Goal: Task Accomplishment & Management: Manage account settings

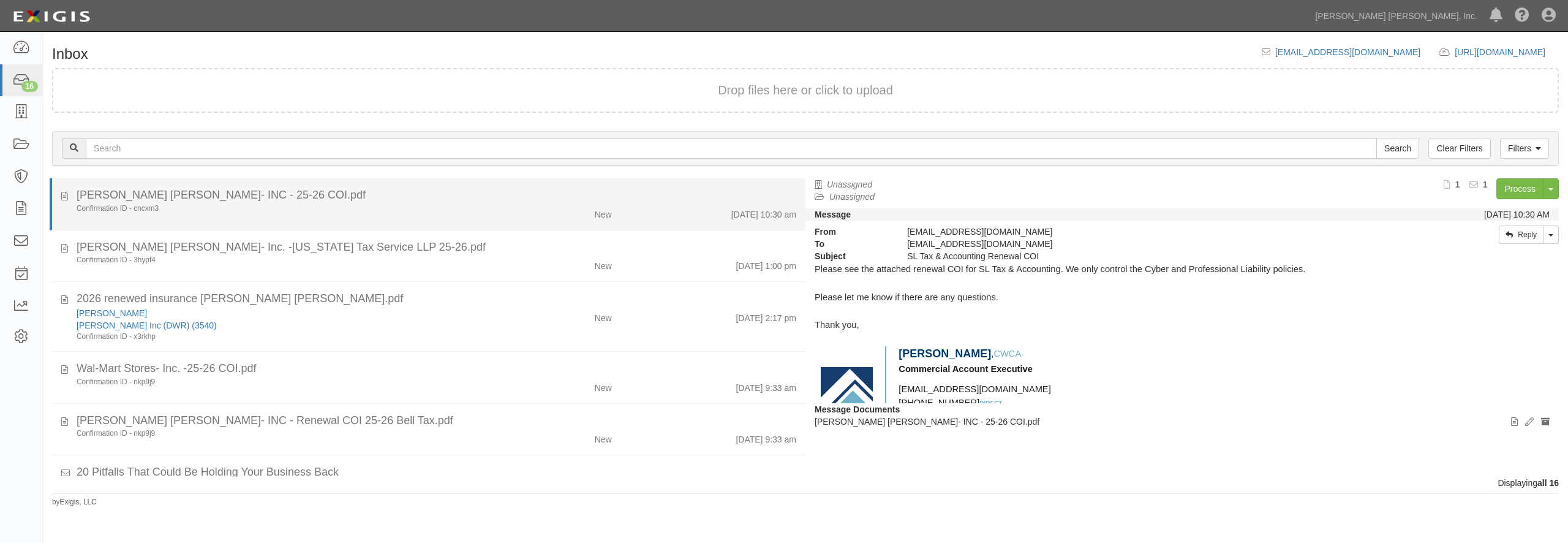
click at [346, 206] on div "Confirmation ID - cncxm3" at bounding box center [283, 208] width 412 height 11
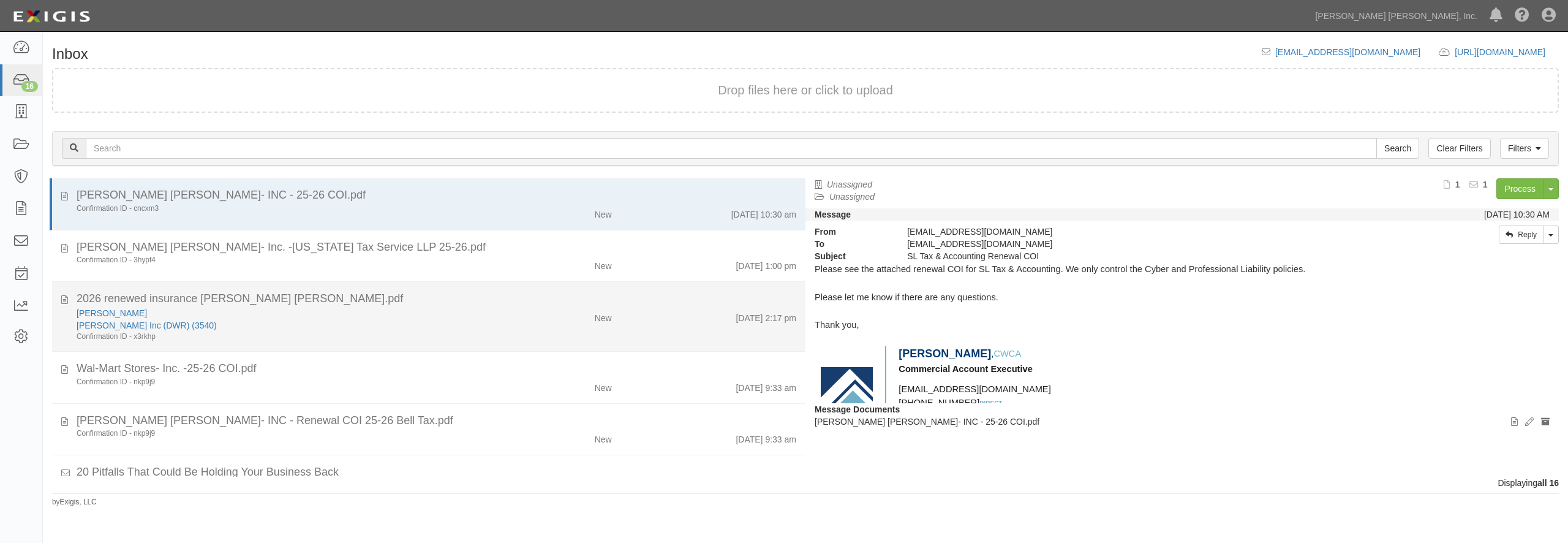
click at [381, 289] on li "2026 renewed insurance jackson hewitt.pdf Cody Reithemeyer Cody Reithemeyer Inc…" at bounding box center [429, 316] width 753 height 70
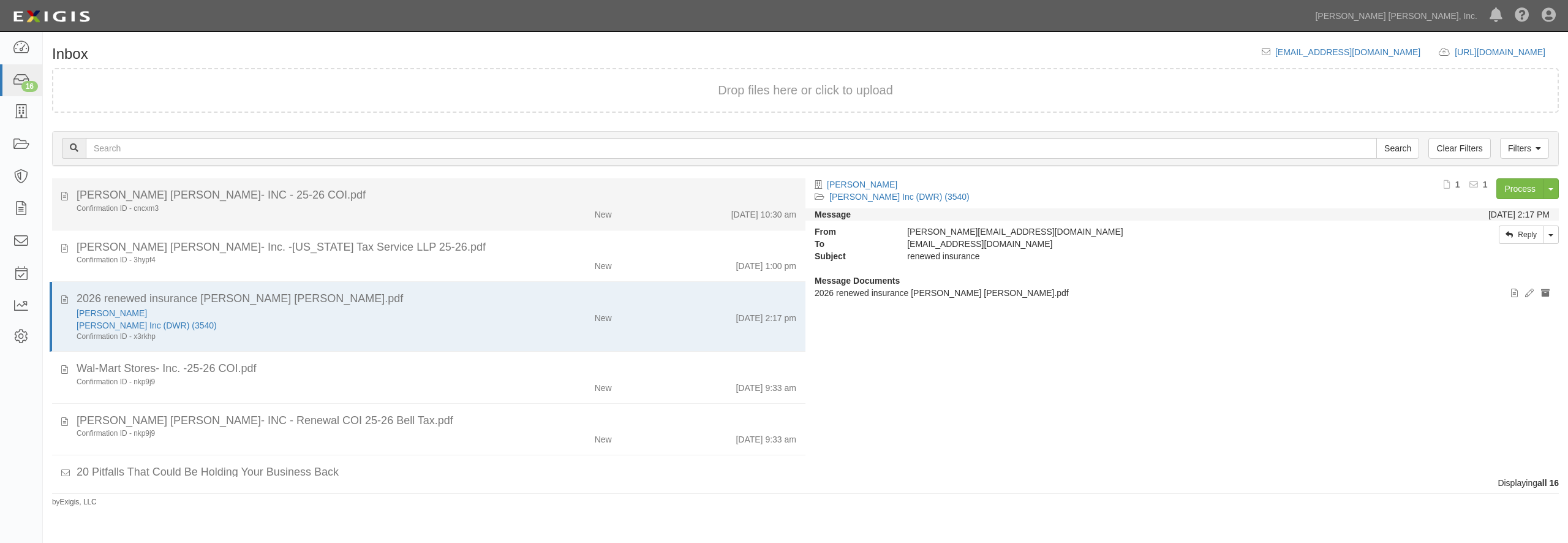
click at [380, 214] on div "Confirmation ID - cncxm3 New 9/24/25 10:30 am" at bounding box center [436, 211] width 738 height 17
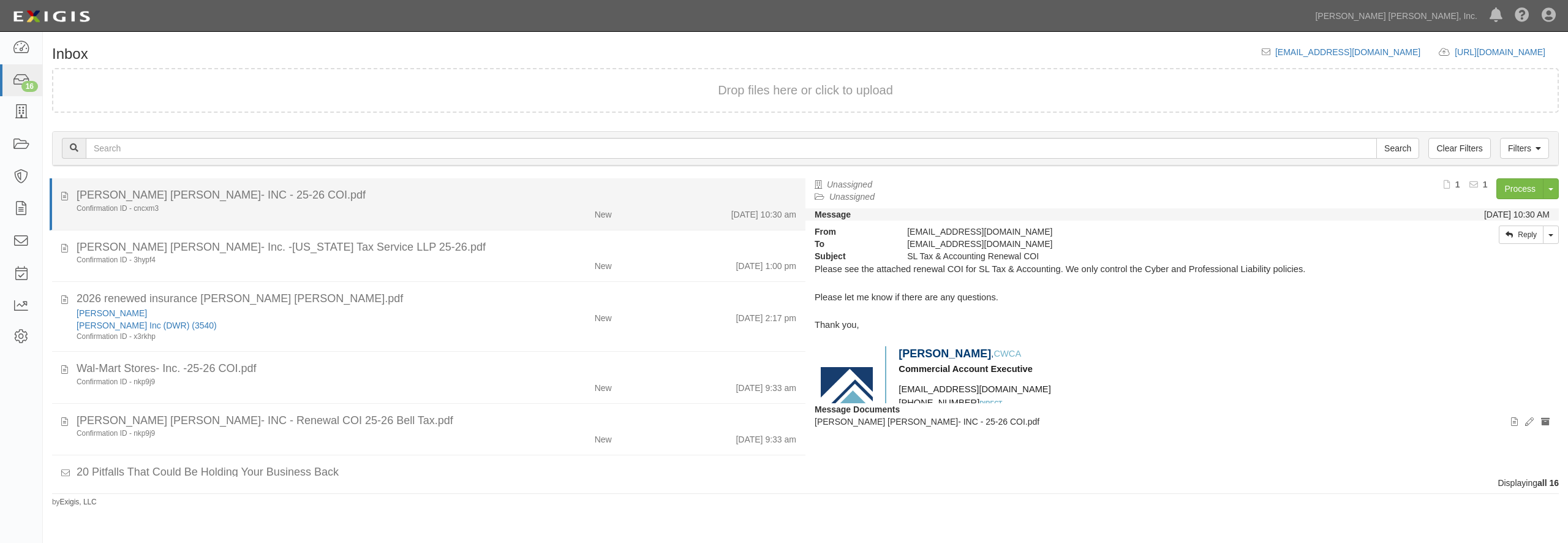
click at [436, 194] on div "Jackson Hewitt- INC - 25-26 COI.pdf" at bounding box center [436, 195] width 720 height 16
drag, startPoint x: 422, startPoint y: 210, endPoint x: 776, endPoint y: 206, distance: 354.0
click at [422, 210] on div "Confirmation ID - cncxm3" at bounding box center [283, 208] width 412 height 11
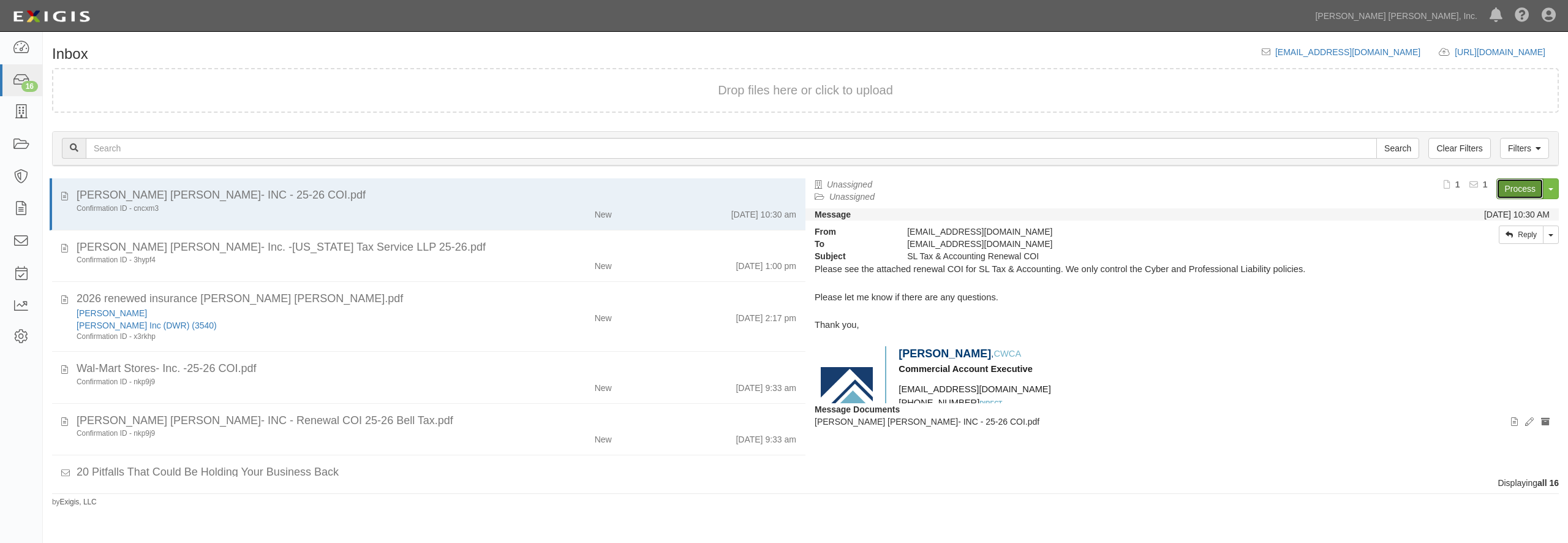
click at [1509, 188] on link "Process" at bounding box center [1520, 189] width 47 height 21
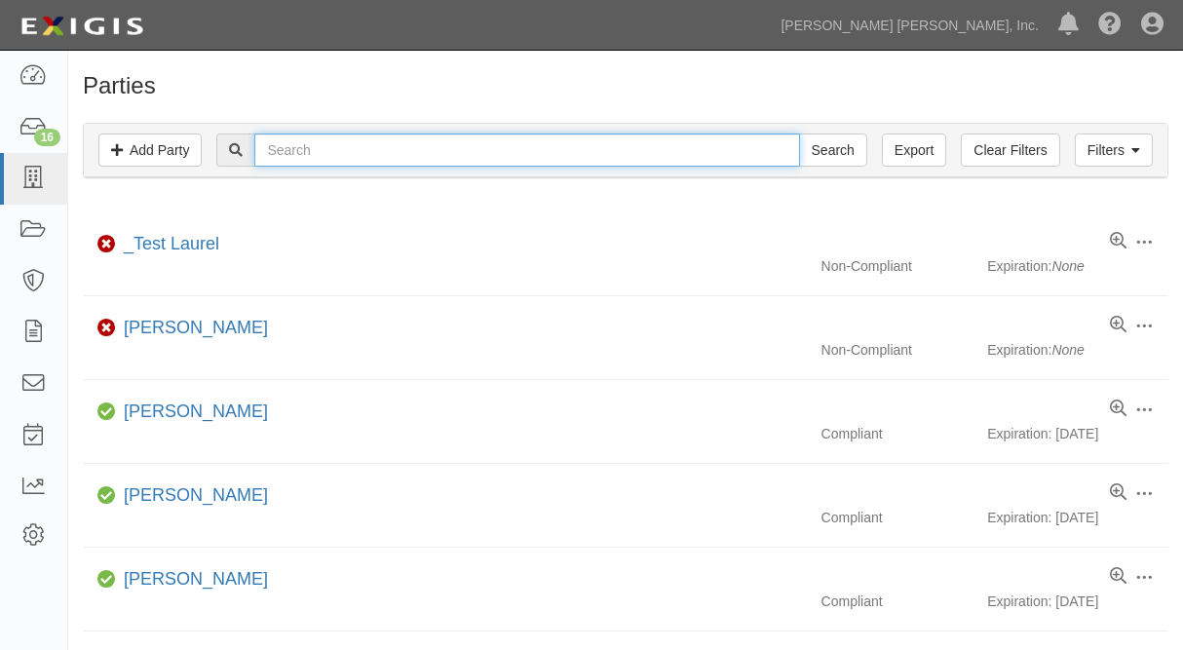
click at [353, 157] on input "text" at bounding box center [526, 149] width 545 height 33
type input "sl tax"
click at [799, 133] on input "Search" at bounding box center [833, 149] width 68 height 33
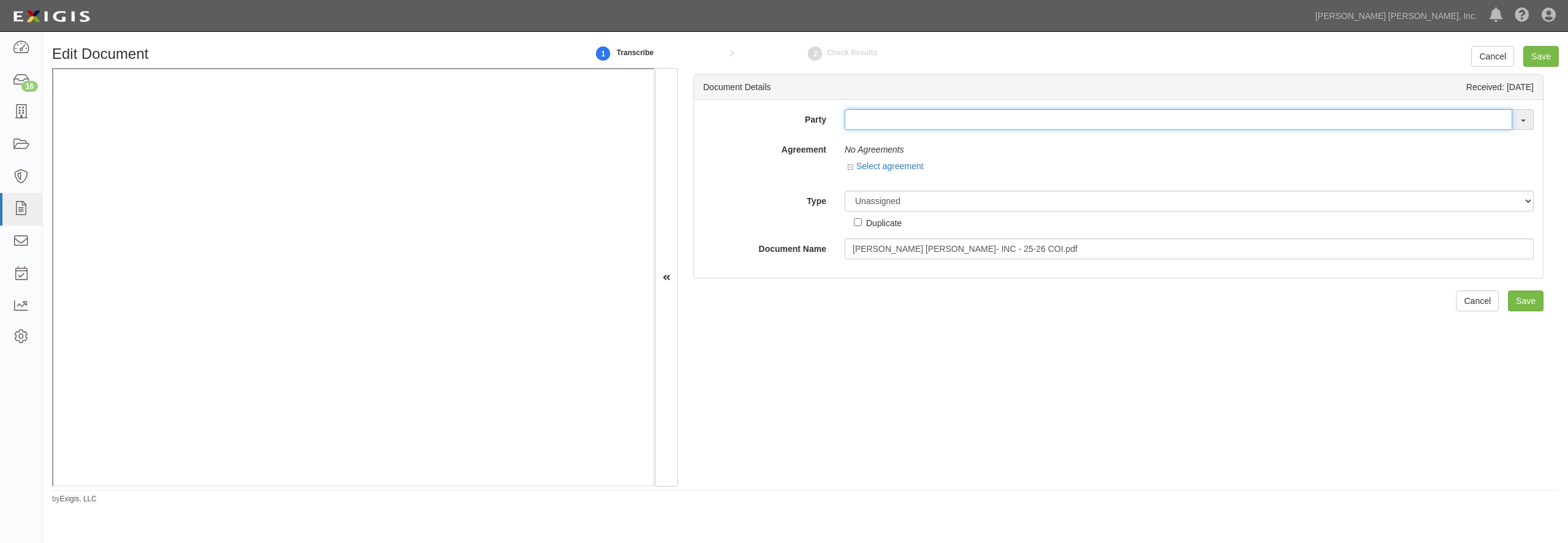
click at [884, 116] on input "text" at bounding box center [1178, 119] width 668 height 21
type input "steph"
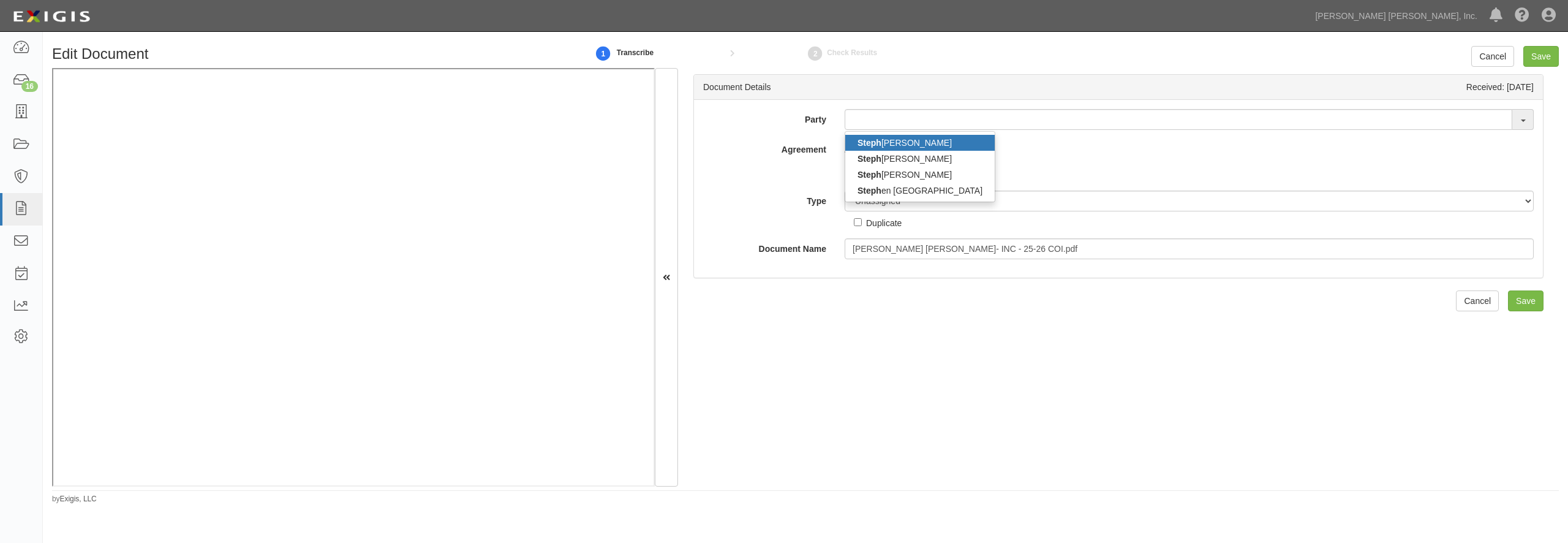
click at [867, 139] on strong "Steph" at bounding box center [870, 143] width 24 height 10
type input "Stephanie Ellis"
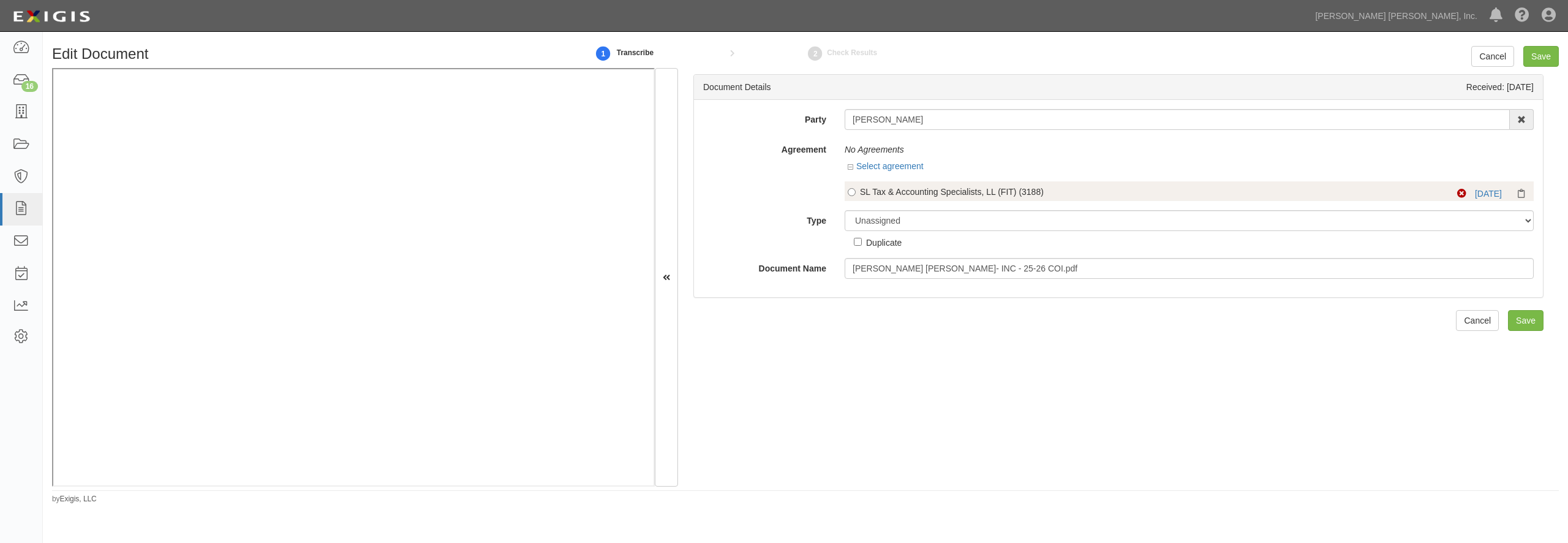
click at [871, 191] on div "SL Tax & Accounting Specialists, LL (FIT) (3188)" at bounding box center [1138, 191] width 556 height 12
click at [856, 191] on input "SL Tax & Accounting Specialists, LL (FIT) (3188)" at bounding box center [851, 192] width 8 height 8
radio input "true"
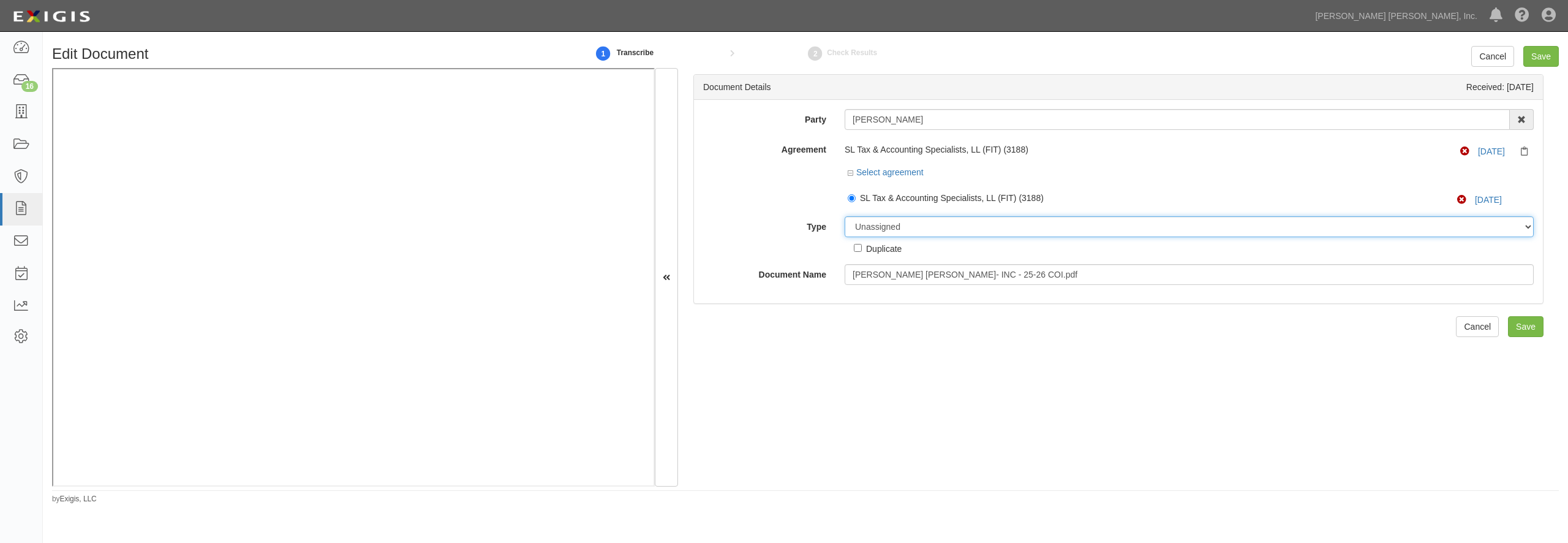
click at [844, 216] on select "Unassigned Binder Cancellation Notice Certificate Contract Endorsement Insuranc…" at bounding box center [1189, 227] width 689 height 21
click option "Certificate" at bounding box center [0, 0] width 0 height 0
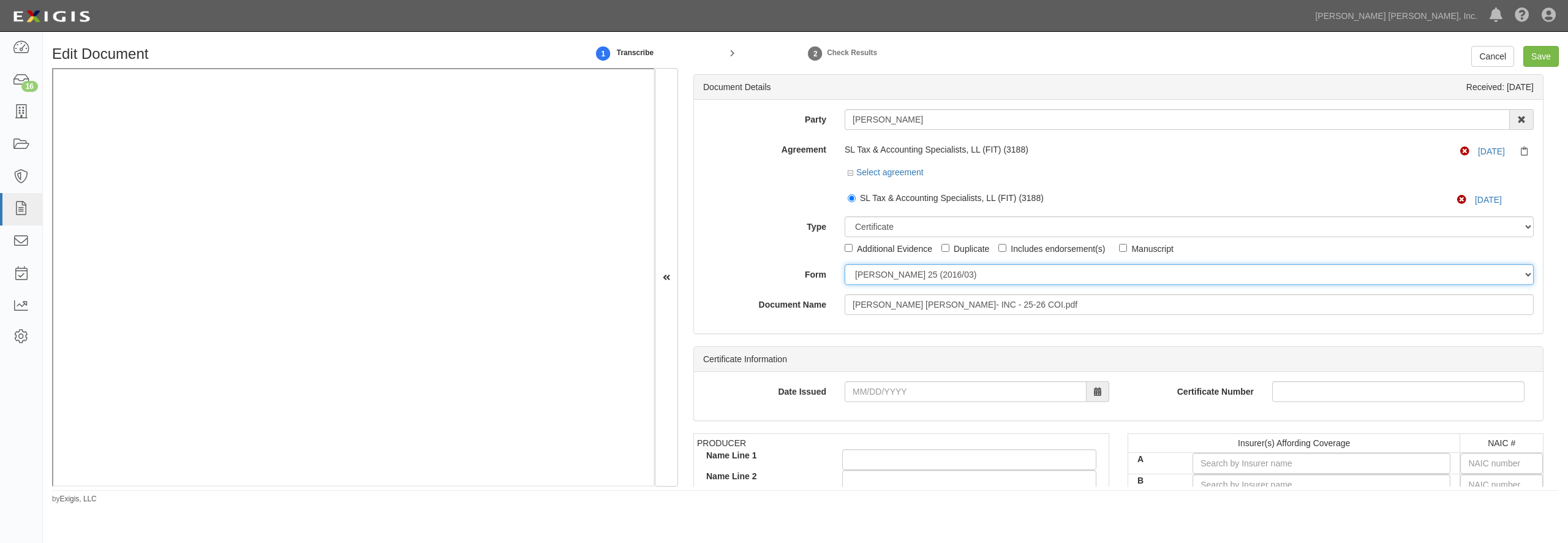
click at [922, 274] on select "ACORD 25 (2016/03) ACORD 101 ACORD 855 NY (2014/05) General" at bounding box center [1189, 274] width 689 height 21
click at [844, 216] on select "Unassigned Binder Cancellation Notice Certificate Contract Endorsement Insuranc…" at bounding box center [1189, 227] width 689 height 21
select select "OtherDetail"
click option "Other Document" at bounding box center [0, 0] width 0 height 0
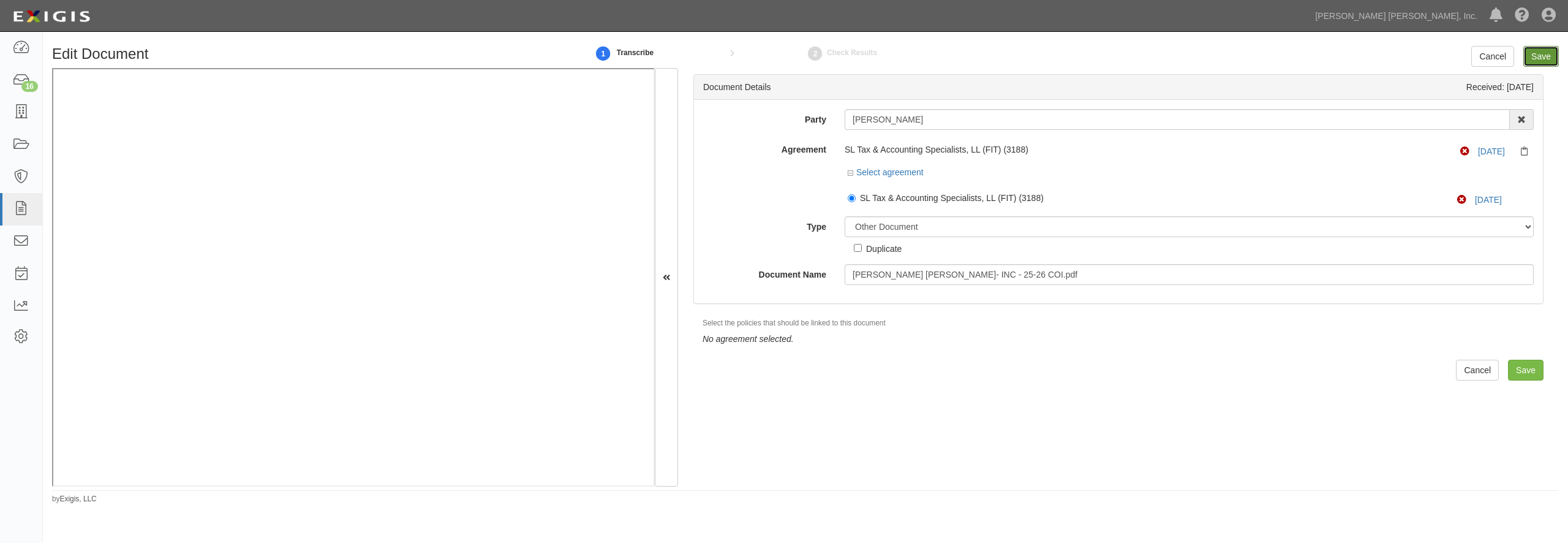
click at [1537, 55] on input "Save" at bounding box center [1541, 56] width 36 height 21
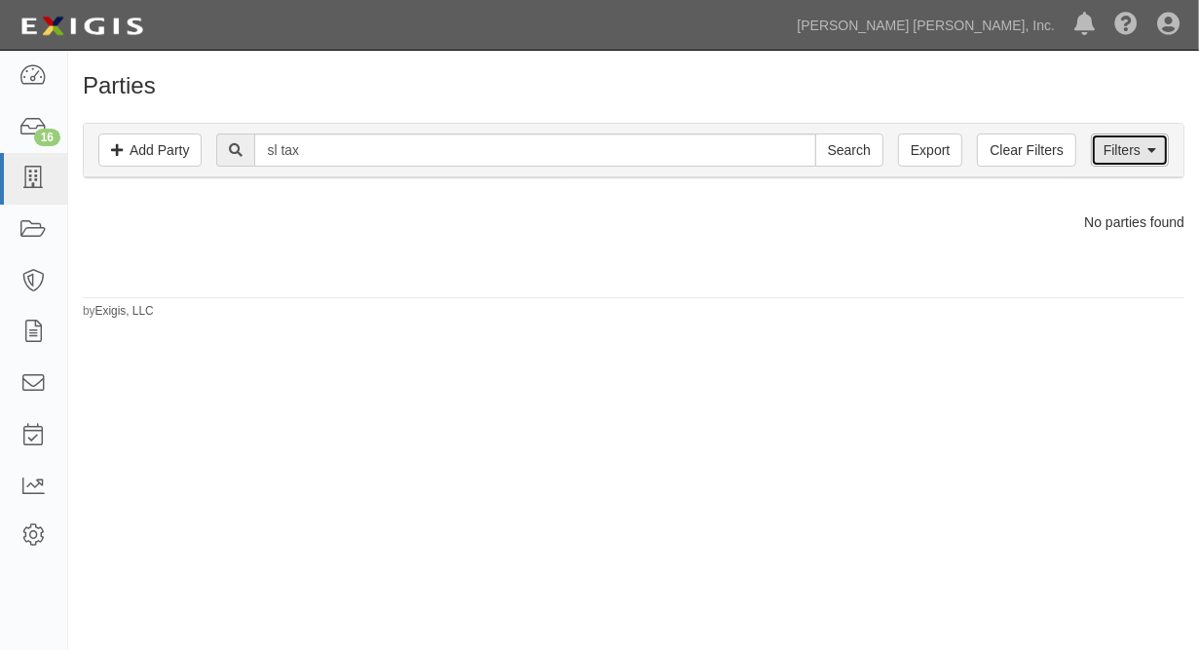
click at [1112, 146] on link "Filters" at bounding box center [1130, 149] width 78 height 33
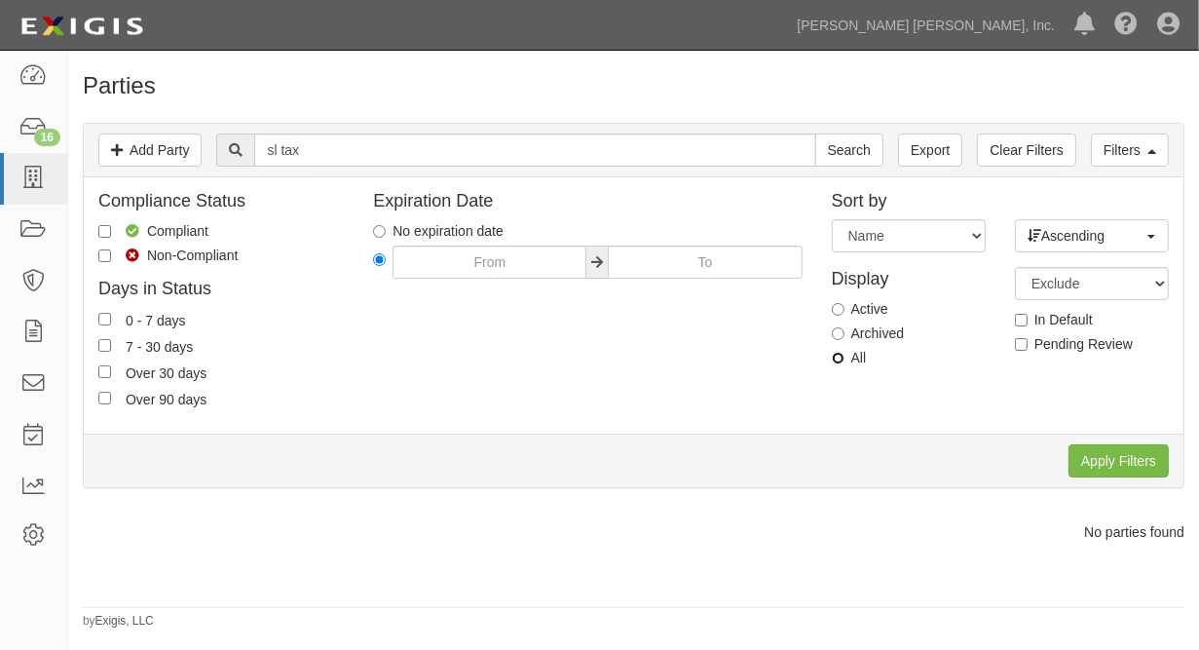
click at [843, 361] on input "All" at bounding box center [838, 358] width 13 height 13
radio input "true"
click at [1109, 456] on input "Apply Filters" at bounding box center [1119, 460] width 100 height 33
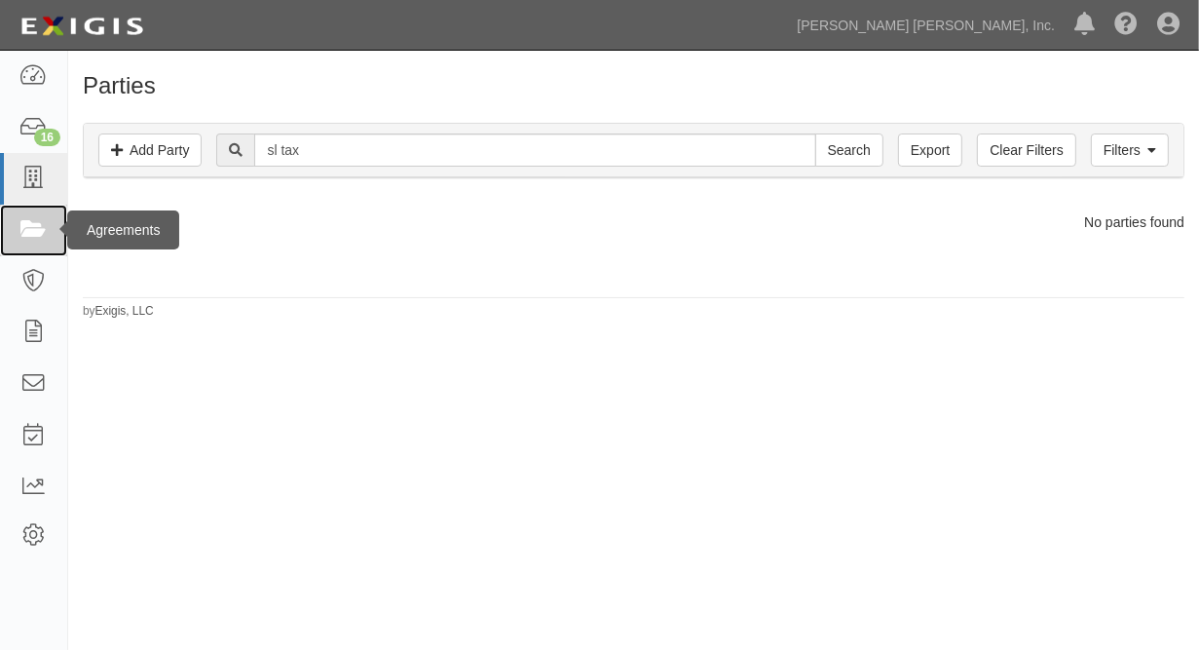
click at [25, 219] on icon at bounding box center [32, 230] width 27 height 22
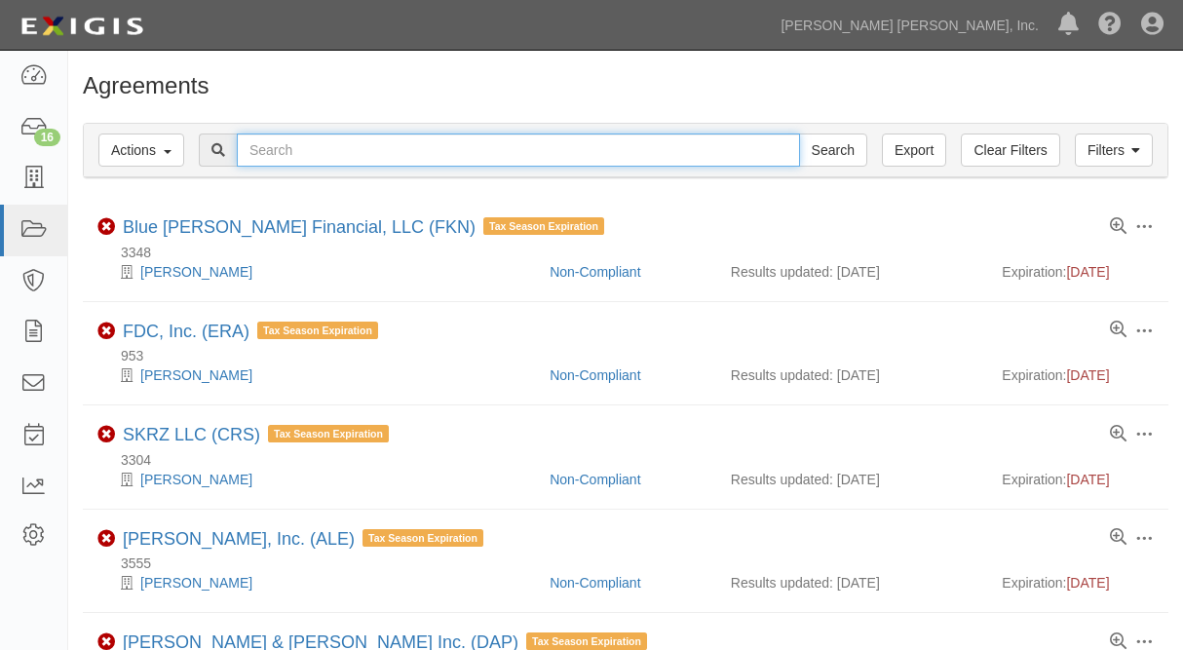
click at [332, 150] on input "text" at bounding box center [518, 149] width 563 height 33
type input "sl tax"
click at [799, 133] on input "Search" at bounding box center [833, 149] width 68 height 33
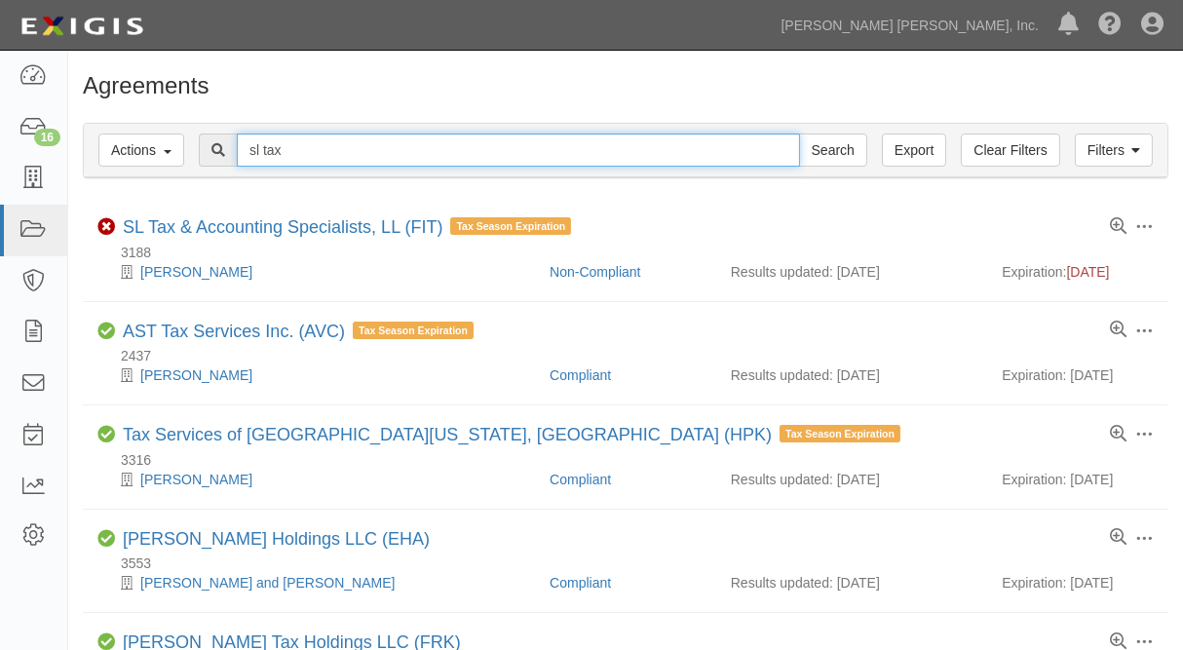
drag, startPoint x: 222, startPoint y: 141, endPoint x: 148, endPoint y: 123, distance: 76.3
click at [237, 133] on input "sl tax" at bounding box center [518, 149] width 563 height 33
type input "michigan tax"
click at [799, 133] on input "Search" at bounding box center [833, 149] width 68 height 33
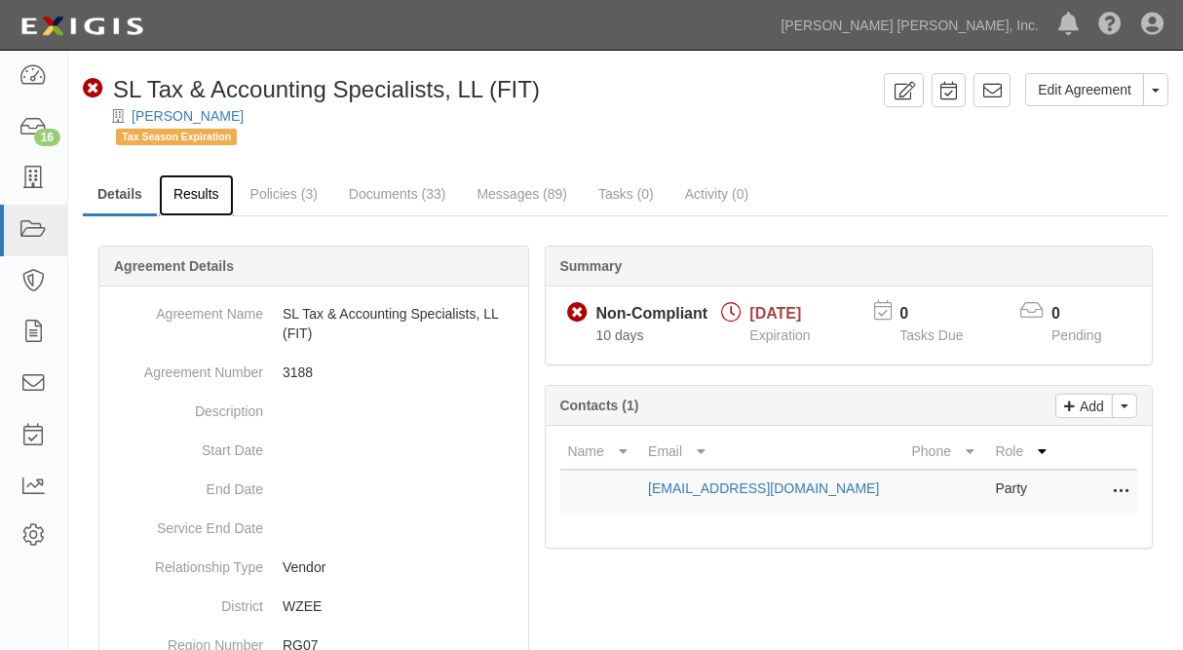
click at [199, 196] on link "Results" at bounding box center [196, 195] width 75 height 42
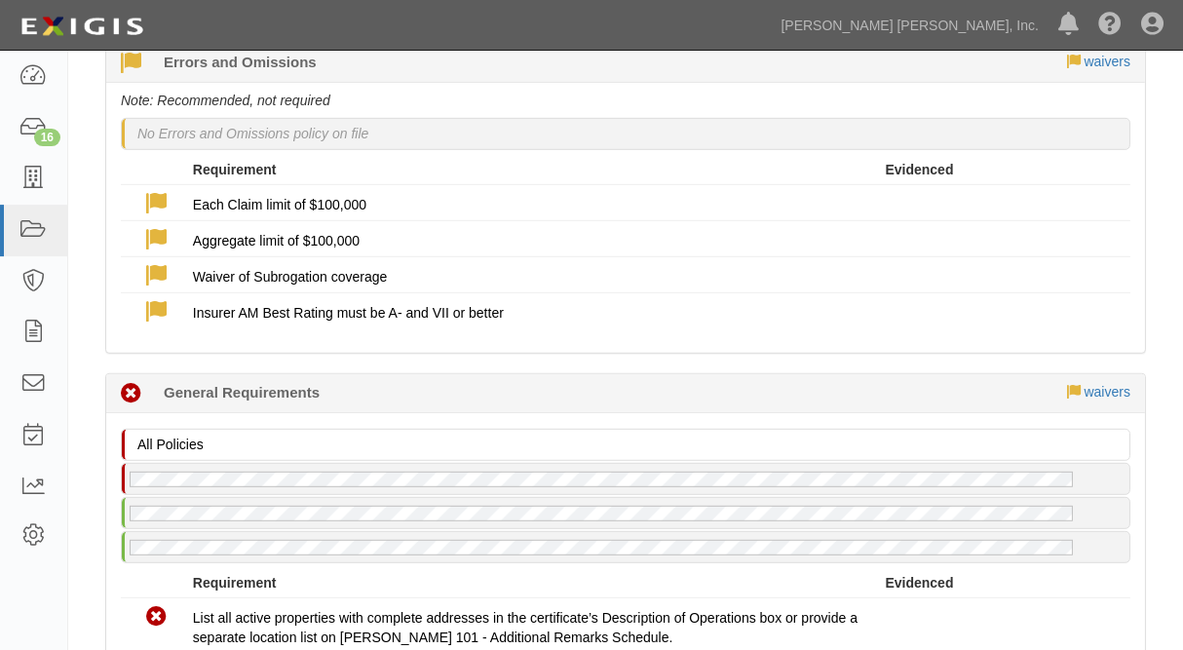
scroll to position [1894, 0]
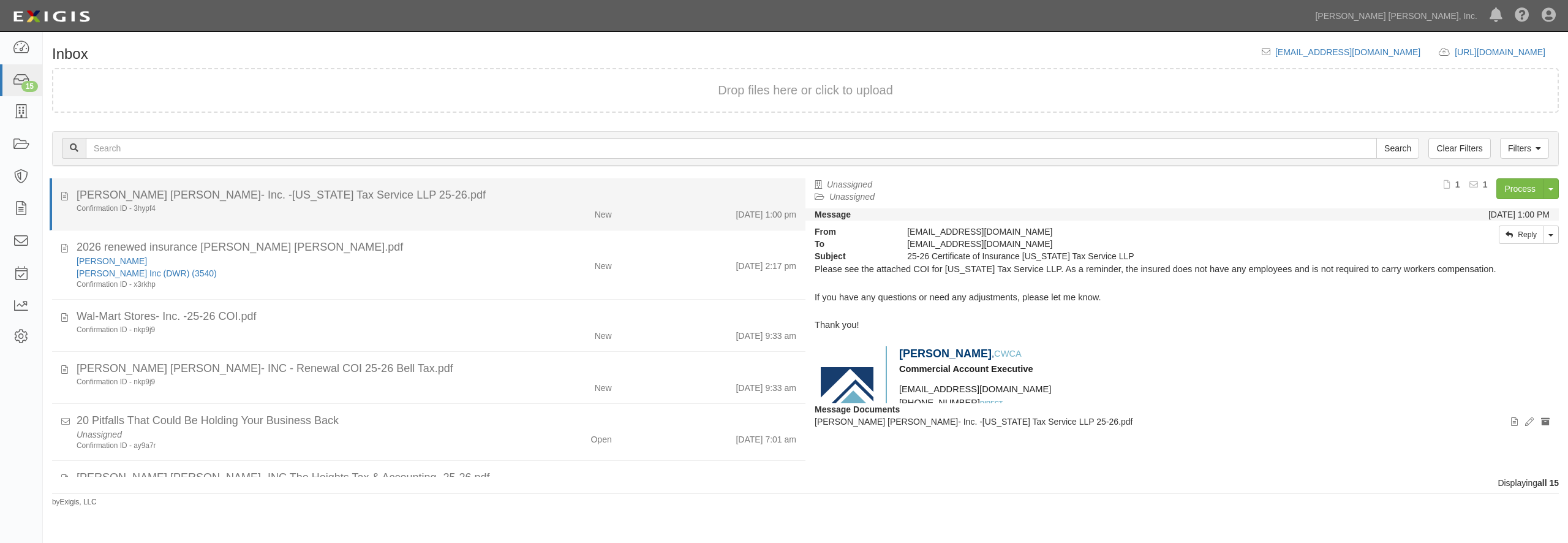
click at [465, 209] on div "Confirmation ID - 3hypf4" at bounding box center [283, 208] width 412 height 11
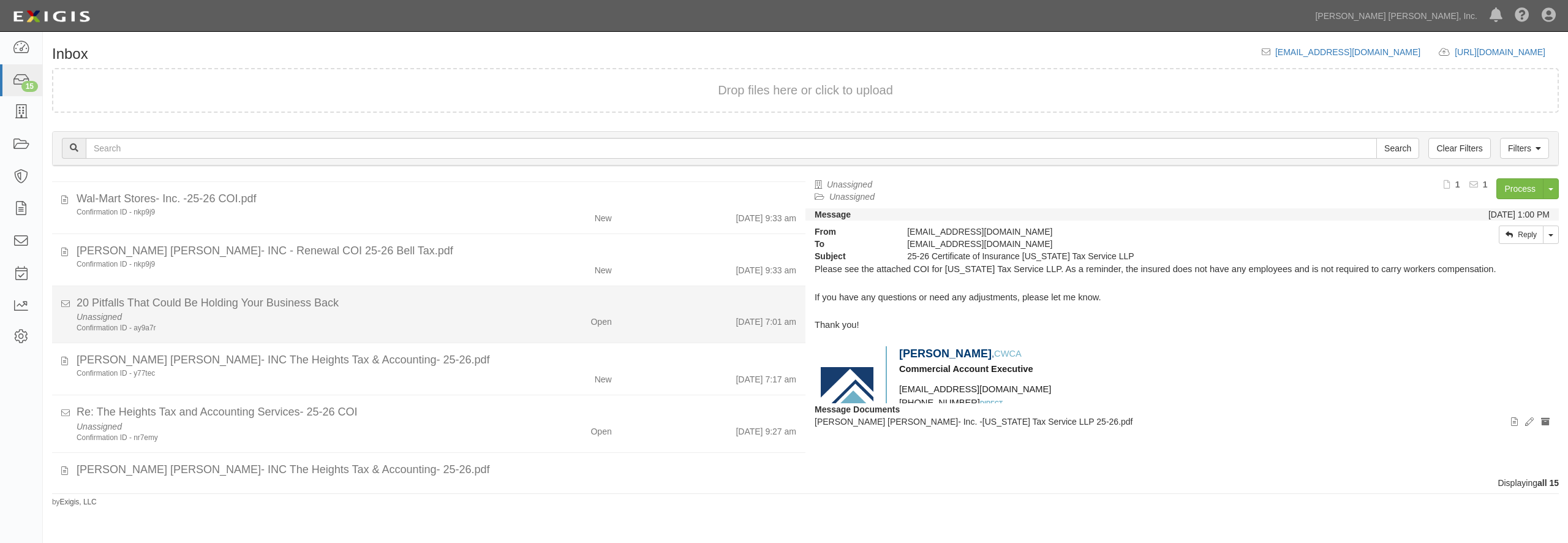
click at [385, 330] on div "Confirmation ID - ay9a7r" at bounding box center [283, 328] width 412 height 11
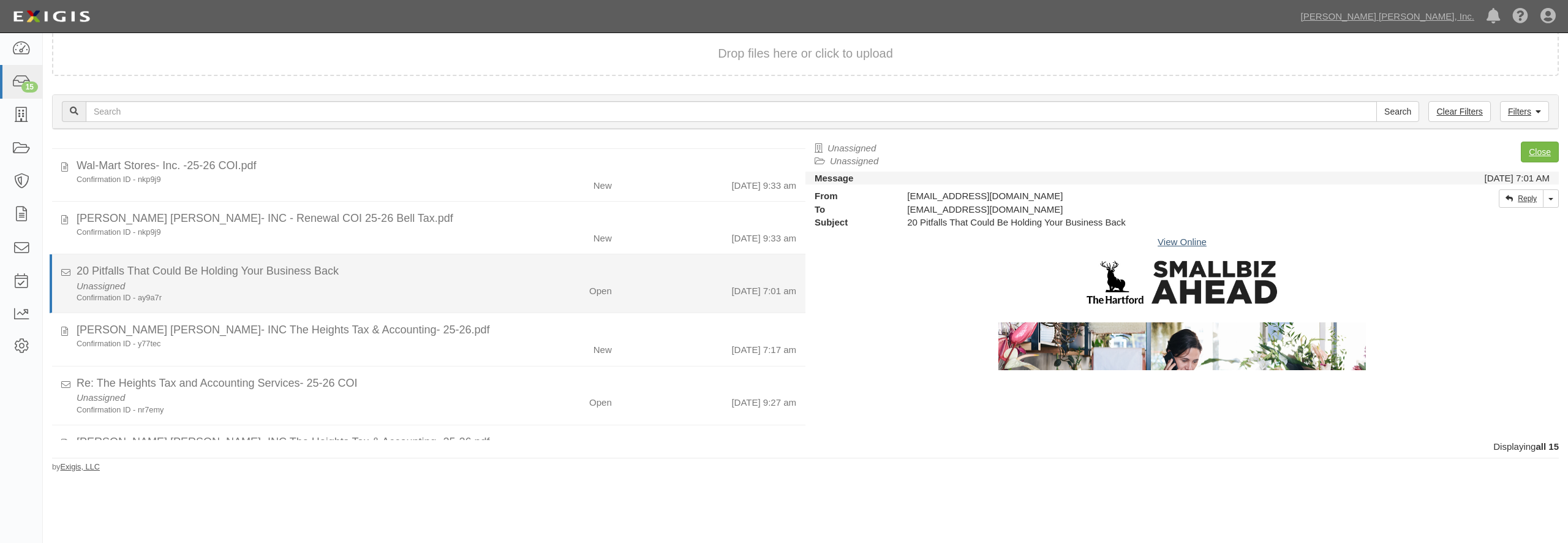
scroll to position [118, 0]
click at [399, 281] on div "Unassigned Confirmation ID - ay9a7r" at bounding box center [282, 291] width 431 height 25
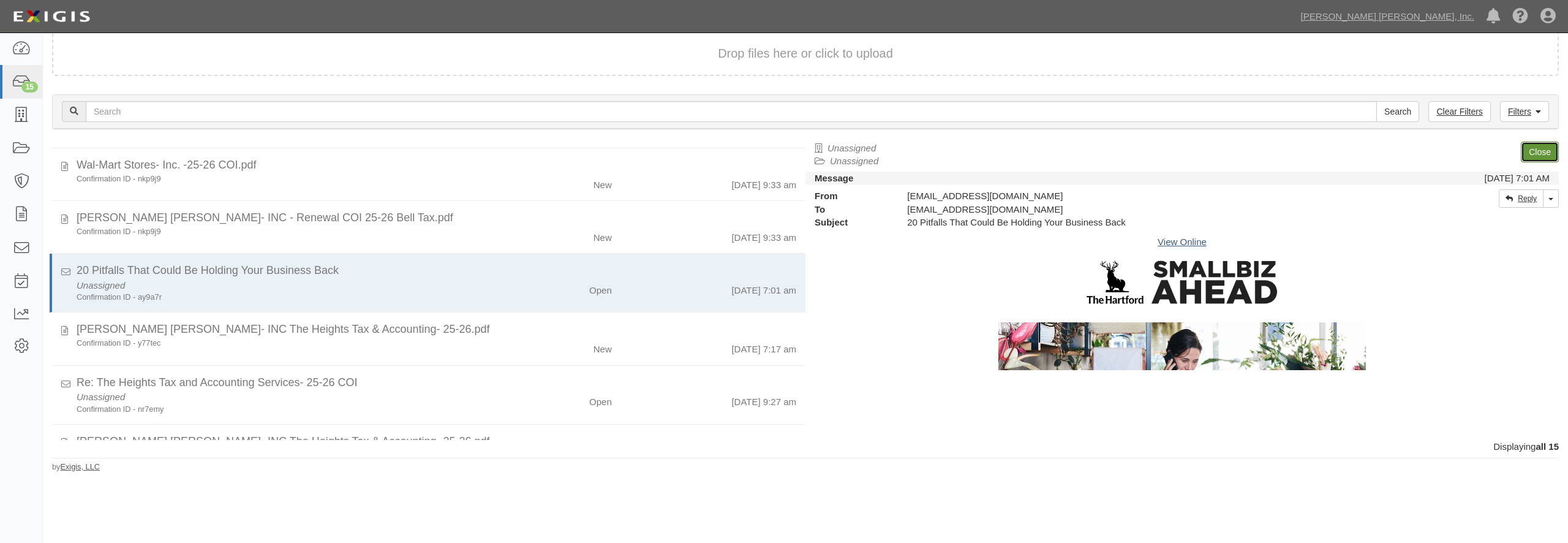
click at [1541, 148] on link "Close" at bounding box center [1540, 152] width 38 height 21
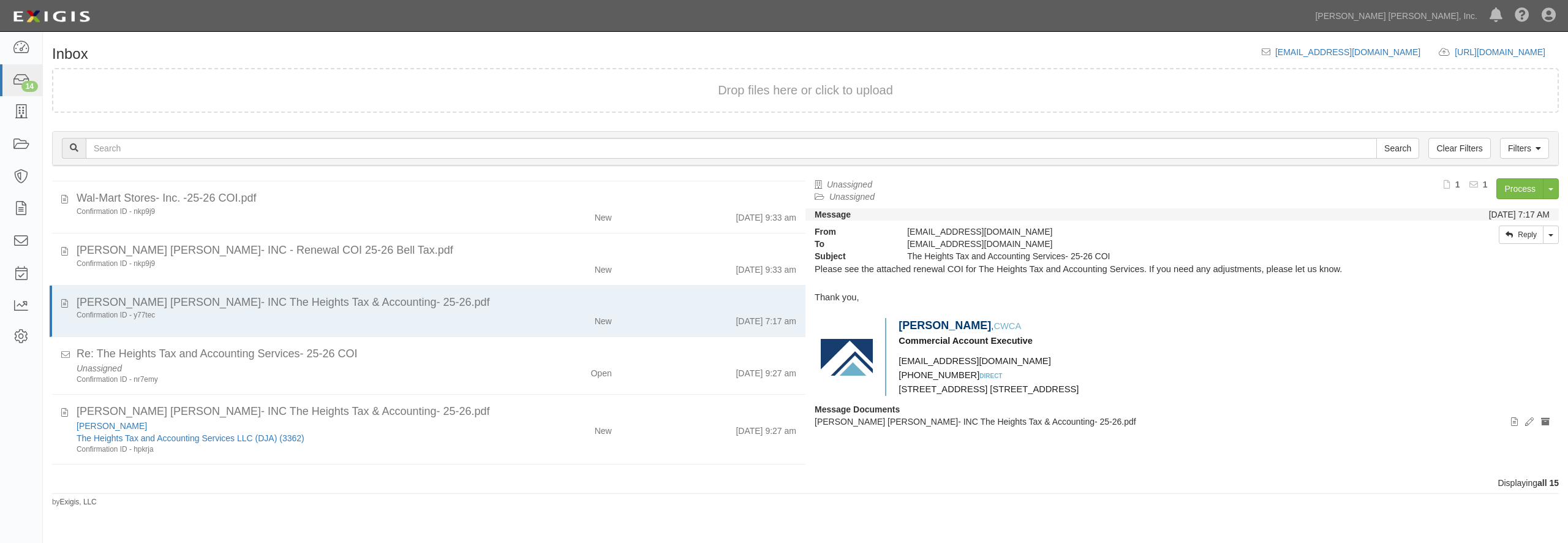
scroll to position [118, 0]
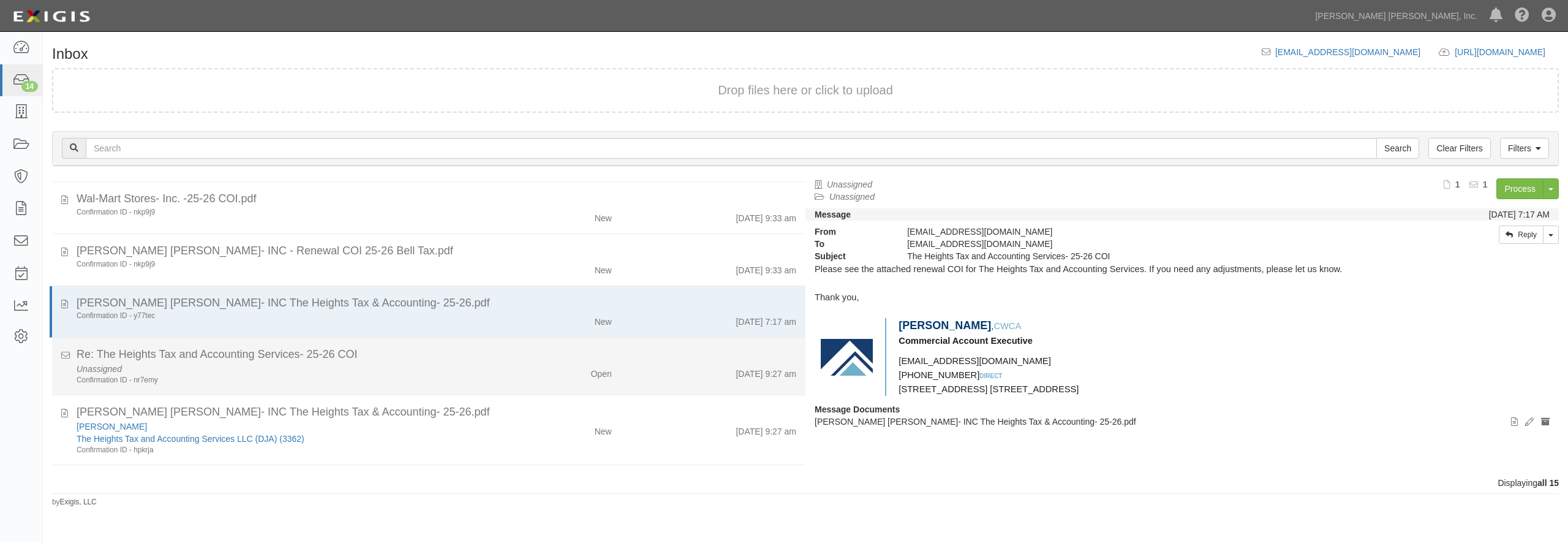
click at [458, 378] on div "Confirmation ID - nr7emy" at bounding box center [283, 380] width 412 height 11
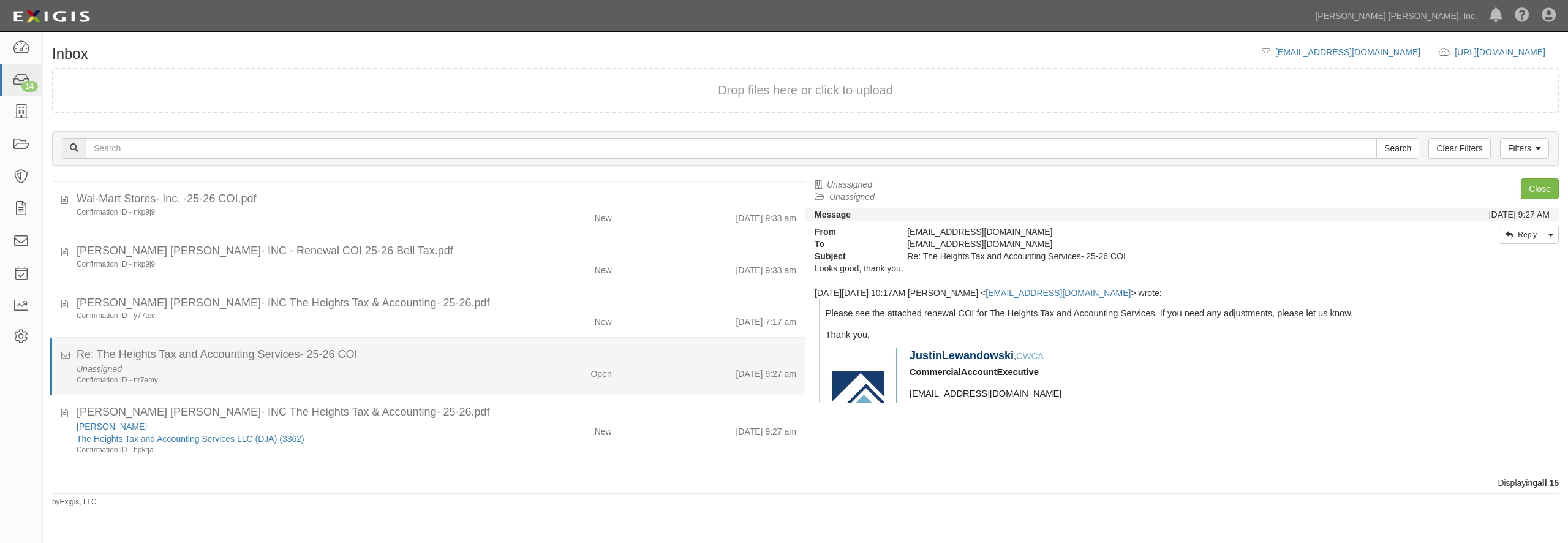
click at [416, 364] on div "Unassigned Confirmation ID - nr7emy" at bounding box center [282, 374] width 431 height 23
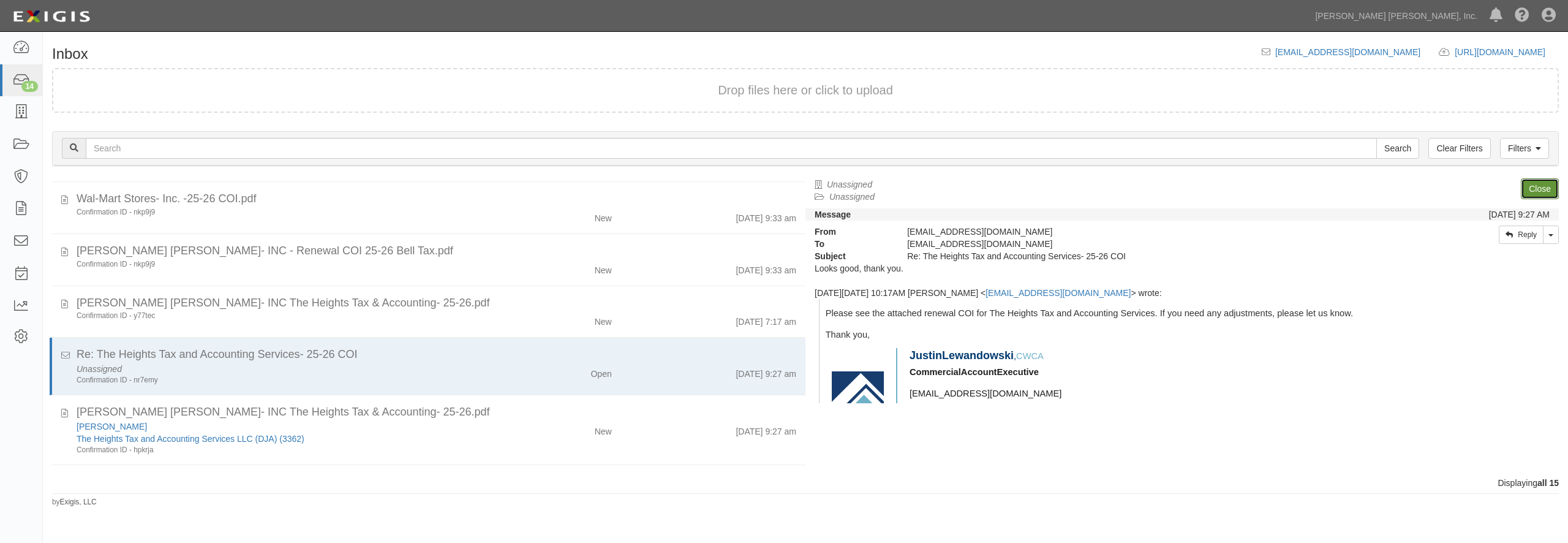
click at [1532, 188] on link "Close" at bounding box center [1540, 189] width 38 height 21
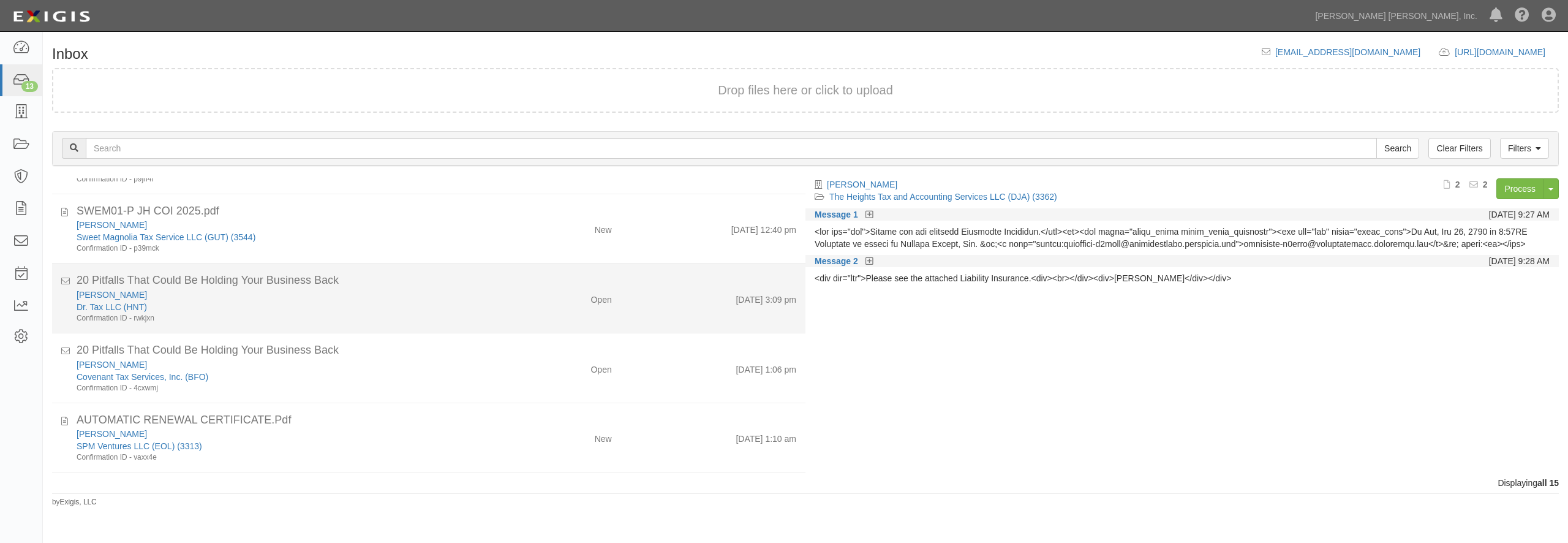
click at [428, 306] on div "Dr. Tax LLC (HNT)" at bounding box center [283, 306] width 412 height 12
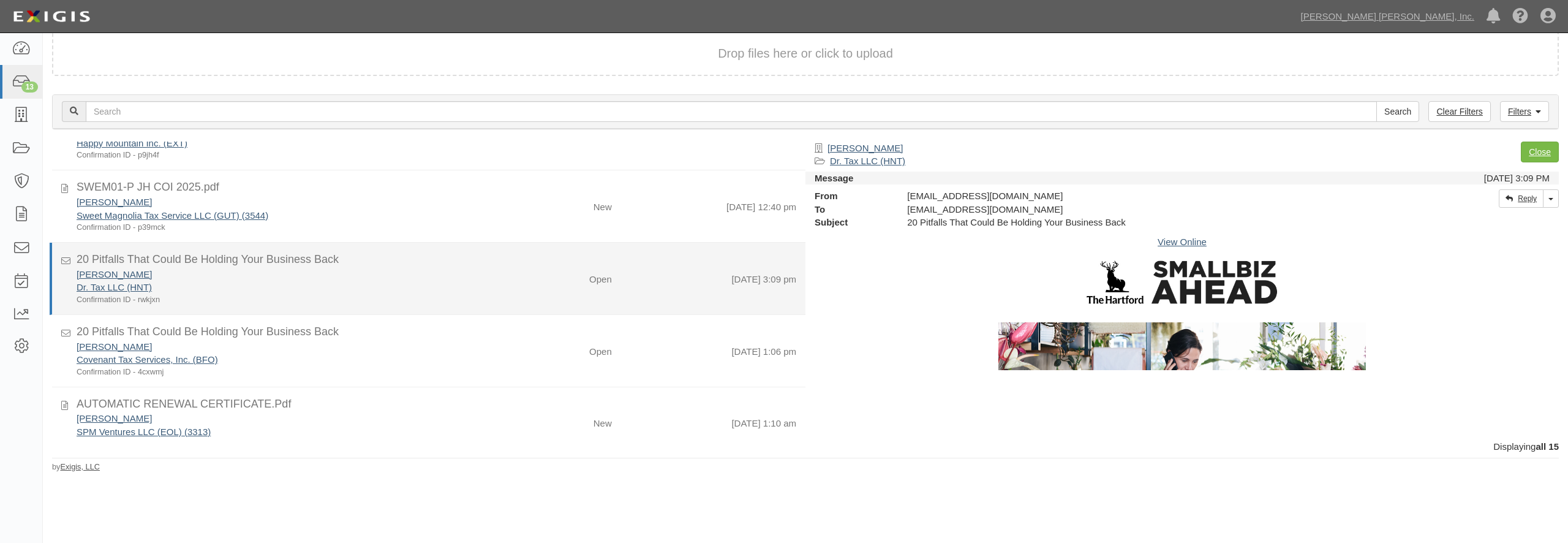
scroll to position [484, 0]
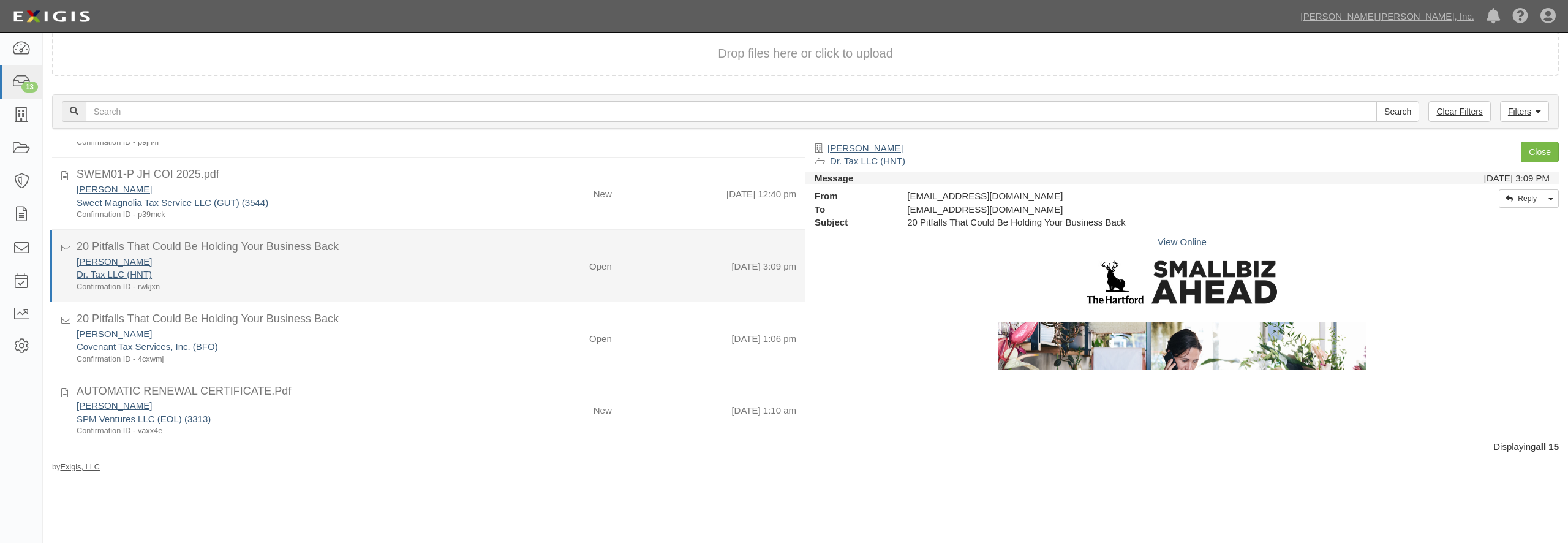
click at [431, 266] on div "Viki-Marie Gousias" at bounding box center [283, 261] width 412 height 13
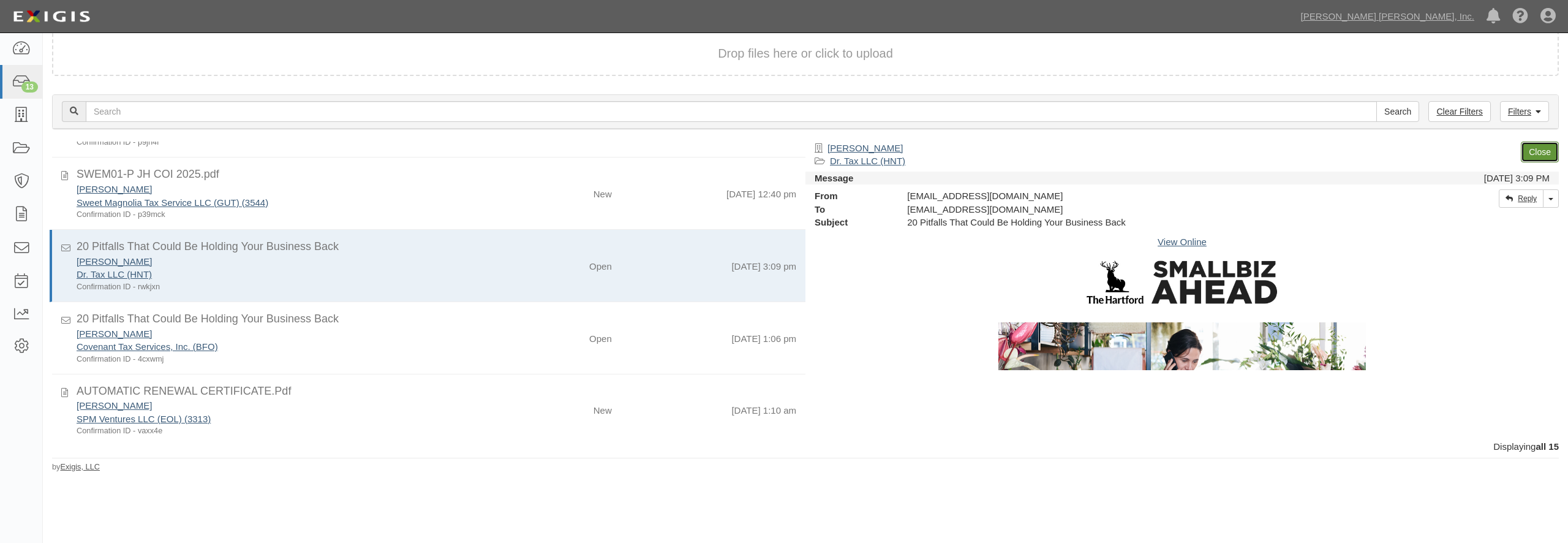
click at [1545, 156] on link "Close" at bounding box center [1540, 152] width 38 height 21
click at [1540, 151] on link "Close" at bounding box center [1540, 152] width 38 height 21
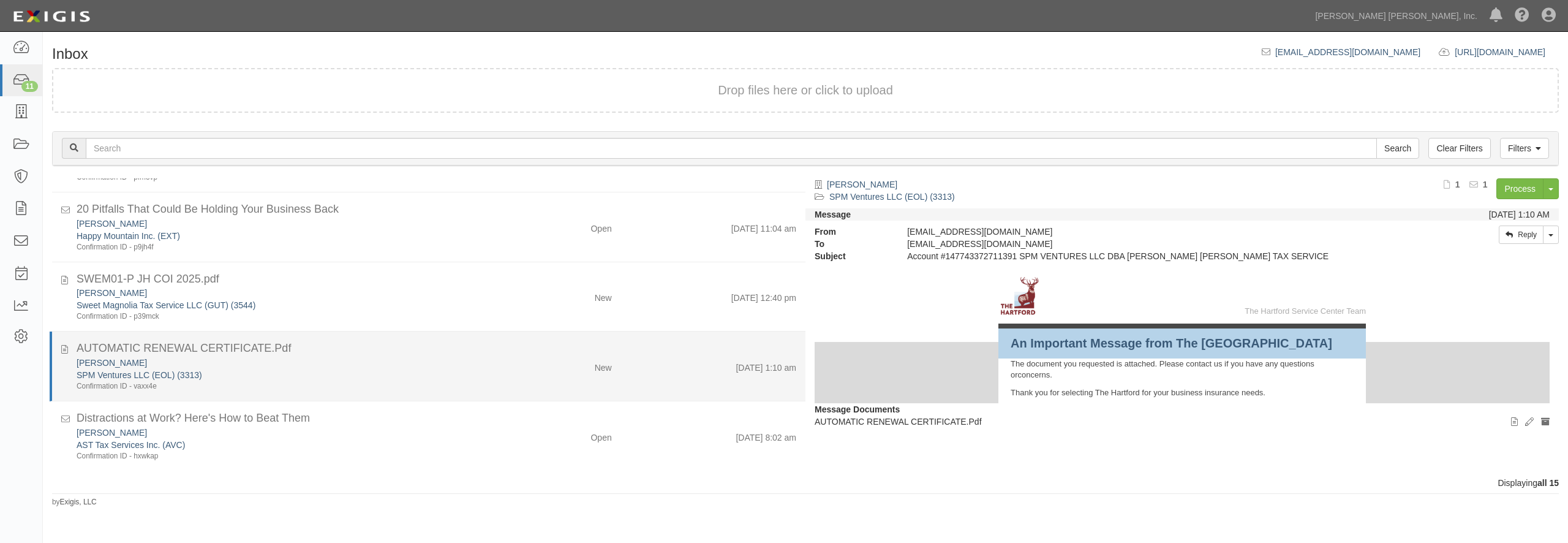
scroll to position [403, 0]
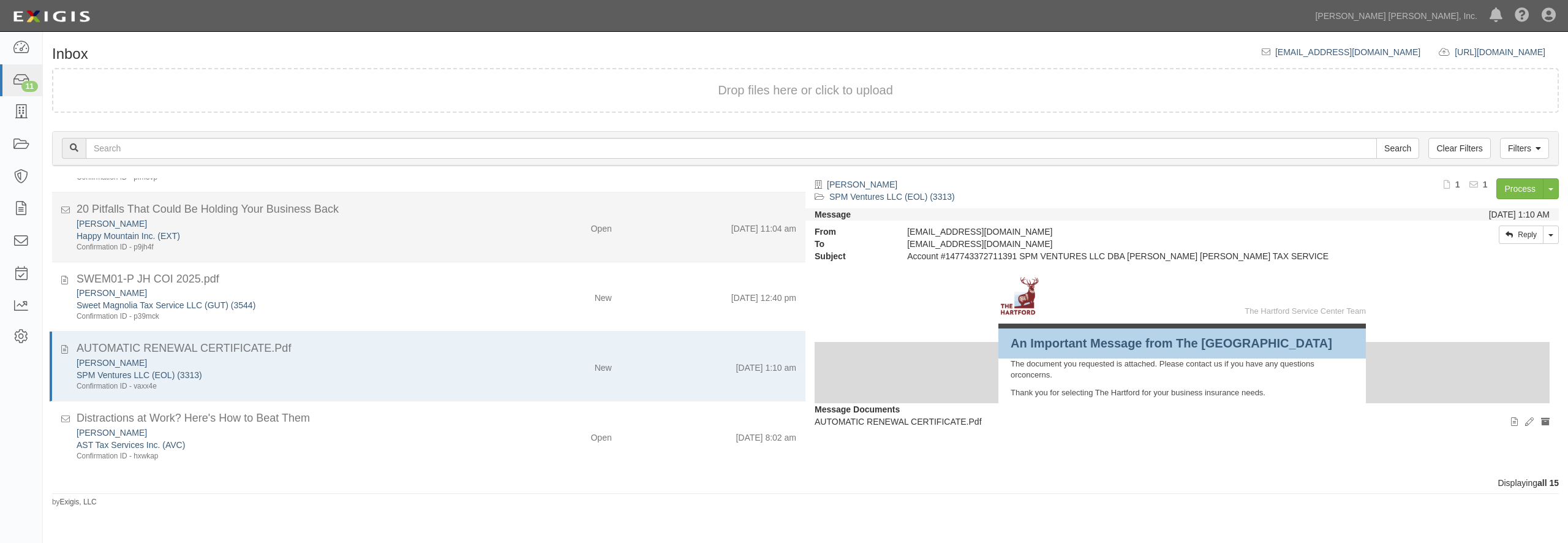
click at [372, 214] on div "20 Pitfalls That Could Be Holding Your Business Back" at bounding box center [436, 210] width 720 height 16
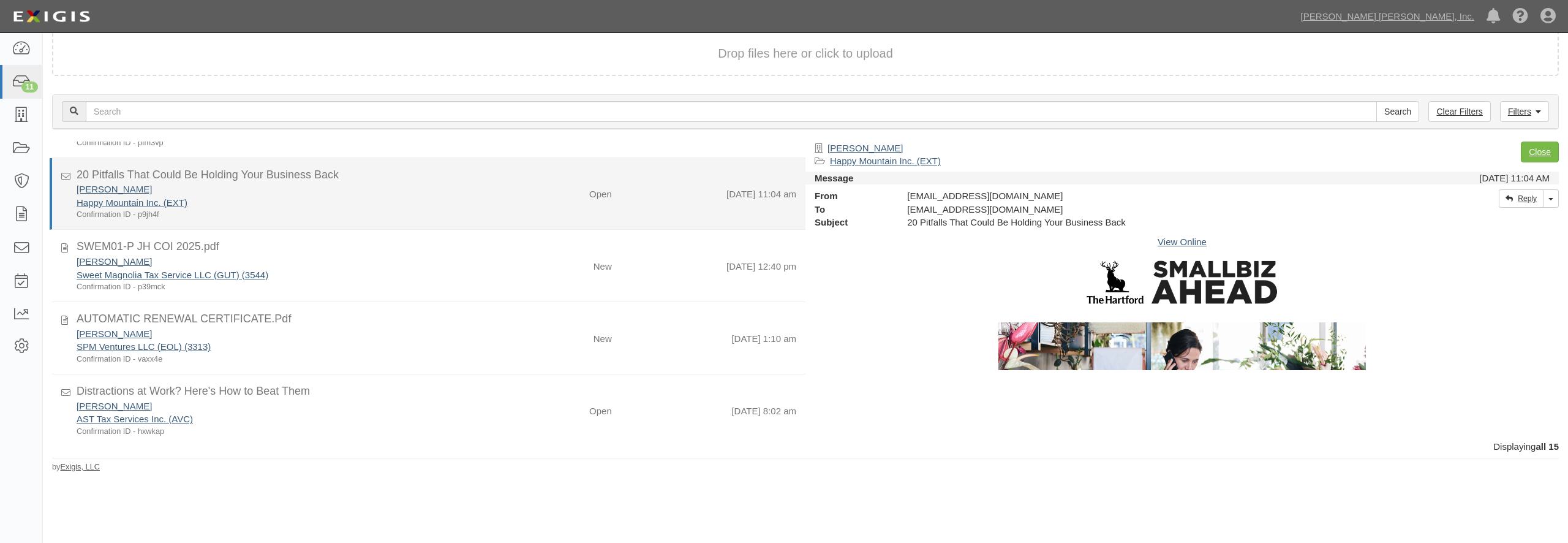
click at [385, 197] on div "Happy Mountain Inc. (EXT)" at bounding box center [283, 203] width 412 height 13
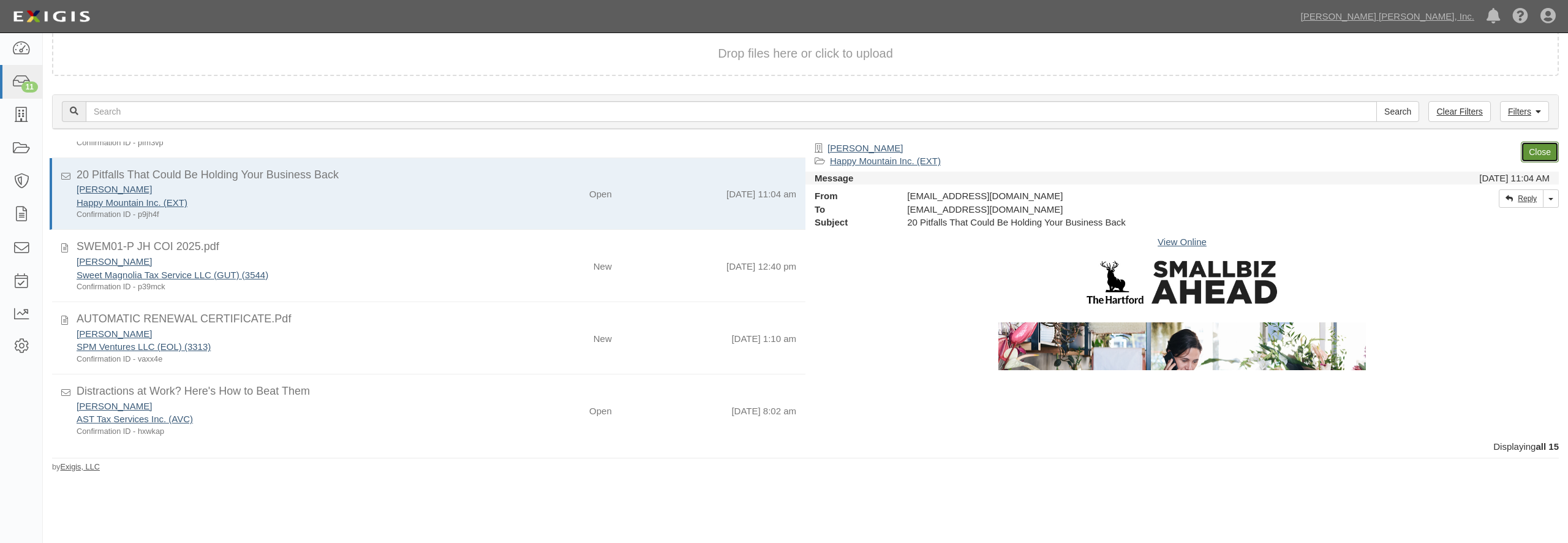
click at [1533, 155] on link "Close" at bounding box center [1540, 152] width 38 height 21
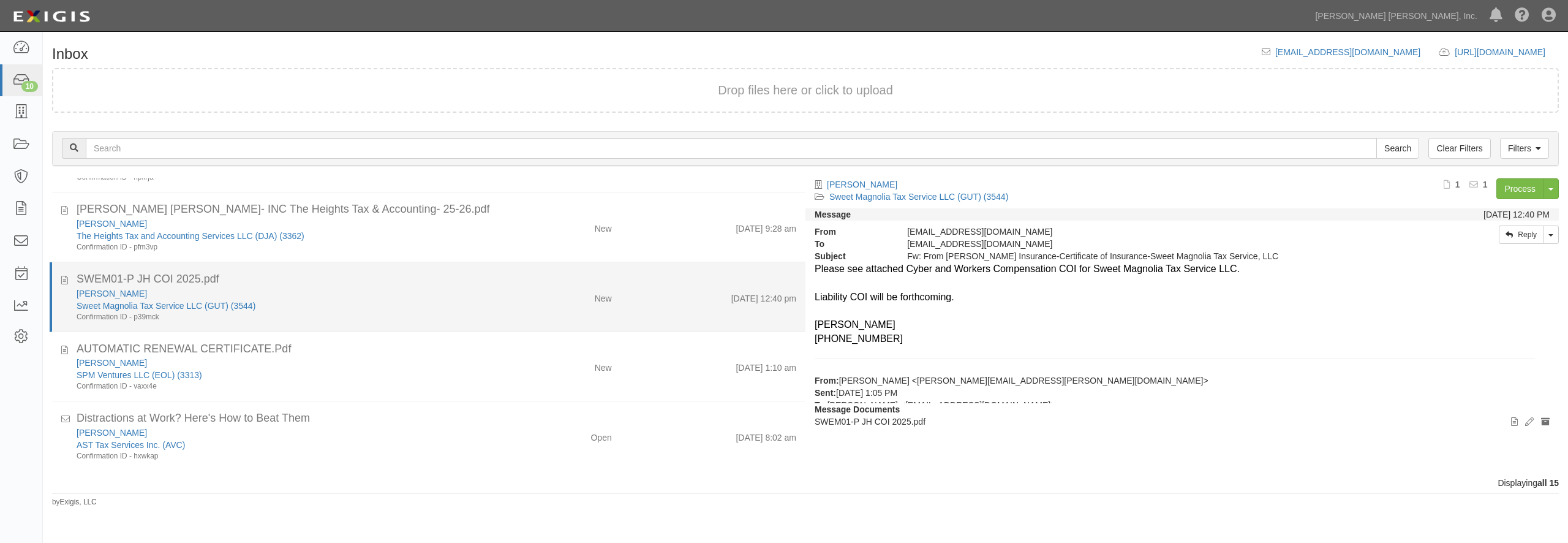
scroll to position [333, 0]
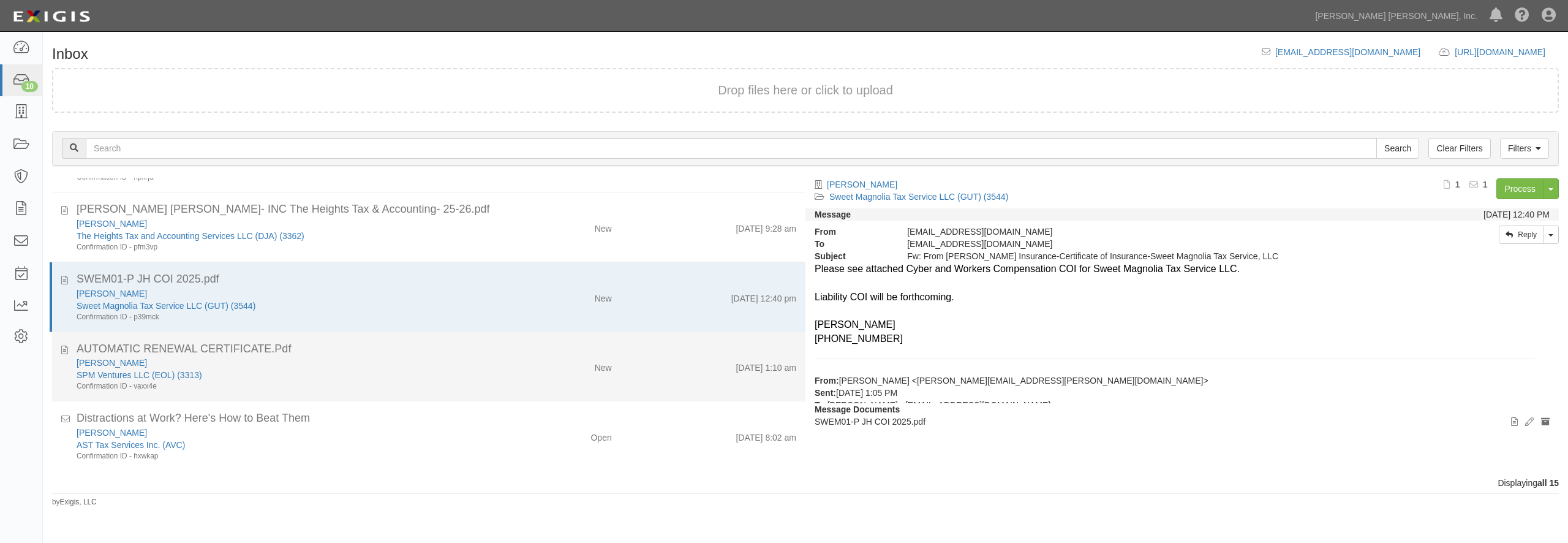
click at [392, 371] on div "SPM Ventures LLC (EOL) (3313)" at bounding box center [283, 374] width 412 height 12
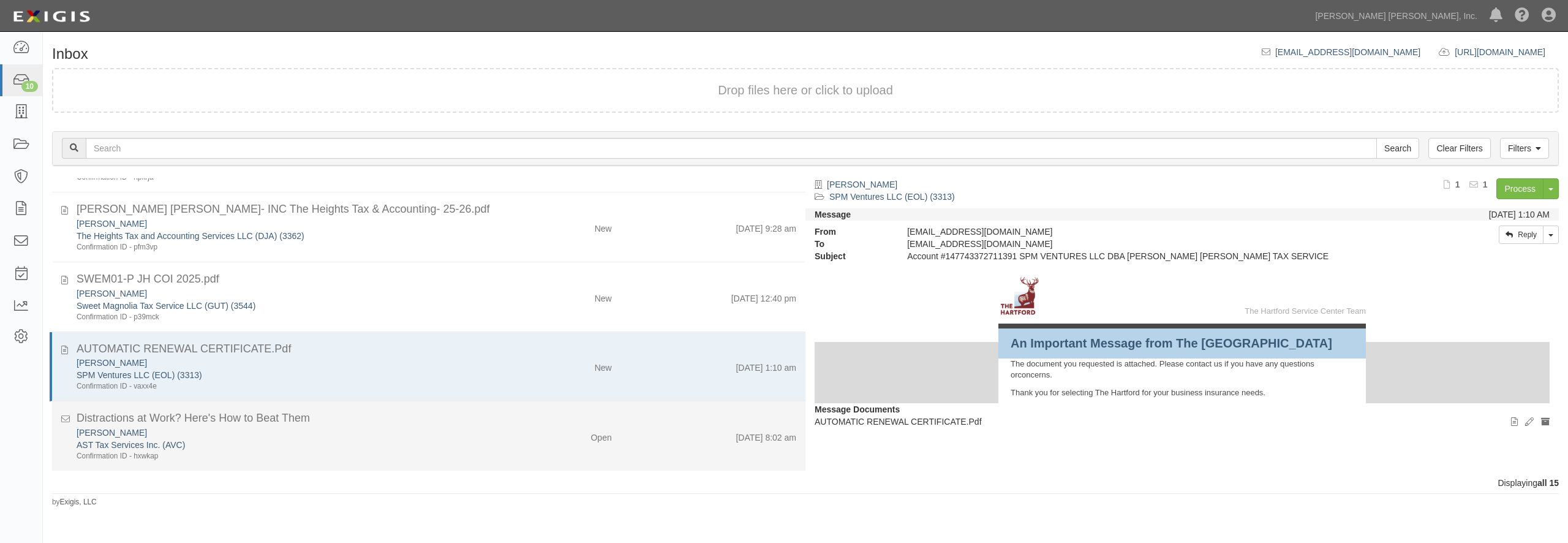
click at [362, 415] on div "Distractions at Work? Here's How to Beat Them" at bounding box center [436, 418] width 720 height 16
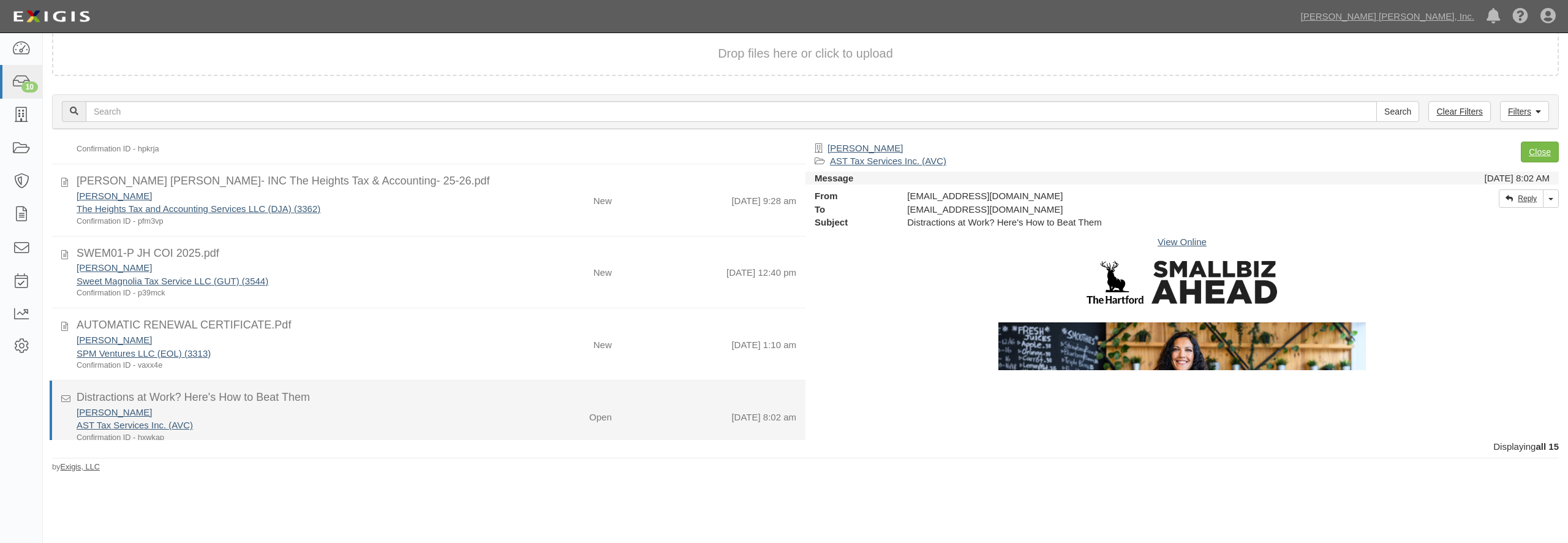
scroll to position [339, 0]
click at [362, 408] on div "Tajamal Nawaz" at bounding box center [283, 406] width 412 height 13
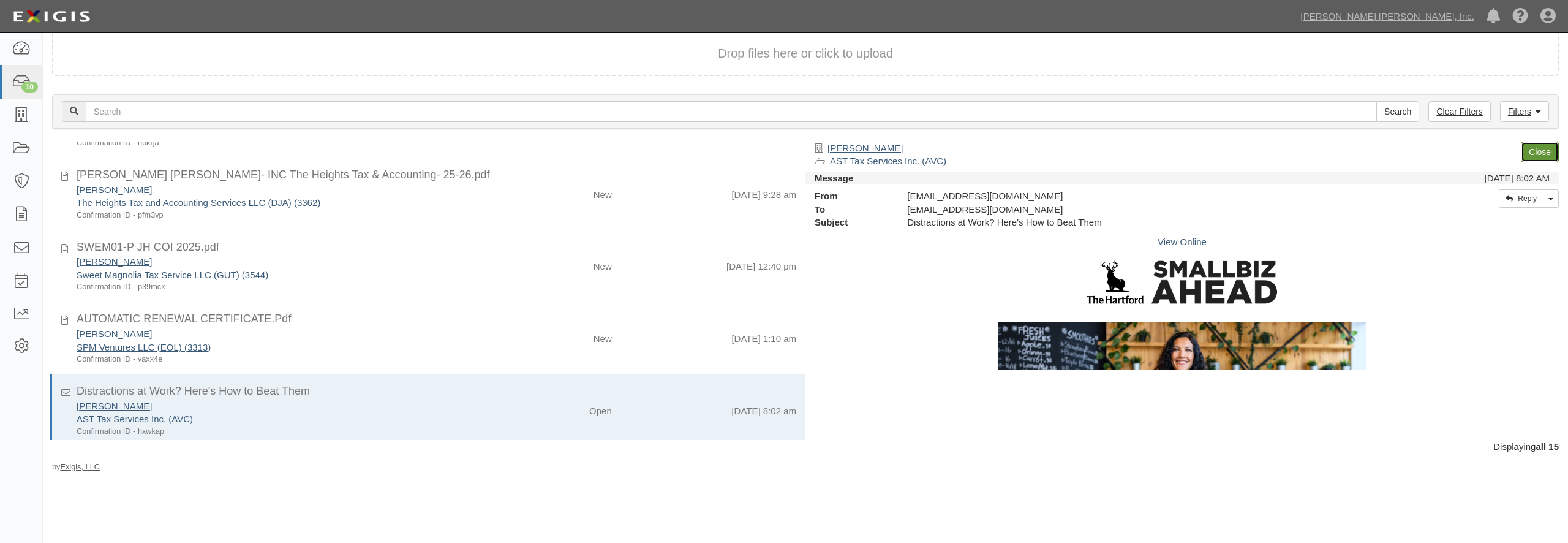
click at [1538, 150] on link "Close" at bounding box center [1540, 152] width 38 height 21
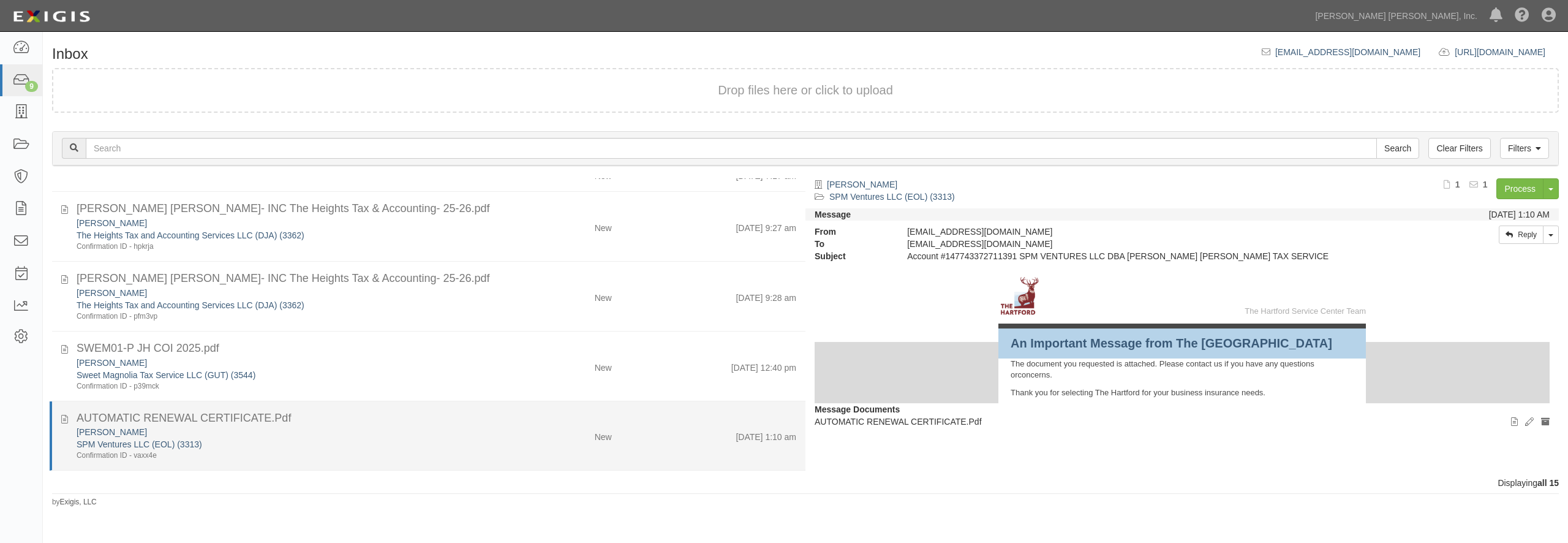
scroll to position [0, 0]
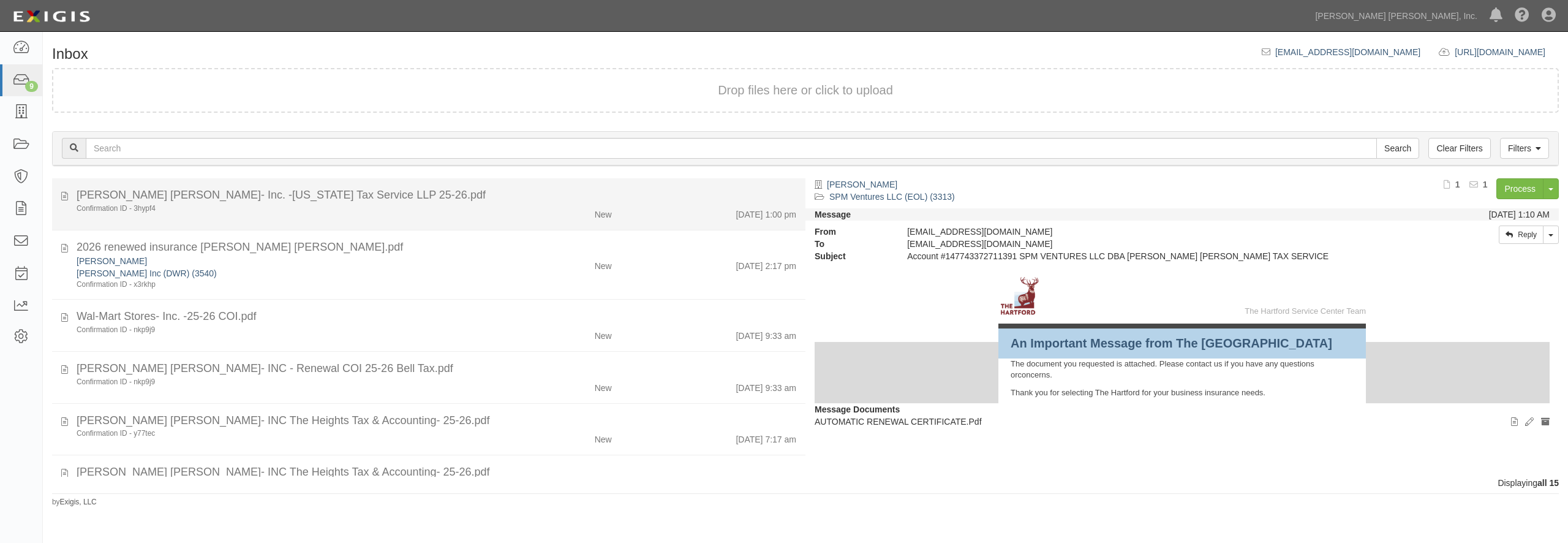
click at [463, 196] on div "Jackson Hewitt- Inc. -Michigan Tax Service LLP 25-26.pdf" at bounding box center [436, 195] width 720 height 16
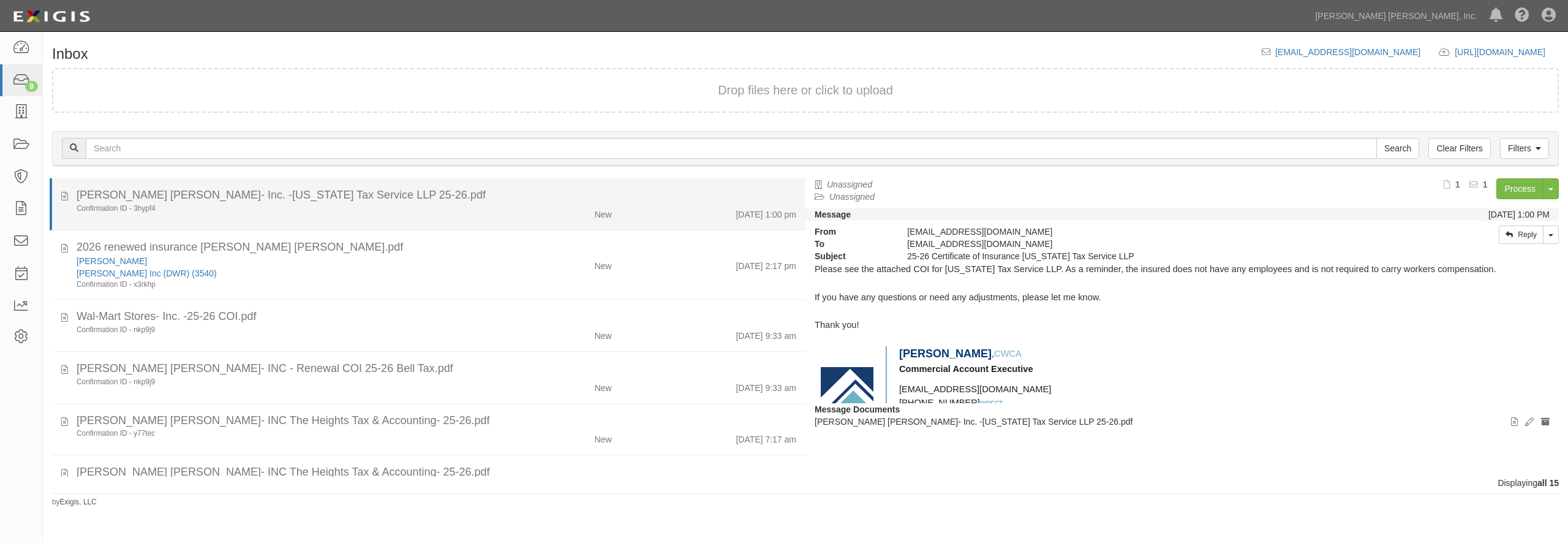
click at [397, 206] on div "Confirmation ID - 3hypf4" at bounding box center [283, 208] width 412 height 11
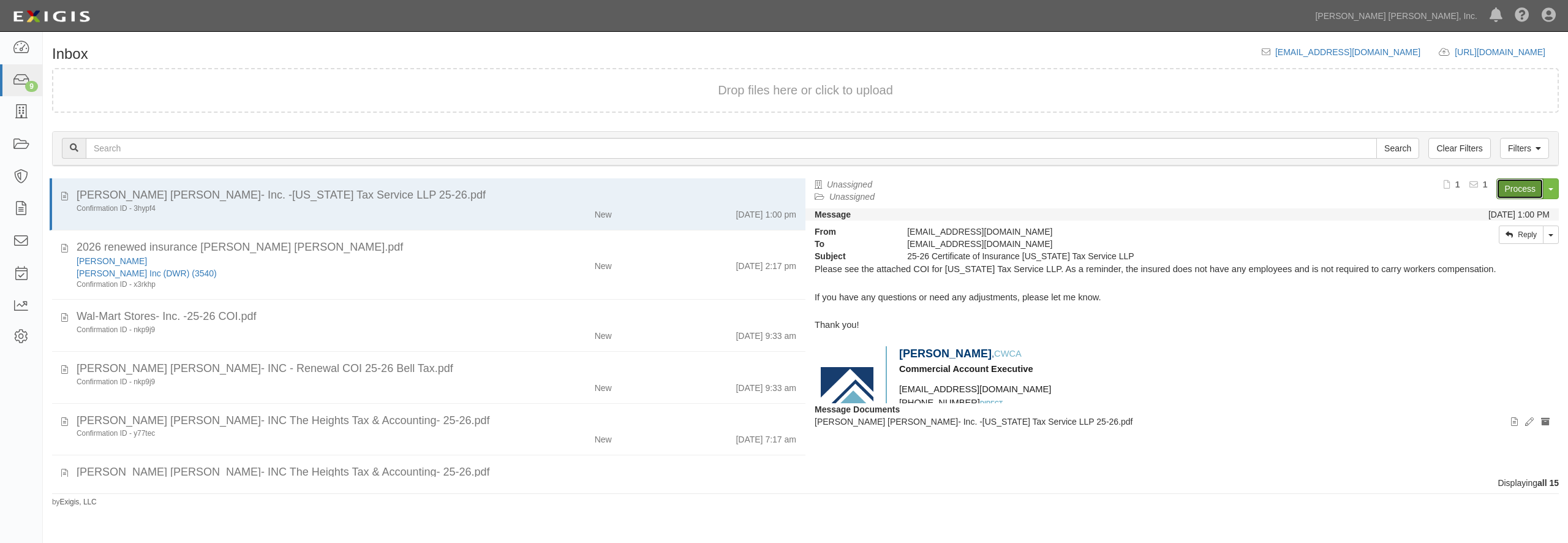
click at [1510, 184] on link "Process" at bounding box center [1520, 189] width 47 height 21
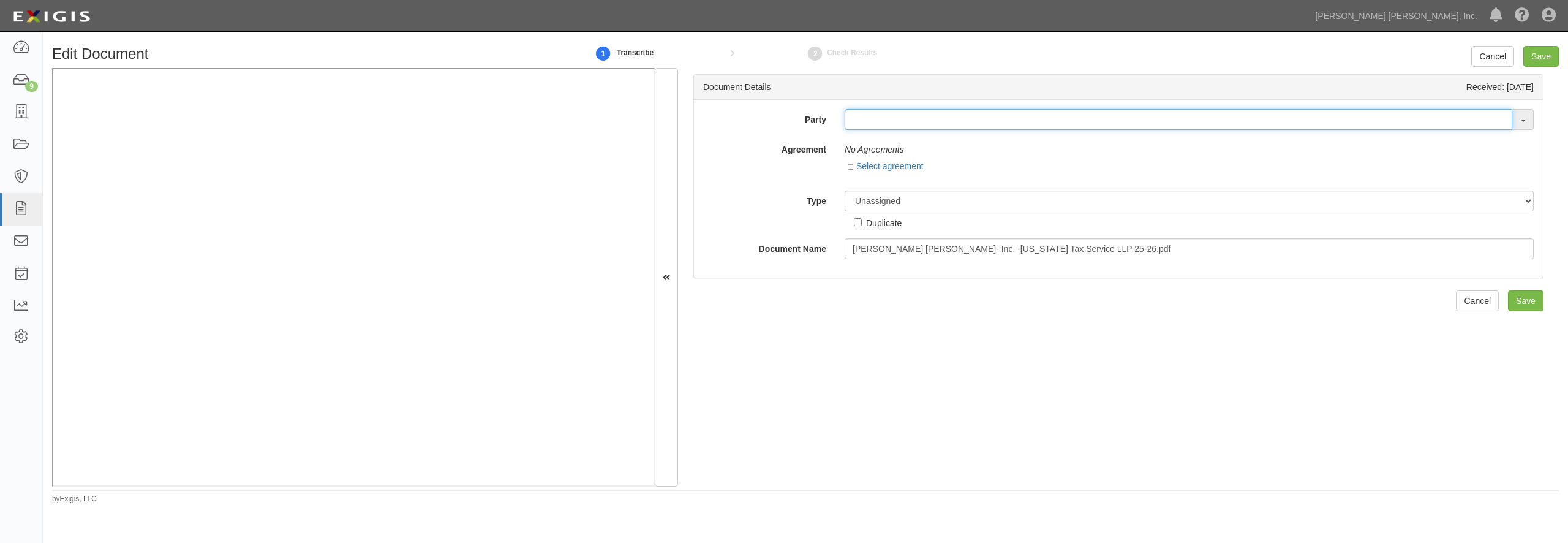
click at [956, 113] on input "text" at bounding box center [1178, 119] width 668 height 21
type input "james b"
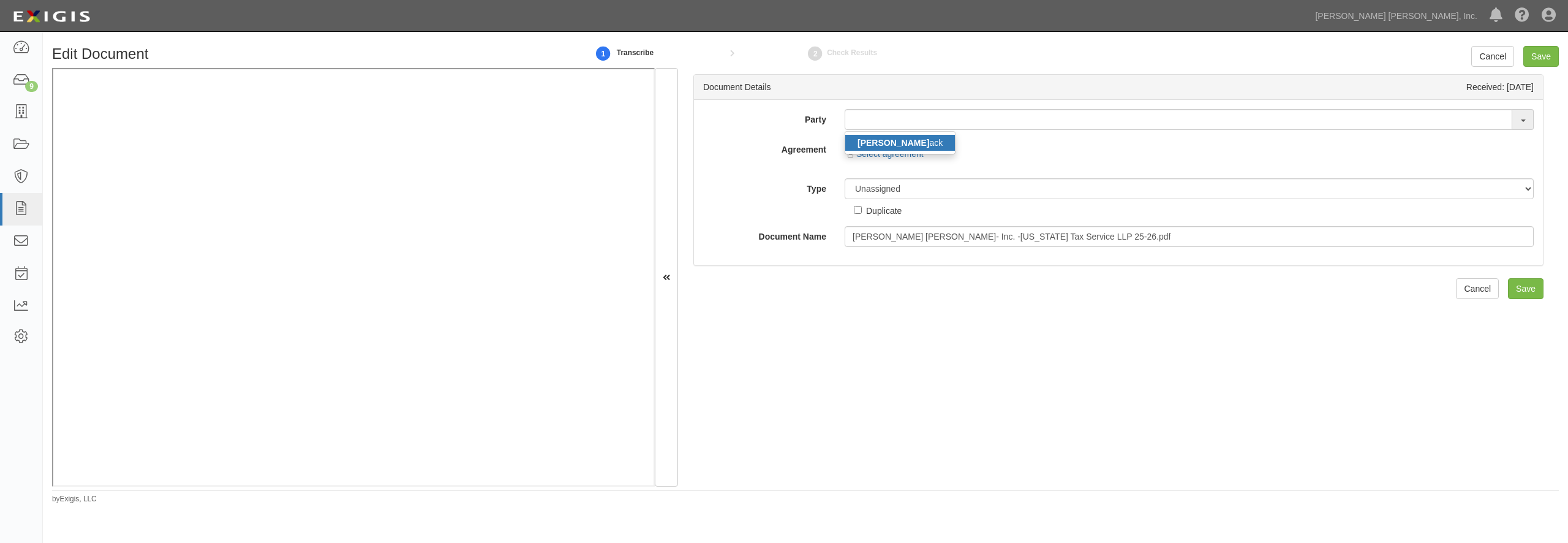
click at [907, 147] on link "James B ack" at bounding box center [900, 142] width 109 height 16
type input "[PERSON_NAME] Back"
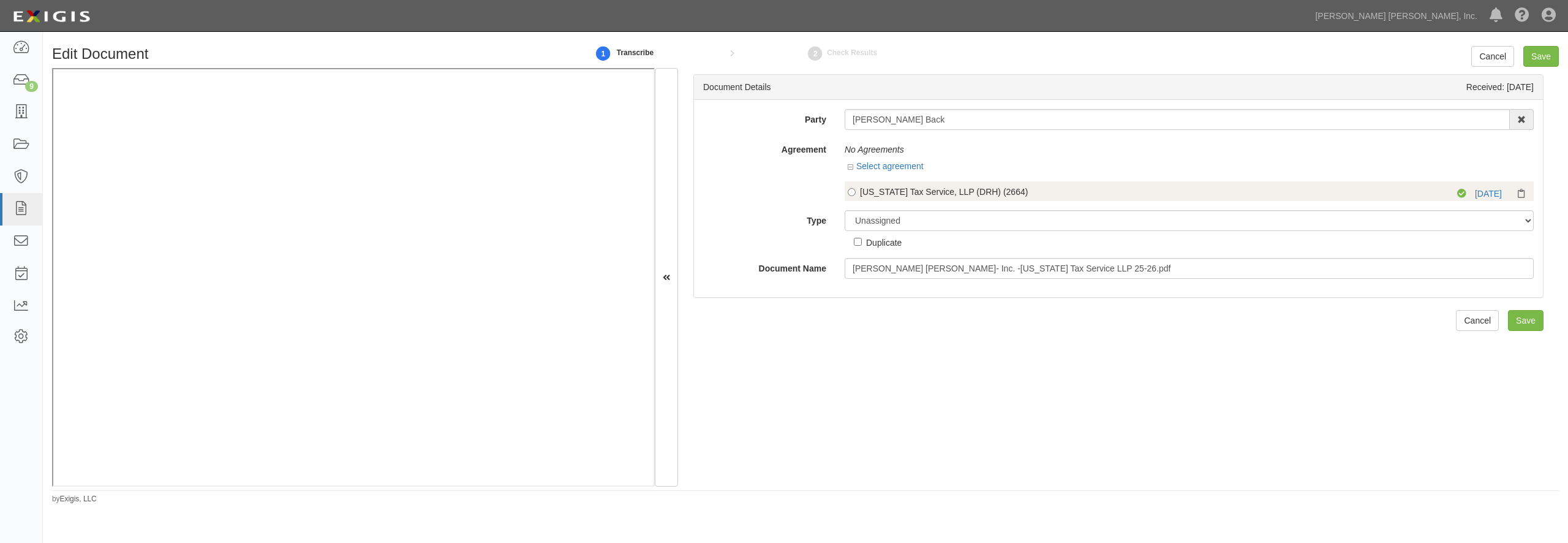
click at [892, 190] on div "Michigan Tax Service, LLP (DRH) (2664)" at bounding box center [1138, 191] width 556 height 12
click at [856, 190] on input "Michigan Tax Service, LLP (DRH) (2664)" at bounding box center [851, 192] width 8 height 8
radio input "true"
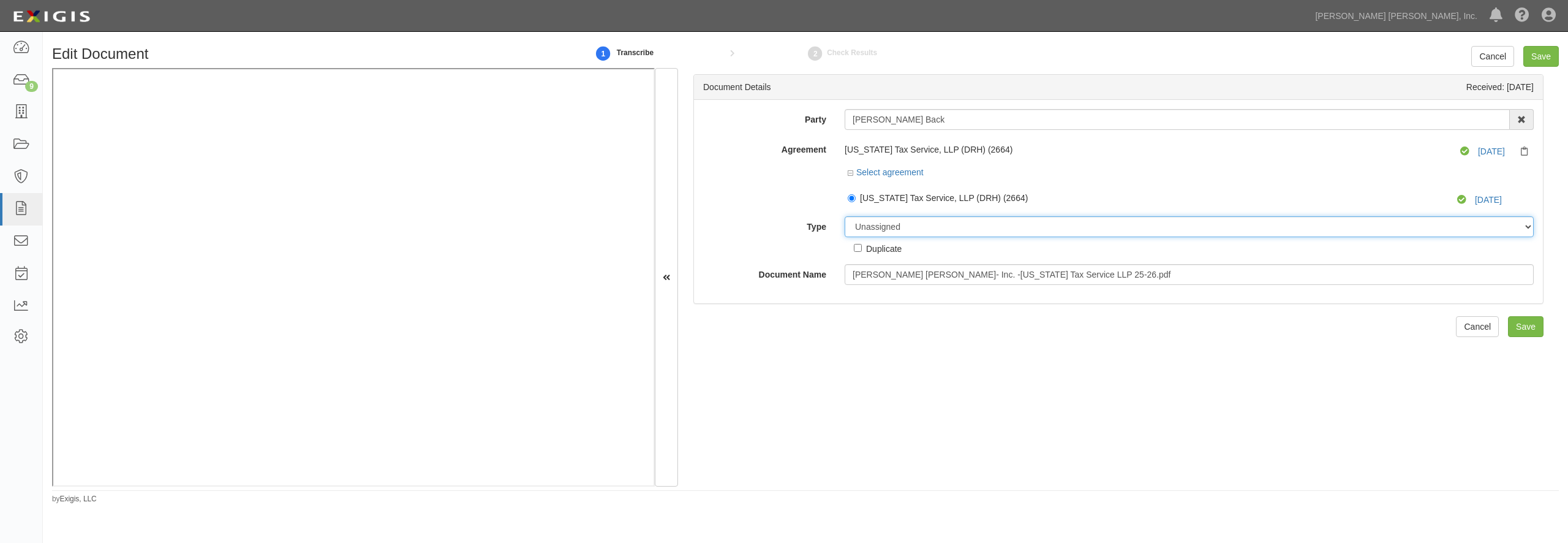
click at [844, 216] on select "Unassigned Binder Cancellation Notice Certificate Contract Endorsement Insuranc…" at bounding box center [1189, 227] width 689 height 21
select select "CertificateDetail"
click option "Certificate" at bounding box center [0, 0] width 0 height 0
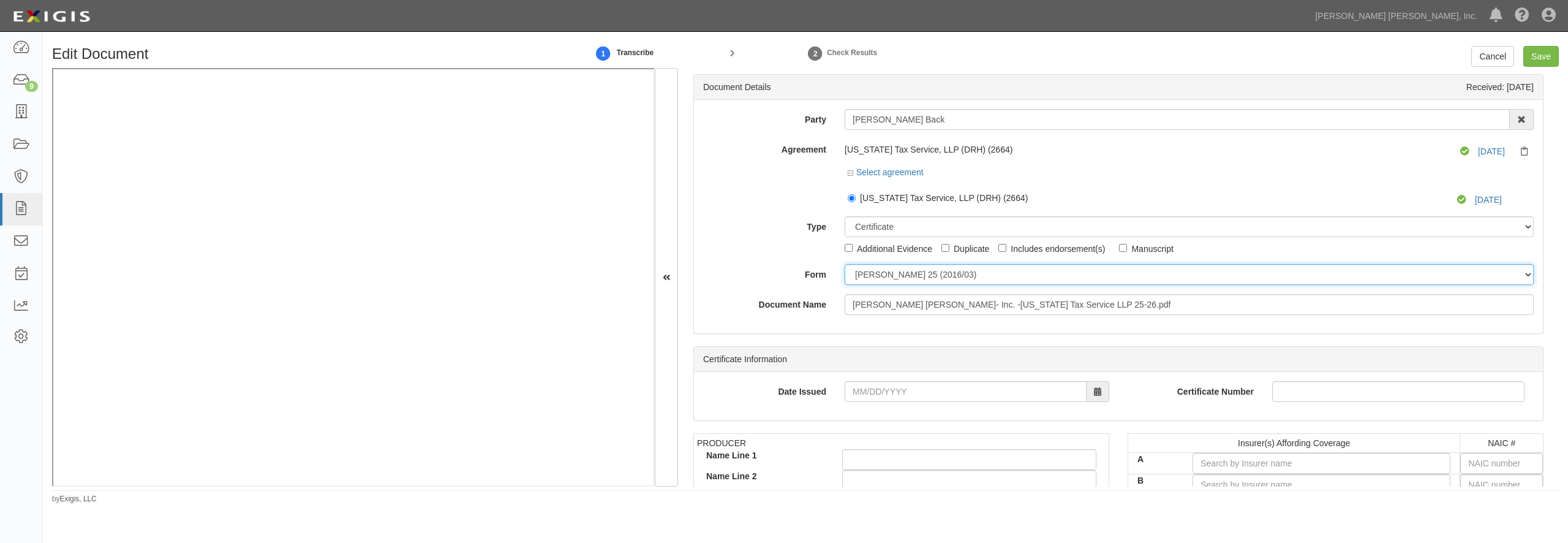
click at [844, 264] on select "ACORD 25 (2016/03) ACORD 101 ACORD 855 NY (2014/05) General" at bounding box center [1189, 274] width 689 height 21
select select "GeneralFormDetail"
click option "General" at bounding box center [0, 0] width 0 height 0
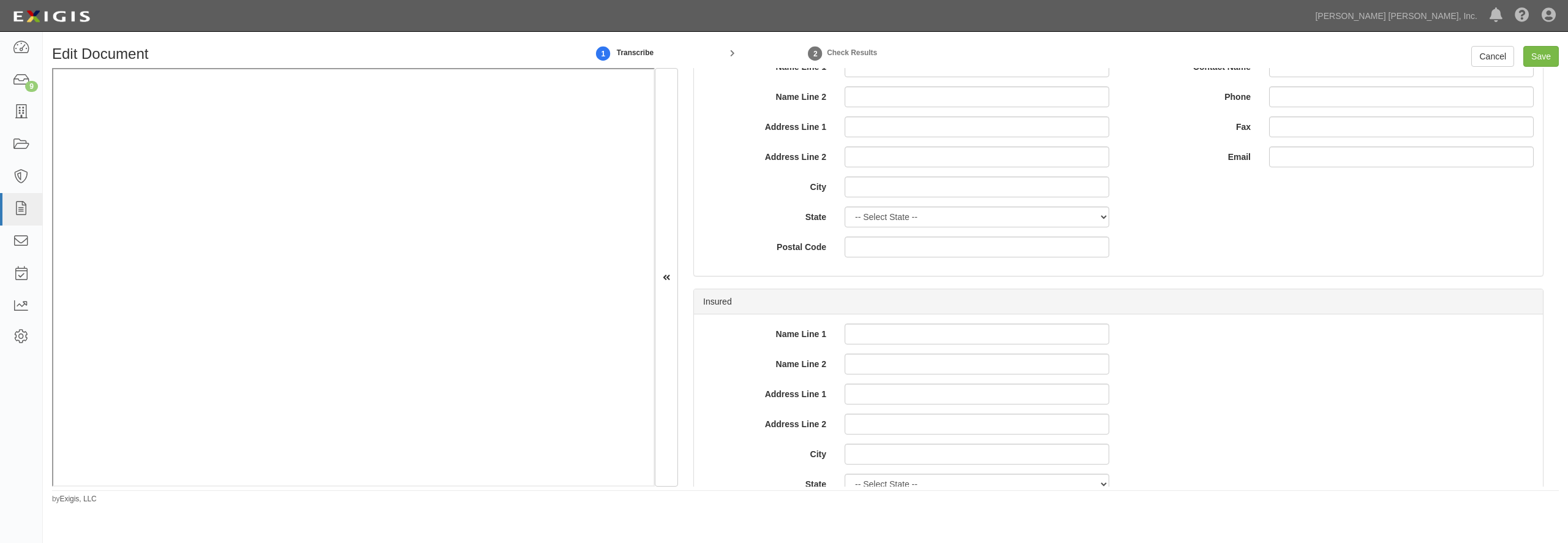
scroll to position [765, 0]
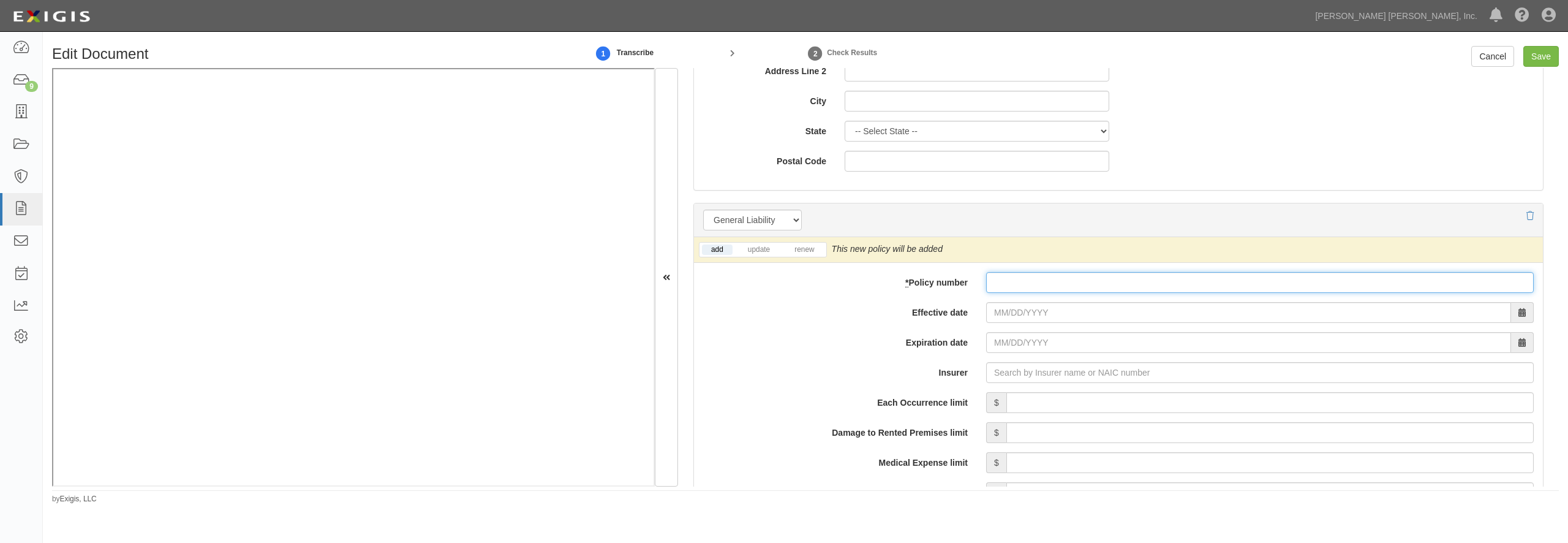
click at [1048, 289] on input "* Policy number" at bounding box center [1260, 283] width 548 height 21
paste input "Z2X M164067 00"
type input "Z2X M164067 00"
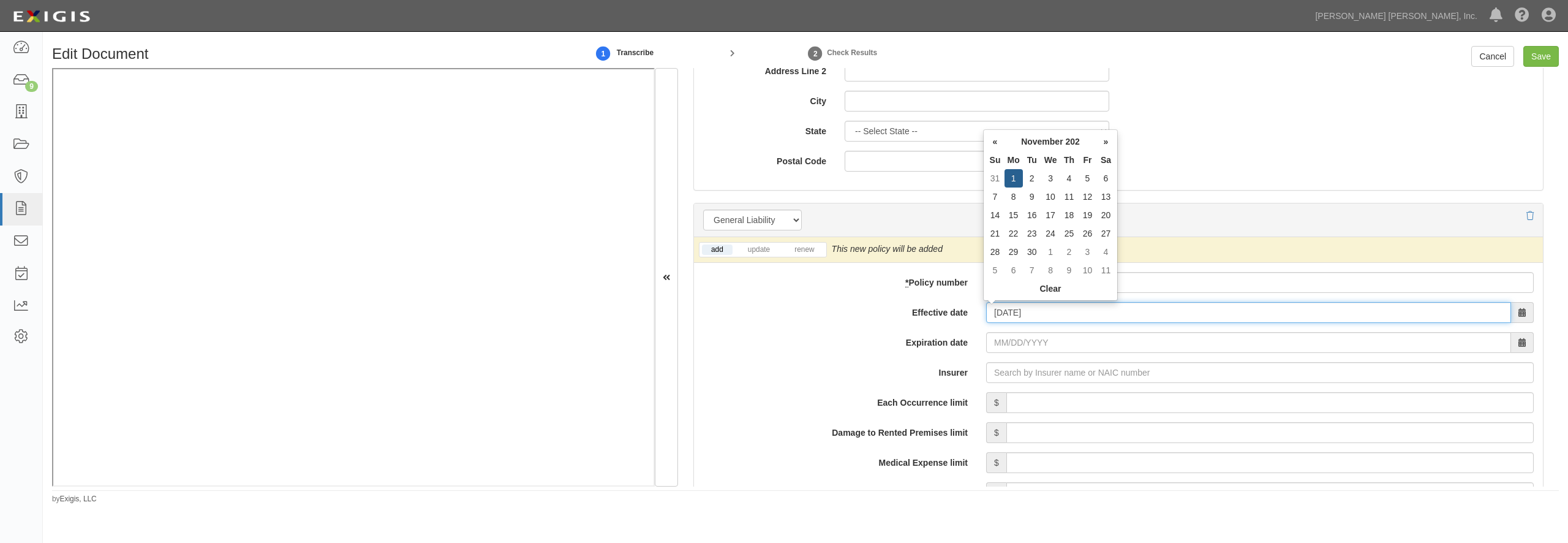
type input "11/01/2025"
type input "11/01/2026"
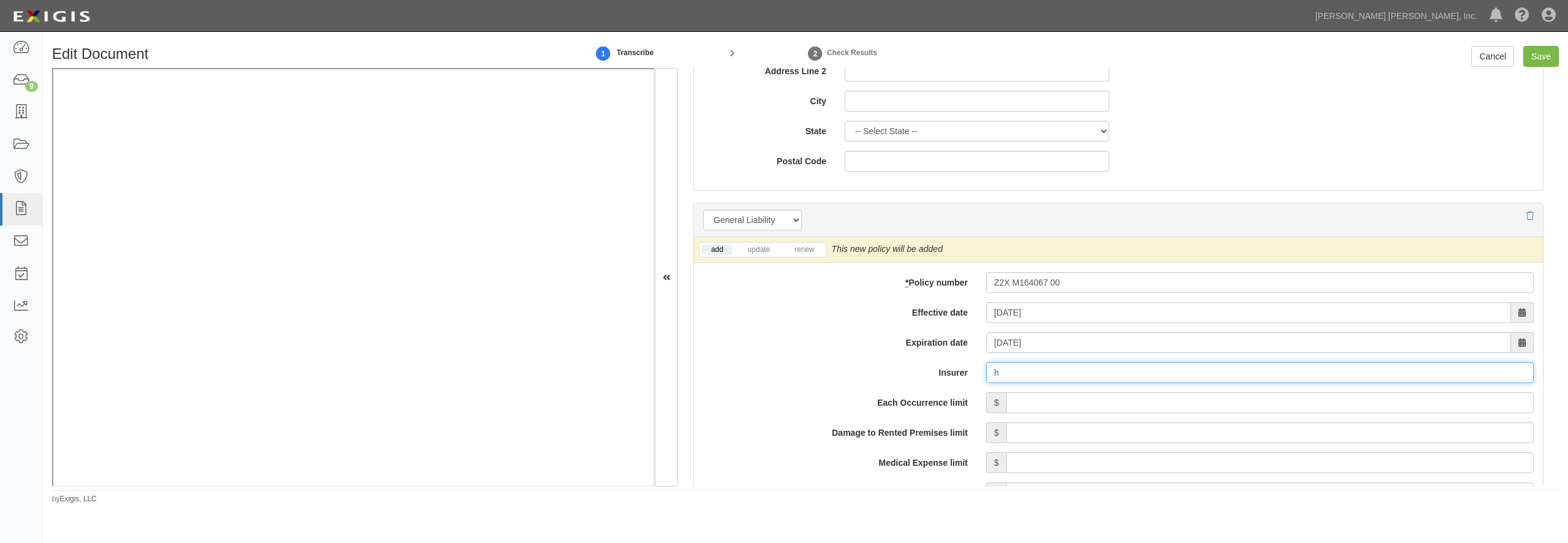
type input "ha"
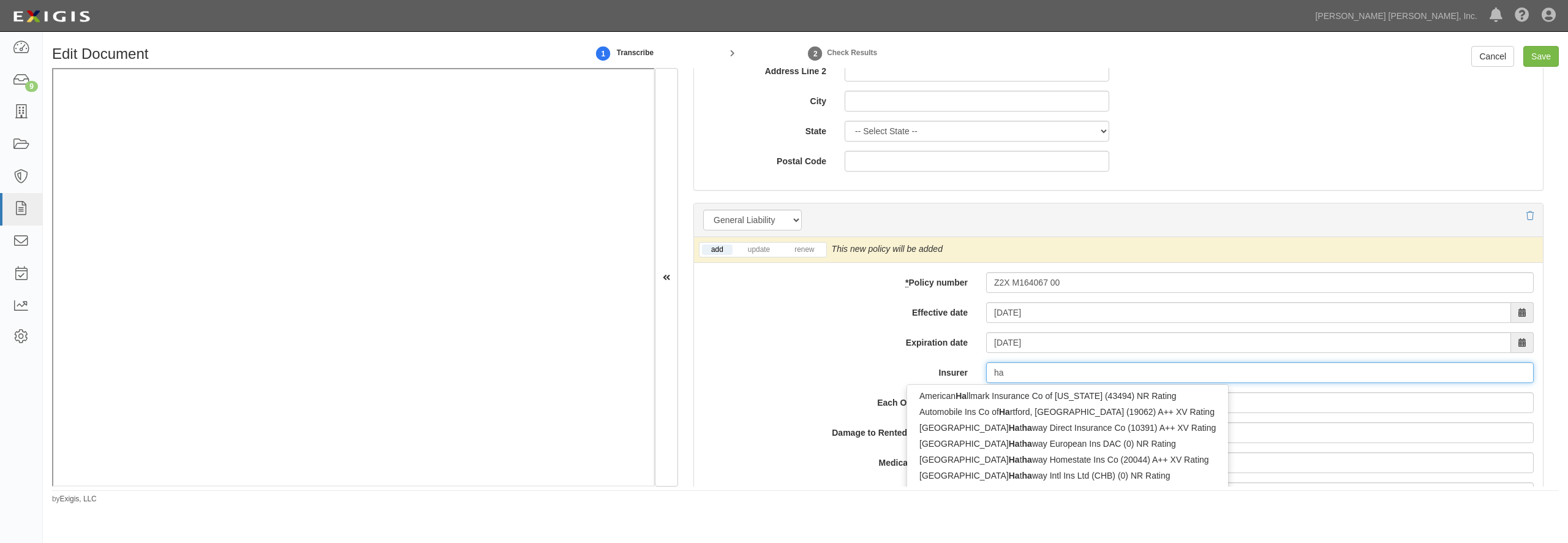
type input "hanasaku Life Insurance Co., Ltd. (0) NR Rating"
type input "han"
type input "hanoi Reinsurance Joint Stock Corp (0) B++ VII Rating"
type input "hano"
type input "hanover Fire & Casualty Insurance Co (17337) B++ III Rating"
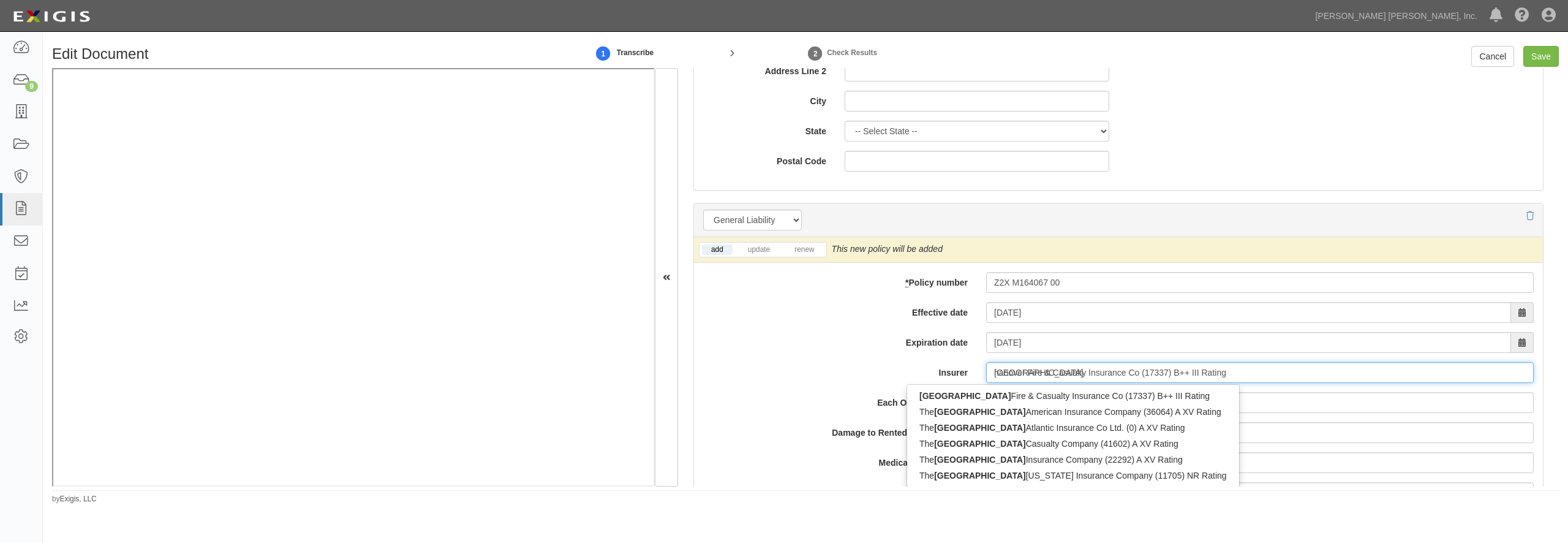
type input "hanover"
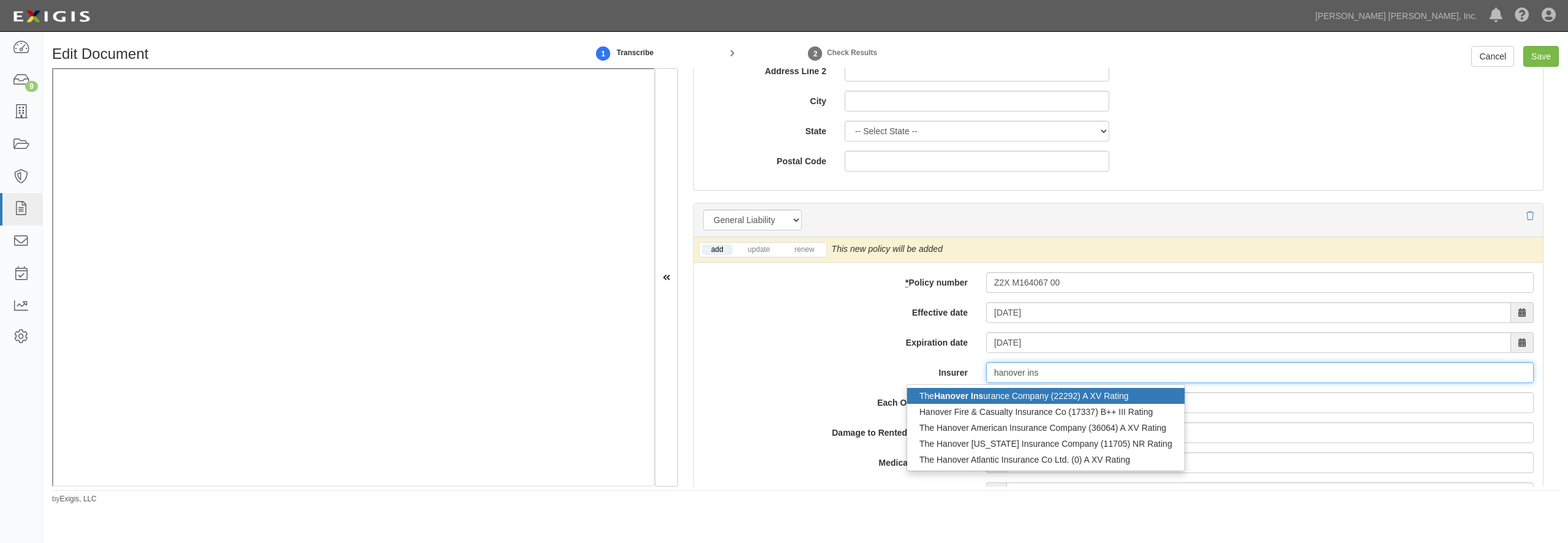
click at [1029, 397] on div "The Hanover Ins urance Company (22292) A XV Rating" at bounding box center [1046, 396] width 277 height 16
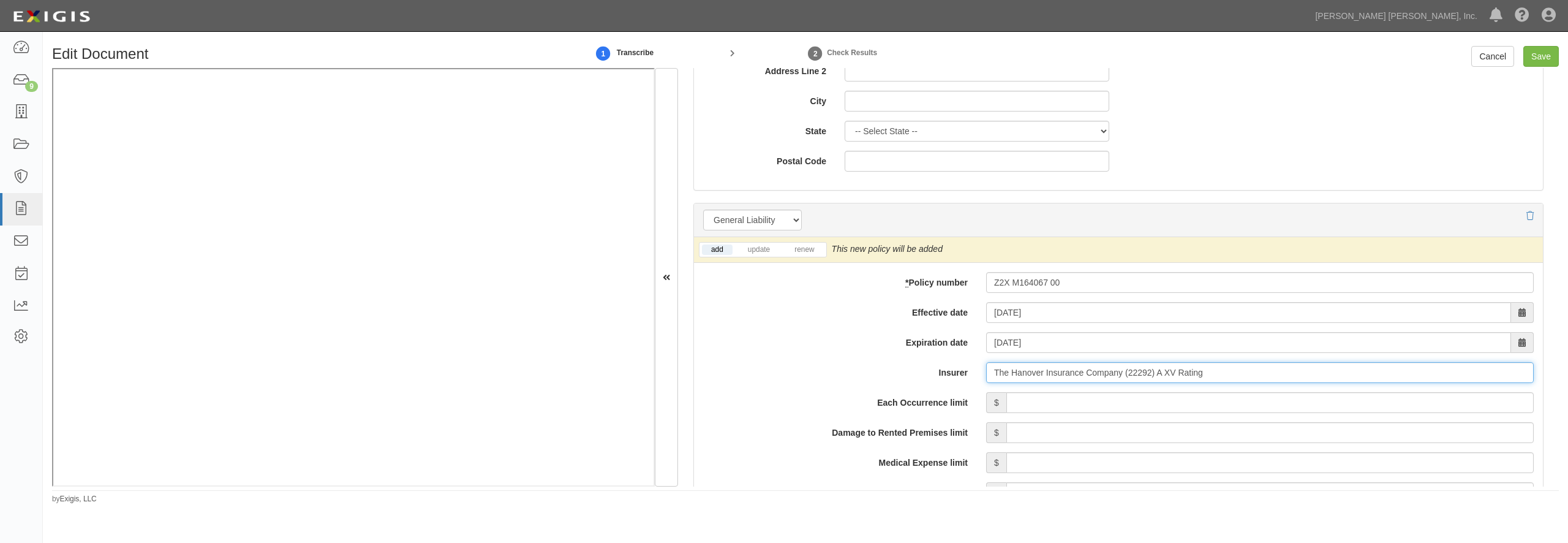
type input "The Hanover Insurance Company (22292) A XV Rating"
click at [1028, 405] on input "Each Occurrence limit" at bounding box center [1270, 403] width 527 height 21
type input "2,000,000"
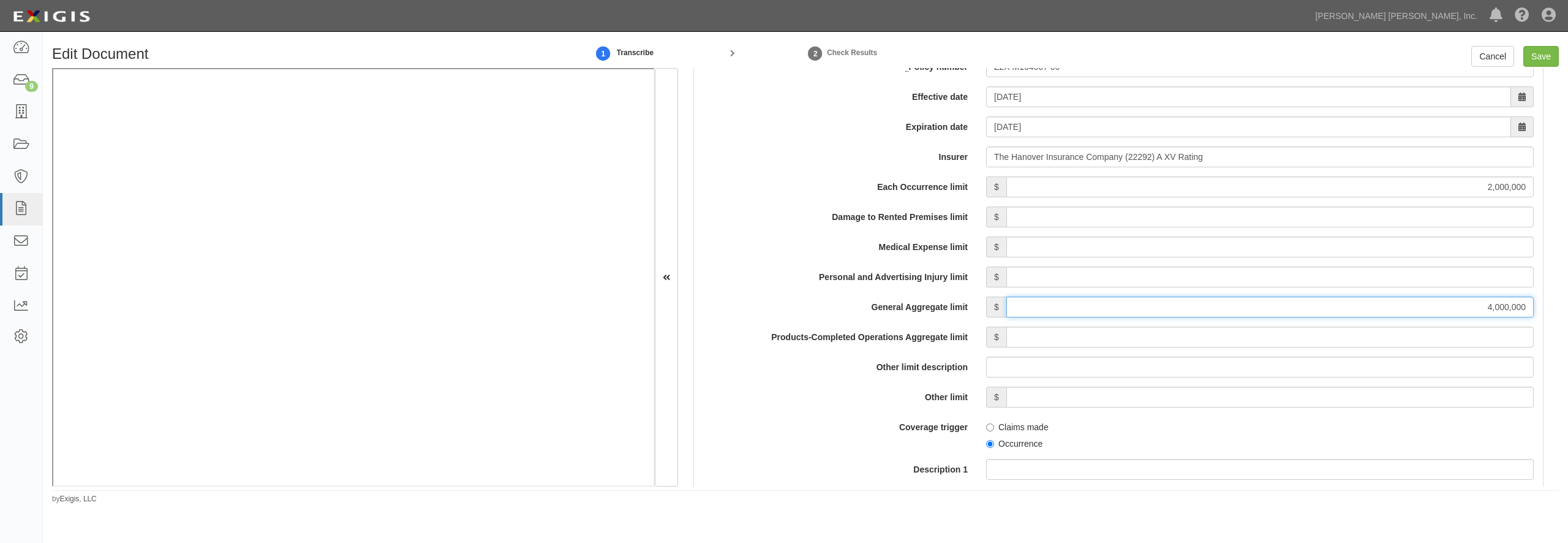
type input "4,000,000"
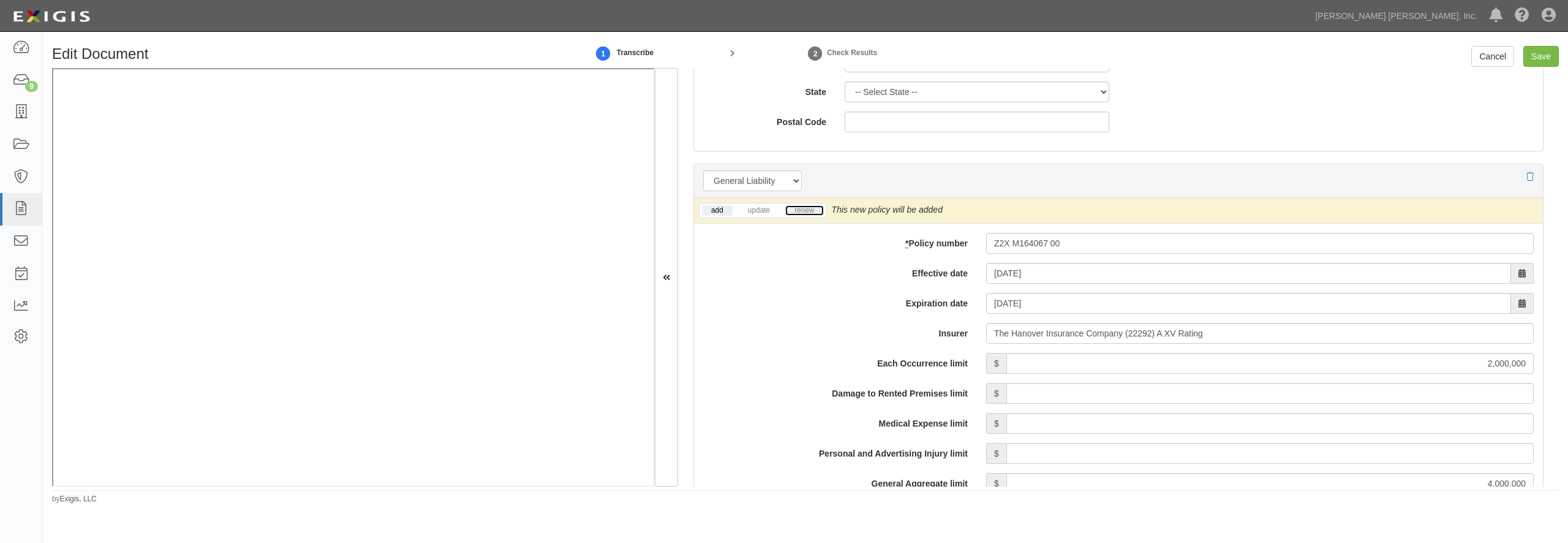
click at [800, 210] on link "renew" at bounding box center [804, 210] width 38 height 11
click at [773, 207] on link "update" at bounding box center [759, 210] width 40 height 11
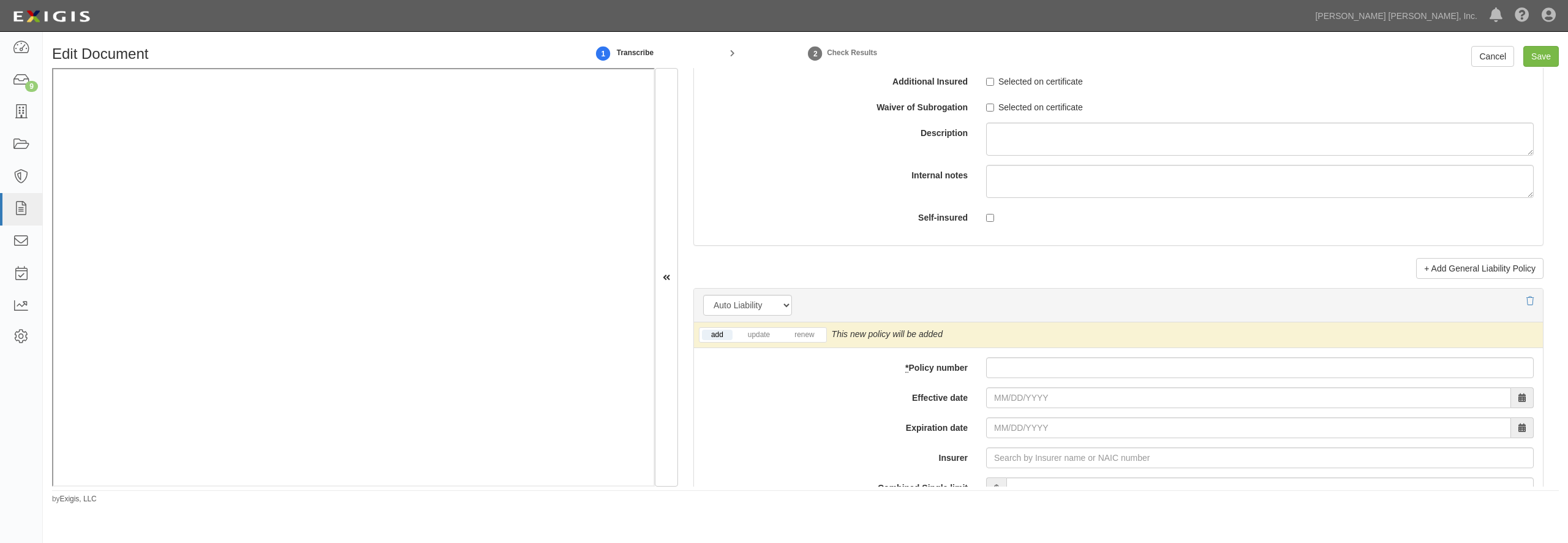
scroll to position [1687, 0]
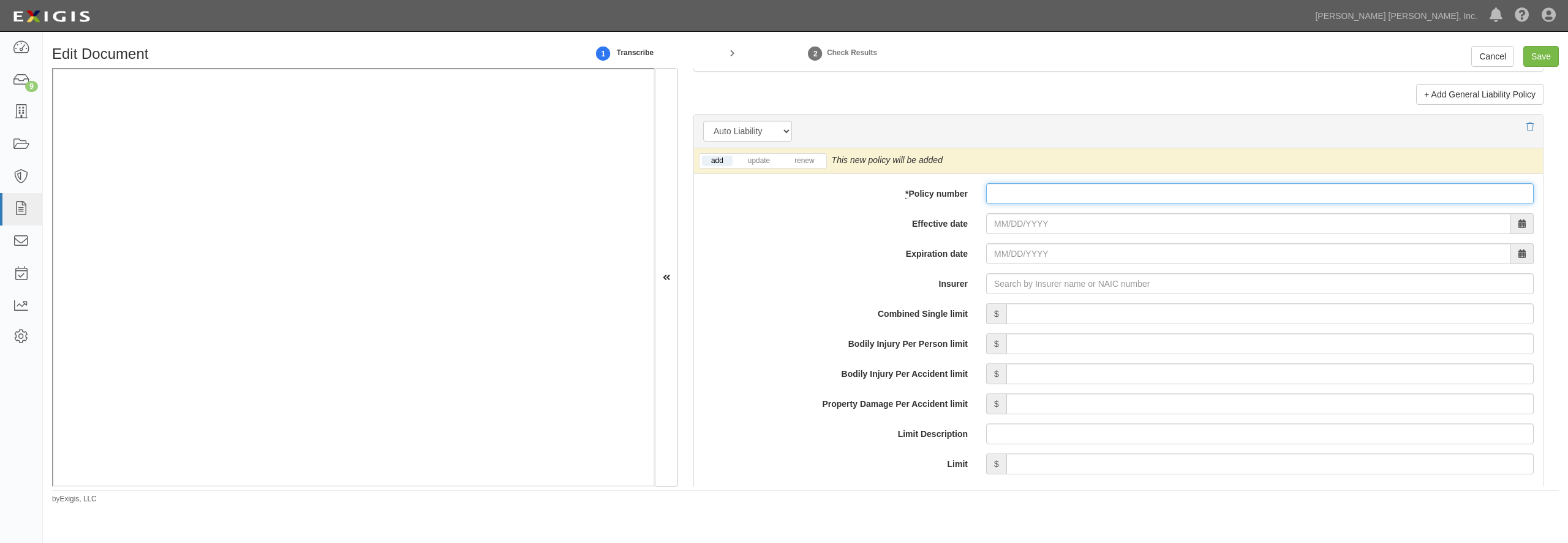
click at [1025, 204] on input "* Policy number" at bounding box center [1260, 193] width 548 height 21
paste input "Z2X M164067 00"
type input "Z2X M164067 00"
type input "11/01/2025"
type input "11/01/2026"
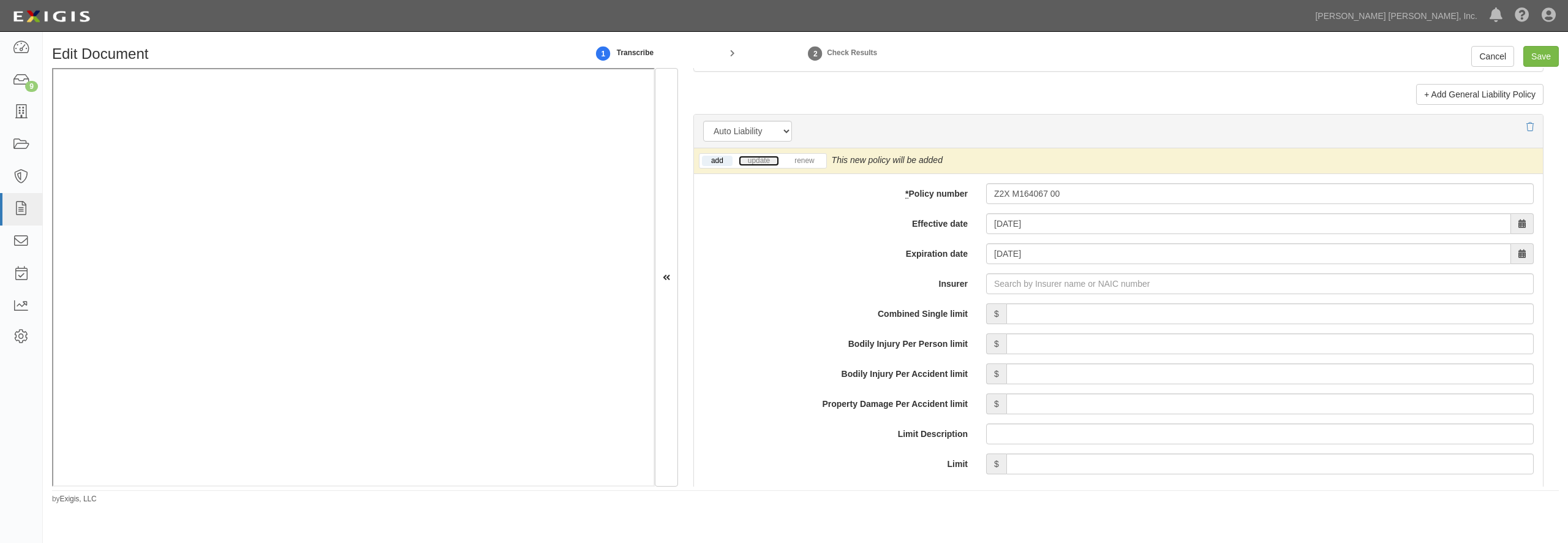
click at [770, 166] on link "update" at bounding box center [759, 160] width 40 height 11
click at [997, 294] on input "Insurer" at bounding box center [1260, 284] width 548 height 21
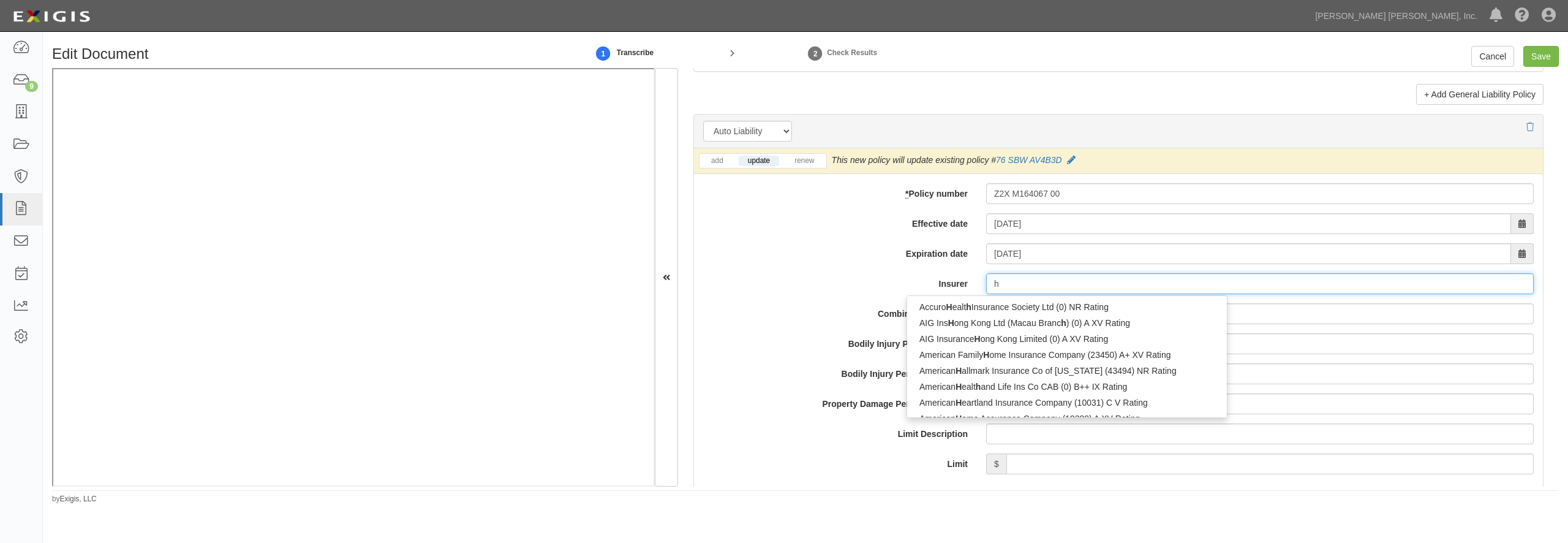
type input "ha"
type input "hanasaku Life Insurance Co., Ltd. (0) NR Rating"
type input "han"
type input "hanoi Reinsurance Joint Stock Corp (0) B++ VII Rating"
type input "hano"
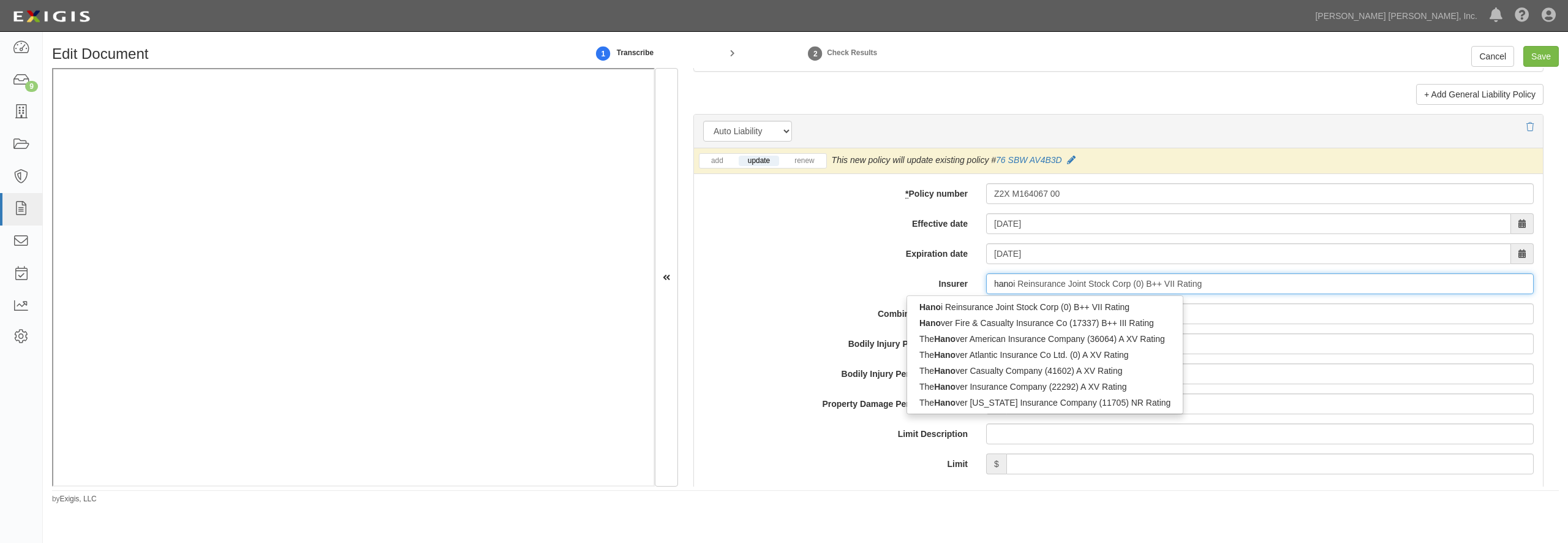
type input "hanover Fire & Casualty Insurance Co (17337) B++ III Rating"
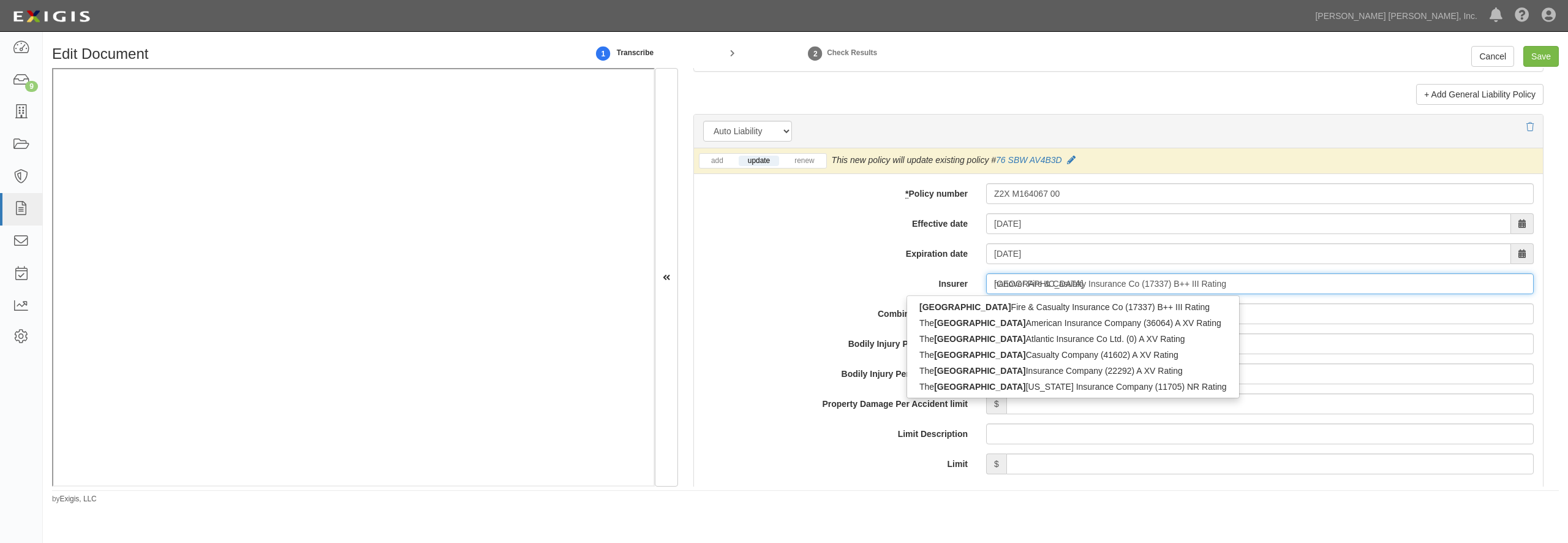
type input "hanover"
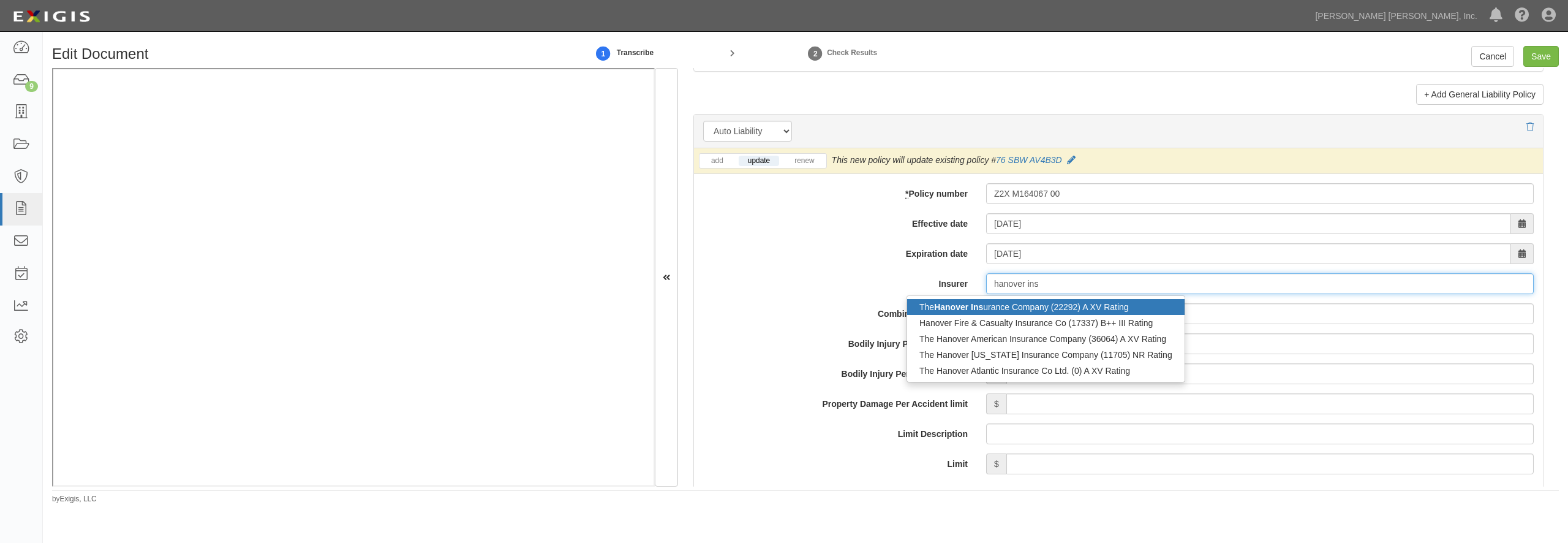
click at [1055, 315] on div "The Hanover Ins urance Company (22292) A XV Rating" at bounding box center [1046, 306] width 277 height 16
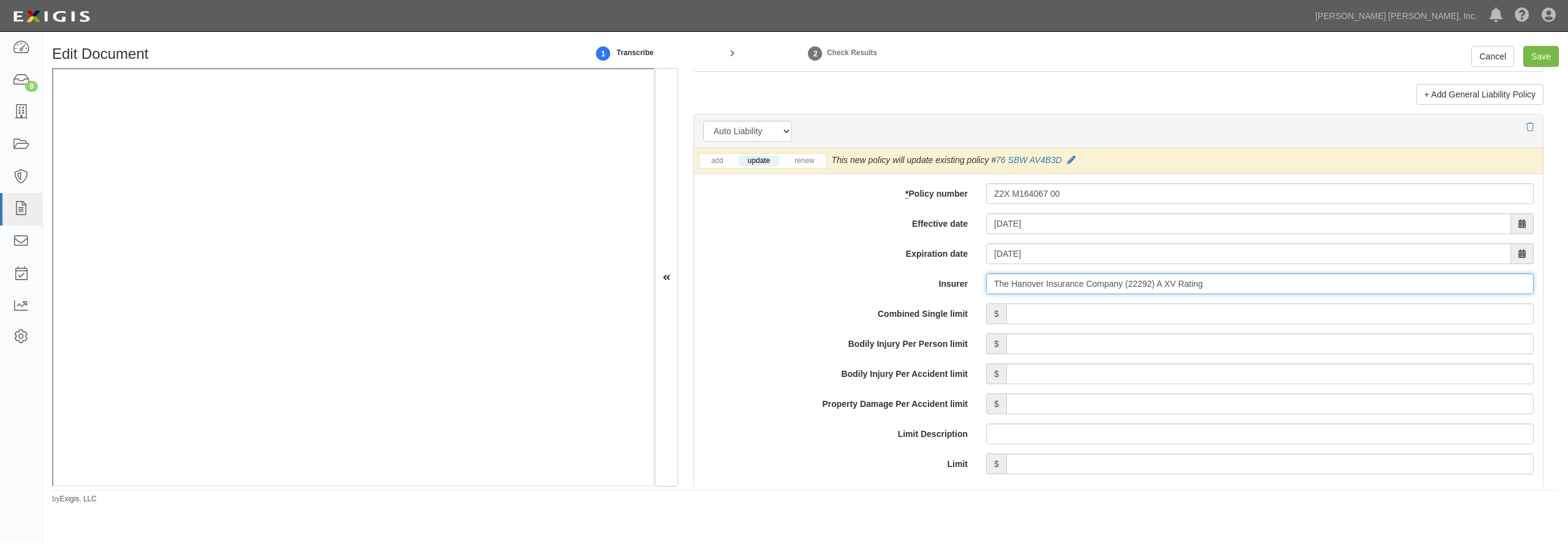
type input "The Hanover Insurance Company (22292) A XV Rating"
click at [1020, 324] on input "Combined Single limit" at bounding box center [1270, 313] width 527 height 21
type input "2,000,000"
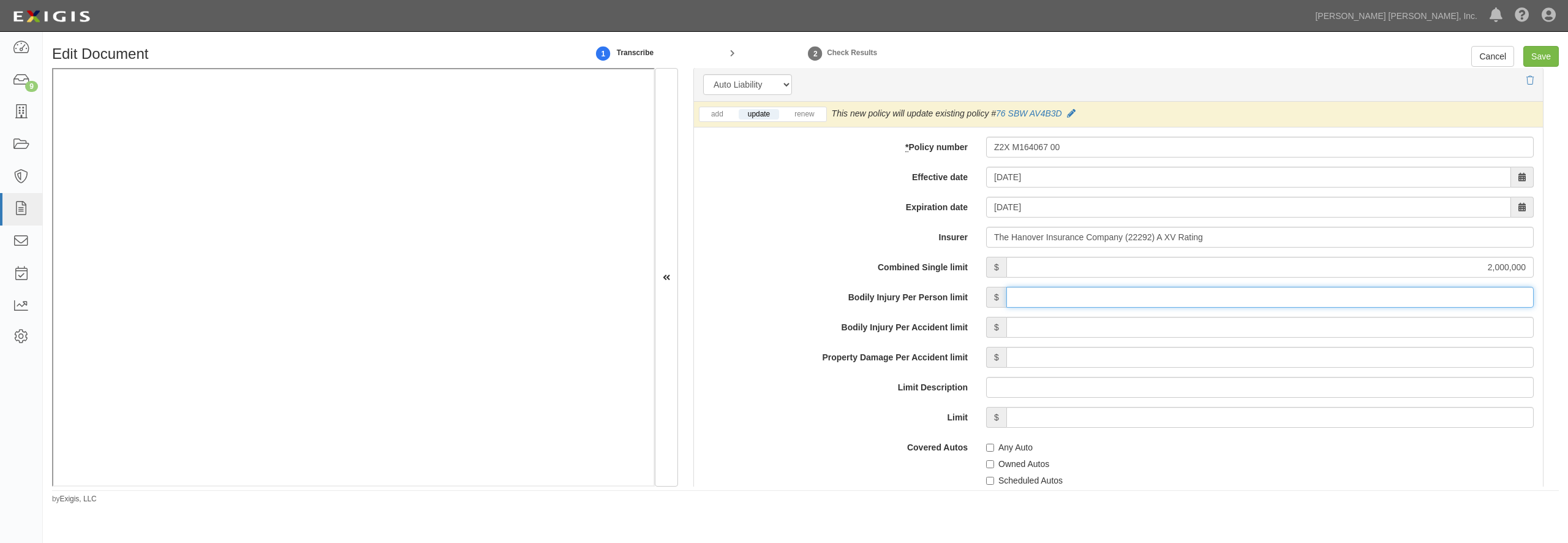
scroll to position [1864, 0]
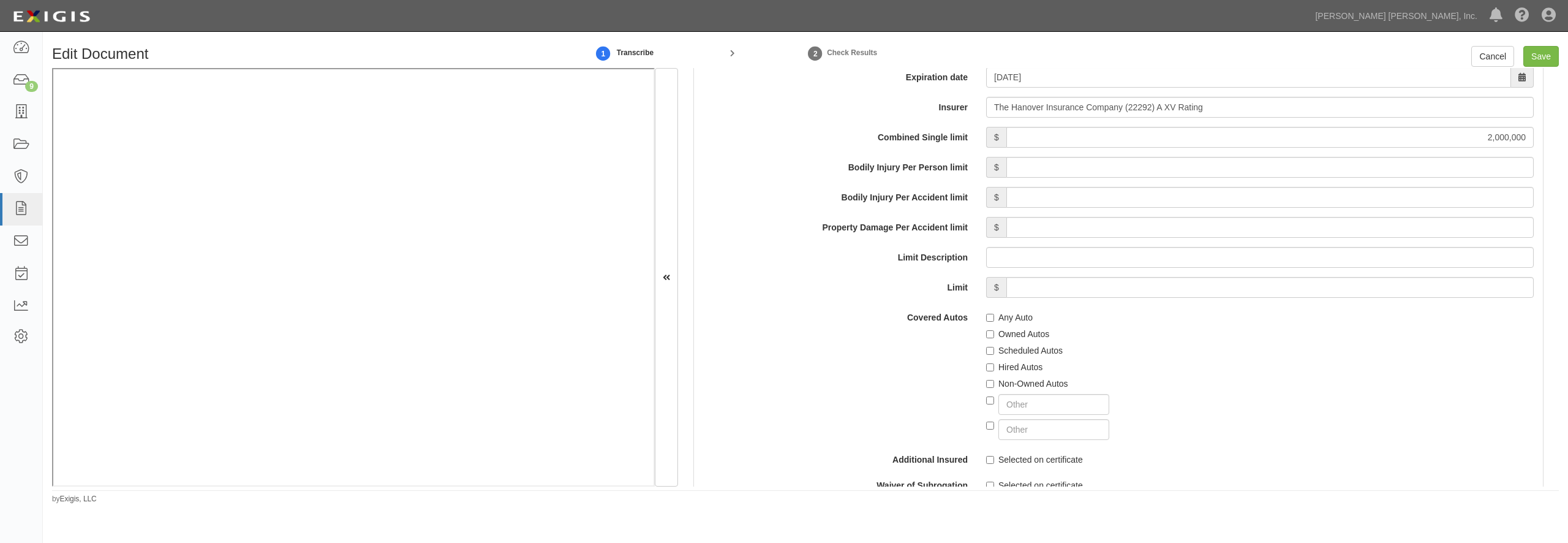
click at [1022, 323] on label "Any Auto" at bounding box center [1010, 317] width 47 height 12
click at [994, 322] on input "Any Auto" at bounding box center [990, 318] width 8 height 8
checkbox input "true"
click at [1013, 373] on label "Hired Autos" at bounding box center [1015, 367] width 57 height 12
click at [994, 371] on input "Hired Autos" at bounding box center [990, 367] width 8 height 8
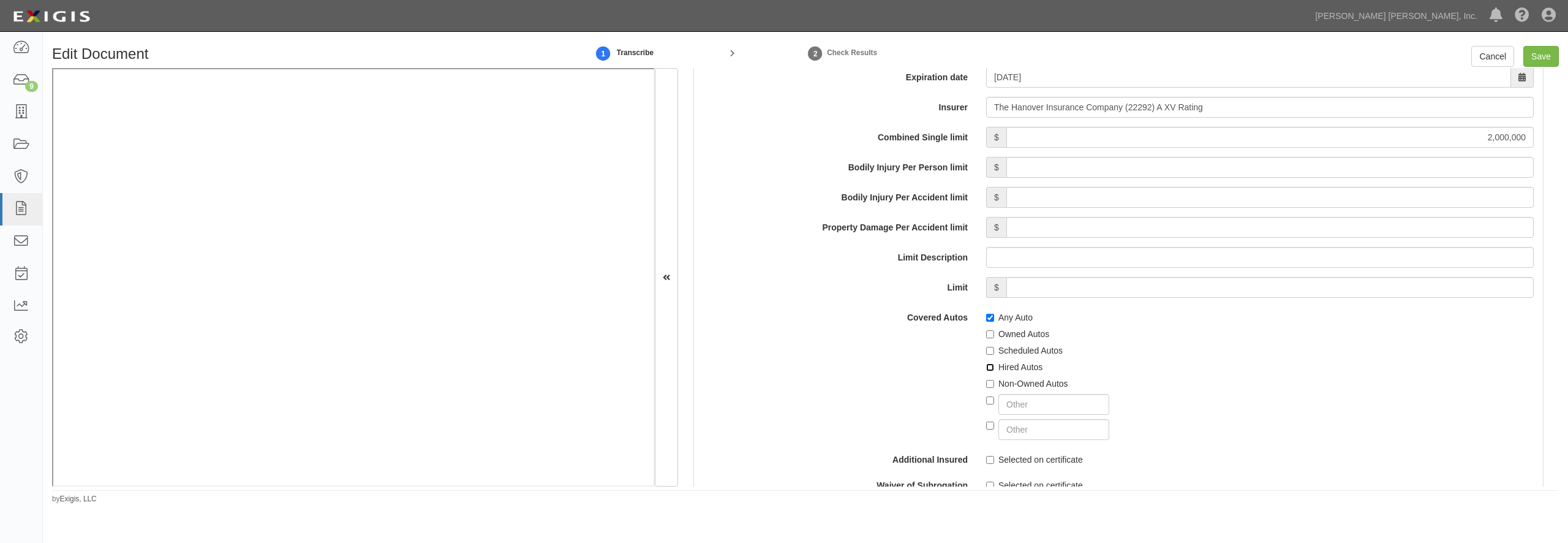
checkbox input "true"
click at [1014, 390] on label "Non-Owned Autos" at bounding box center [1027, 383] width 82 height 12
click at [994, 388] on input "Non-Owned Autos" at bounding box center [990, 384] width 8 height 8
checkbox input "true"
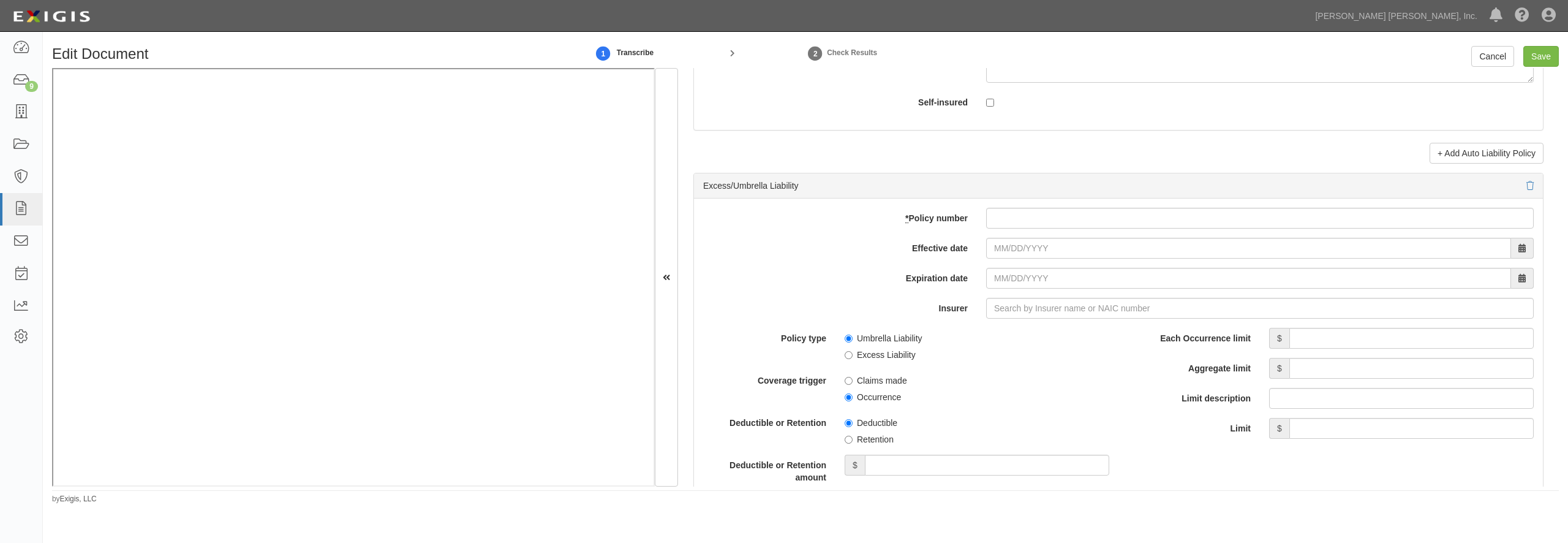
scroll to position [2452, 0]
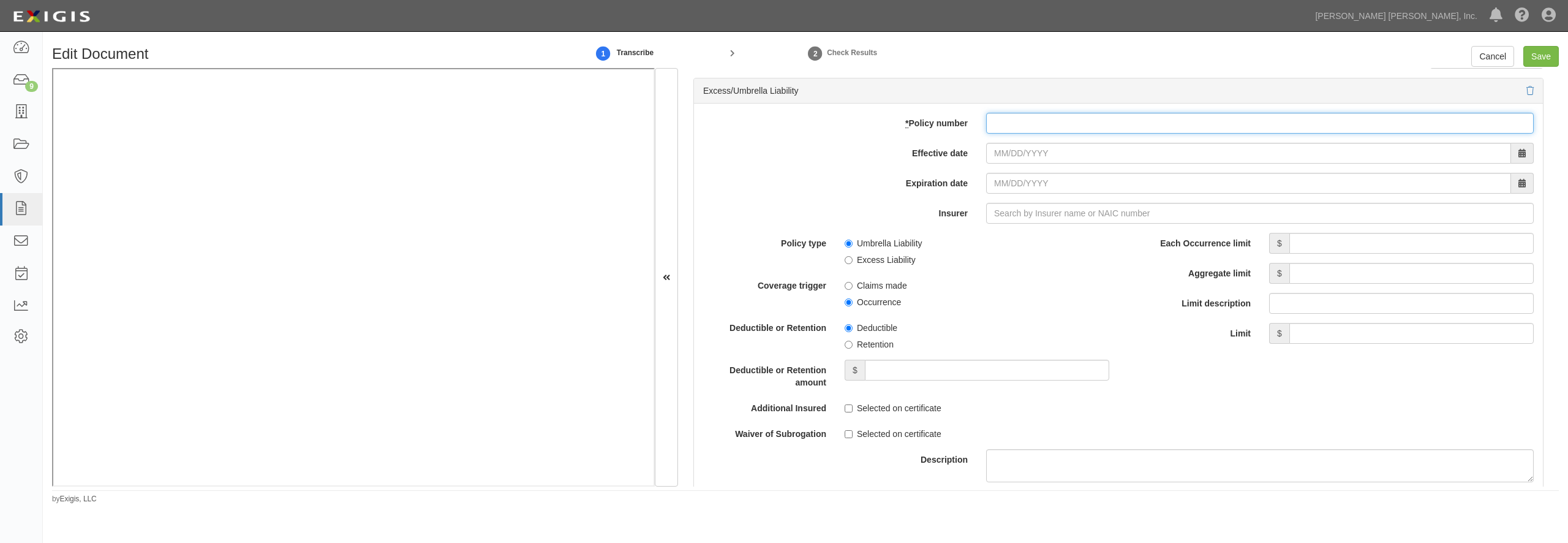
click at [1035, 133] on input "* Policy number" at bounding box center [1260, 123] width 548 height 21
paste input "Z2X M164067 00"
type input "Z2X M164067 00"
type input "11/01/2025"
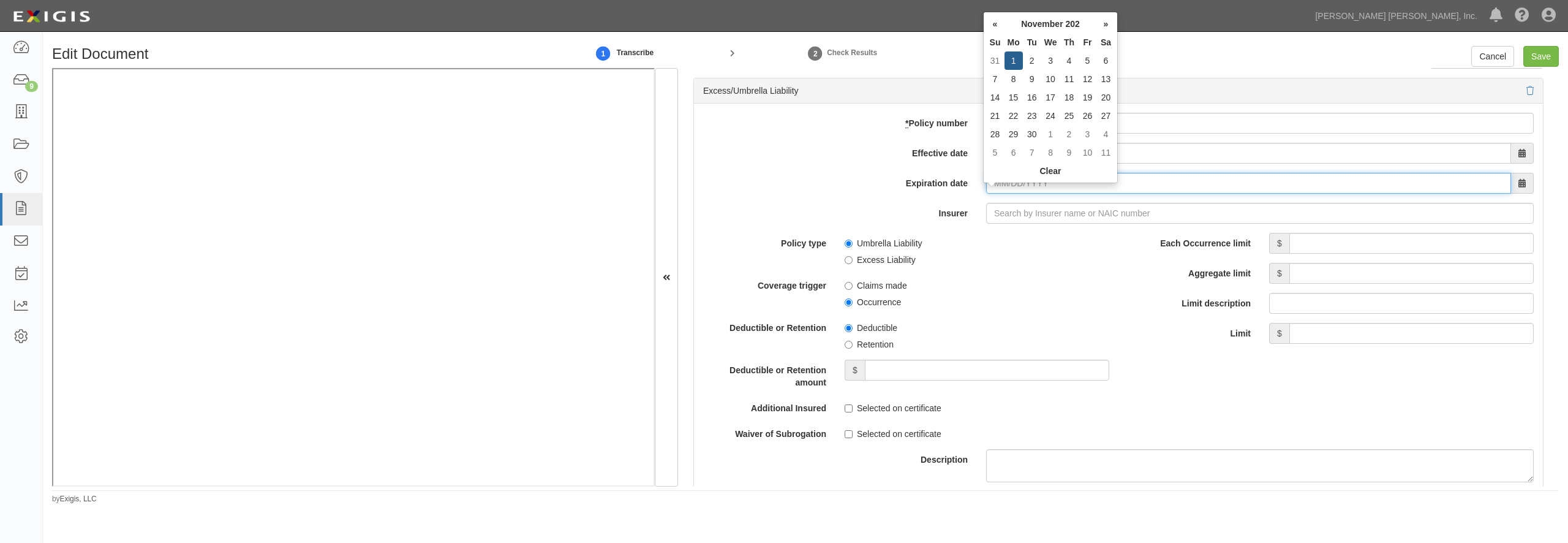
type input "11/01/2026"
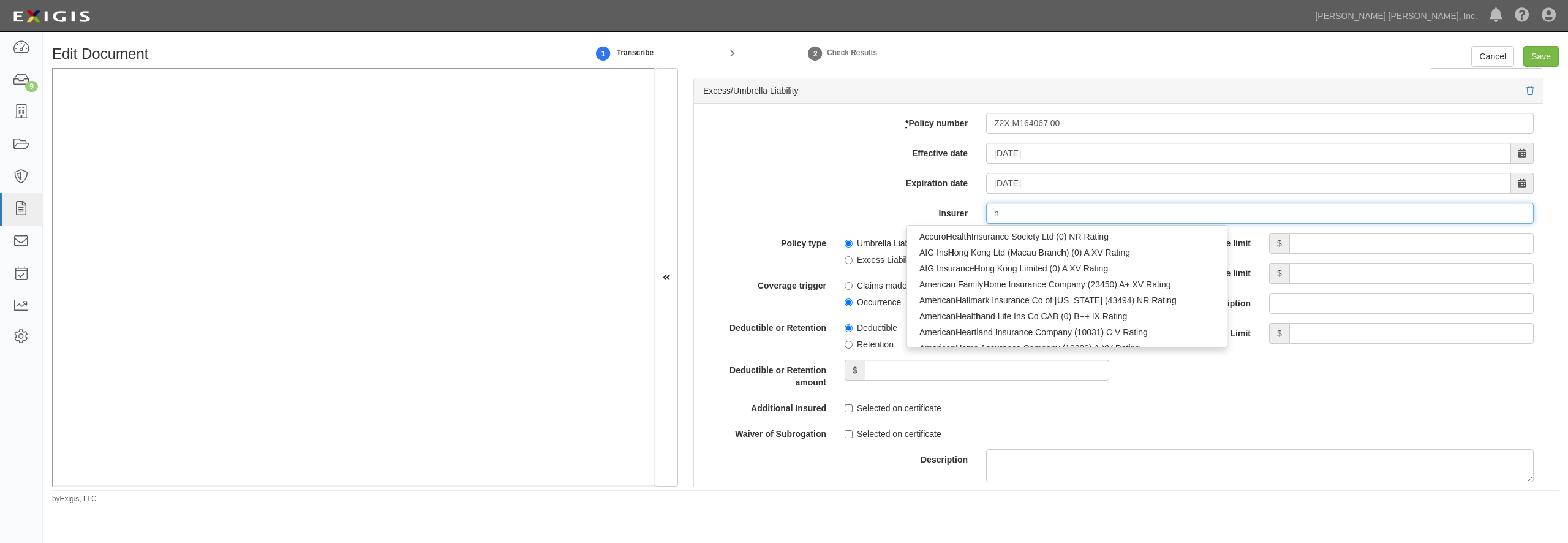
type input "ha"
type input "hanasaku Life Insurance Co., Ltd. (0) NR Rating"
type input "han"
type input "hanoi Reinsurance Joint Stock Corp (0) B++ VII Rating"
type input "hano"
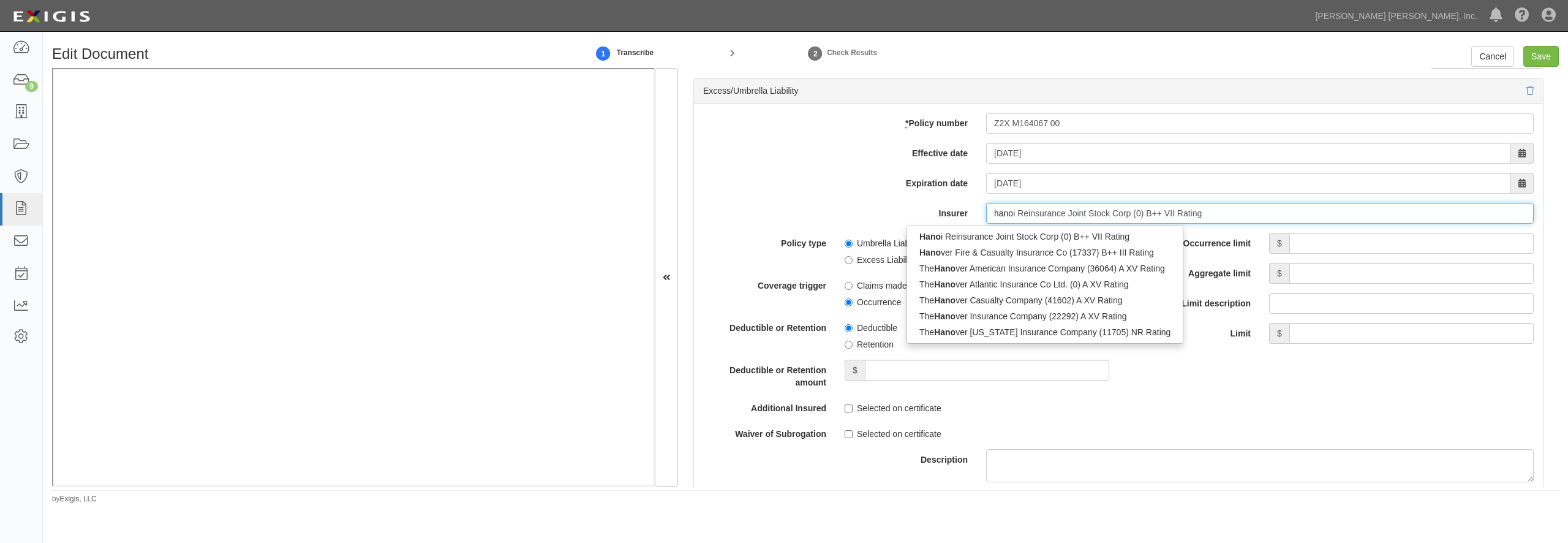
type input "hanover Fire & Casualty Insurance Co (17337) B++ III Rating"
type input "hanover"
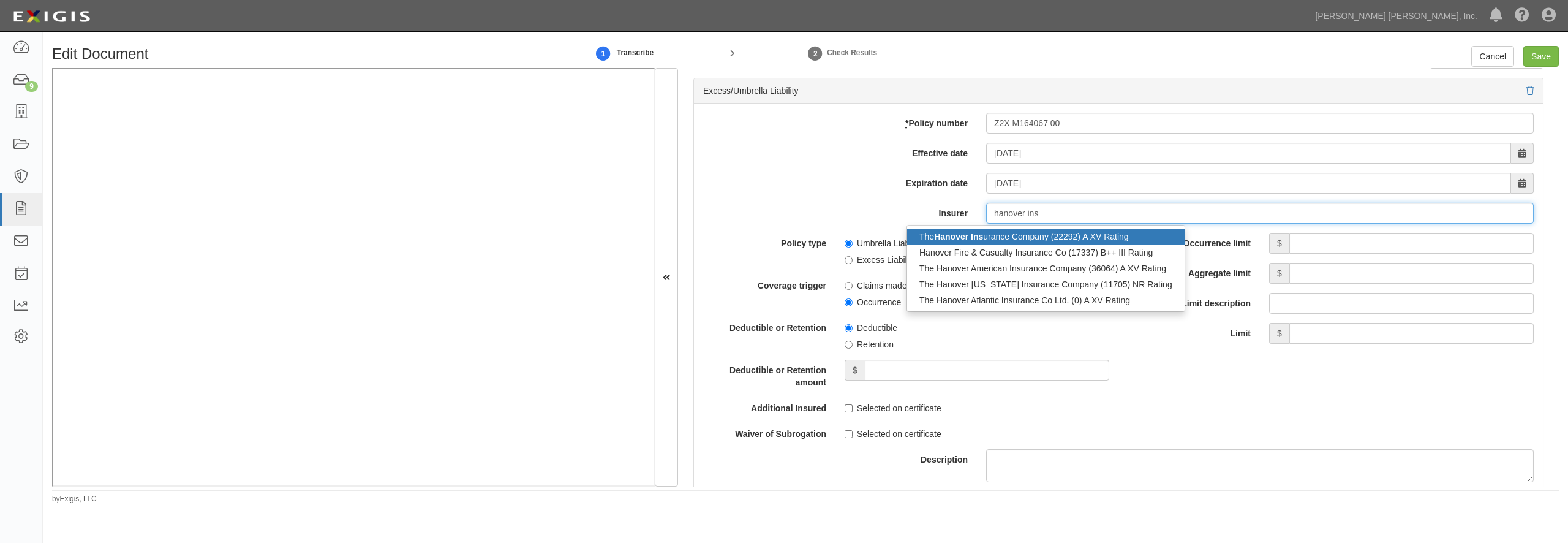
click at [1026, 245] on div "The Hanover Ins urance Company (22292) A XV Rating" at bounding box center [1046, 236] width 277 height 16
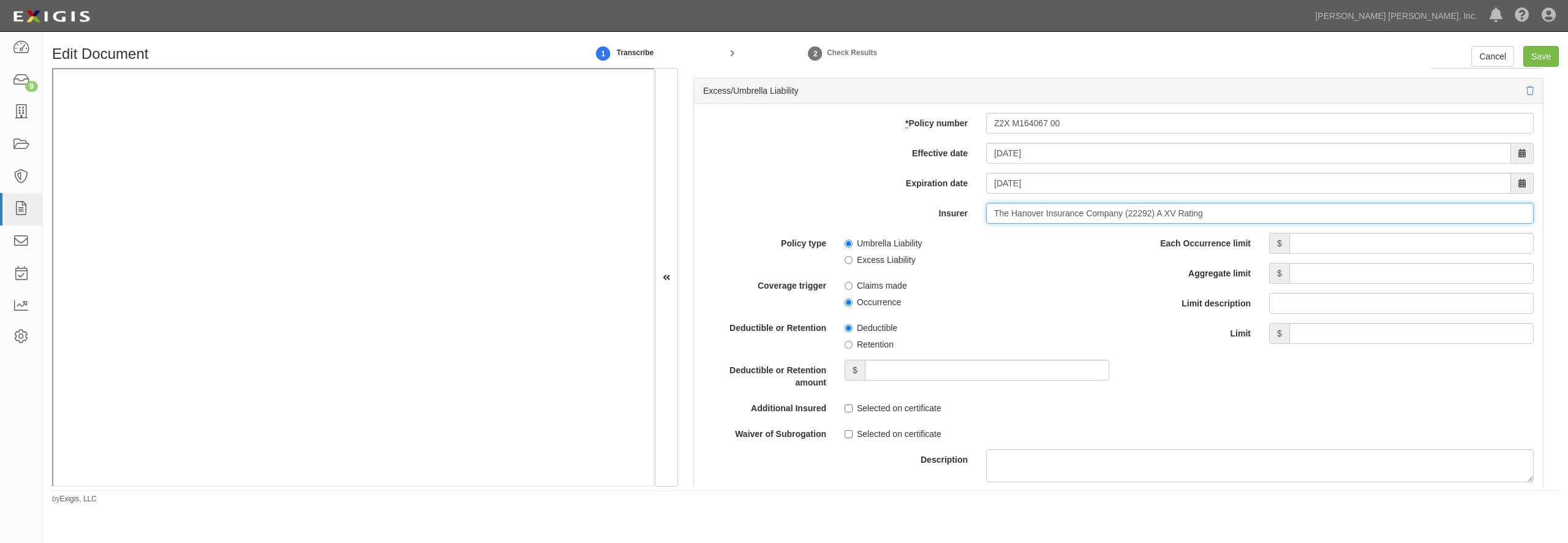
type input "The Hanover Insurance Company (22292) A XV Rating"
click at [1313, 254] on input "Each Occurrence limit" at bounding box center [1411, 243] width 245 height 21
type input "1,000,000"
type input "1"
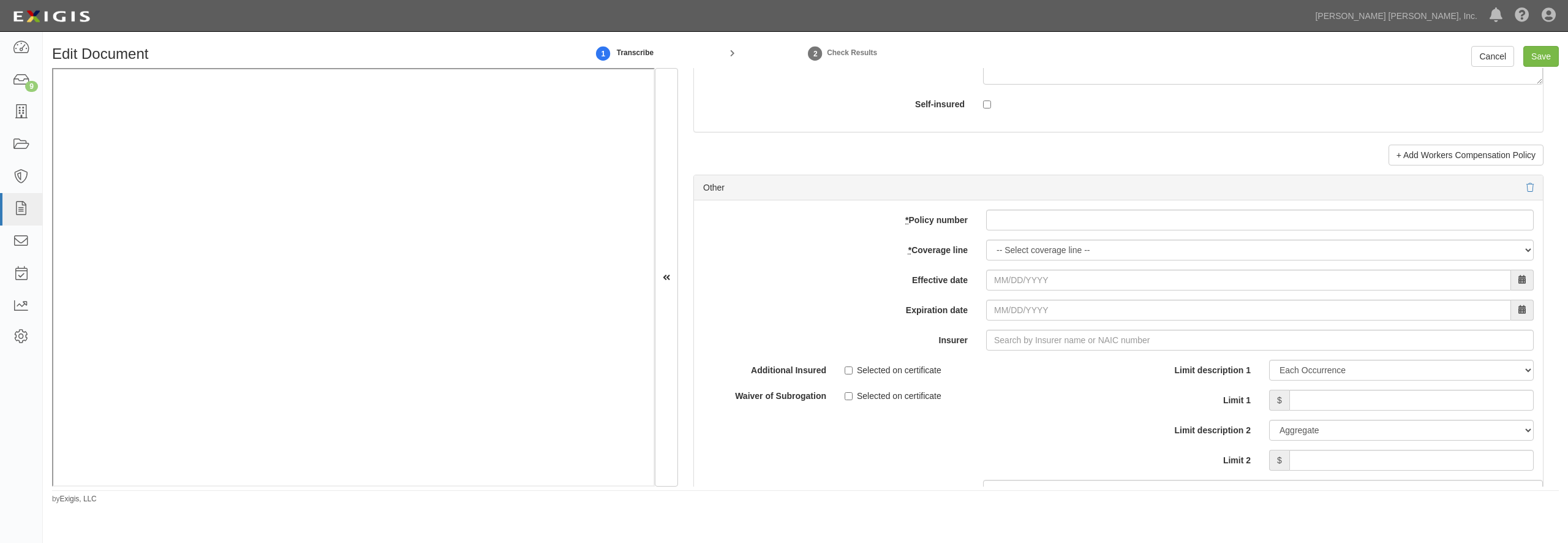
scroll to position [3511, 0]
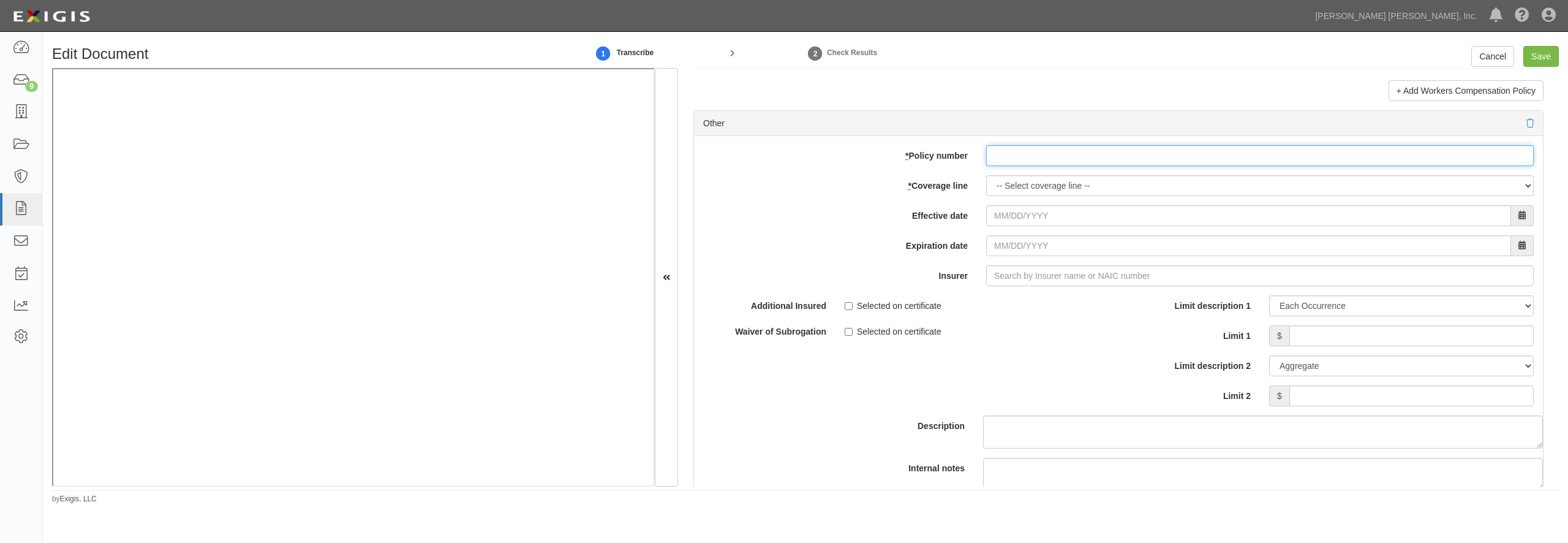
click at [1022, 166] on input "* Policy number" at bounding box center [1260, 155] width 548 height 21
paste input "Z2X M164067 00"
type input "Z2X M164067 00"
select select "17"
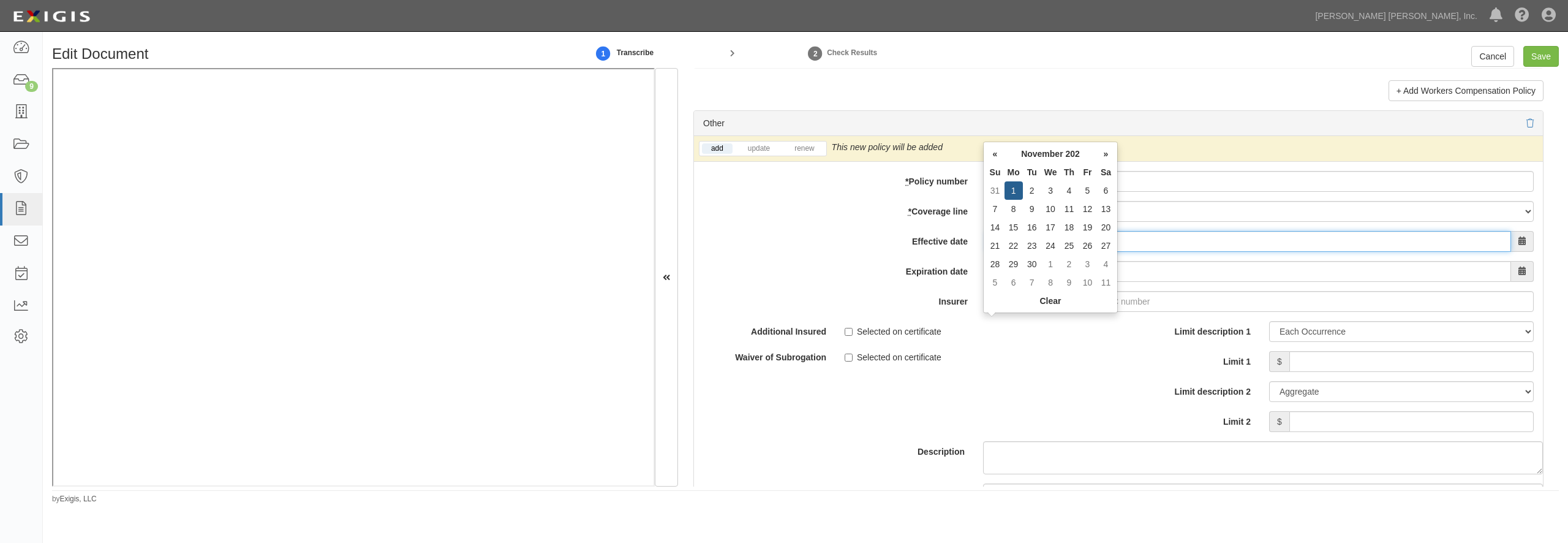
type input "11/01/2025"
type input "11/01/2026"
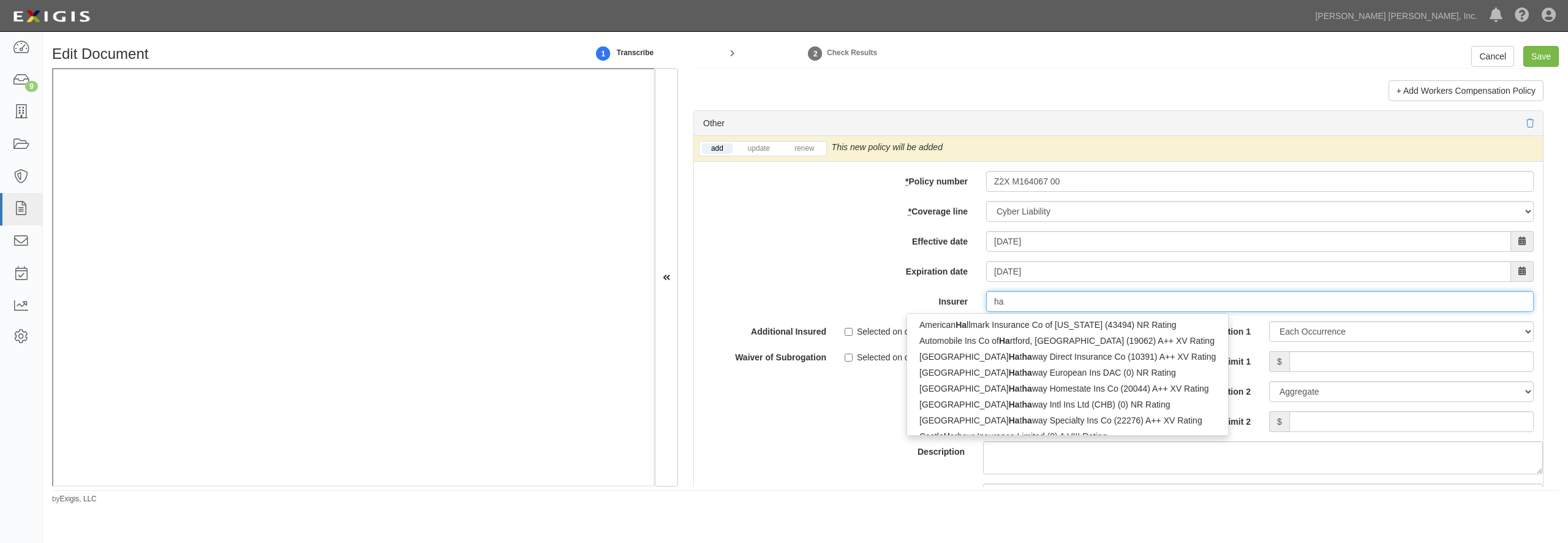
type input "han"
type input "hanoi Reinsurance Joint Stock Corp (0) B++ VII Rating"
type input "hano"
type input "hanover Fire & Casualty Insurance Co (17337) B++ III Rating"
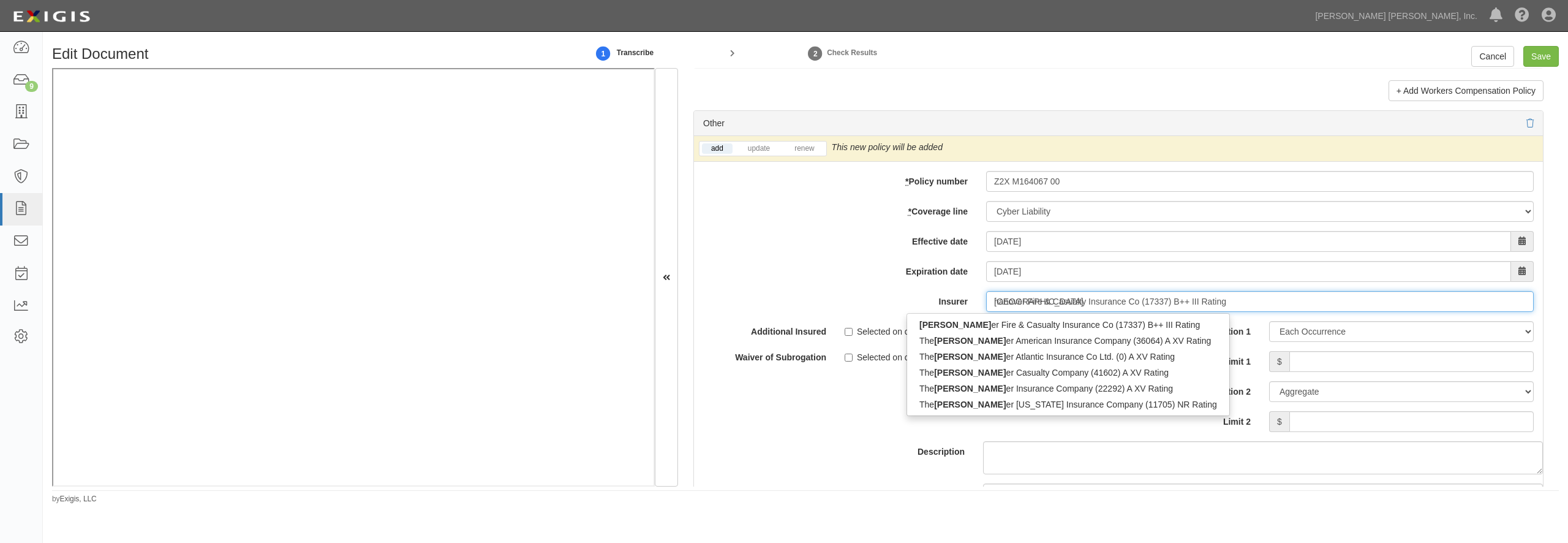
type input "hanover"
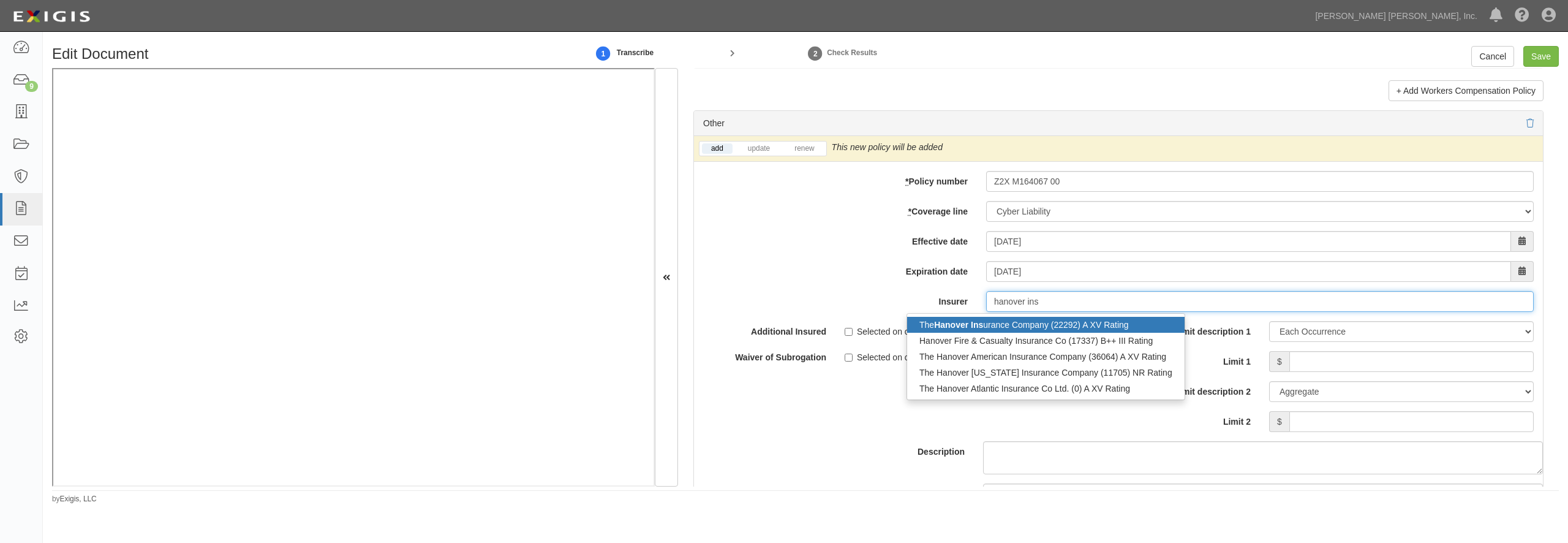
click at [983, 330] on strong "Hanover Ins" at bounding box center [959, 325] width 49 height 10
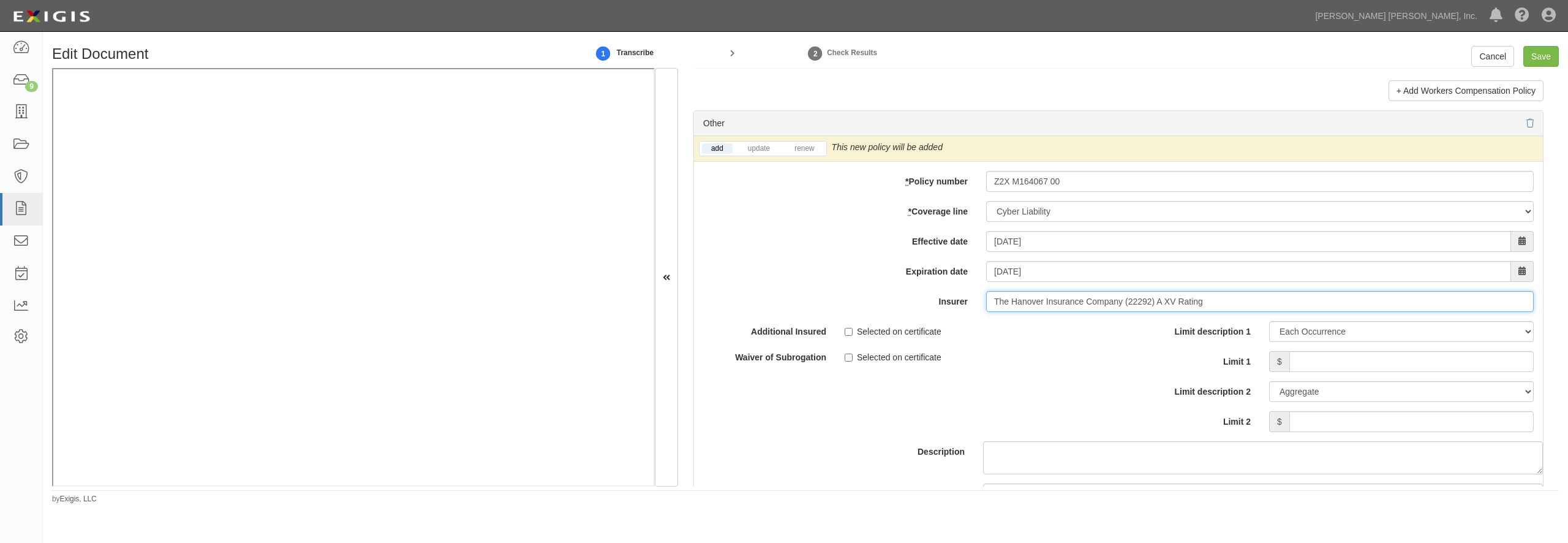
type input "The Hanover Insurance Company (22292) A XV Rating"
click at [814, 155] on li "renew" at bounding box center [804, 148] width 43 height 14
click at [805, 154] on link "renew" at bounding box center [804, 148] width 38 height 11
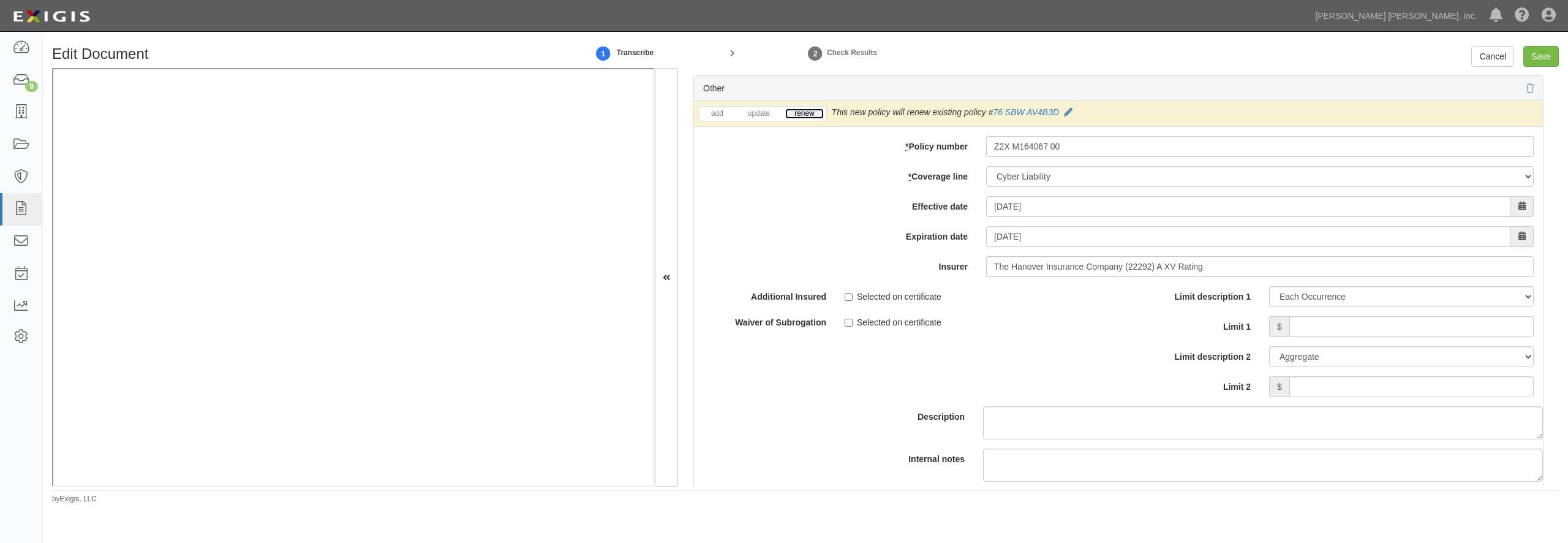
scroll to position [3570, 0]
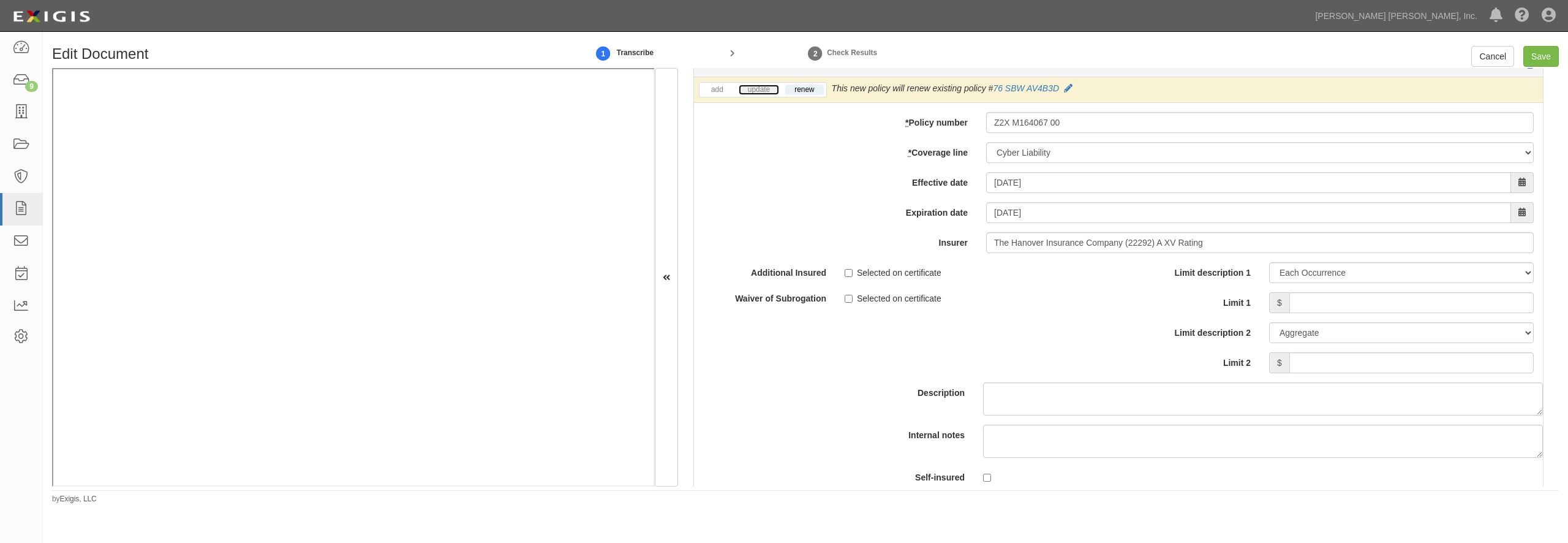
click at [766, 95] on link "update" at bounding box center [759, 89] width 40 height 11
click at [1315, 313] on input "Limit 1" at bounding box center [1411, 303] width 245 height 21
type input "100,000"
click at [1540, 62] on input "Save" at bounding box center [1541, 56] width 36 height 21
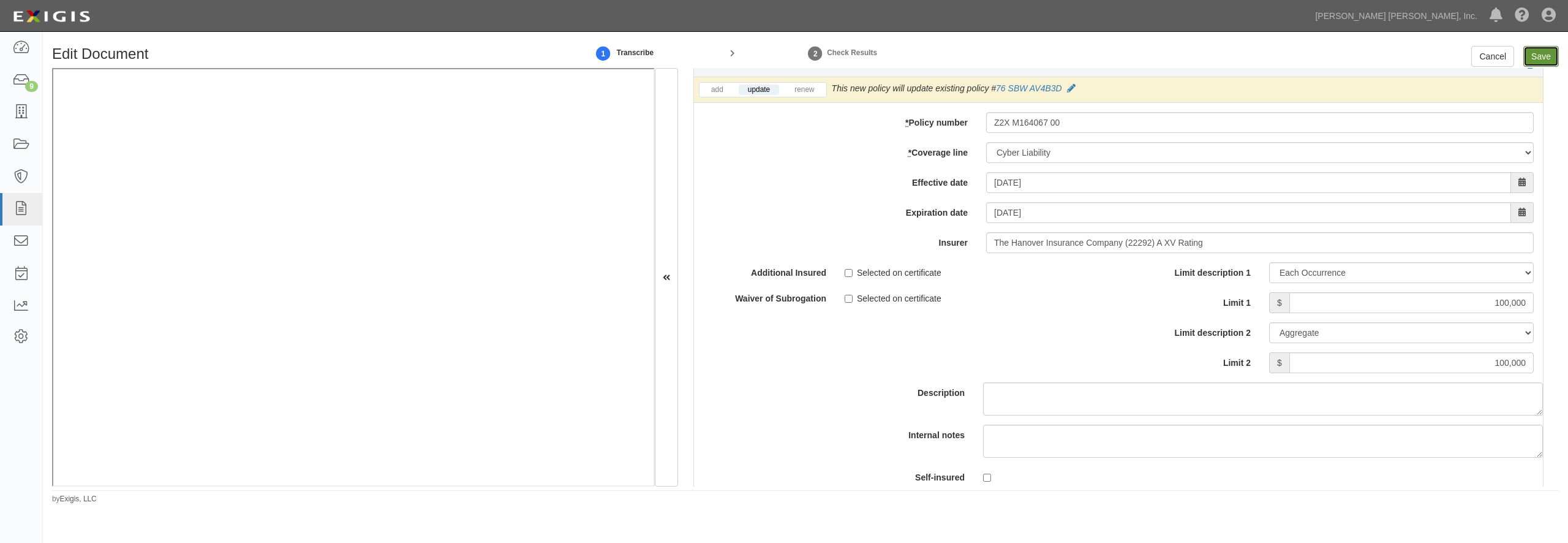
type input "2000000"
type input "4000000"
type input "2000000"
type input "1000000"
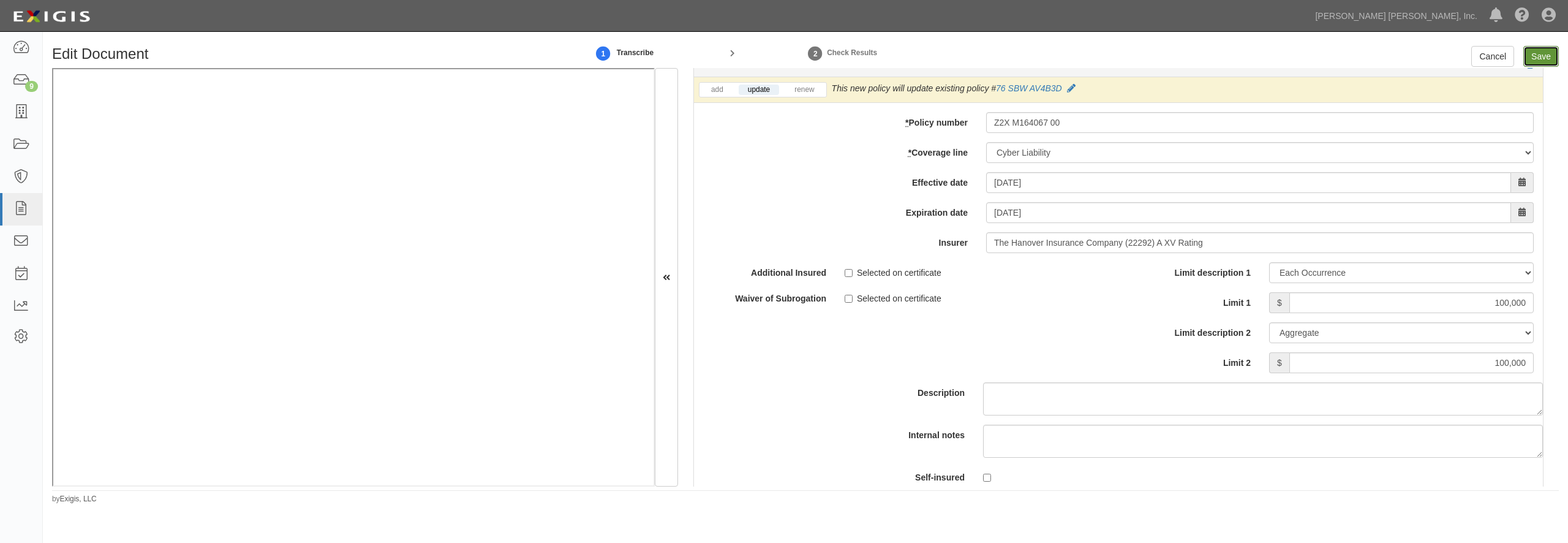
type input "100000"
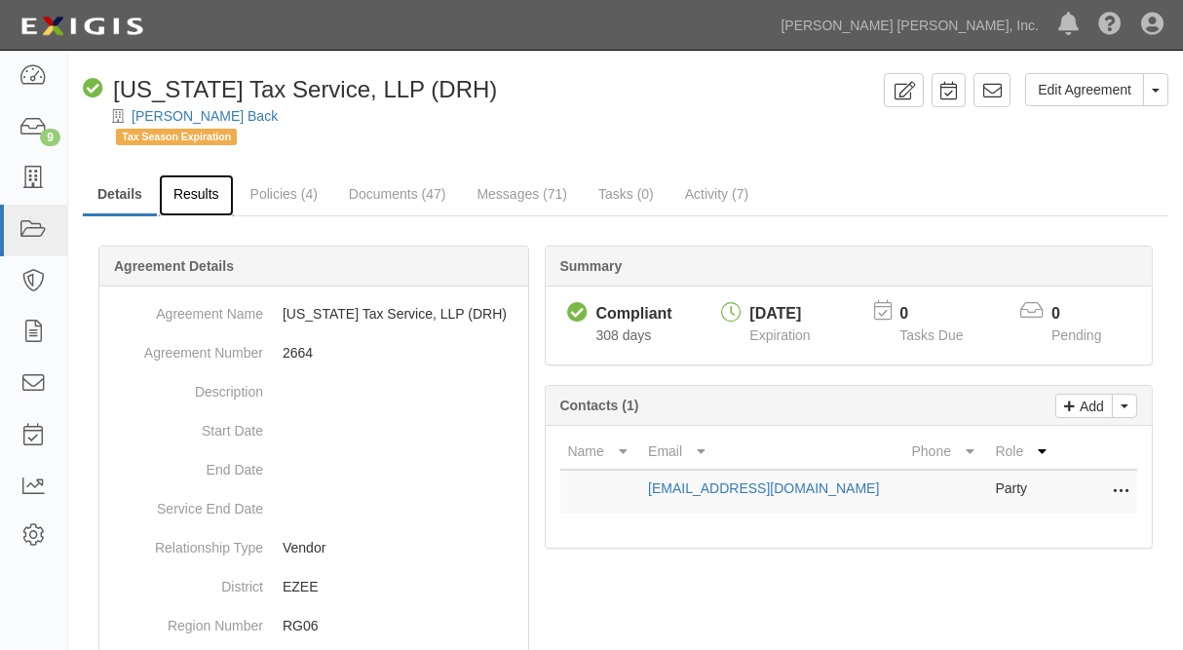
click at [204, 203] on link "Results" at bounding box center [196, 195] width 75 height 42
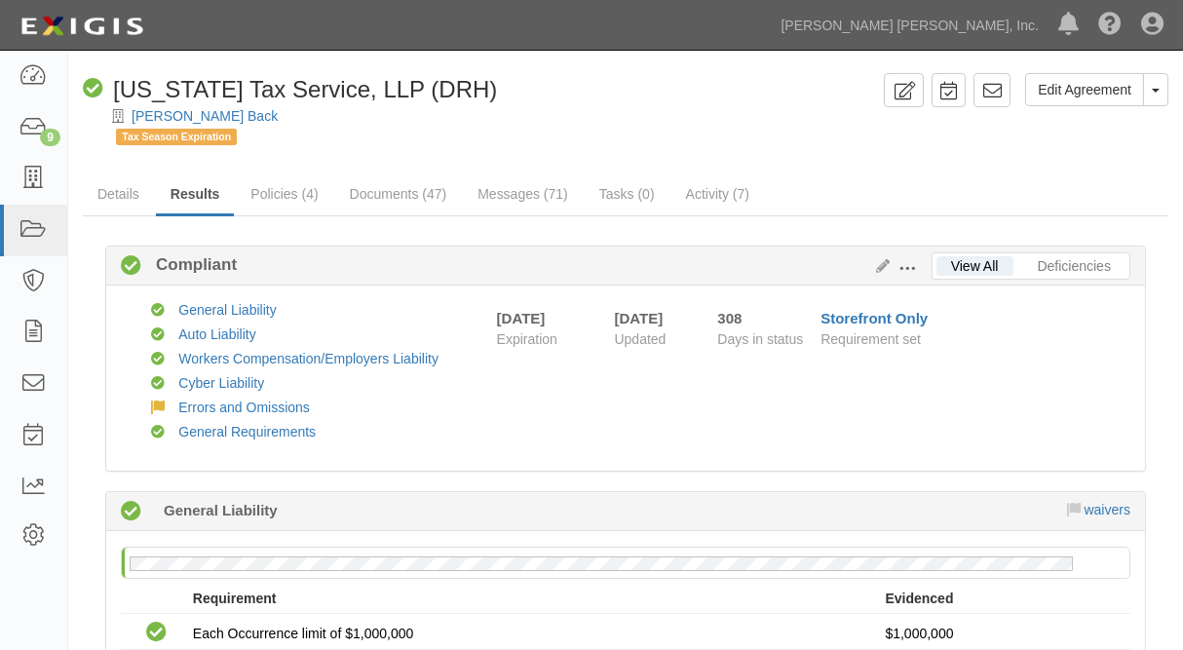
click at [342, 259] on div "Compliant Compliant" at bounding box center [625, 264] width 1009 height 23
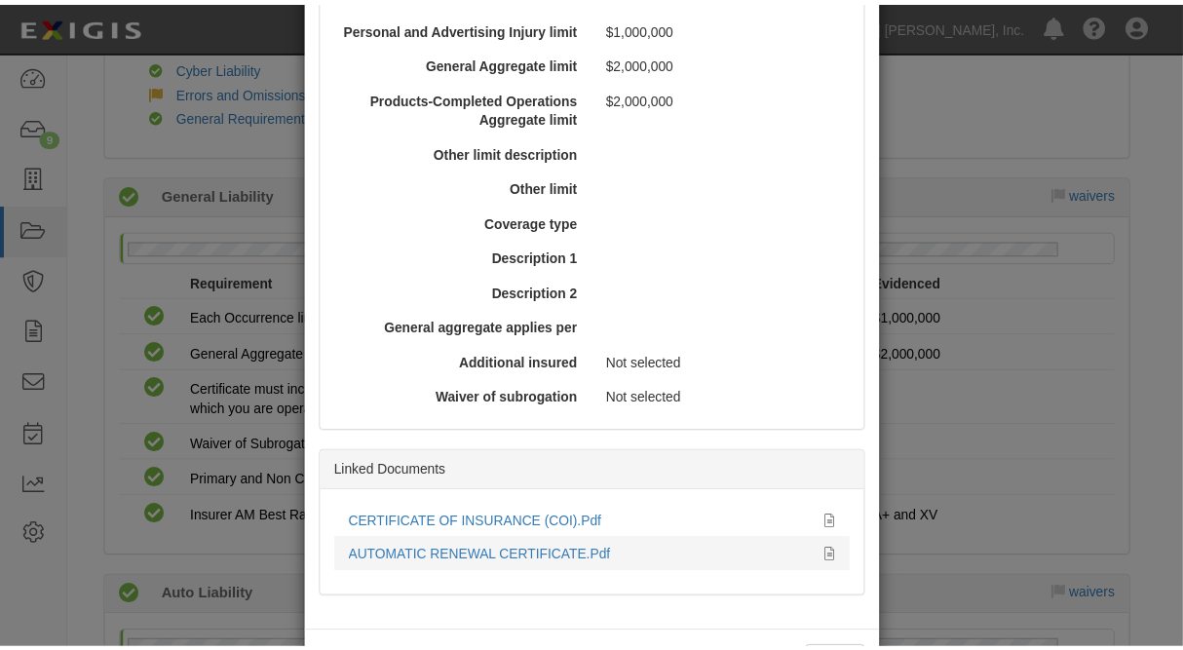
scroll to position [737, 0]
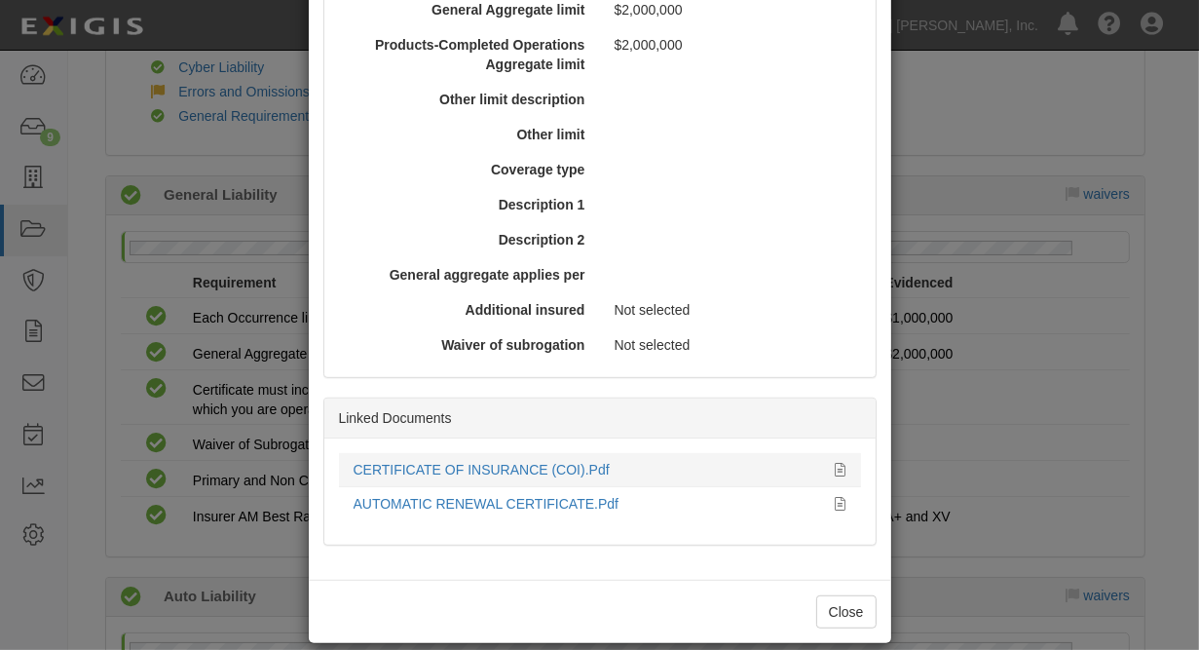
click at [417, 476] on div "CERTIFICATE OF INSURANCE (COI).Pdf" at bounding box center [588, 469] width 468 height 19
click at [408, 474] on link "CERTIFICATE OF INSURANCE (COI).Pdf" at bounding box center [482, 470] width 256 height 16
click at [843, 620] on button "Close" at bounding box center [846, 611] width 60 height 33
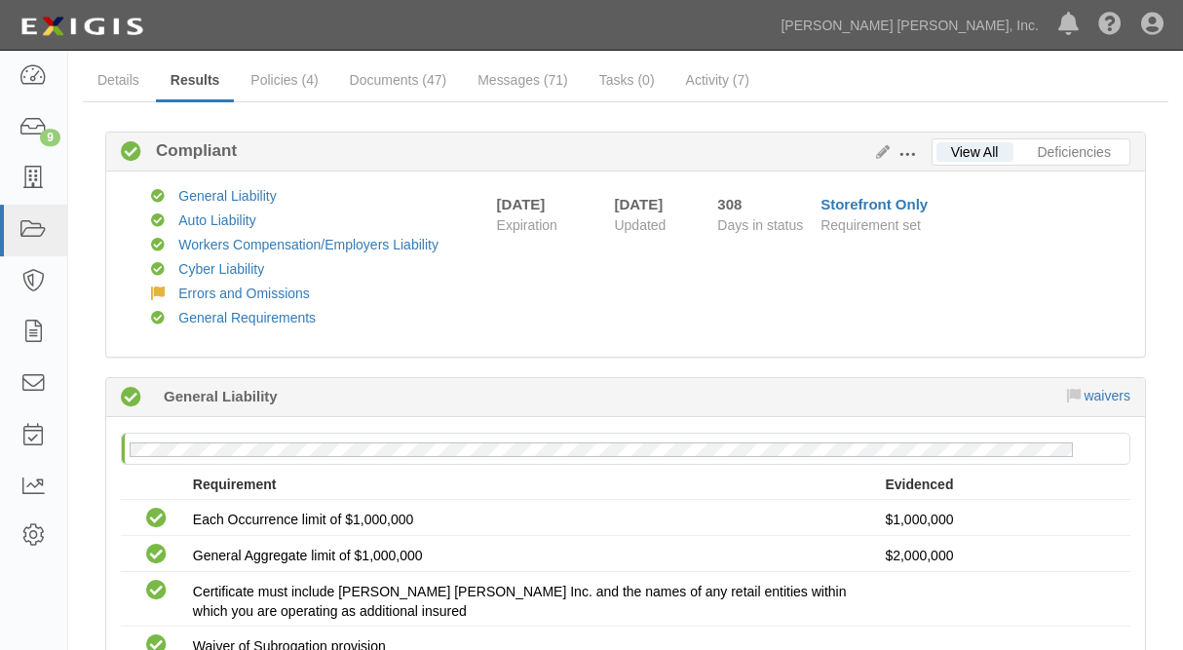
scroll to position [0, 0]
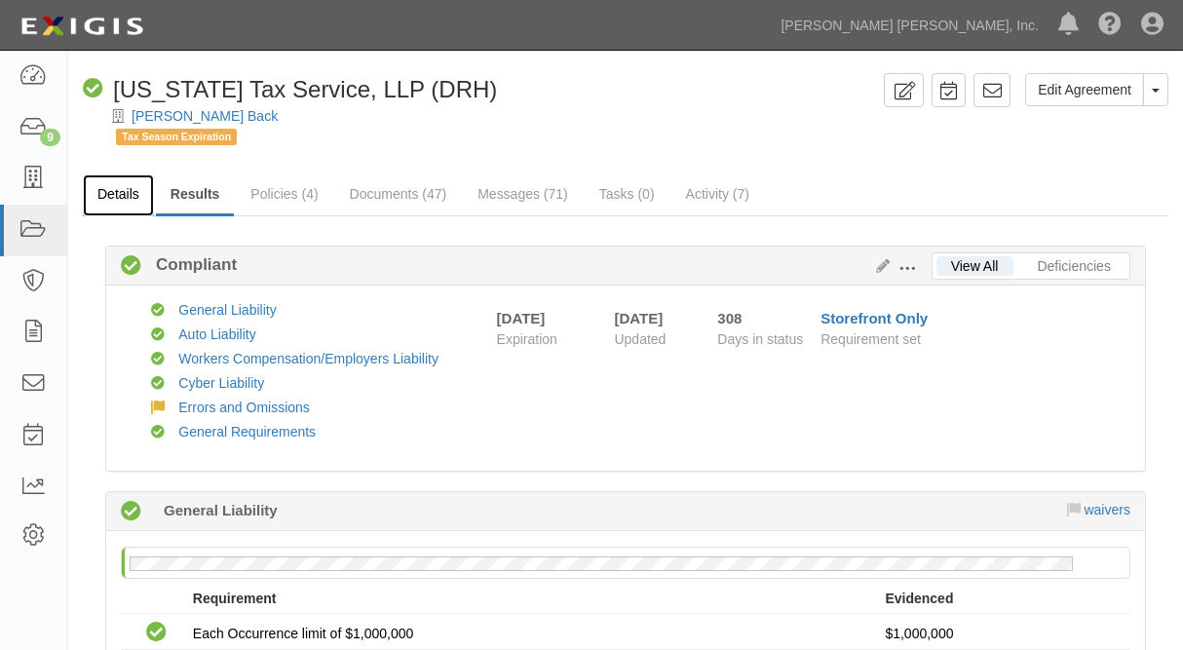
click at [127, 196] on link "Details" at bounding box center [118, 195] width 71 height 42
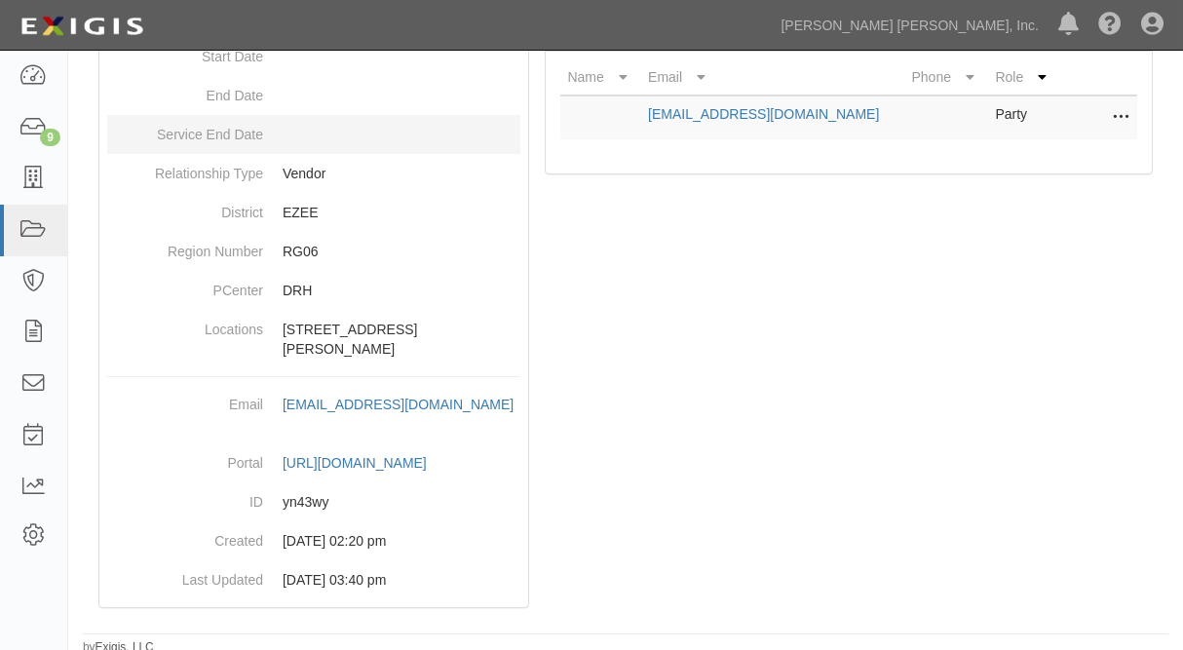
scroll to position [398, 0]
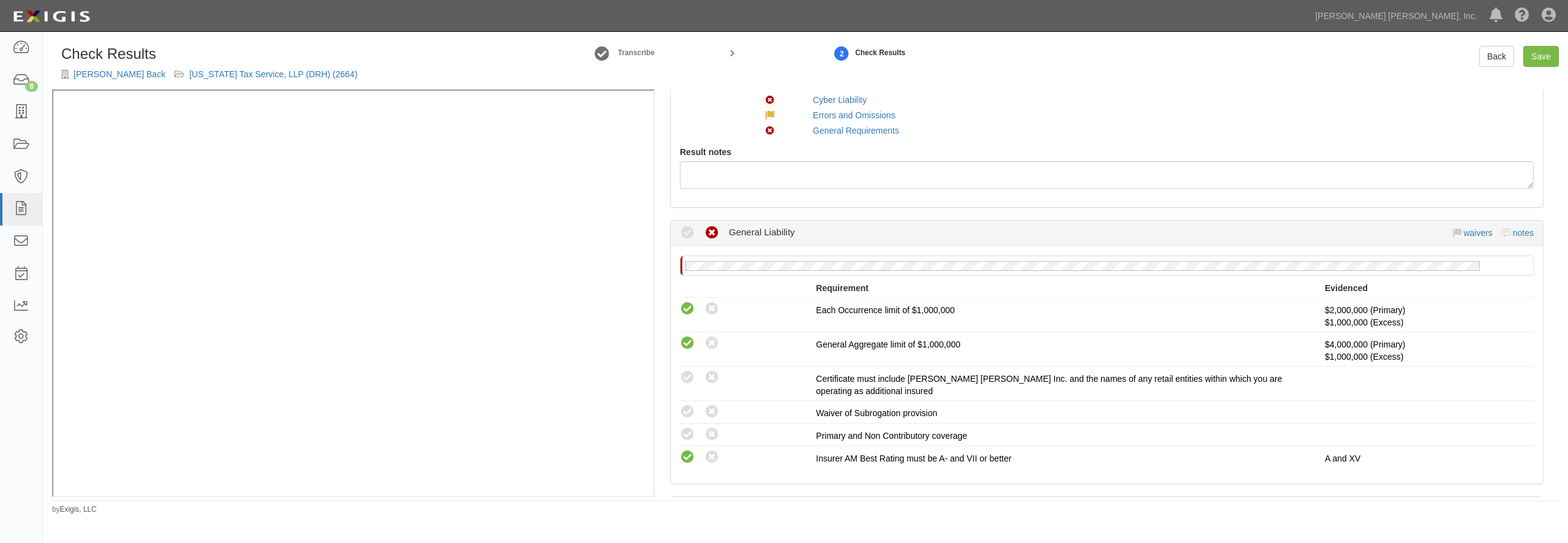
scroll to position [177, 0]
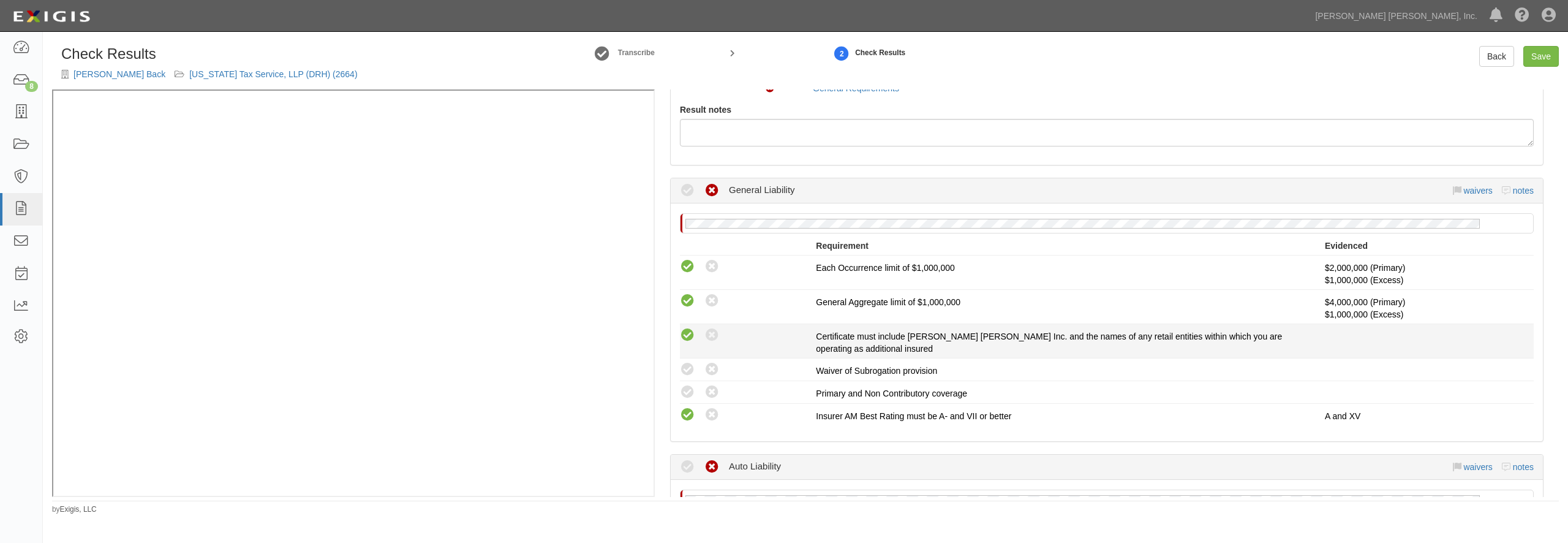
click at [688, 334] on icon at bounding box center [687, 335] width 15 height 15
radio input "true"
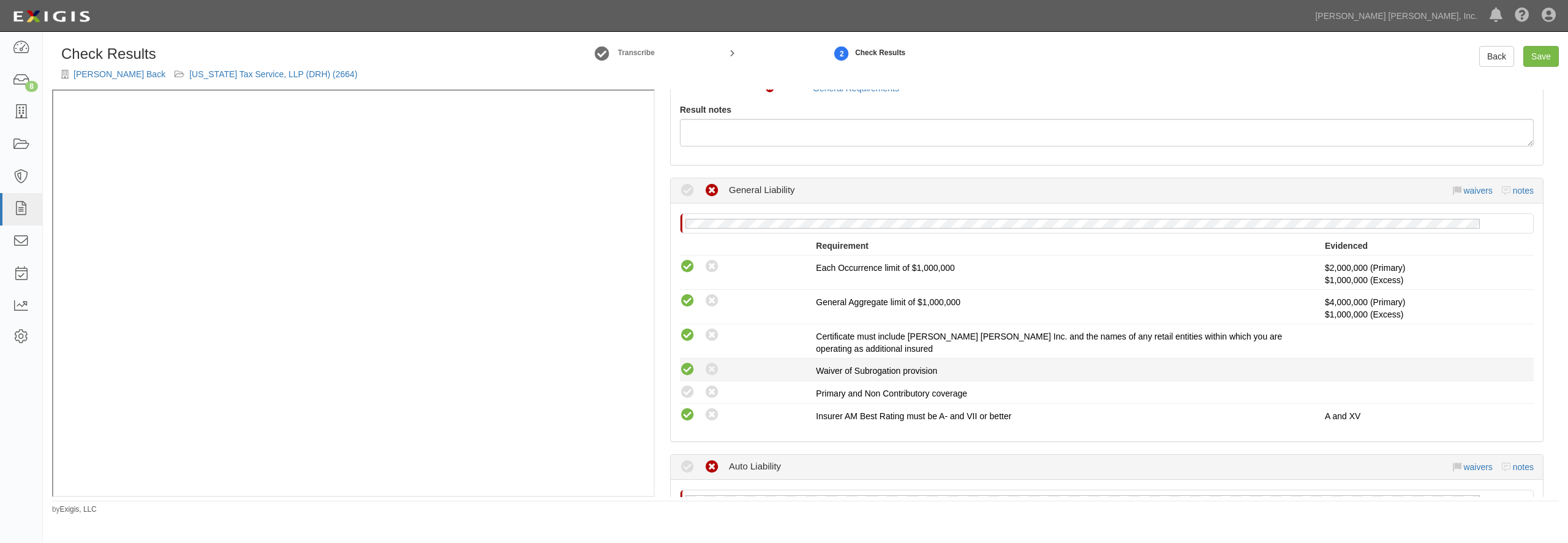
click at [688, 371] on icon at bounding box center [687, 370] width 15 height 15
radio input "true"
click at [685, 390] on icon at bounding box center [687, 393] width 15 height 15
radio input "true"
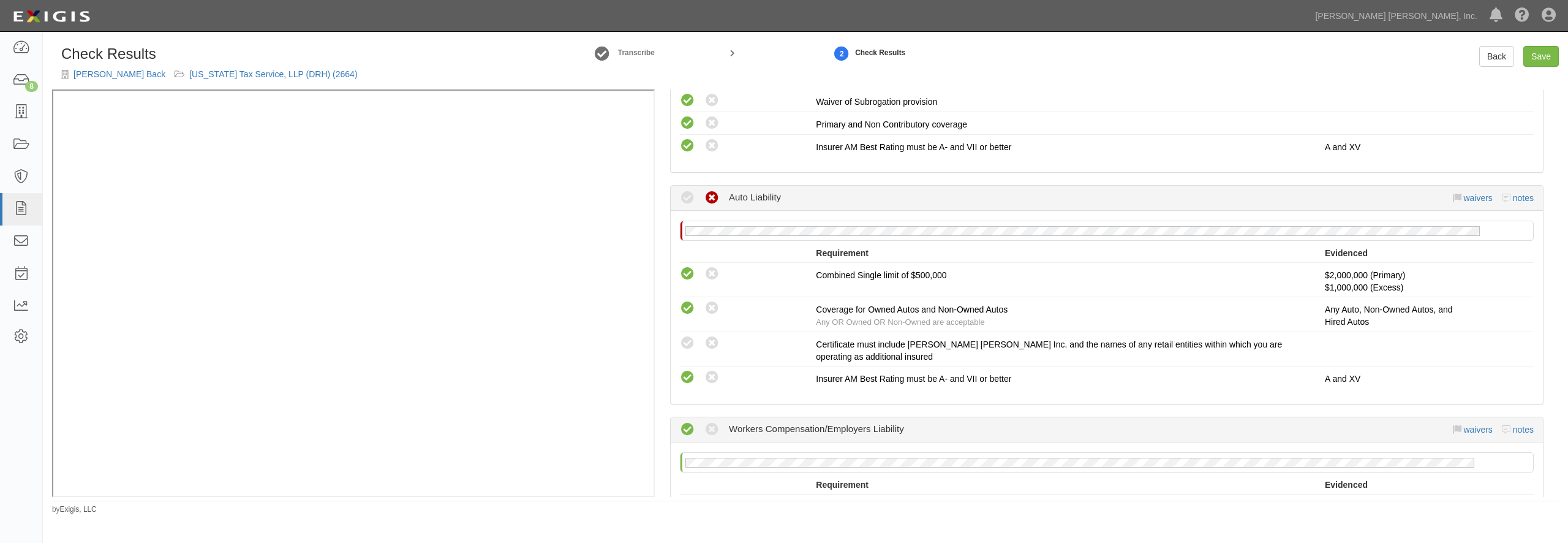
scroll to position [471, 0]
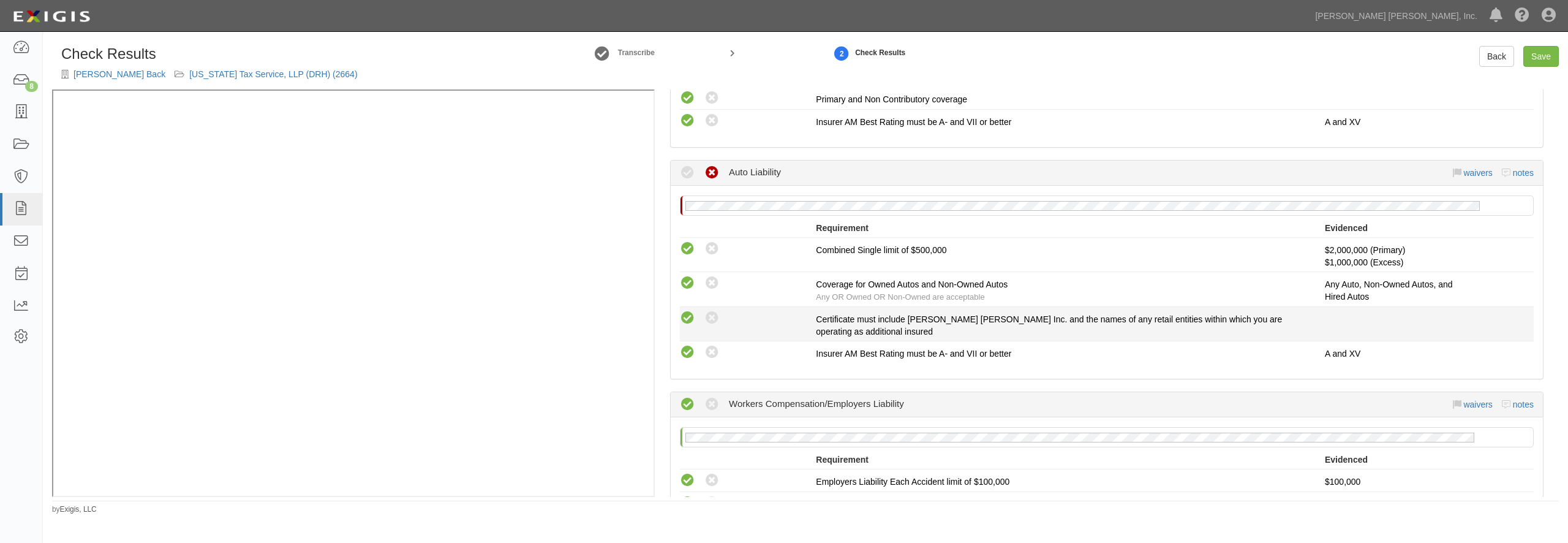
click at [687, 315] on icon at bounding box center [687, 318] width 15 height 15
radio input "true"
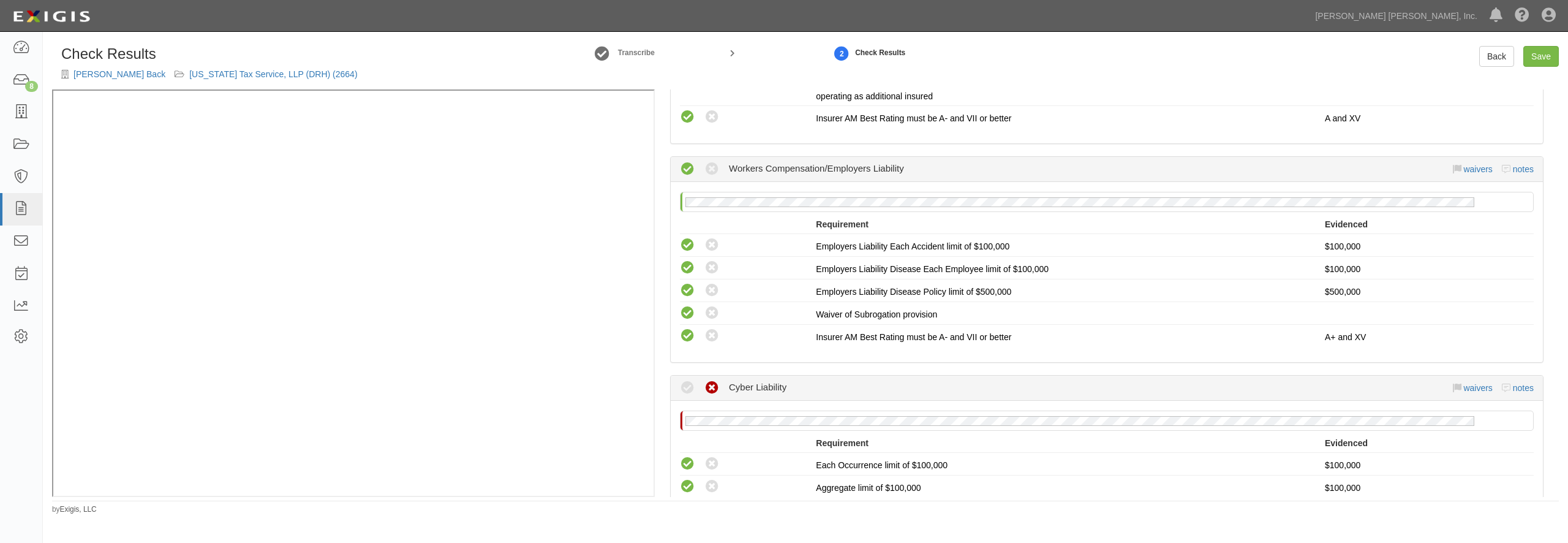
scroll to position [941, 0]
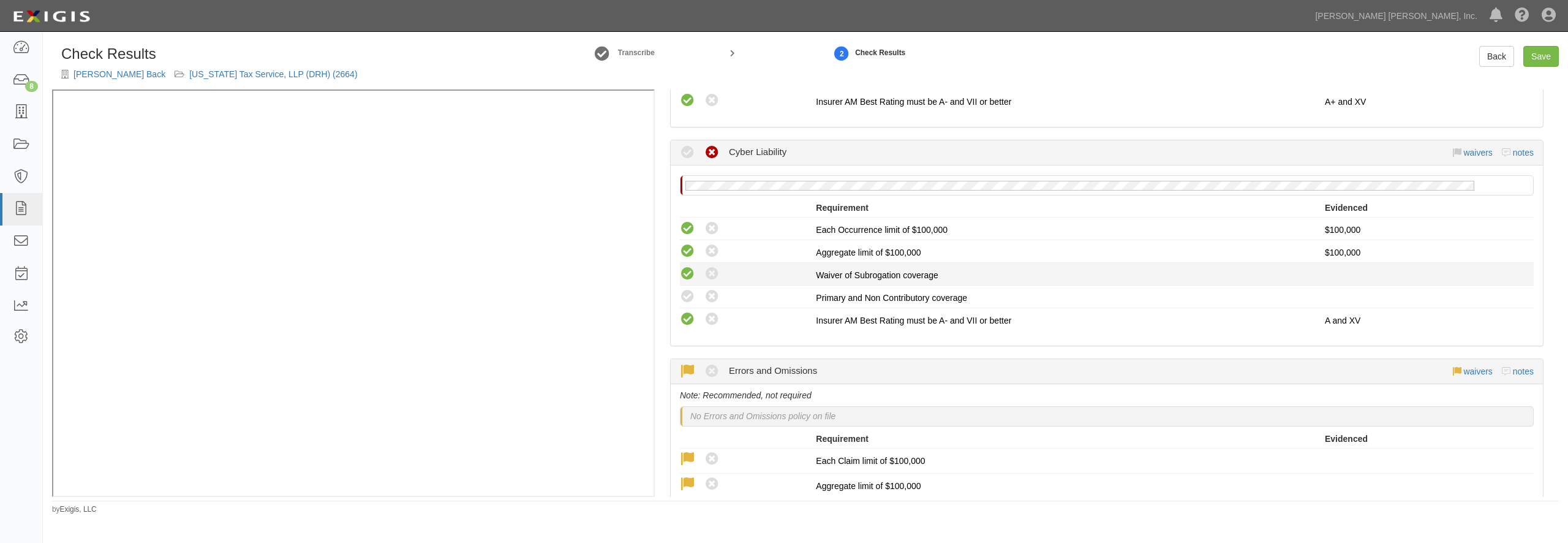
click at [690, 277] on icon at bounding box center [687, 274] width 15 height 15
radio input "true"
click at [690, 298] on icon at bounding box center [687, 297] width 15 height 15
radio input "true"
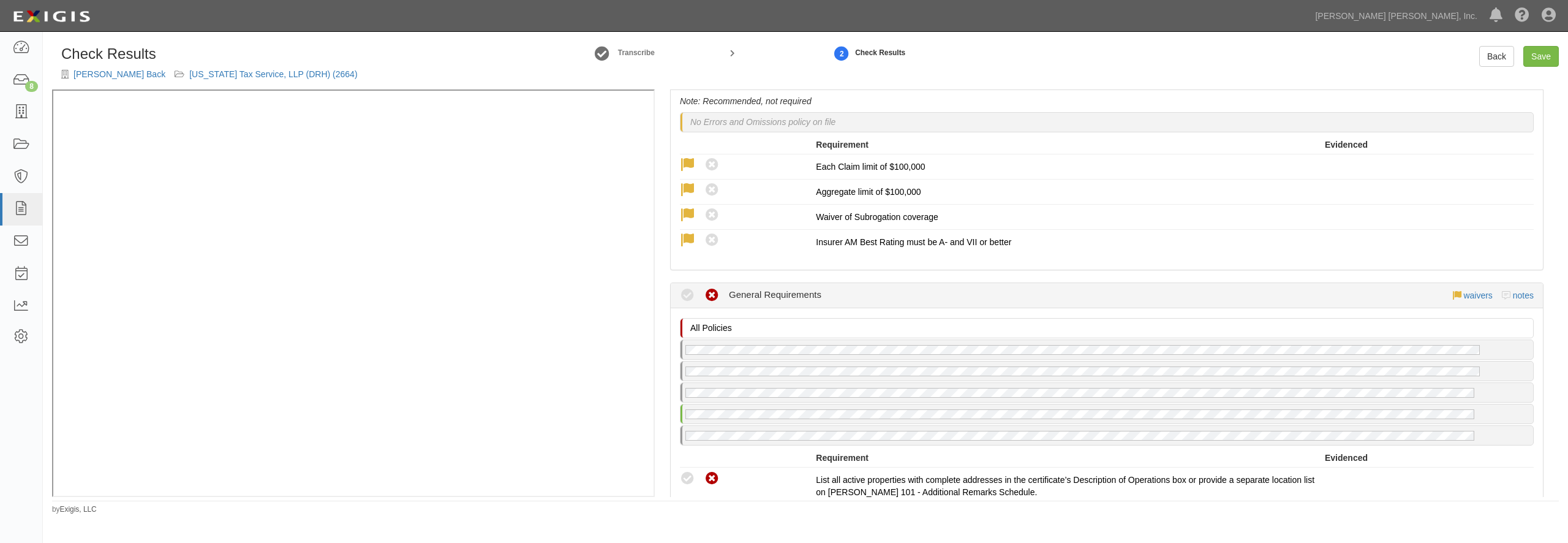
scroll to position [1353, 0]
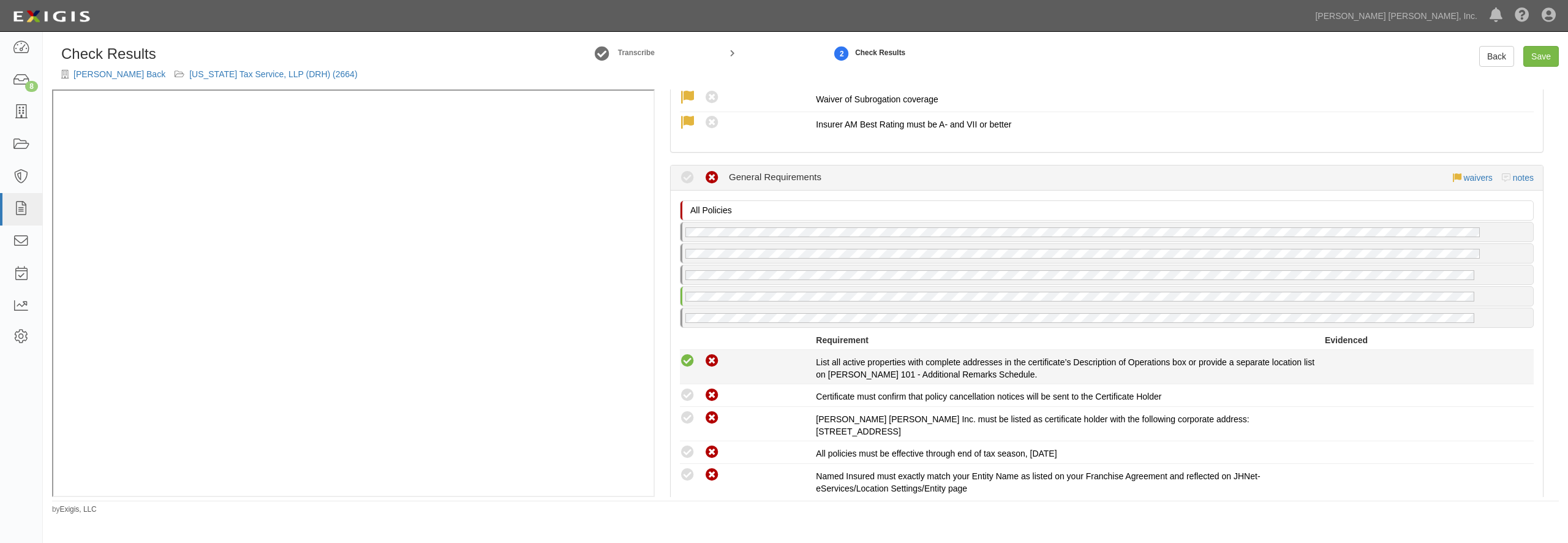
click at [688, 364] on icon at bounding box center [687, 361] width 15 height 15
radio input "true"
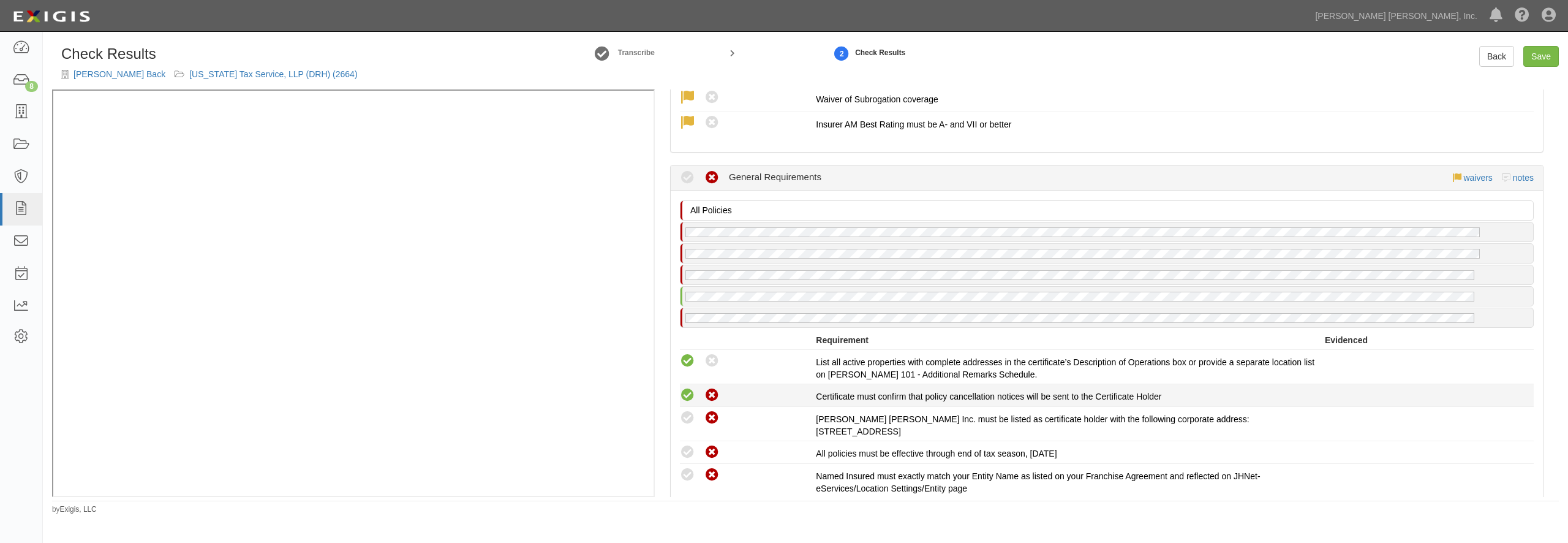
click at [688, 393] on icon at bounding box center [687, 396] width 15 height 15
radio input "true"
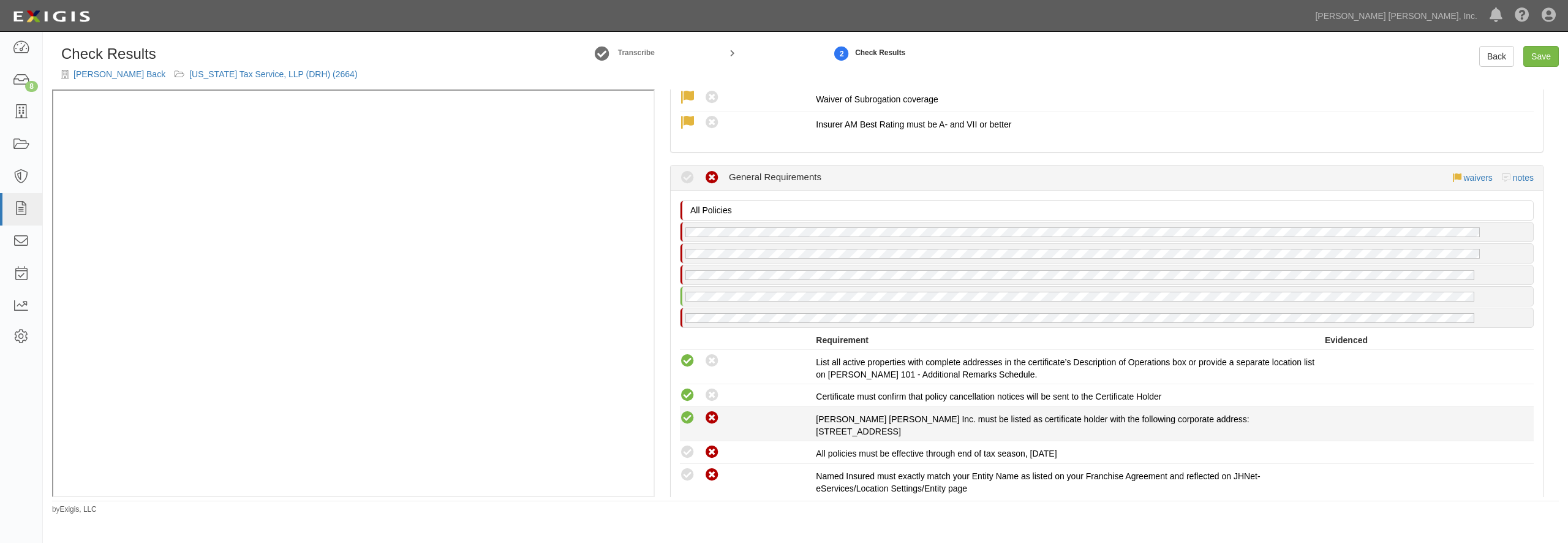
click at [688, 411] on icon at bounding box center [687, 418] width 15 height 15
radio input "true"
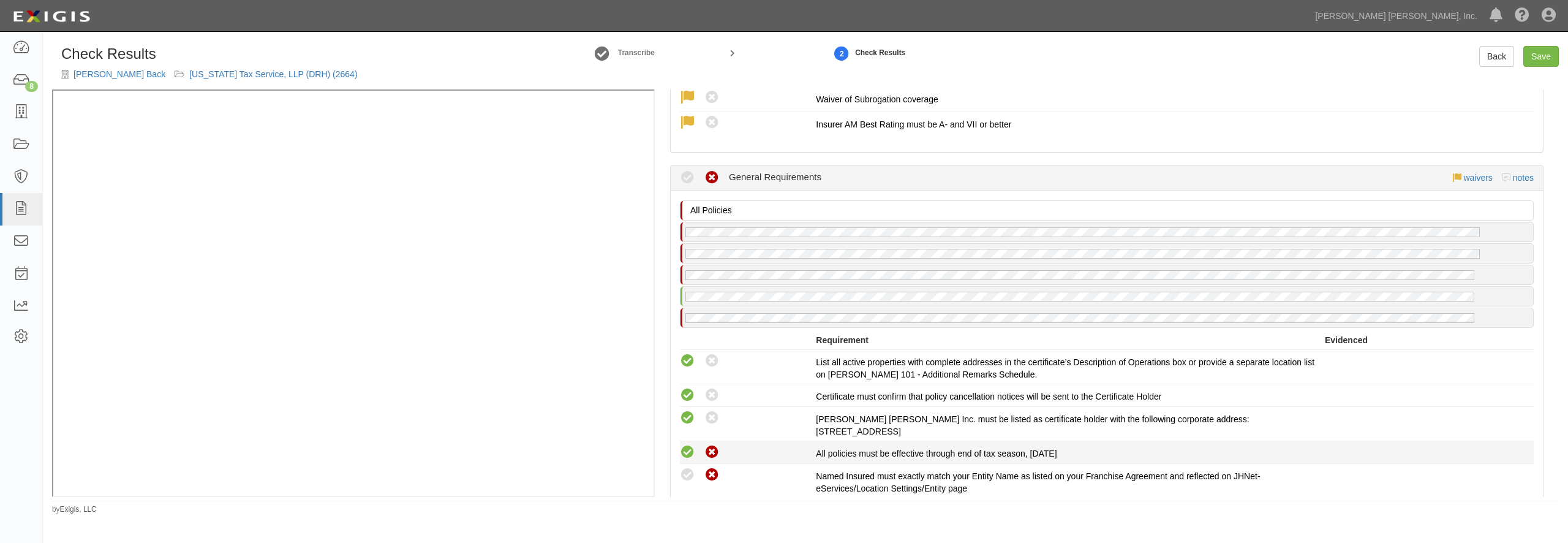
click at [687, 451] on icon at bounding box center [687, 452] width 15 height 15
radio input "true"
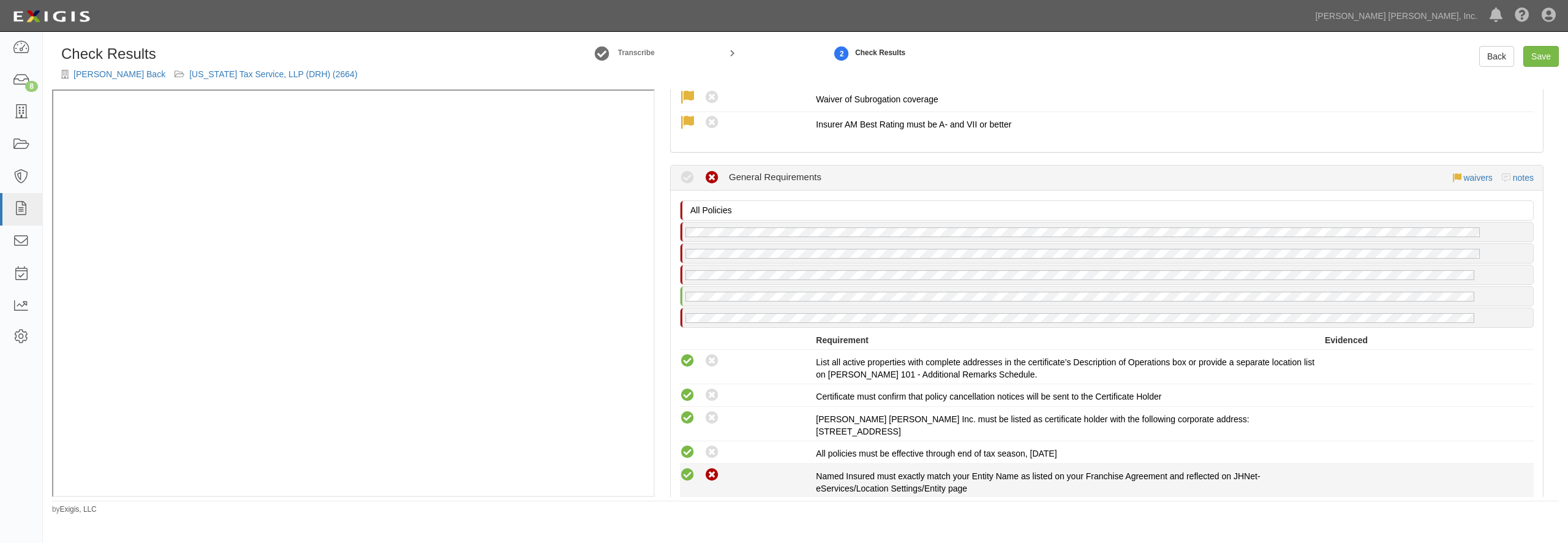
click at [687, 470] on icon at bounding box center [687, 475] width 15 height 15
radio input "true"
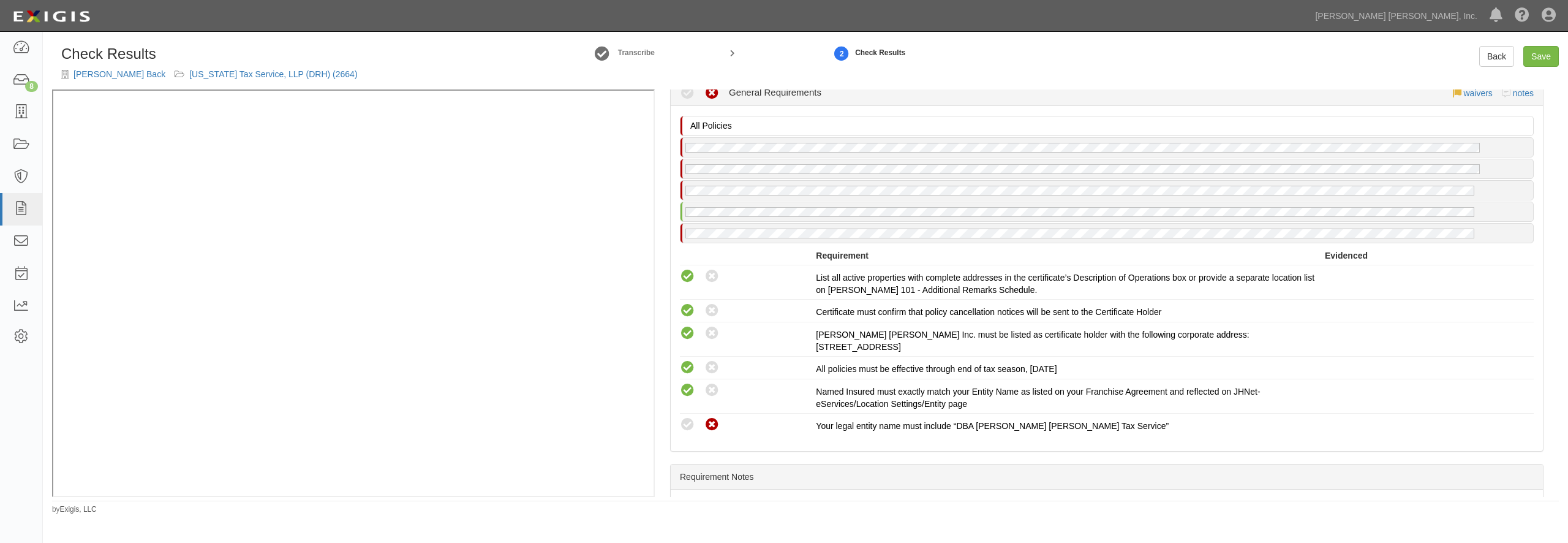
scroll to position [1569, 0]
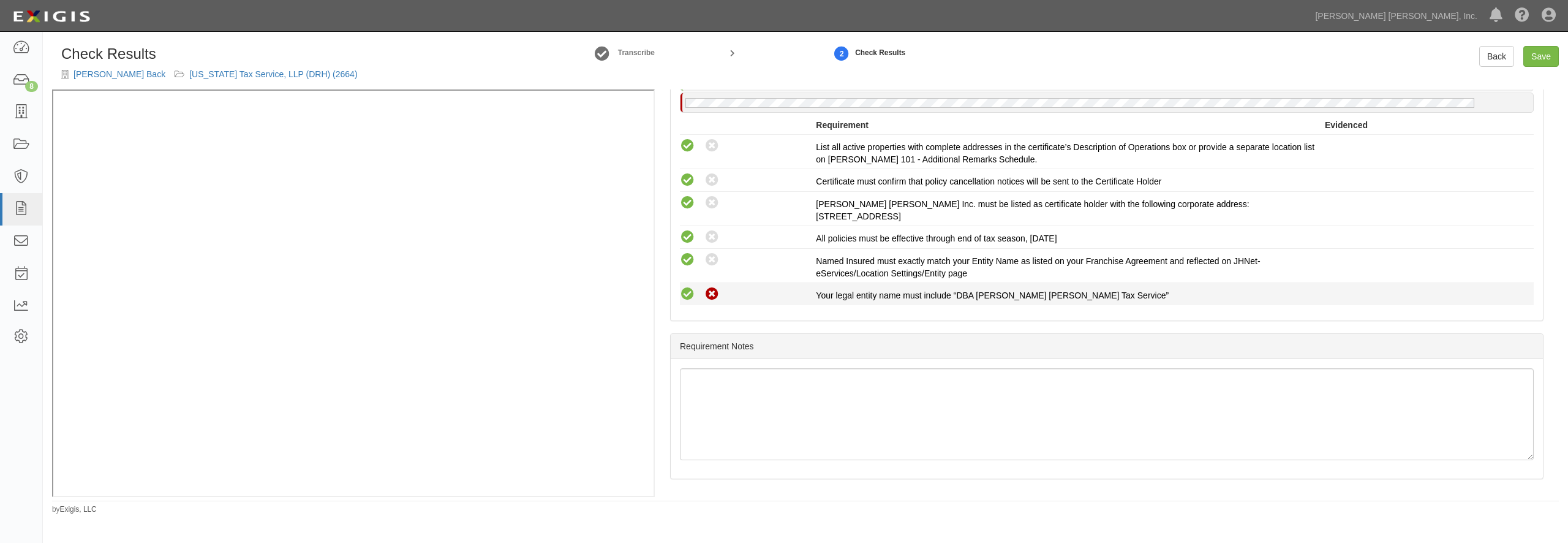
click at [687, 294] on icon at bounding box center [687, 294] width 15 height 15
radio input "true"
click at [1540, 53] on link "Save" at bounding box center [1541, 56] width 36 height 21
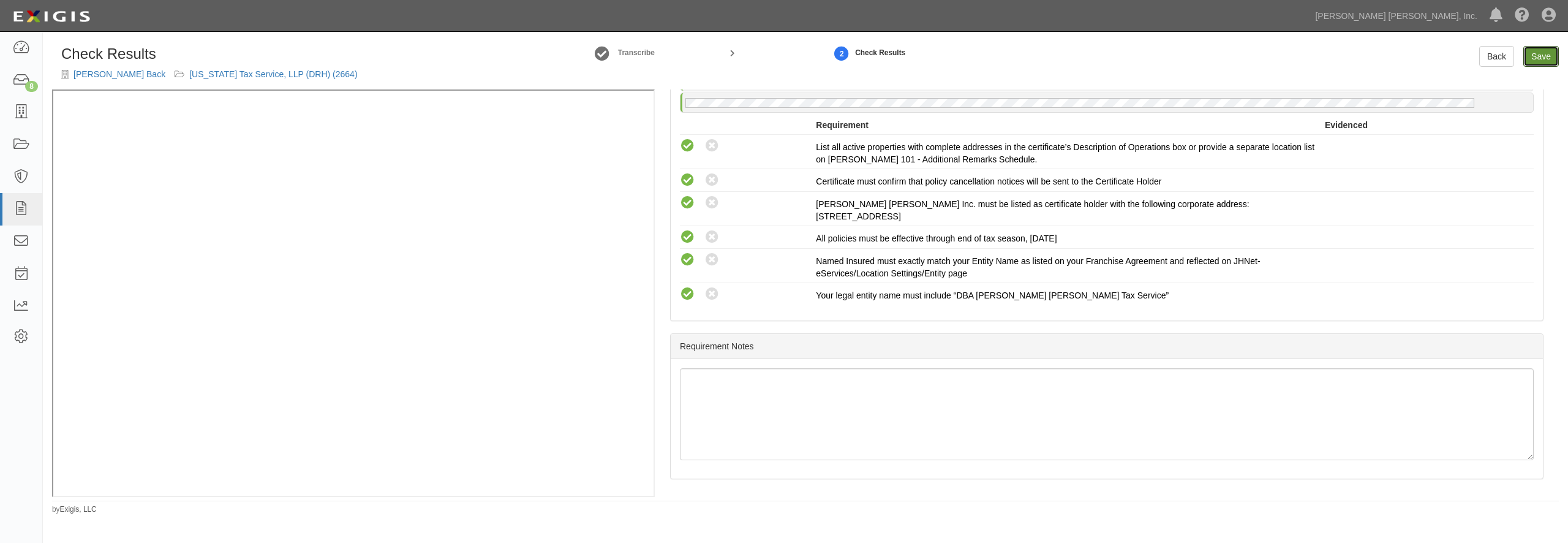
radio input "true"
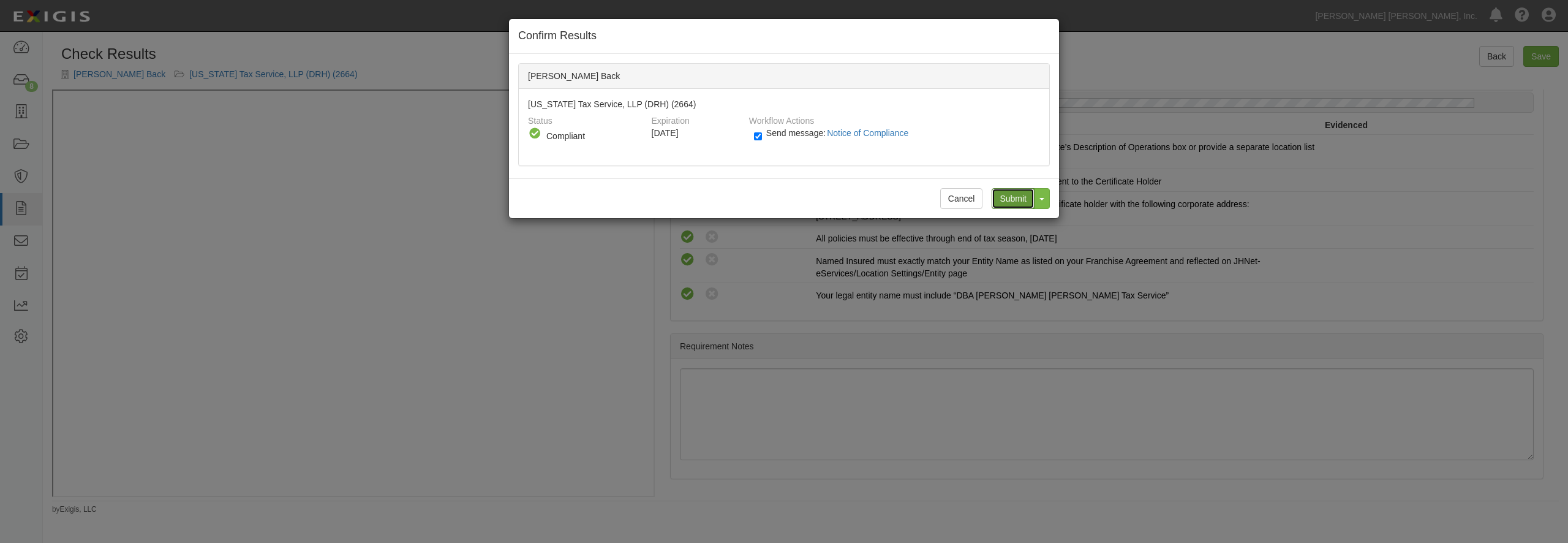
click at [1006, 198] on input "Submit" at bounding box center [1013, 198] width 43 height 21
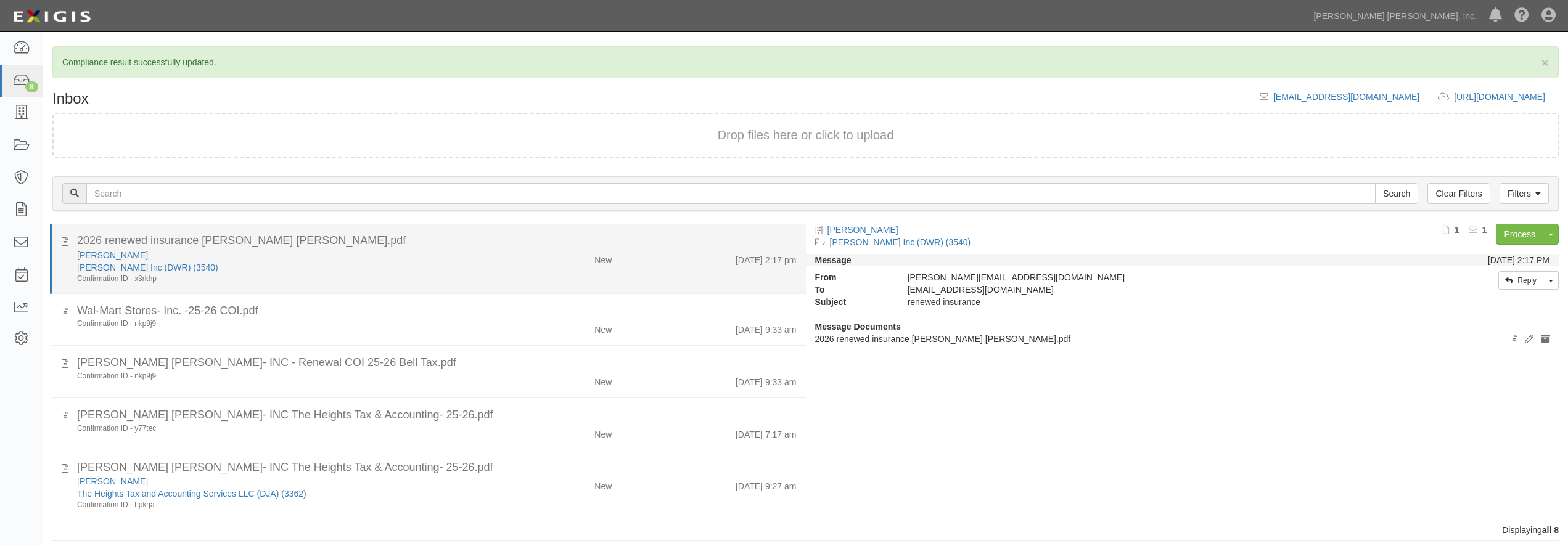
click at [360, 254] on div "[PERSON_NAME]" at bounding box center [283, 255] width 412 height 12
click at [147, 273] on div "[PERSON_NAME] Inc (DWR) (3540)" at bounding box center [283, 267] width 412 height 12
click at [205, 270] on link "[PERSON_NAME] Inc (DWR) (3540)" at bounding box center [147, 268] width 141 height 10
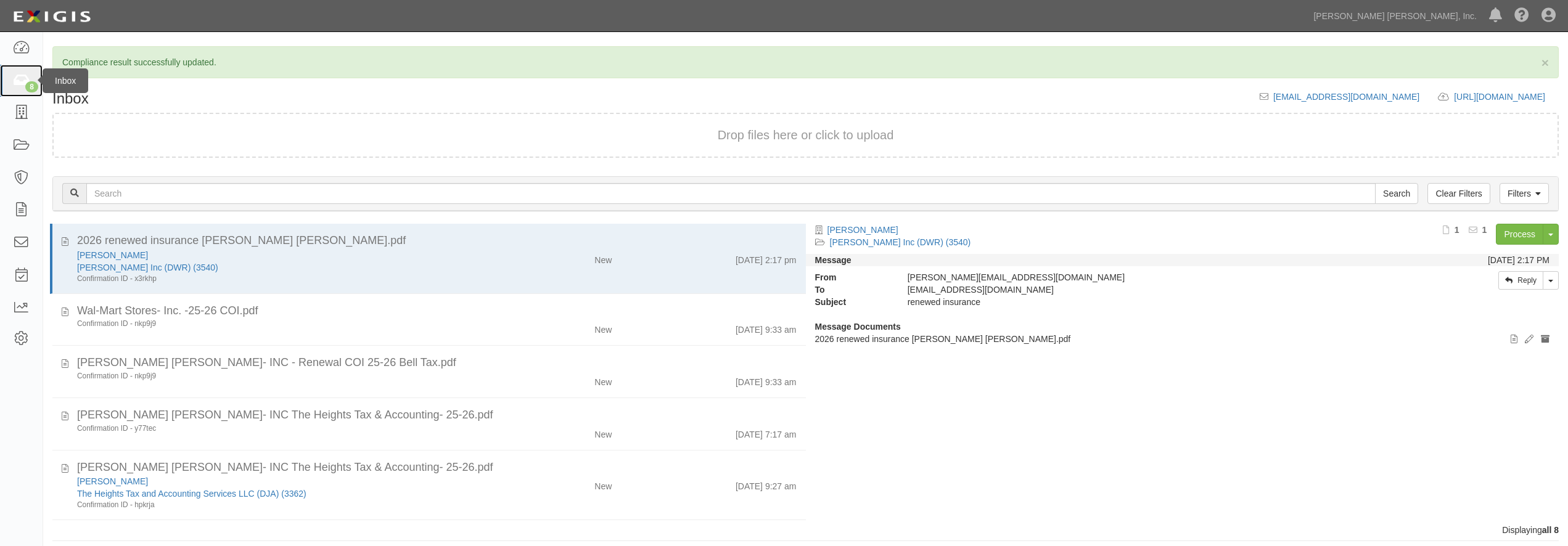
click at [28, 78] on icon at bounding box center [20, 81] width 17 height 14
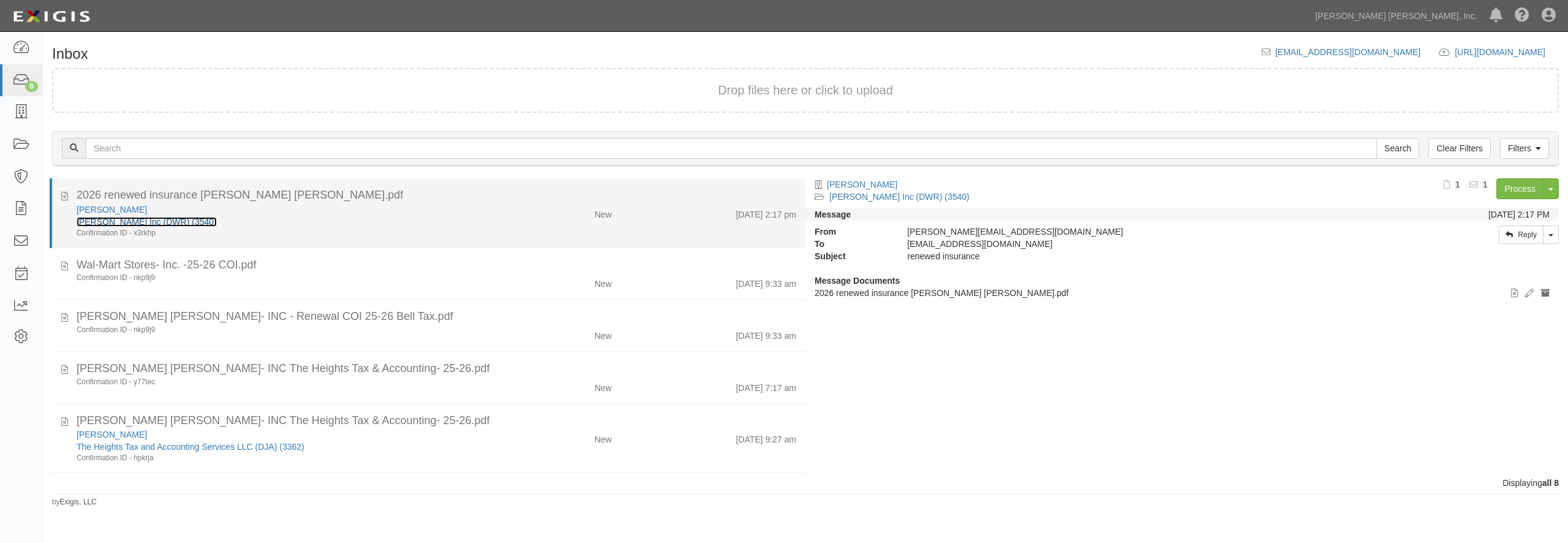
click at [163, 224] on link "[PERSON_NAME] Inc (DWR) (3540)" at bounding box center [146, 222] width 140 height 10
click at [436, 206] on div "[PERSON_NAME]" at bounding box center [283, 209] width 412 height 12
click at [398, 215] on div "[PERSON_NAME]" at bounding box center [283, 209] width 412 height 12
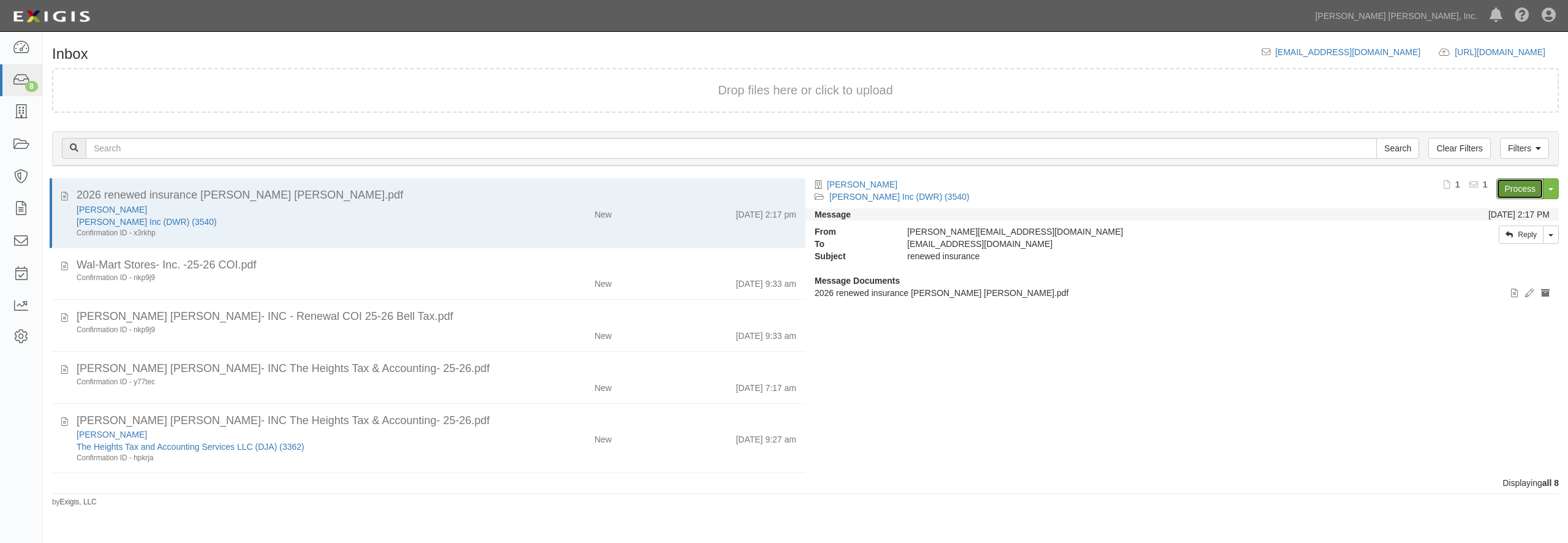
click at [1523, 186] on link "Process" at bounding box center [1520, 189] width 47 height 21
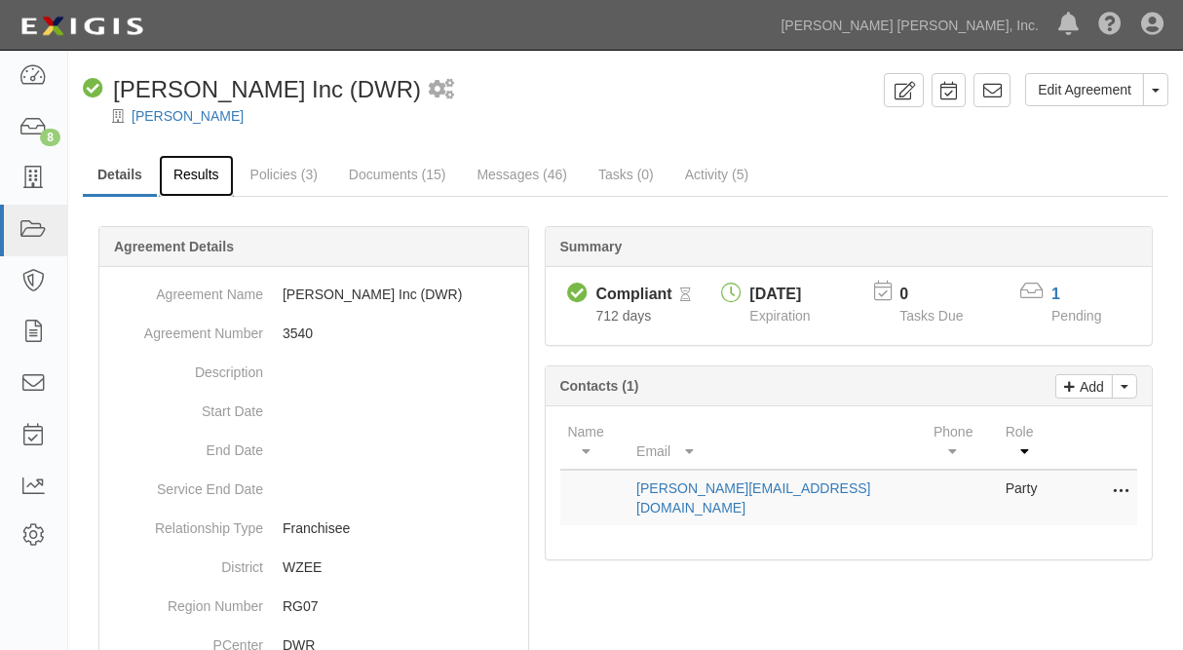
click at [189, 168] on link "Results" at bounding box center [196, 176] width 75 height 42
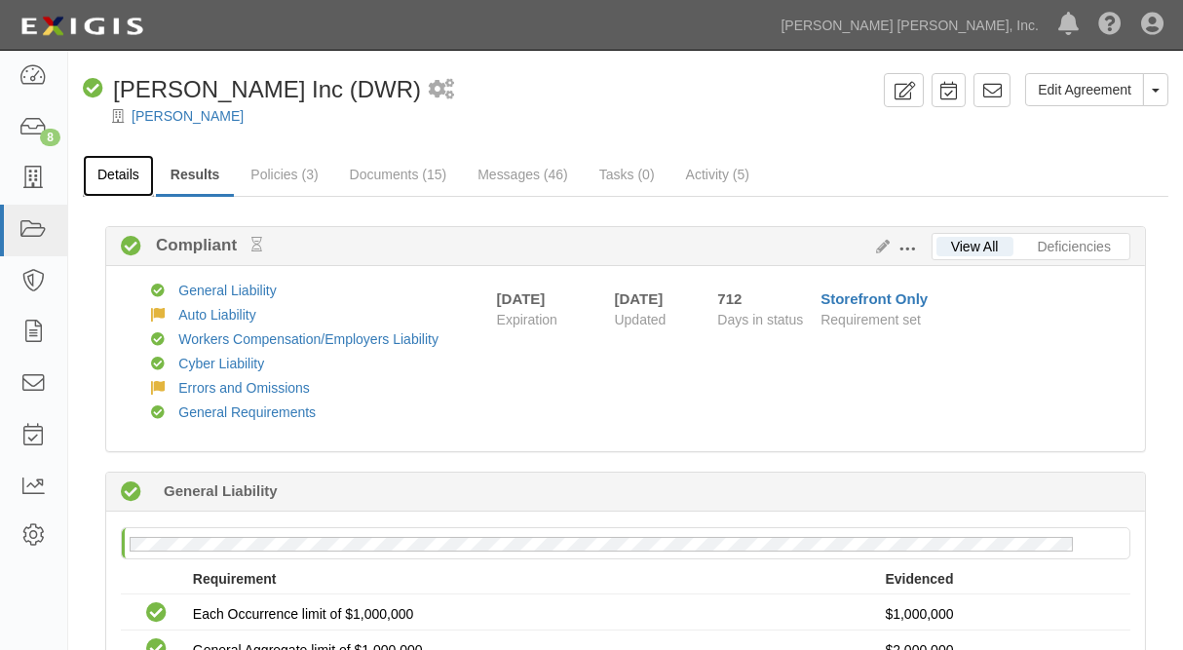
click at [119, 174] on link "Details" at bounding box center [118, 176] width 71 height 42
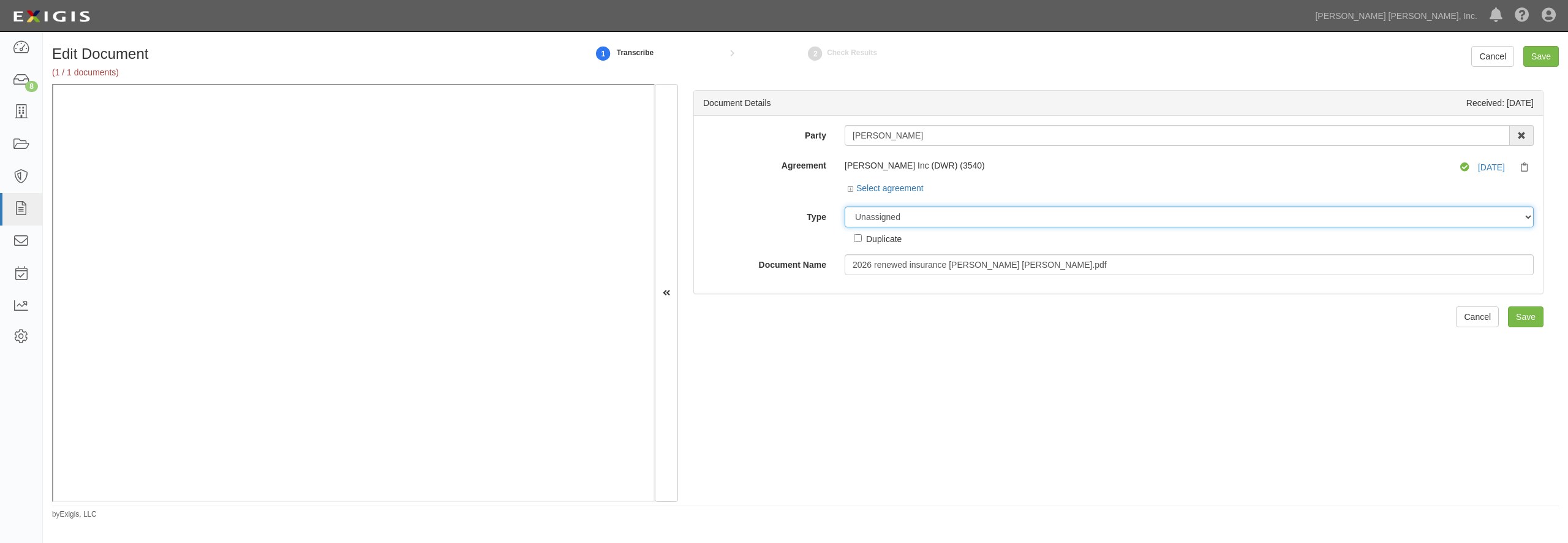
click at [844, 206] on select "Unassigned Binder Cancellation Notice Certificate Contract Endorsement Insuranc…" at bounding box center [1189, 216] width 689 height 21
select select "CertificateDetail"
click option "Certificate" at bounding box center [0, 0] width 0 height 0
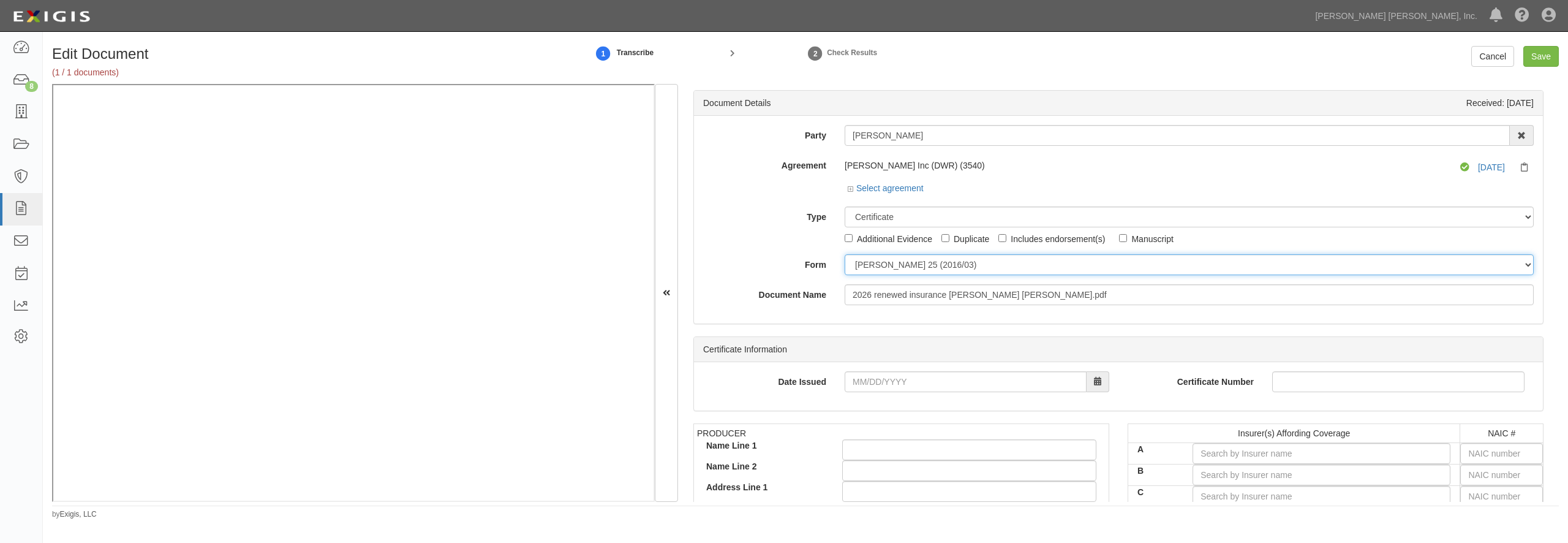
click at [844, 254] on select "ACORD 25 (2016/03) ACORD 101 ACORD 855 NY (2014/05) General" at bounding box center [1189, 264] width 689 height 21
select select "GeneralFormDetail"
click option "General" at bounding box center [0, 0] width 0 height 0
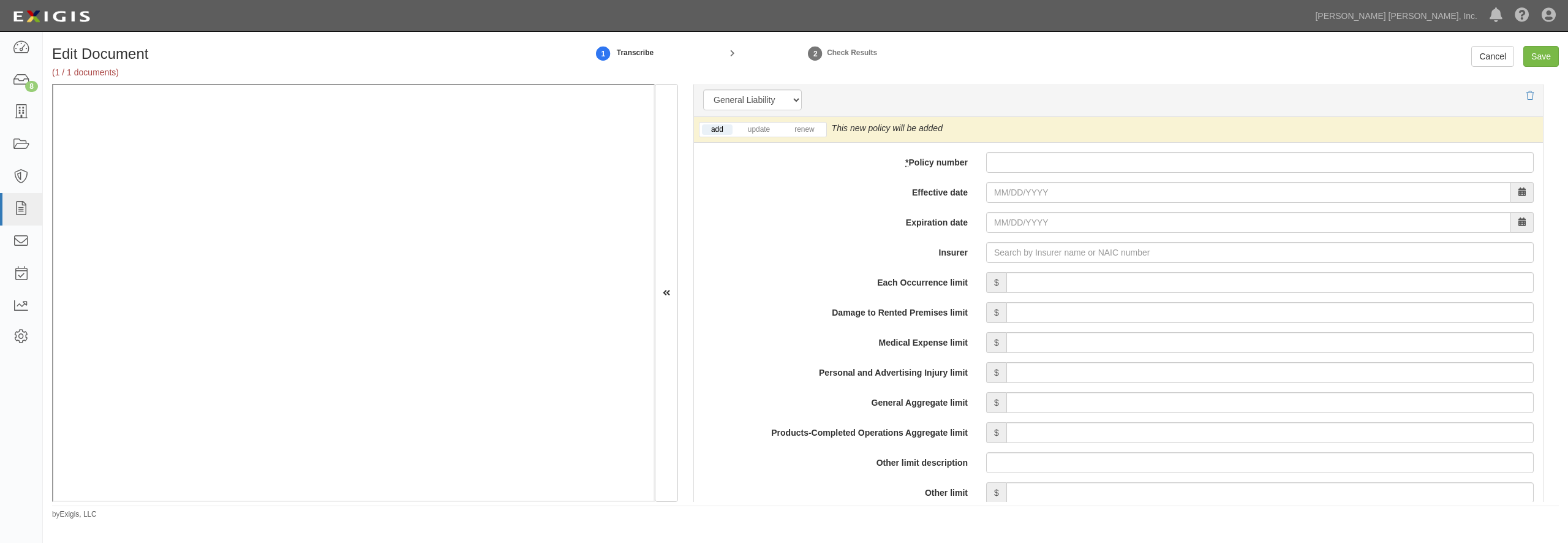
scroll to position [883, 0]
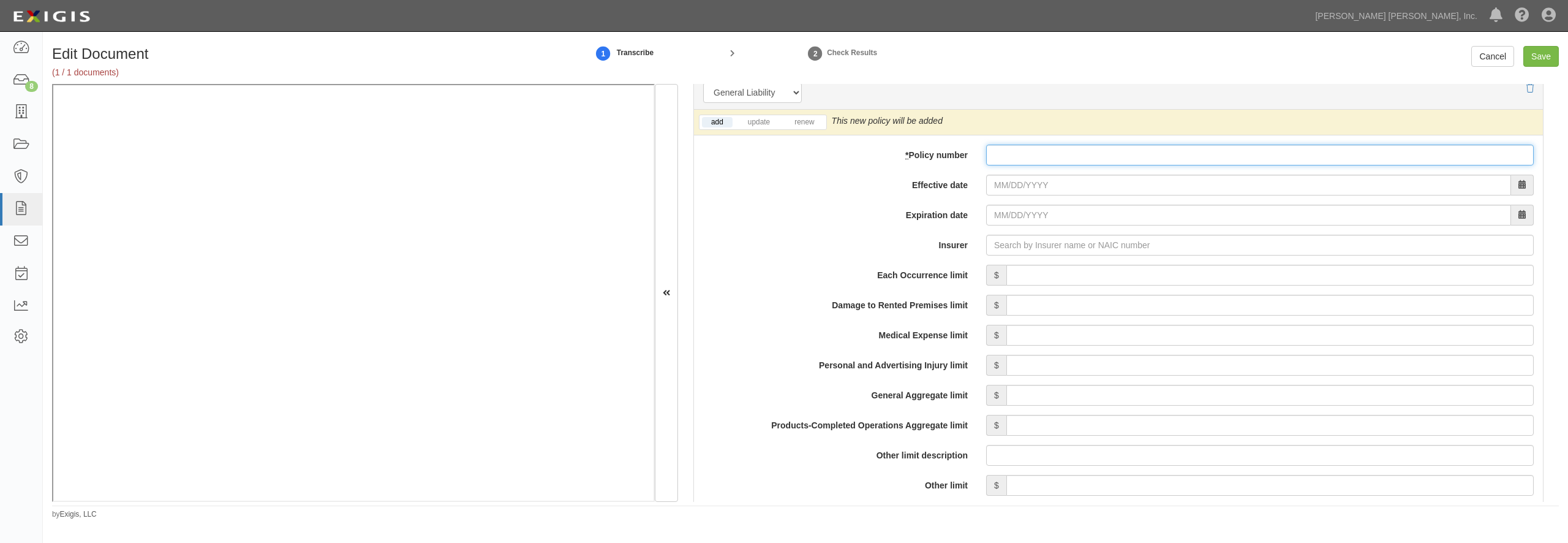
click at [1041, 157] on input "* Policy number" at bounding box center [1260, 155] width 548 height 21
paste input "38 SBA AU2Z49"
type input "38 SBA AU2Z49"
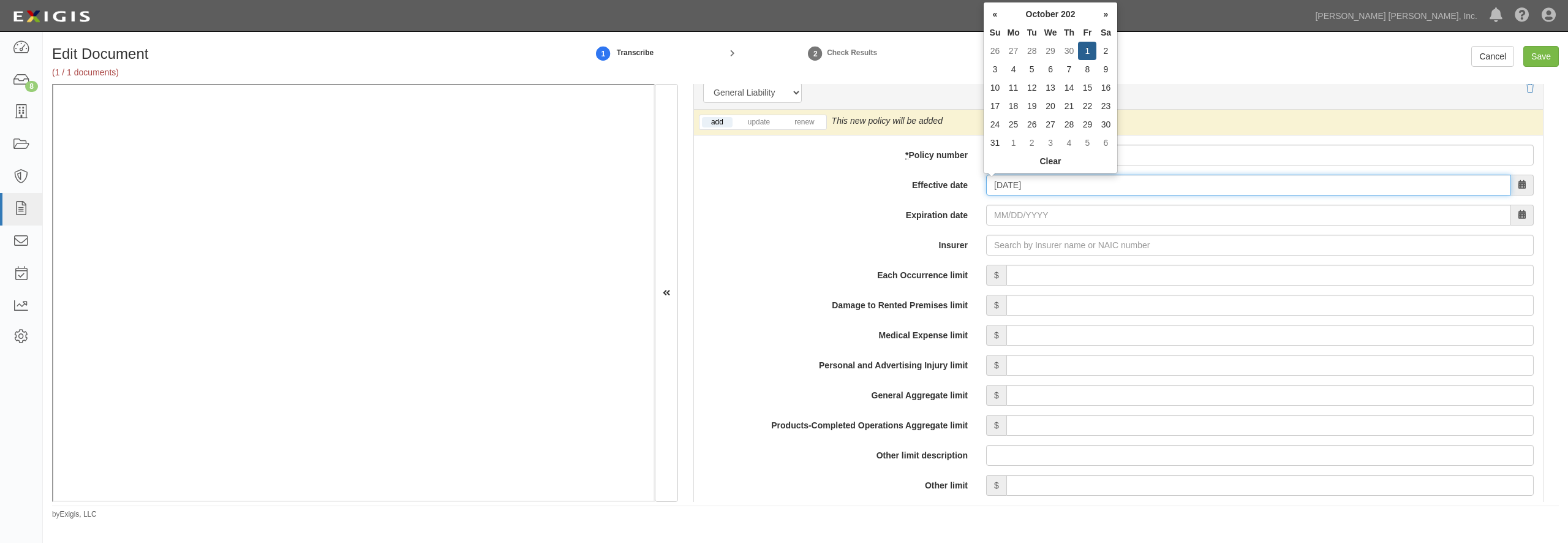
type input "10/01/2025"
type input "[DATE]"
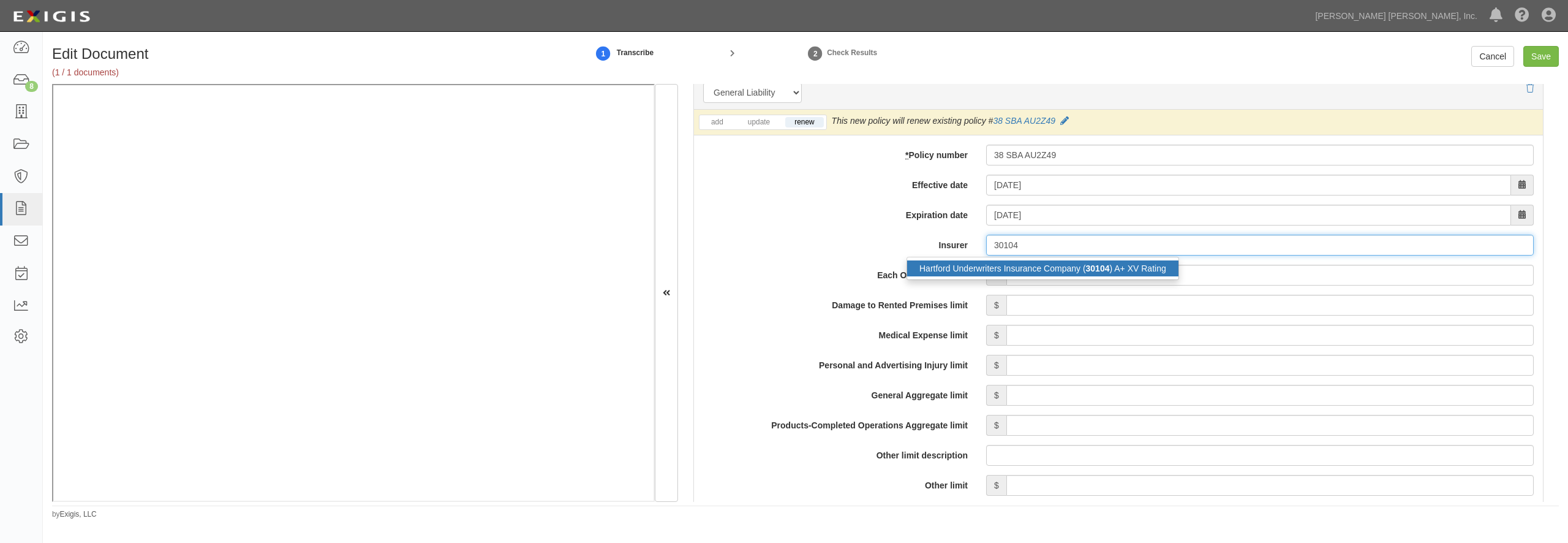
click at [1017, 271] on div "Hartford Underwriters Insurance Company ( 30104 ) A+ XV Rating" at bounding box center [1043, 268] width 272 height 16
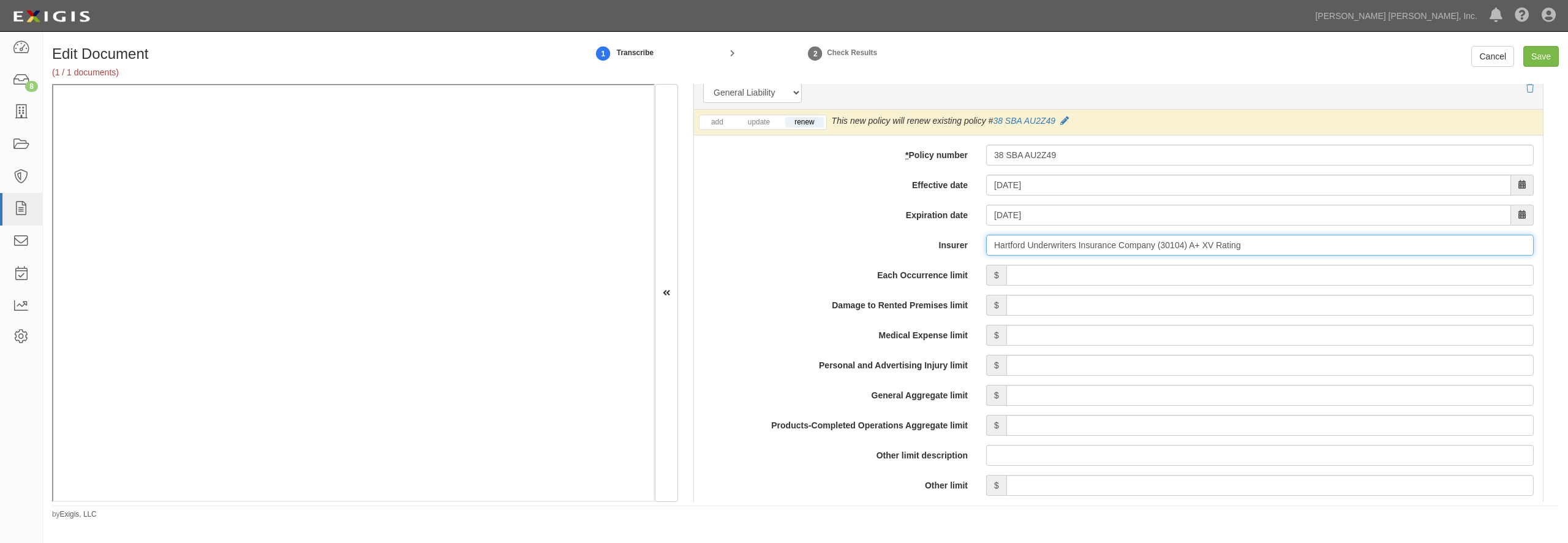
type input "Hartford Underwriters Insurance Company (30104) A+ XV Rating"
click at [1025, 276] on input "Each Occurrence limit" at bounding box center [1270, 275] width 527 height 21
type input "1,000,000"
type input "2,000,000"
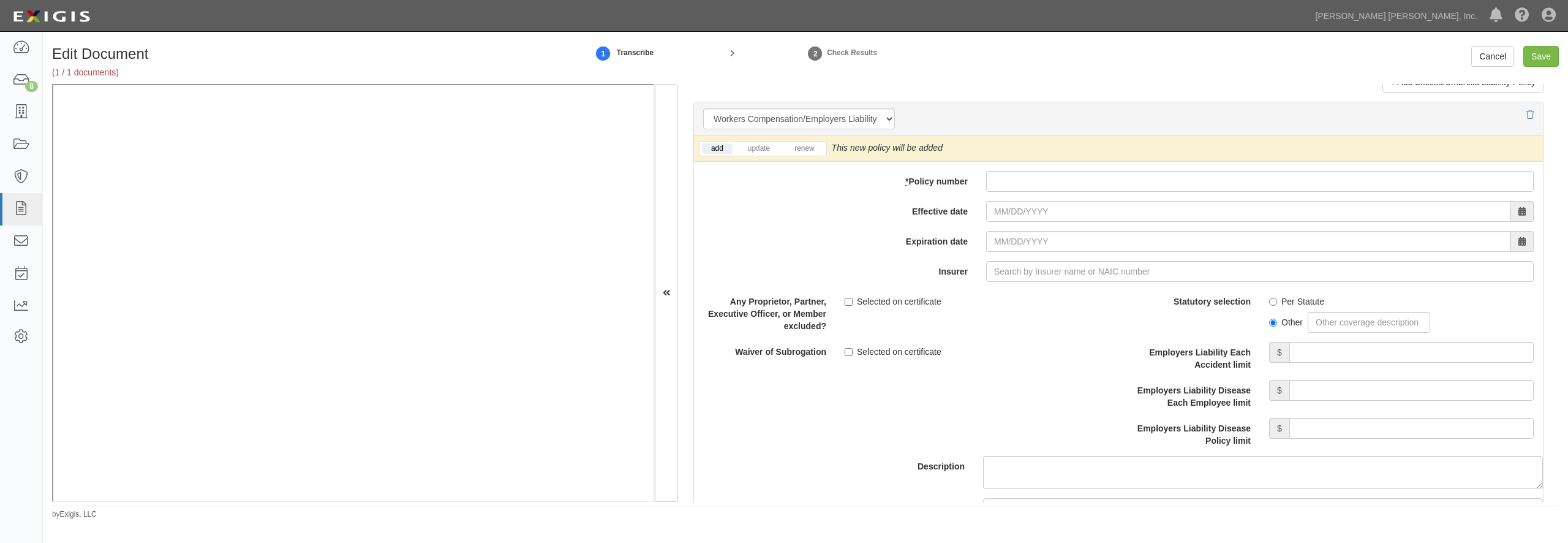
scroll to position [3001, 0]
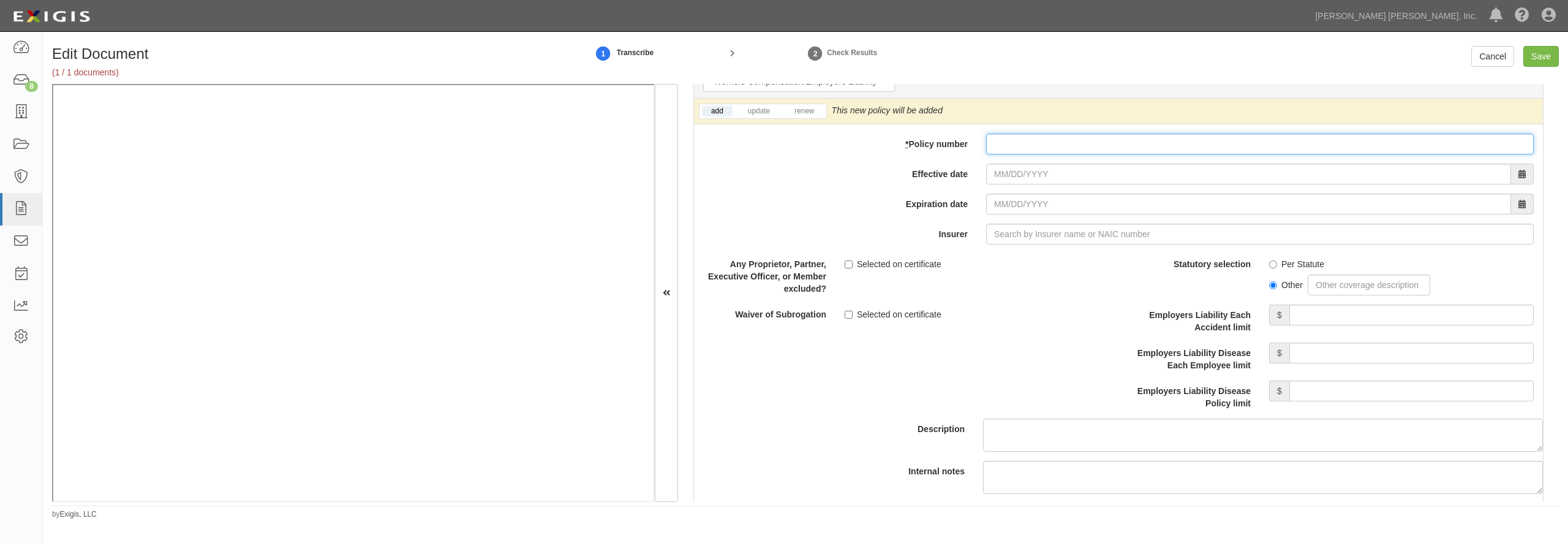
paste input "38 WEC AU2Z48"
click at [1047, 155] on input "* Policy number" at bounding box center [1260, 143] width 548 height 21
type input "38 WEC AU2Z48"
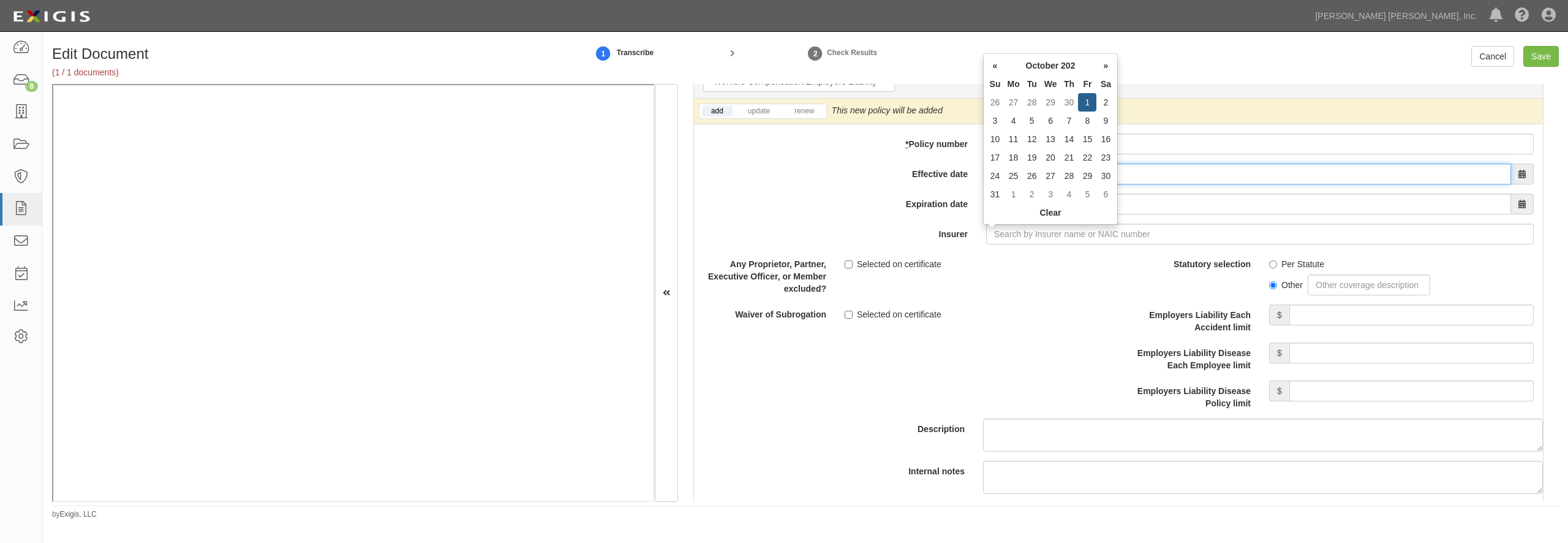
type input "10/01/2025"
type input "10/01/2026"
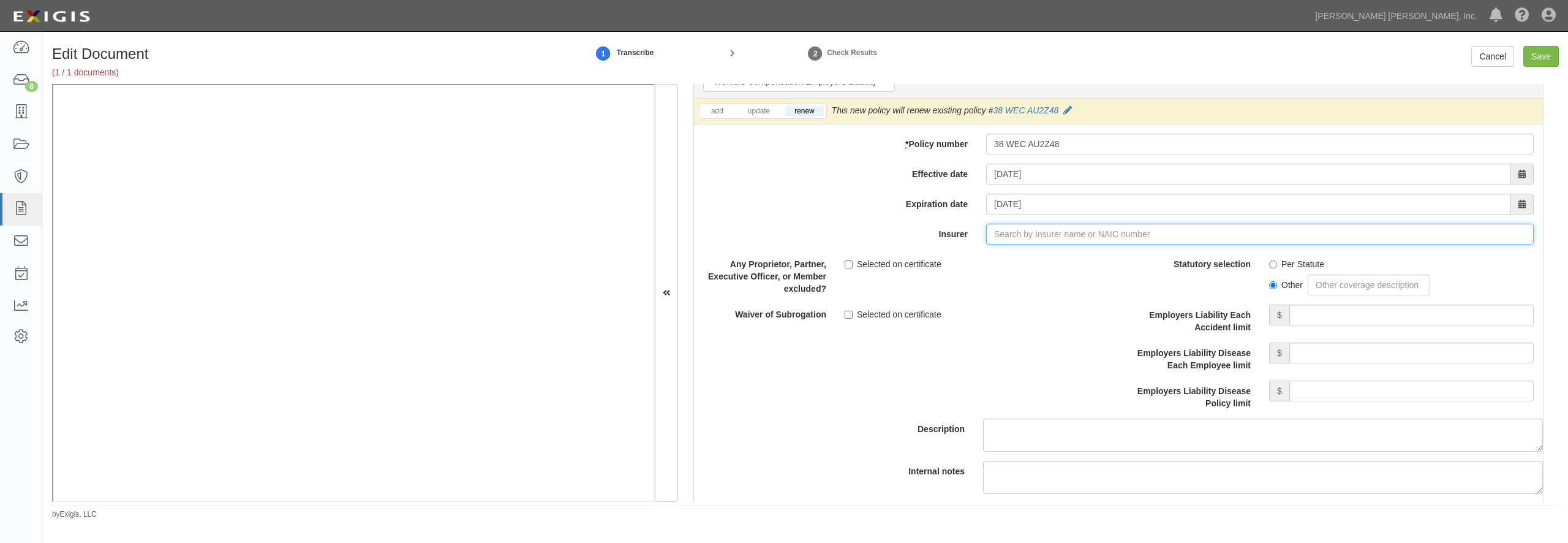
click at [1002, 245] on input "Insurer" at bounding box center [1260, 234] width 548 height 21
type input "21st Century Advantage Insurance Company (25232) NR Rating"
type input "2"
click at [988, 266] on div "Trumbull Insurance Company ( 27120 ) A+ XV Rating" at bounding box center [1019, 257] width 223 height 16
type input "Trumbull Insurance Company (27120) A+ XV Rating"
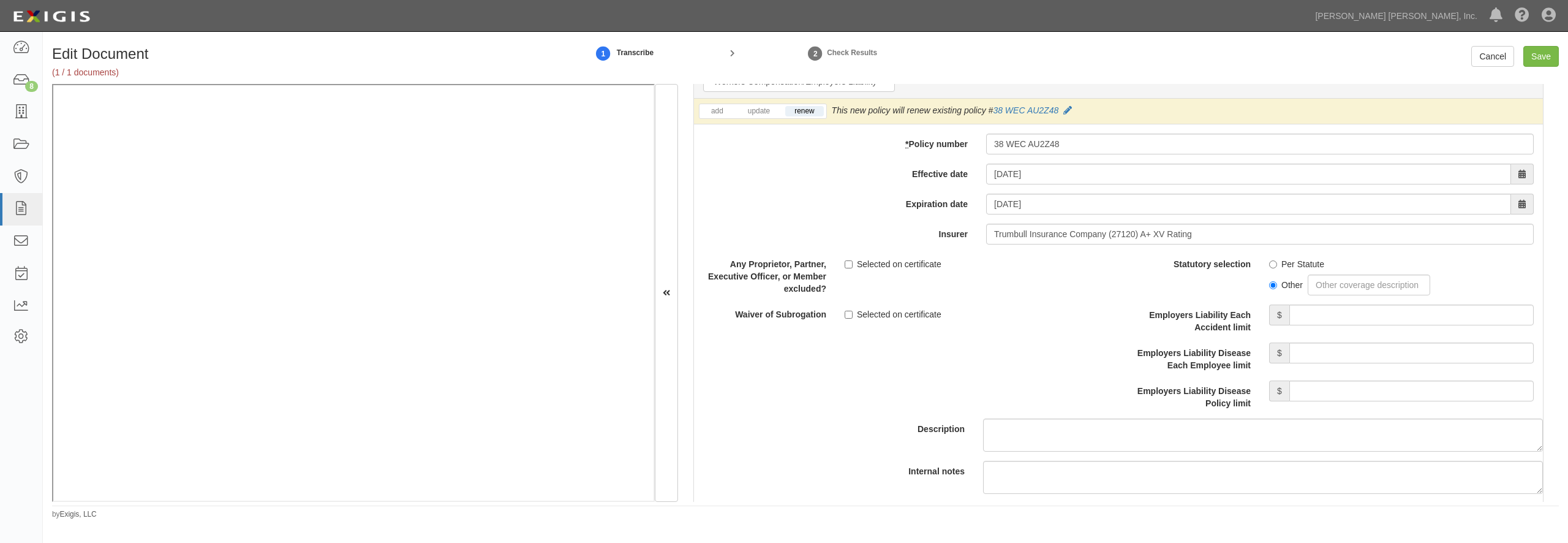
click at [1296, 271] on label "Per Statute" at bounding box center [1297, 264] width 55 height 12
click at [1277, 269] on input "Per Statute" at bounding box center [1273, 264] width 8 height 8
radio input "true"
click at [1299, 325] on input "Employers Liability Each Accident limit" at bounding box center [1411, 315] width 245 height 21
type input "500,000"
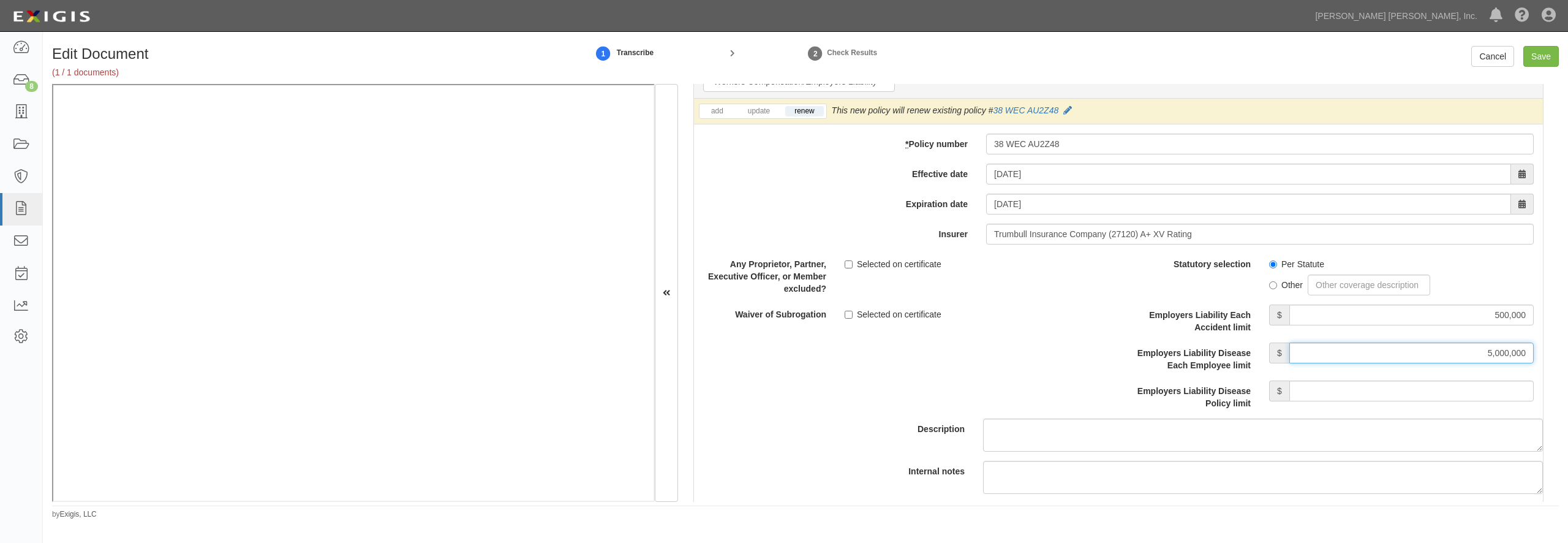
type input "5,000,000"
type input "500,000"
click at [1516, 364] on input "5,000,000" at bounding box center [1411, 353] width 245 height 21
type input "500,000"
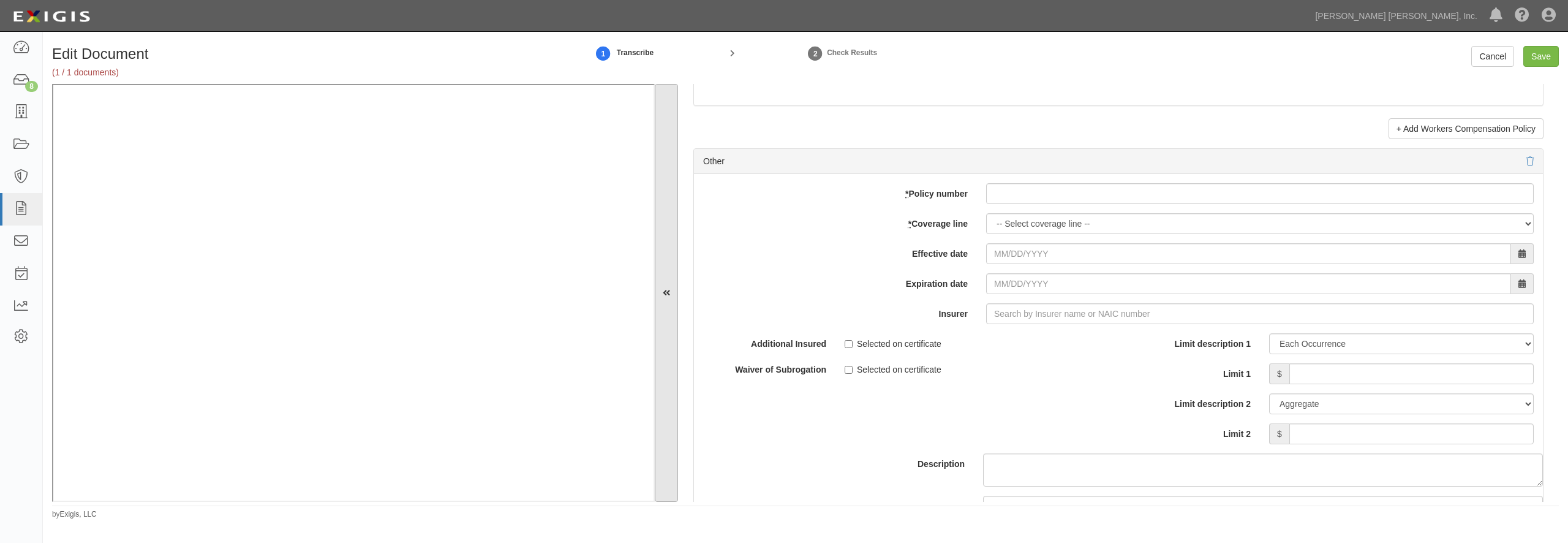
scroll to position [3413, 0]
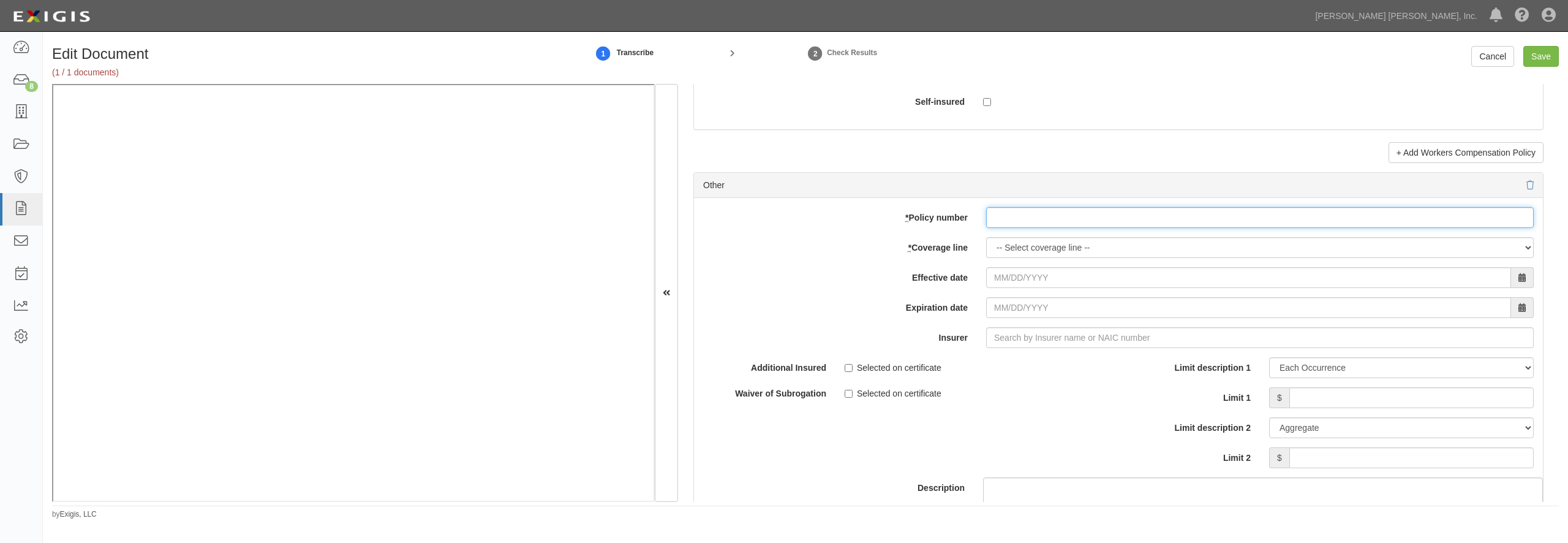
paste input "38 SBA AU2Z49"
click at [1000, 228] on input "38 SBA AU2Z49" at bounding box center [1260, 217] width 548 height 21
type input "38 SBA AU2Z49"
select select "17"
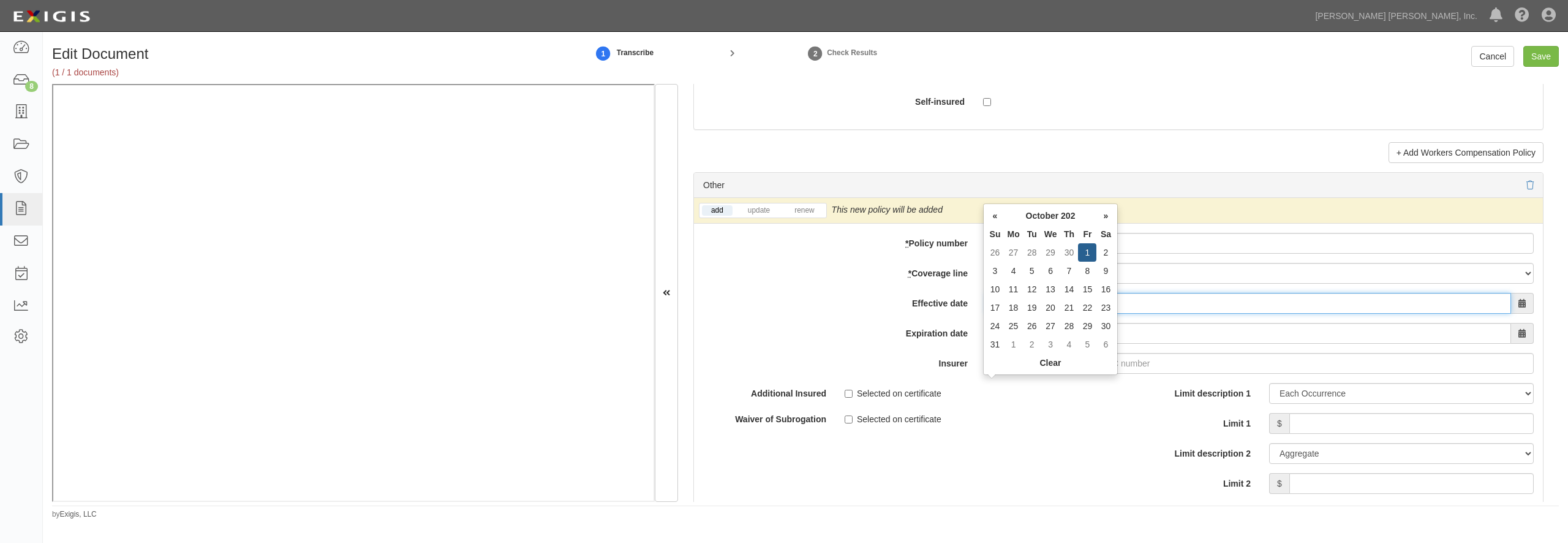
type input "10/01/2025"
type input "10/01/2026"
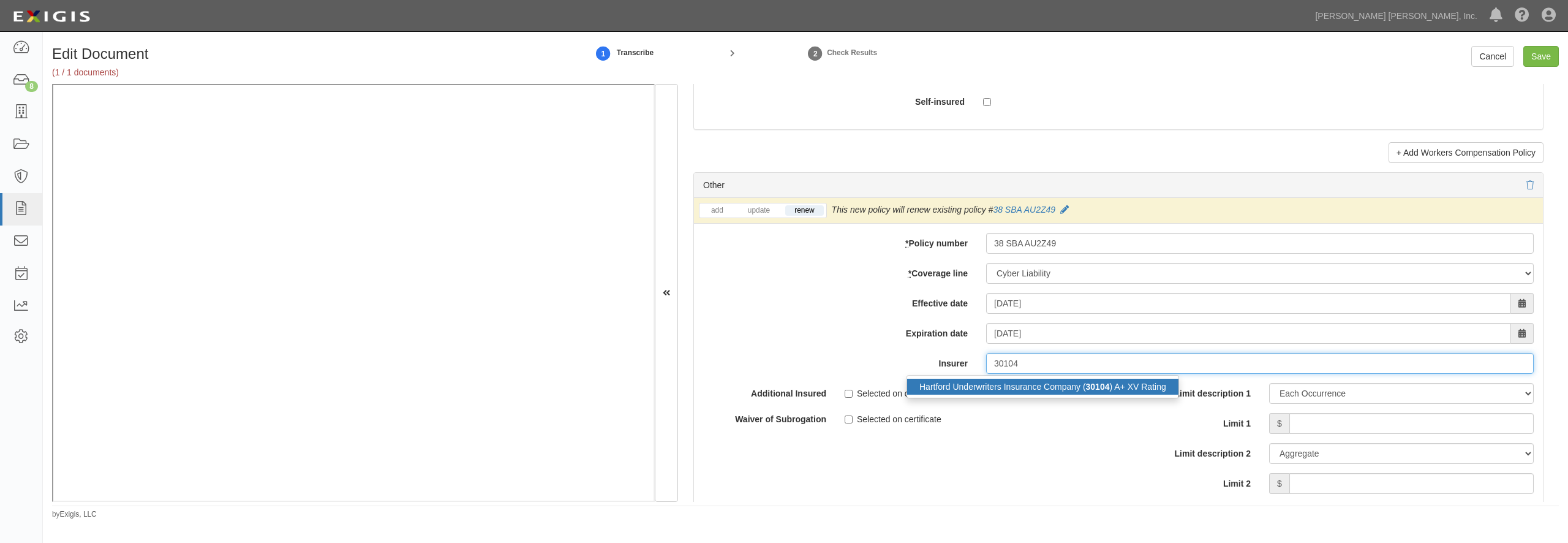
click at [981, 395] on div "Hartford Underwriters Insurance Company ( 30104 ) A+ XV Rating" at bounding box center [1043, 386] width 272 height 16
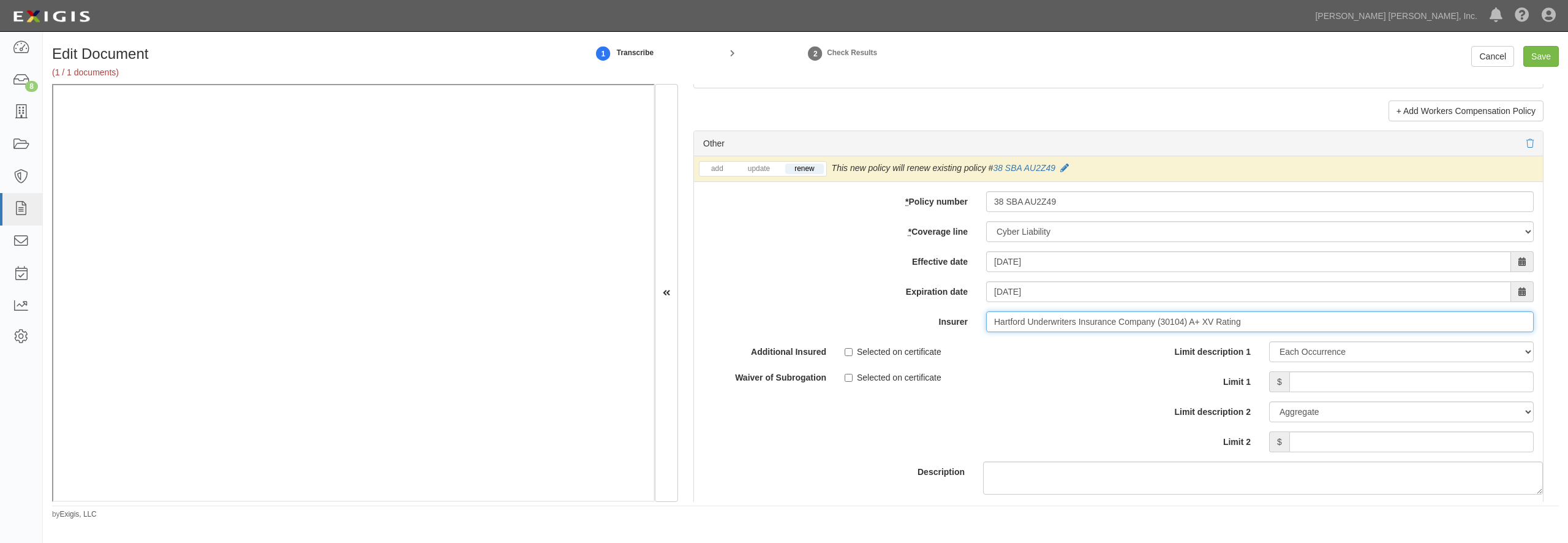
scroll to position [3472, 0]
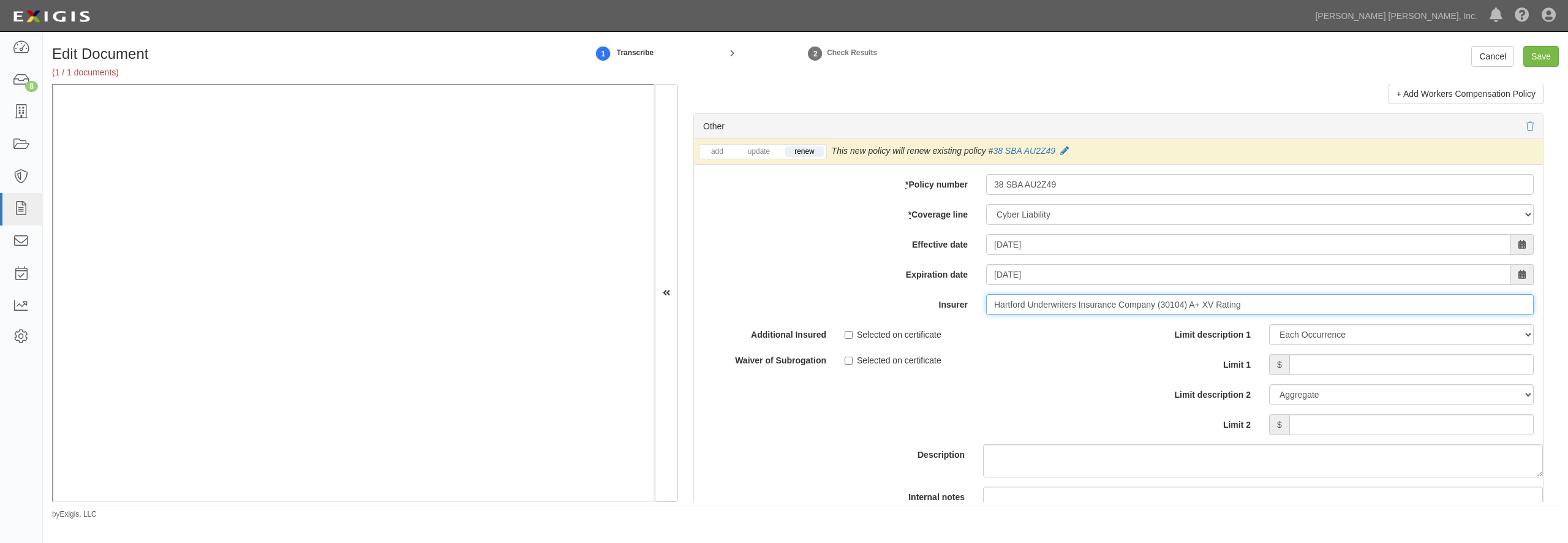
type input "Hartford Underwriters Insurance Company (30104) A+ XV Rating"
click at [1300, 375] on input "Limit 1" at bounding box center [1411, 364] width 245 height 21
type input "50,000"
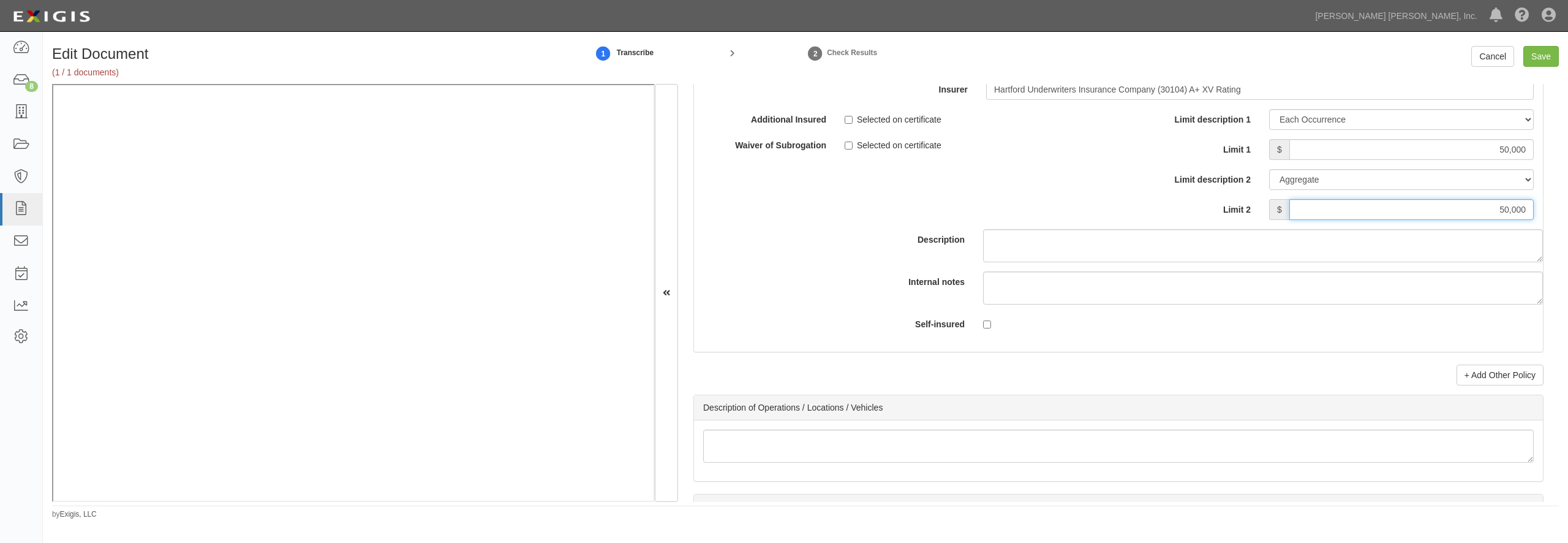
type input "50,000"
click at [1412, 220] on div "Limit description 1 Limit Each Occurrence Each Claim Aggregate Deductible Self-…" at bounding box center [1331, 164] width 406 height 111
click at [1415, 160] on input "50,000" at bounding box center [1411, 149] width 245 height 21
click at [1415, 160] on input "50,000" at bounding box center [1411, 149] width 245 height 21
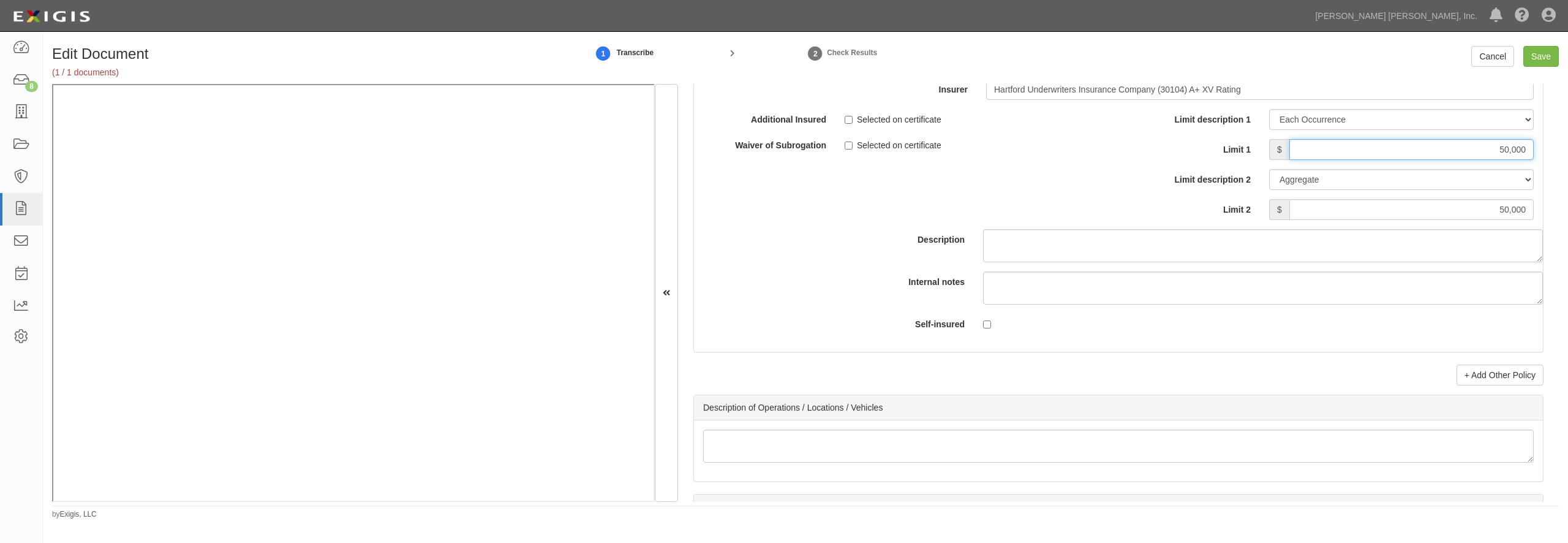
click at [1415, 160] on input "50,000" at bounding box center [1411, 149] width 245 height 21
type input "100,000"
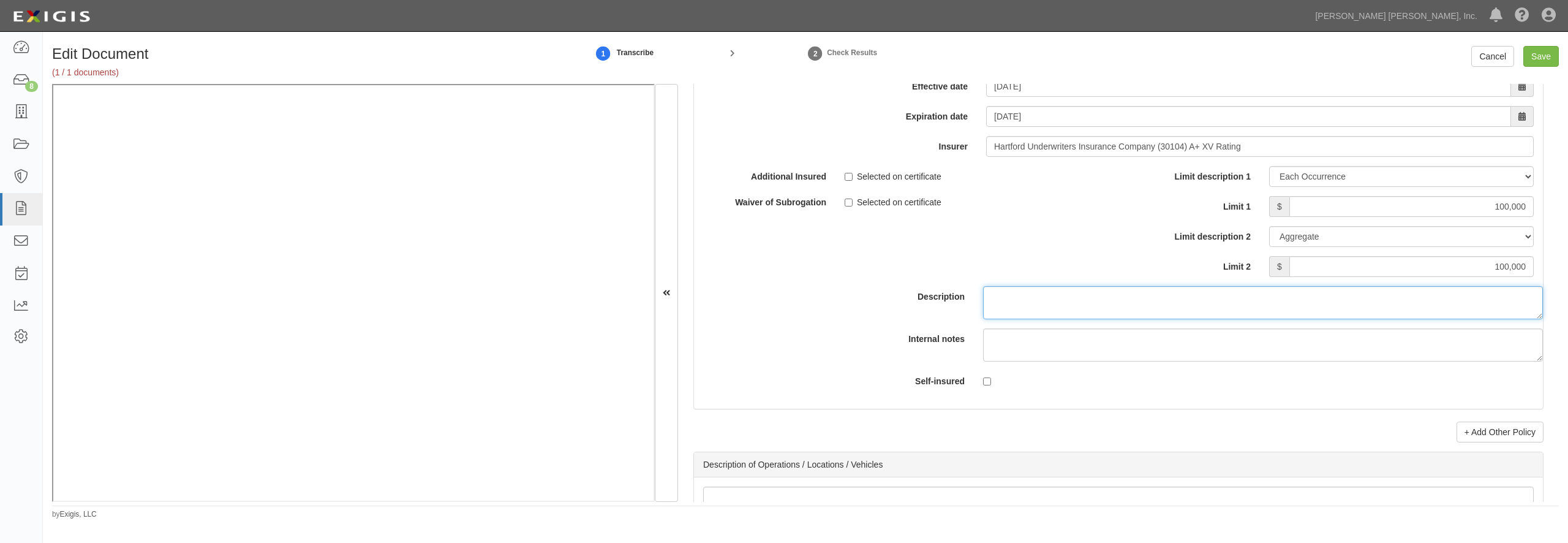
scroll to position [3569, 0]
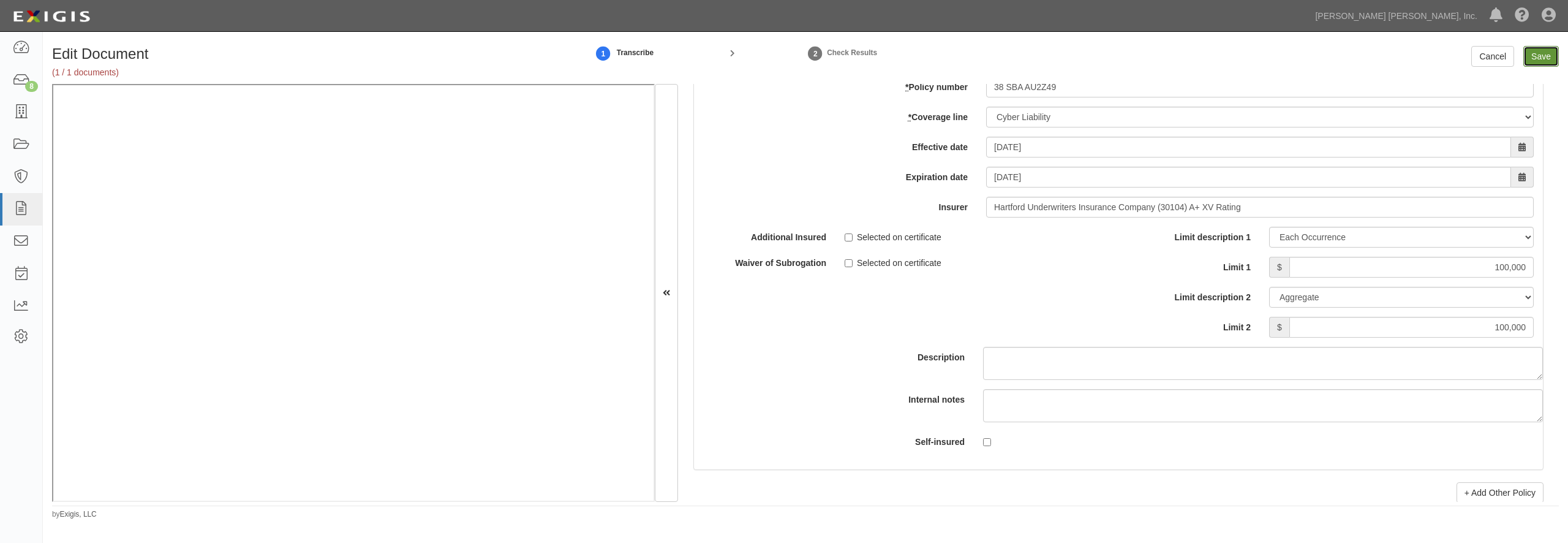
click at [1538, 59] on input "Save" at bounding box center [1541, 56] width 36 height 21
type input "1000000"
type input "2000000"
type input "500000"
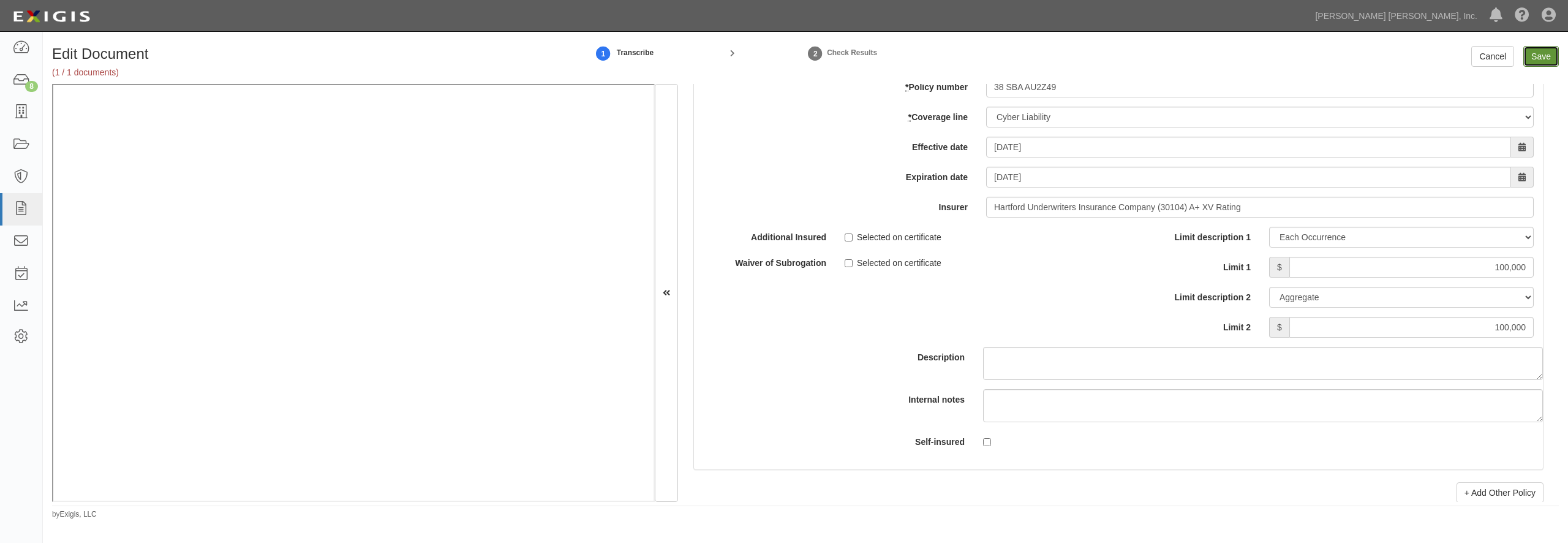
type input "500000"
type input "100000"
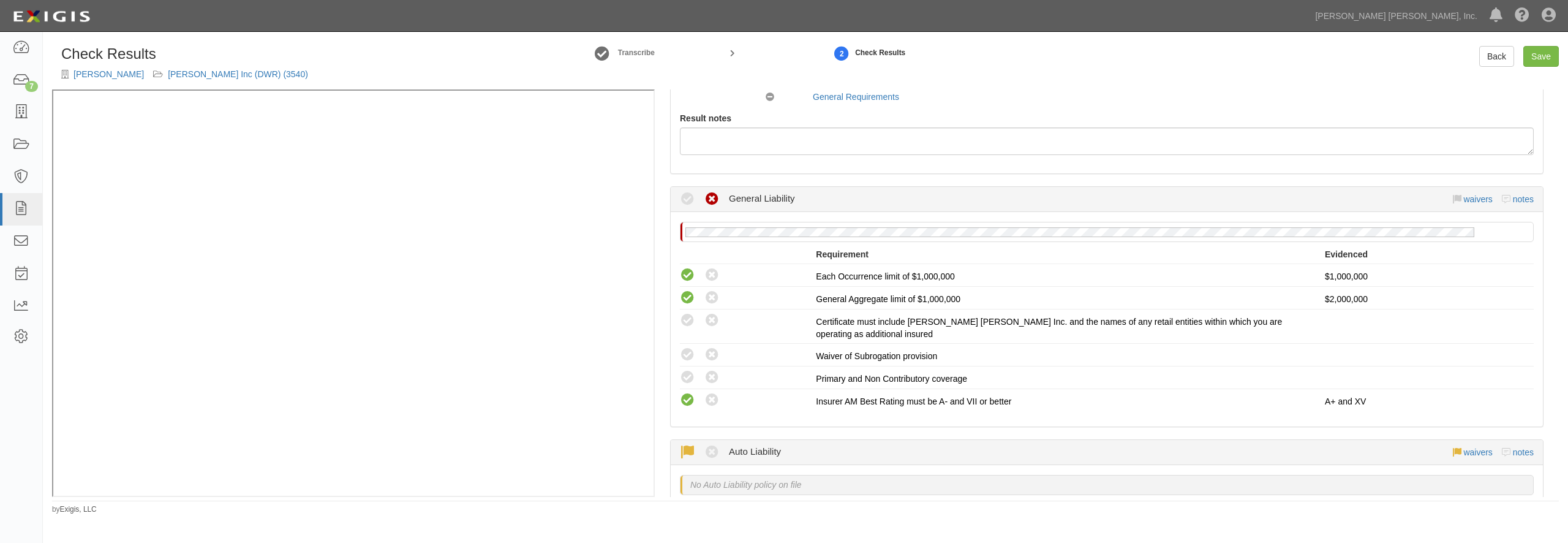
scroll to position [177, 0]
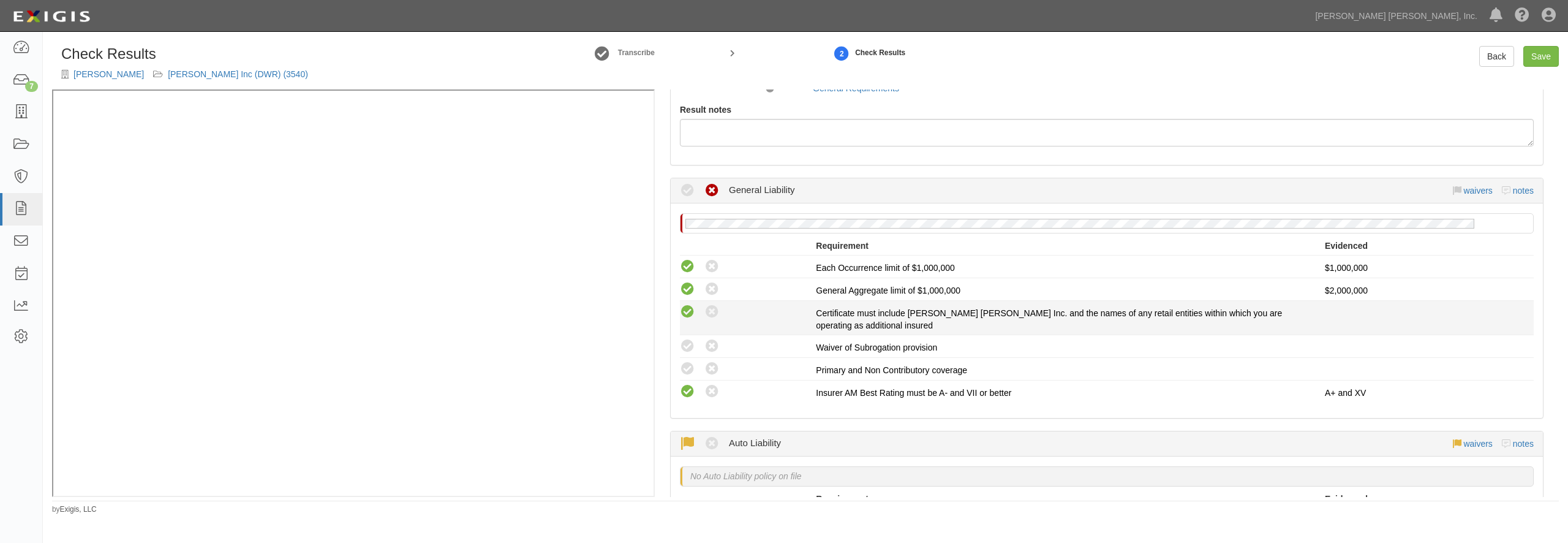
click at [687, 314] on icon at bounding box center [687, 312] width 15 height 15
radio input "true"
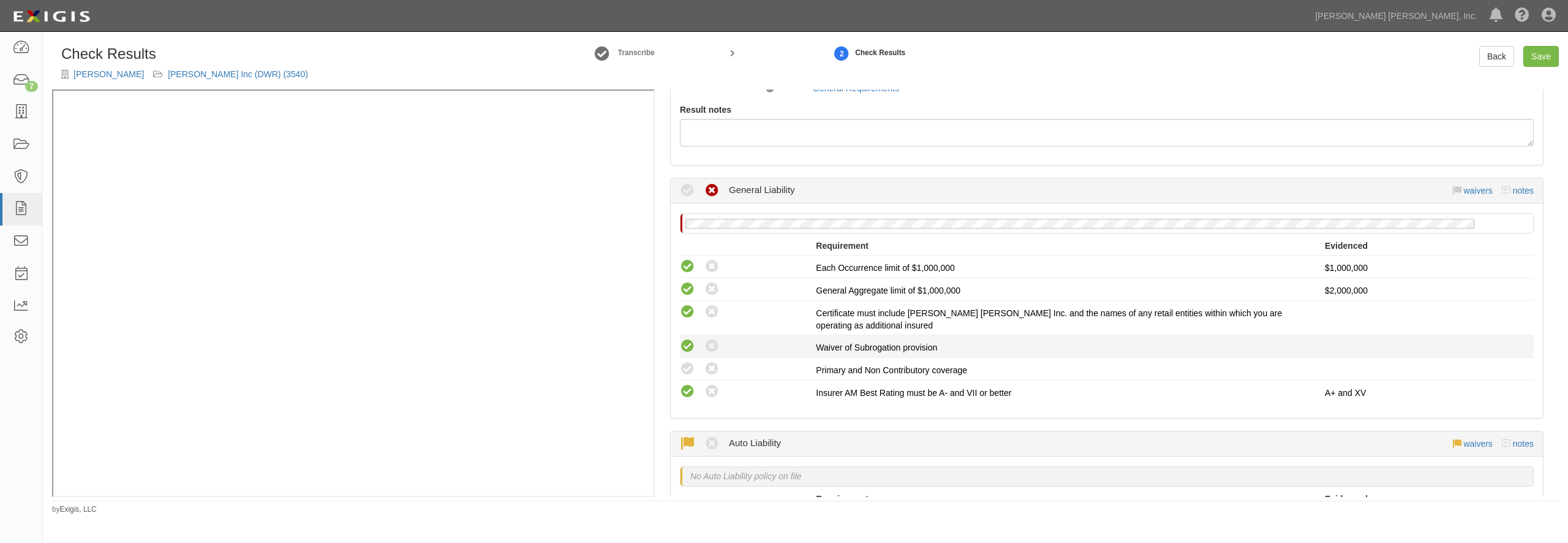
click at [688, 347] on icon at bounding box center [687, 347] width 15 height 15
radio input "true"
click at [687, 364] on icon at bounding box center [687, 369] width 15 height 15
radio input "true"
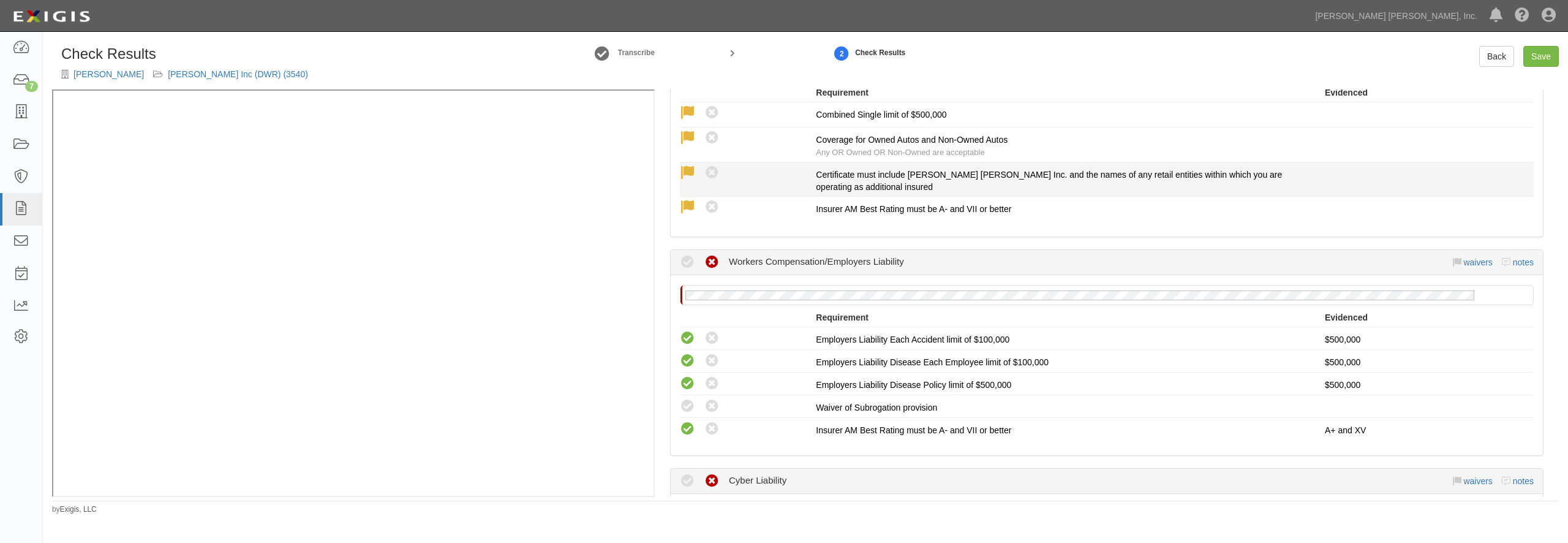
scroll to position [706, 0]
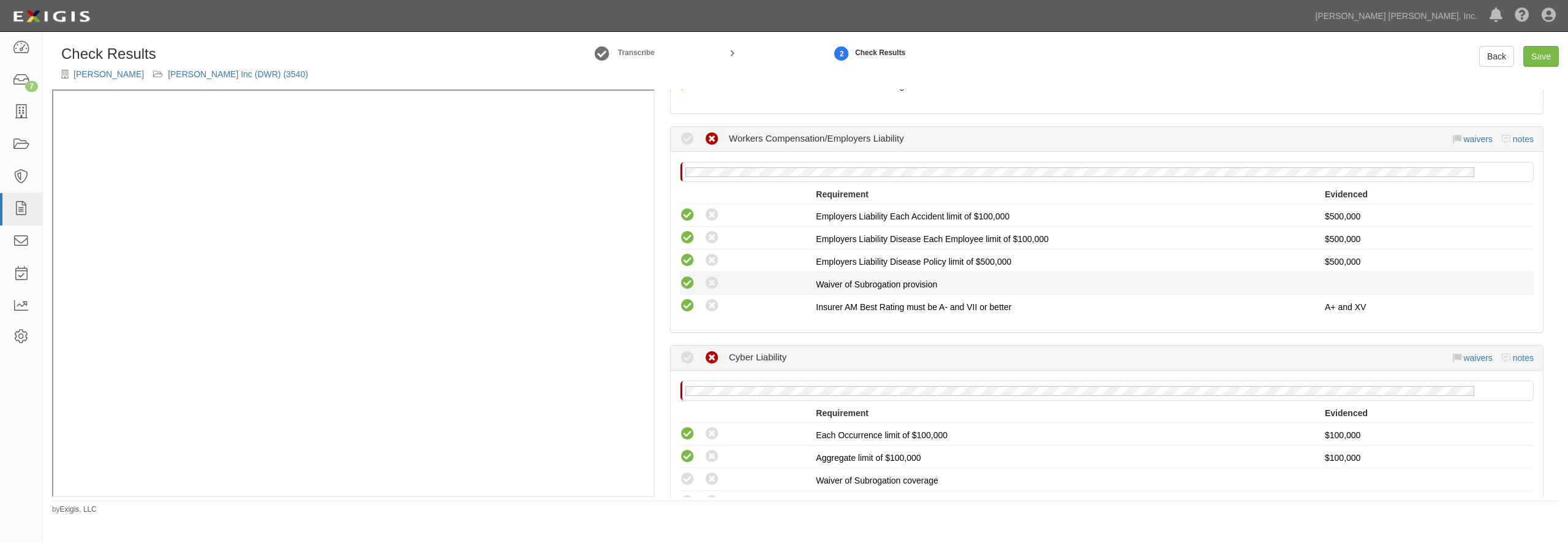
click at [685, 285] on icon at bounding box center [687, 283] width 15 height 15
radio input "true"
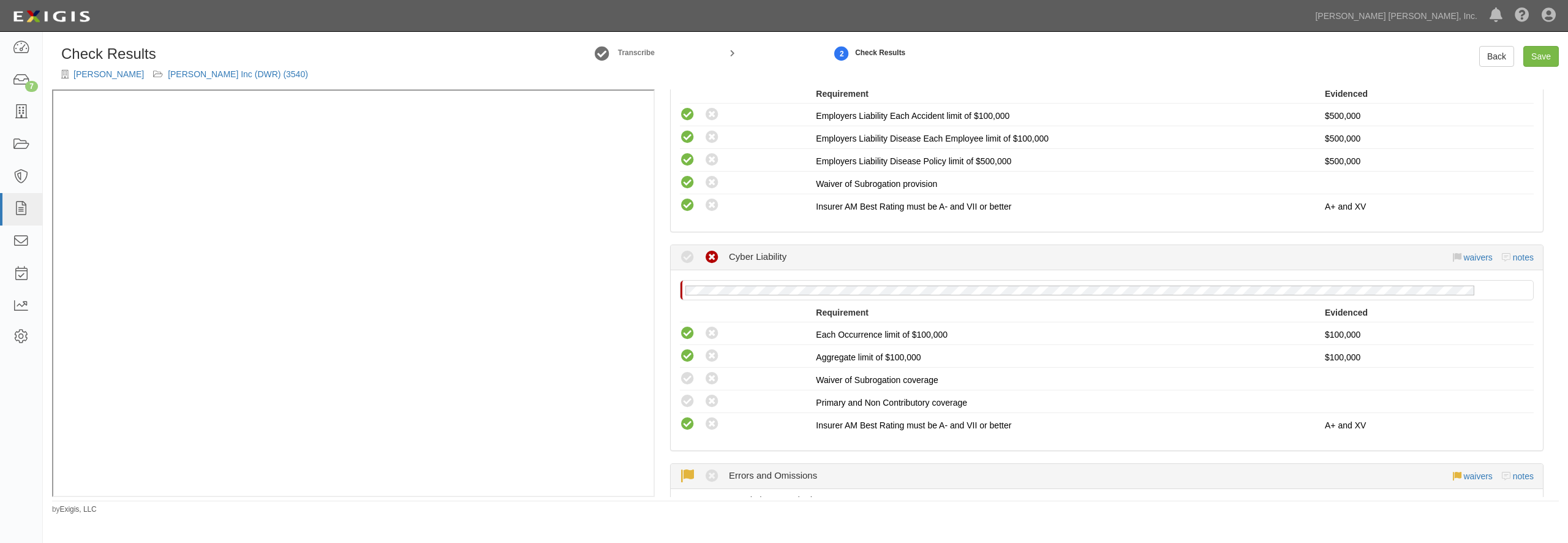
scroll to position [941, 0]
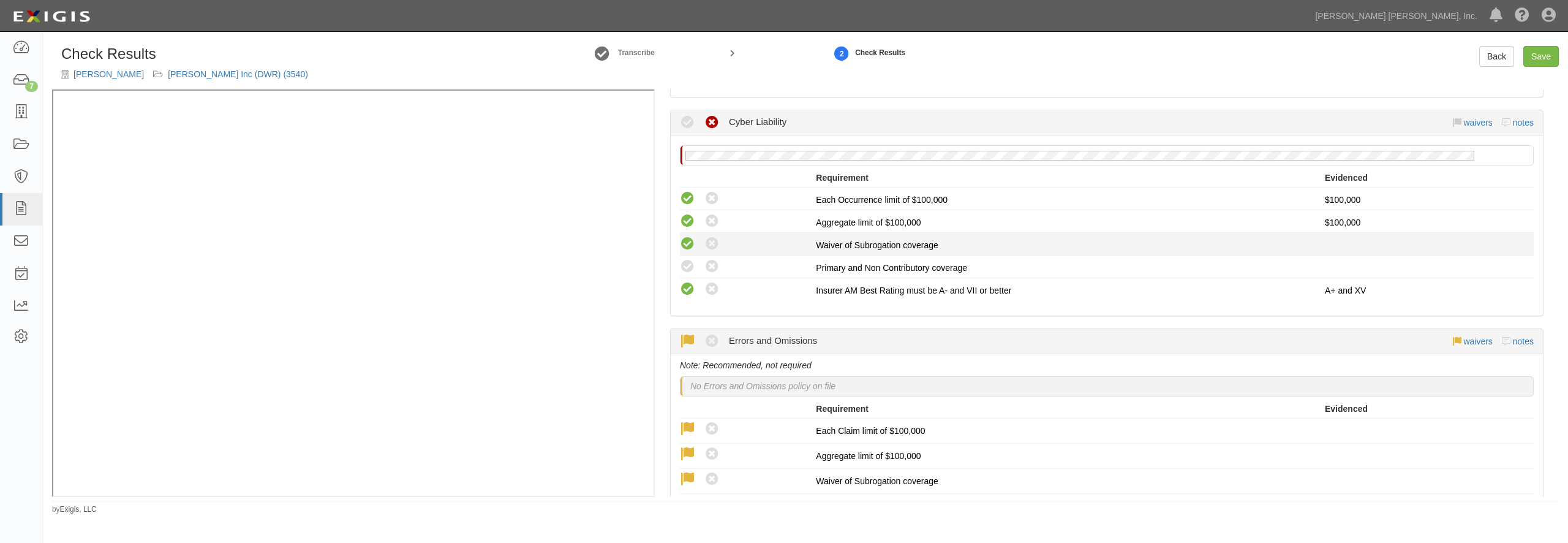
click at [687, 249] on icon at bounding box center [687, 244] width 15 height 15
radio input "true"
click at [684, 262] on icon at bounding box center [687, 267] width 15 height 15
radio input "true"
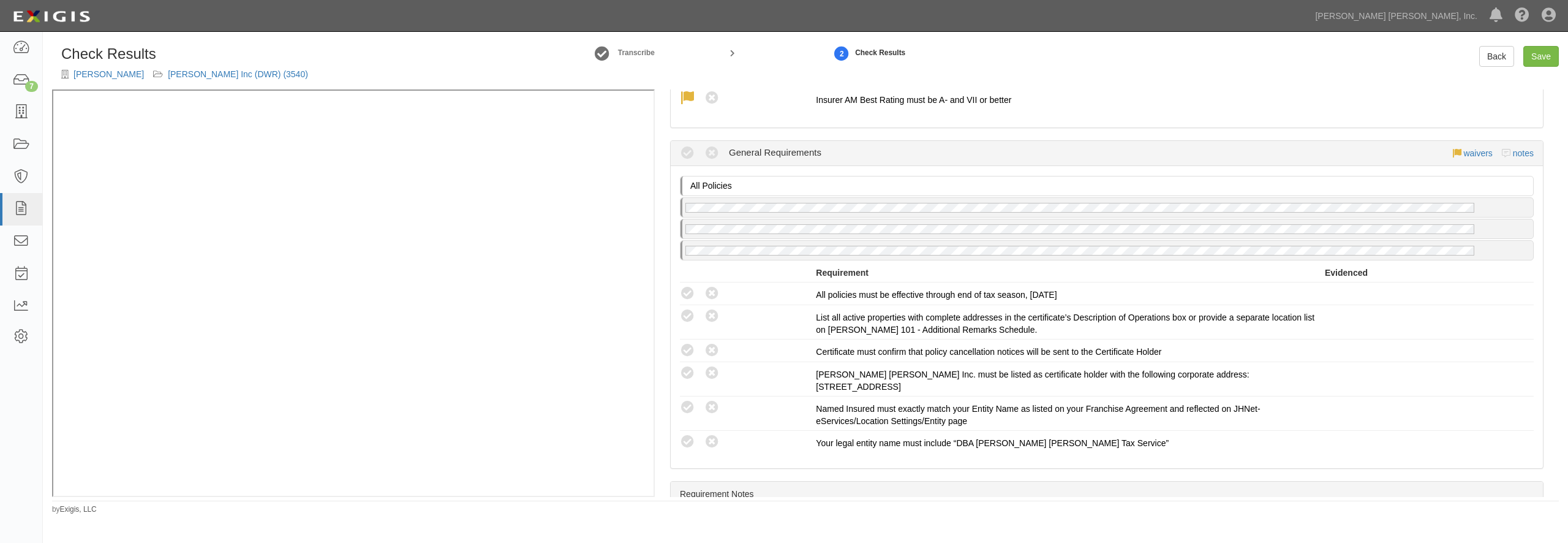
scroll to position [1353, 0]
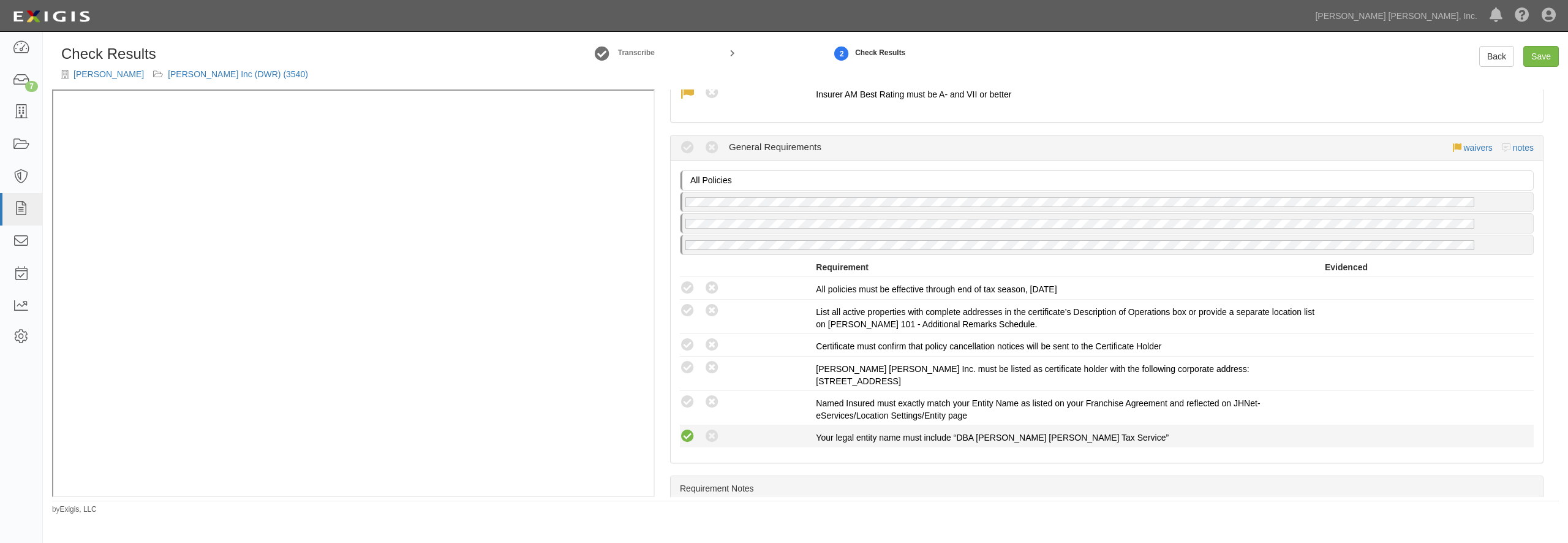
click at [687, 441] on icon at bounding box center [687, 437] width 15 height 15
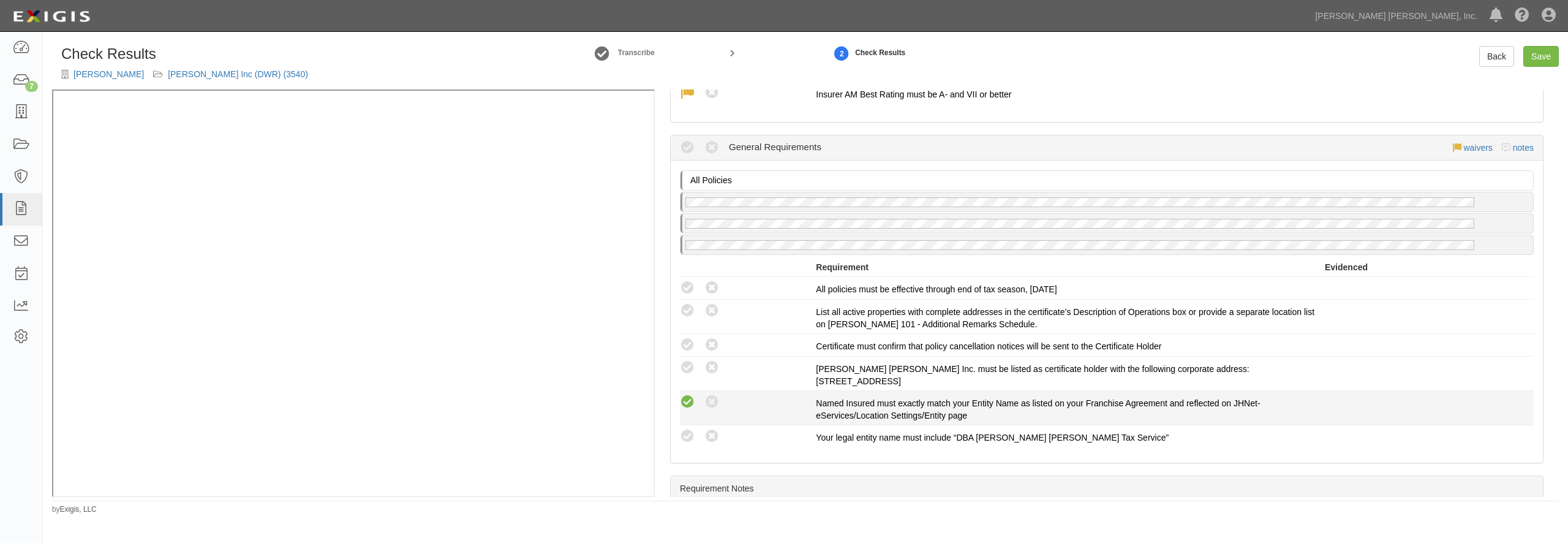
radio input "true"
click at [685, 396] on icon at bounding box center [687, 402] width 15 height 15
radio input "true"
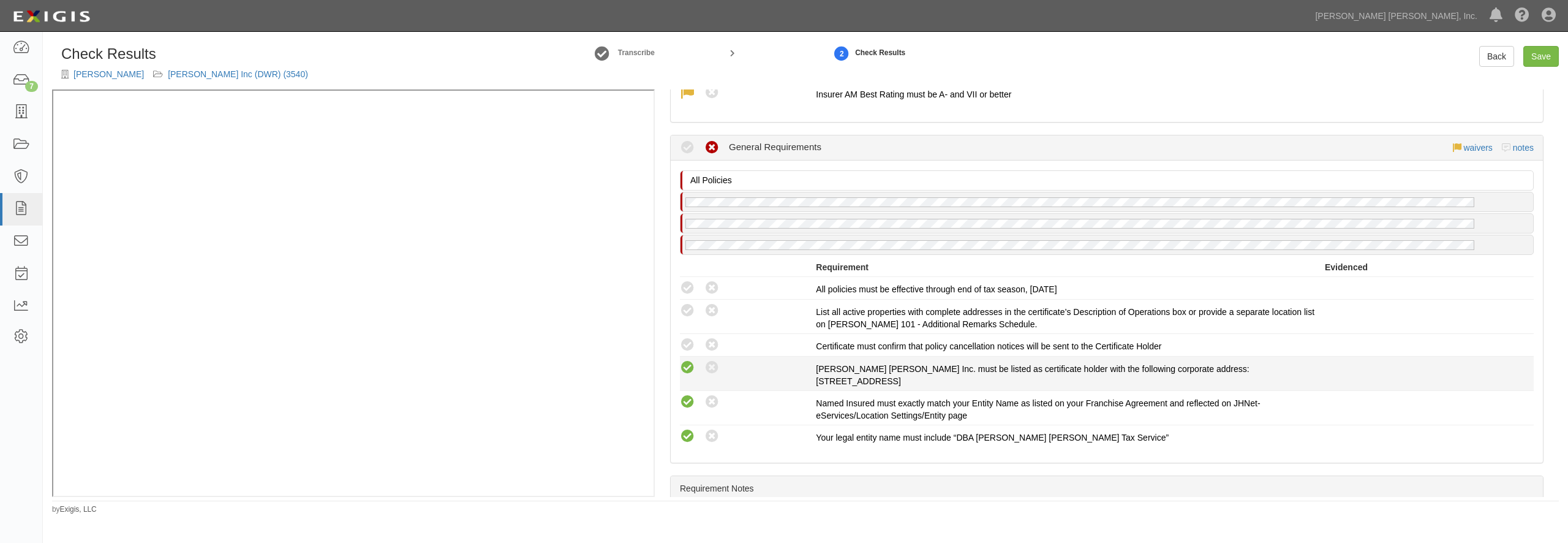
click at [685, 369] on icon at bounding box center [687, 368] width 15 height 15
radio input "true"
click at [687, 345] on icon at bounding box center [687, 345] width 15 height 15
radio input "true"
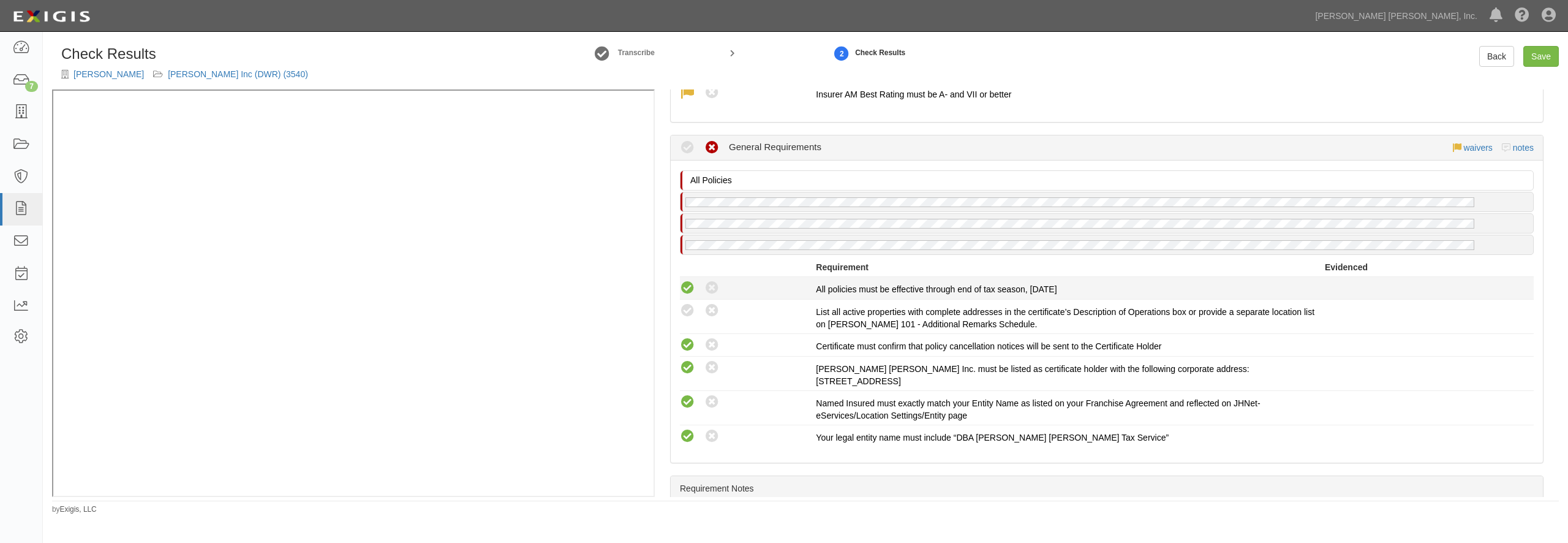
click at [686, 292] on icon at bounding box center [687, 288] width 15 height 15
radio input "true"
click at [687, 308] on icon at bounding box center [687, 311] width 15 height 15
radio input "true"
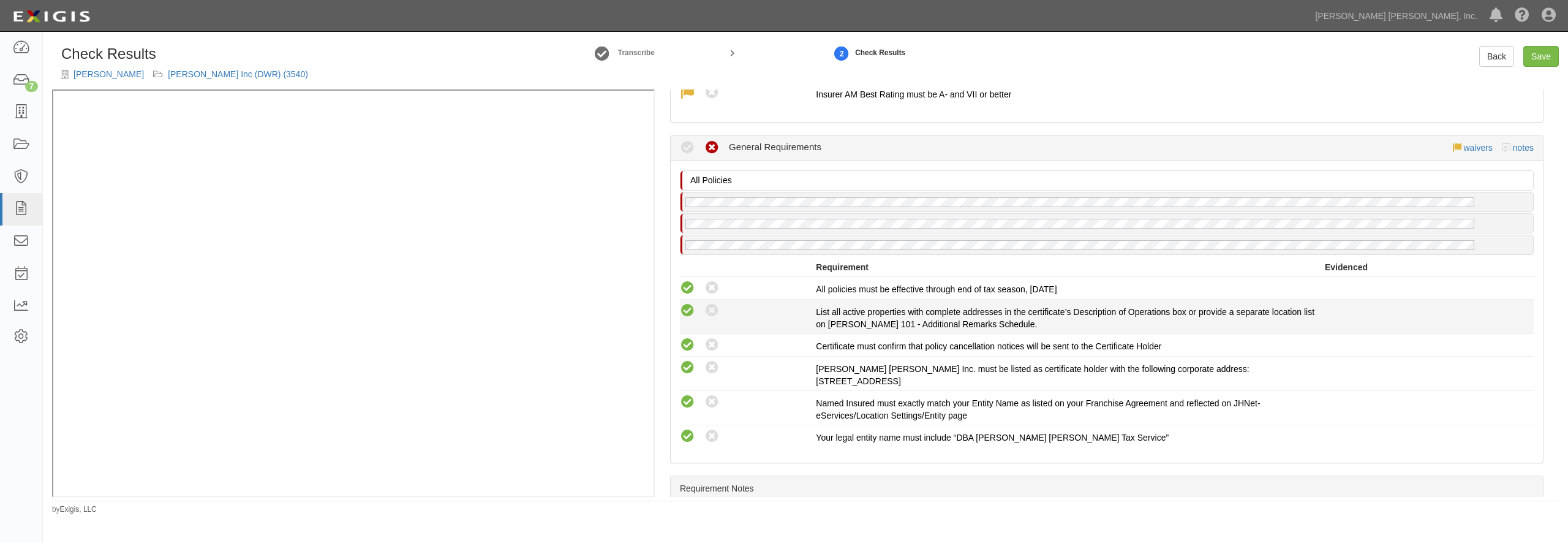
radio input "true"
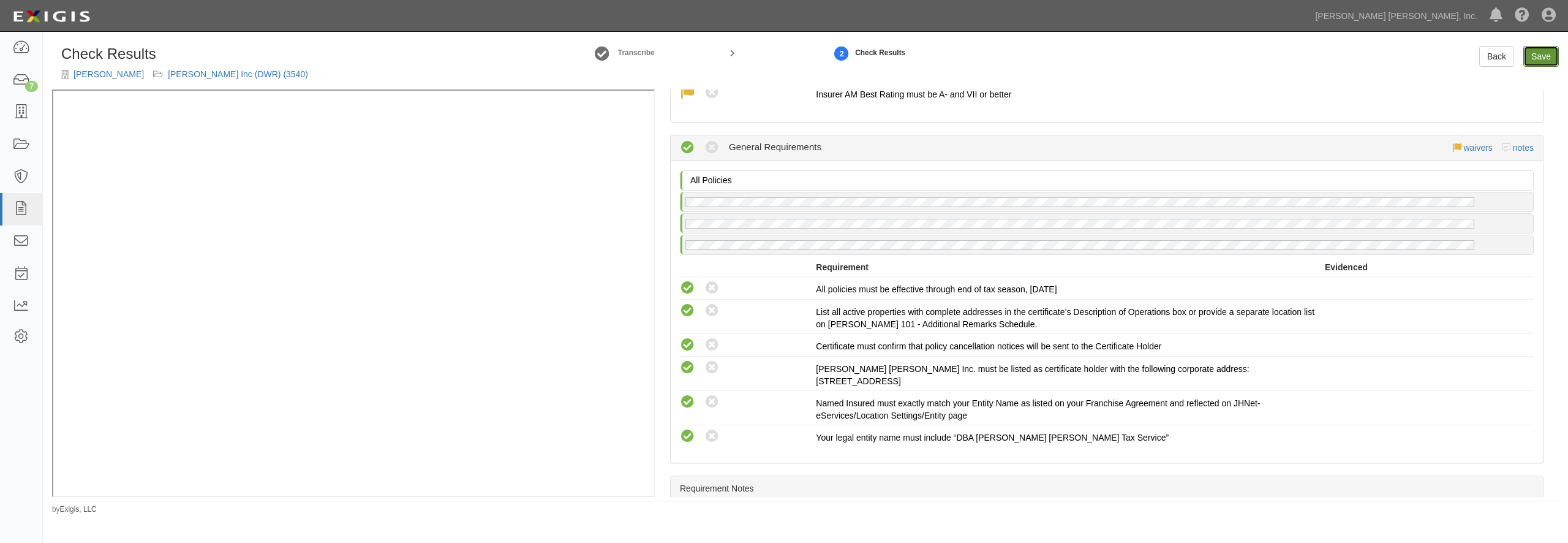
click at [1547, 55] on link "Save" at bounding box center [1541, 56] width 36 height 21
radio input "true"
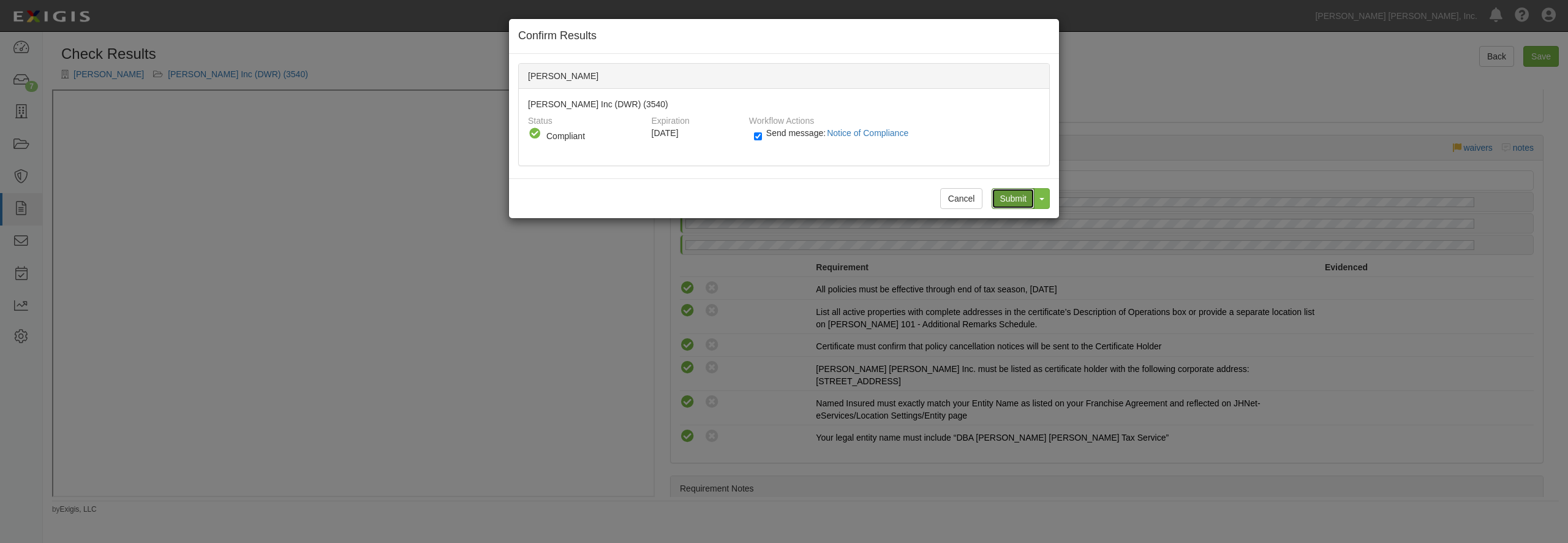
click at [1018, 196] on input "Submit" at bounding box center [1013, 198] width 43 height 21
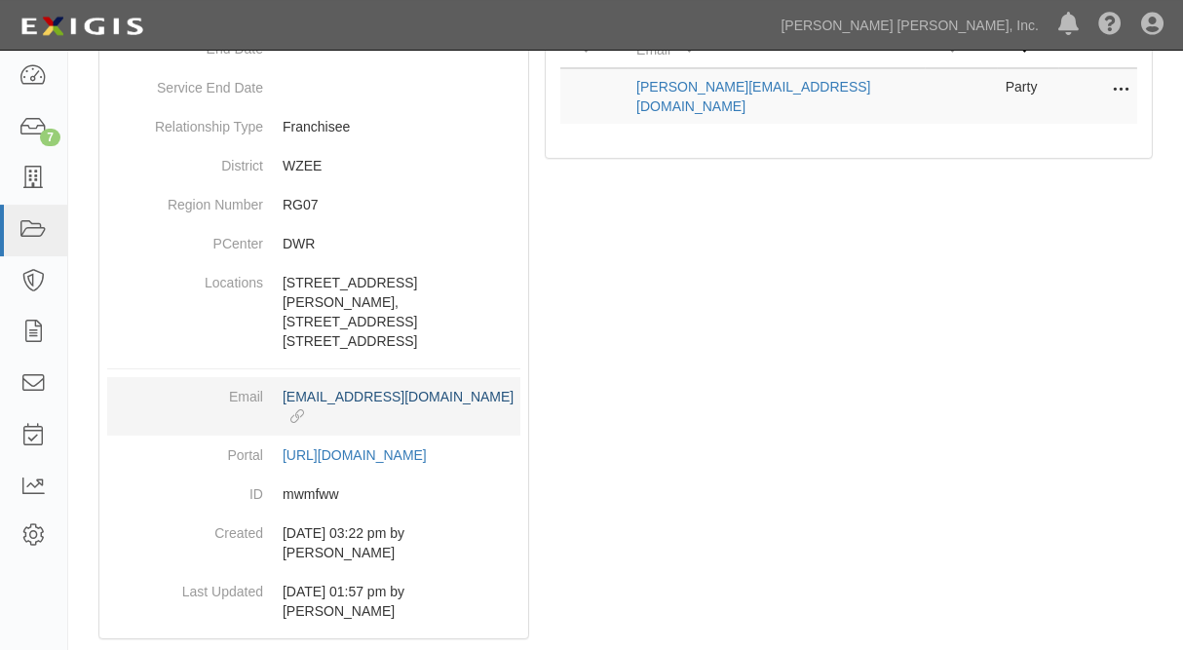
scroll to position [456, 0]
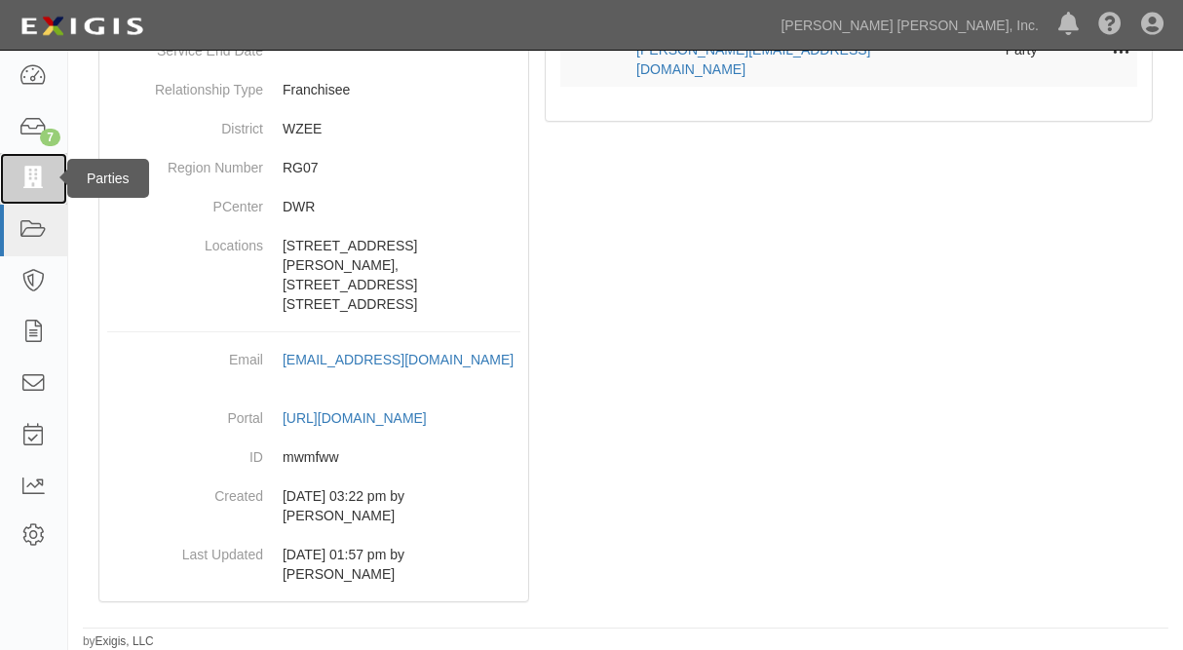
click at [37, 172] on icon at bounding box center [32, 179] width 27 height 22
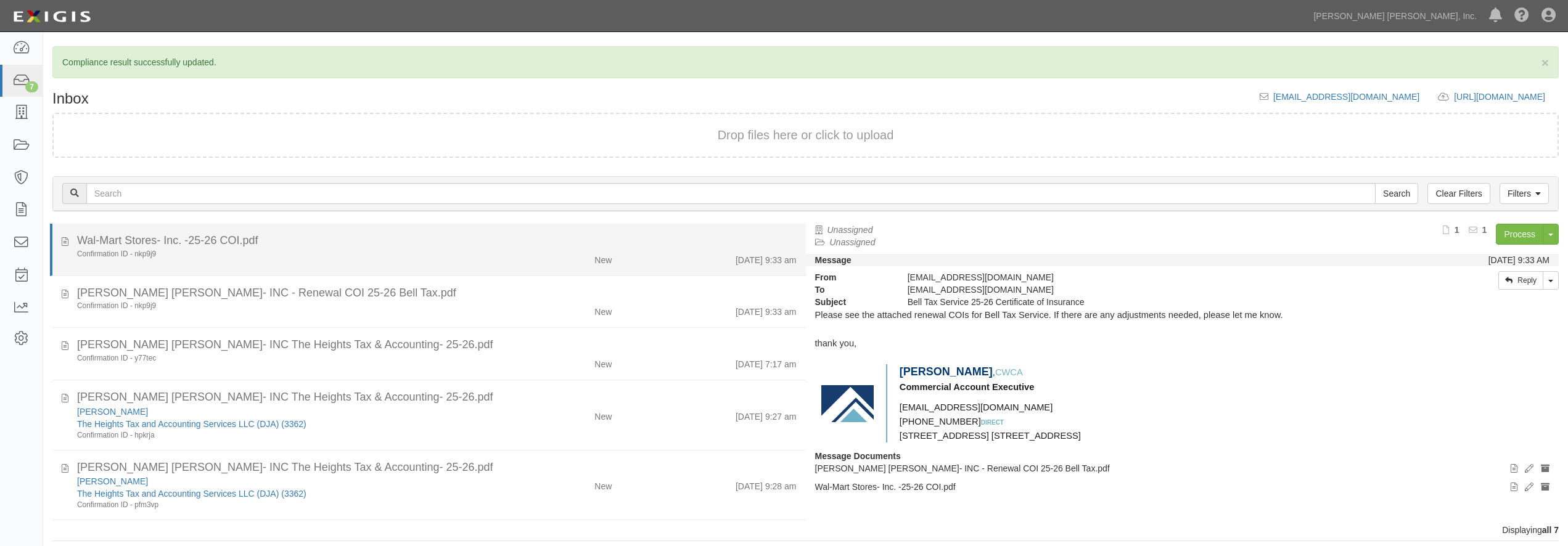
click at [410, 259] on div "Confirmation ID - nkp9j9 New [DATE] 9:33 am" at bounding box center [437, 257] width 738 height 17
click at [64, 241] on icon at bounding box center [65, 239] width 7 height 13
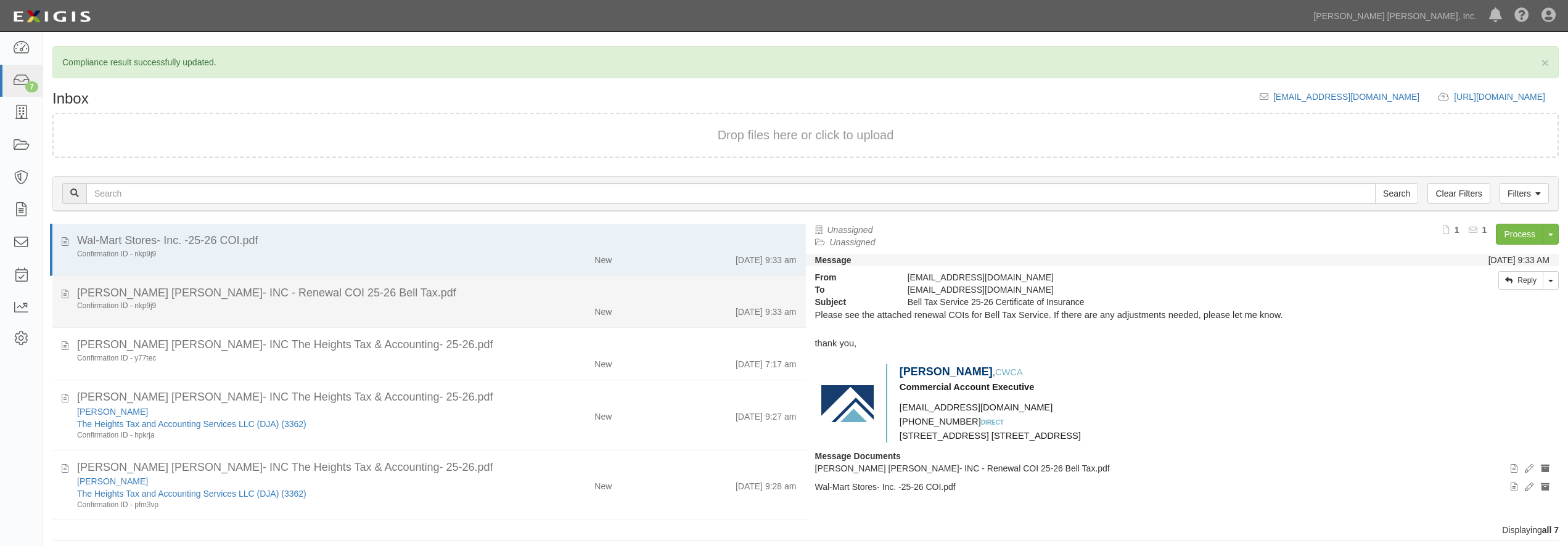
click at [408, 295] on div "[PERSON_NAME] [PERSON_NAME]- INC - Renewal COI 25-26 Bell Tax.pdf" at bounding box center [437, 293] width 720 height 16
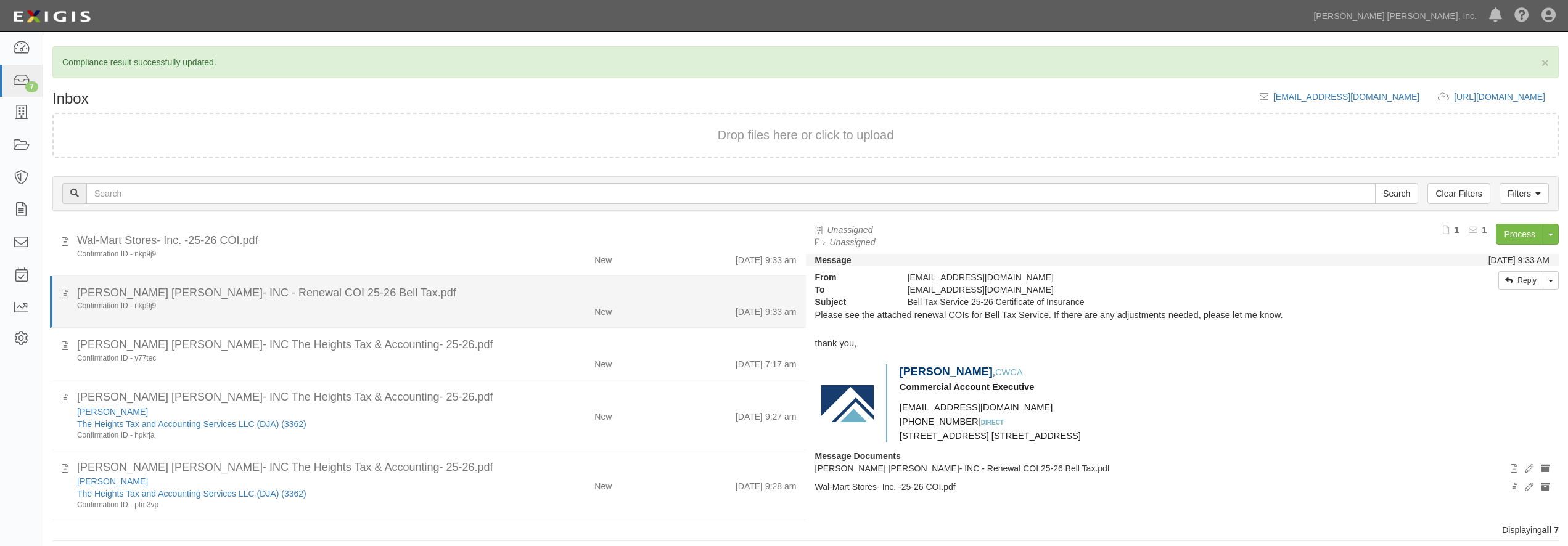
click at [410, 297] on div "[PERSON_NAME] [PERSON_NAME]- INC - Renewal COI 25-26 Bell Tax.pdf" at bounding box center [437, 293] width 720 height 16
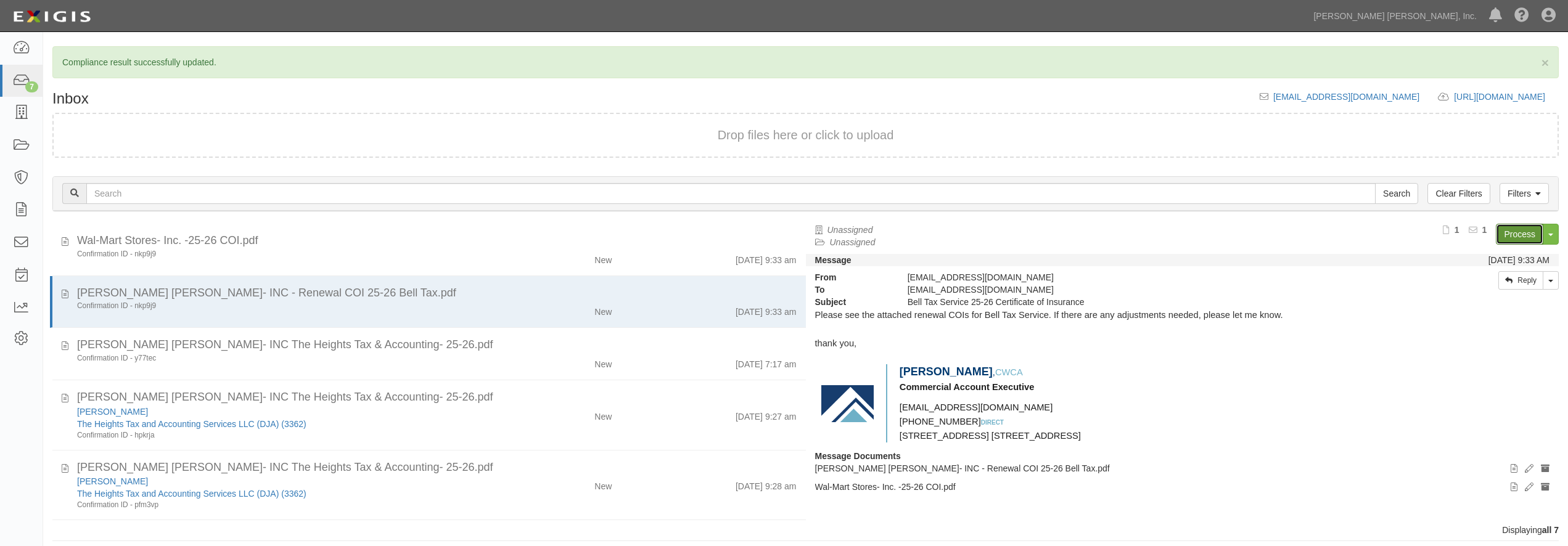
click at [1524, 242] on link "Process" at bounding box center [1519, 234] width 47 height 21
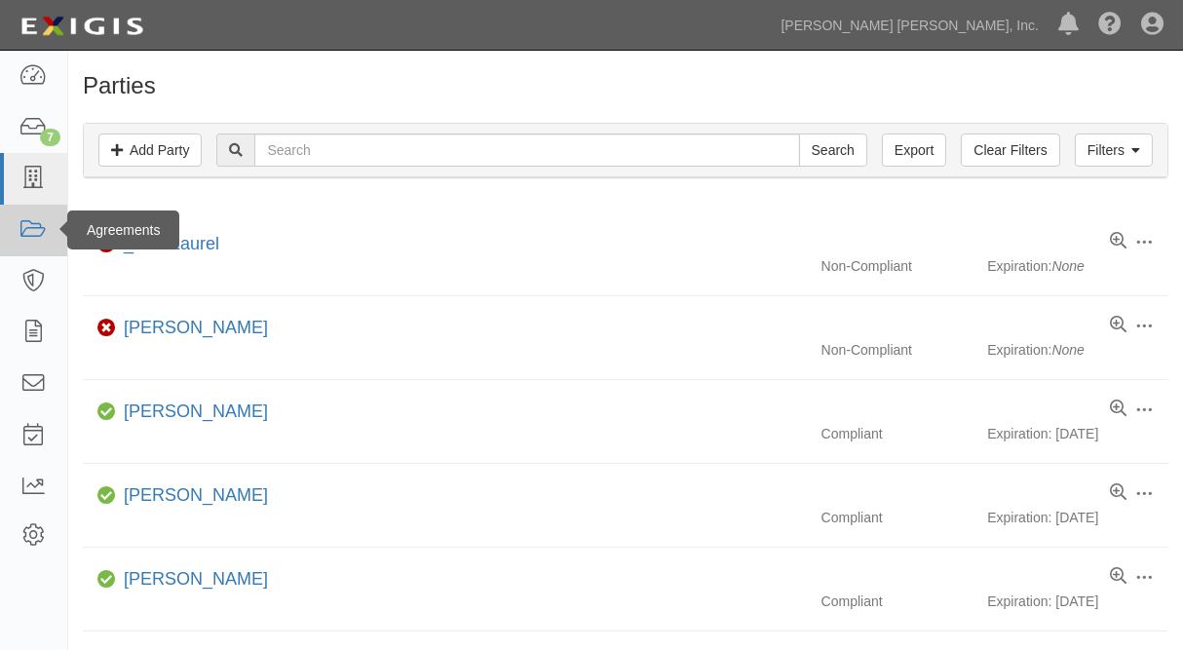
drag, startPoint x: 0, startPoint y: 0, endPoint x: 37, endPoint y: 228, distance: 231.0
click at [37, 228] on icon at bounding box center [32, 230] width 27 height 22
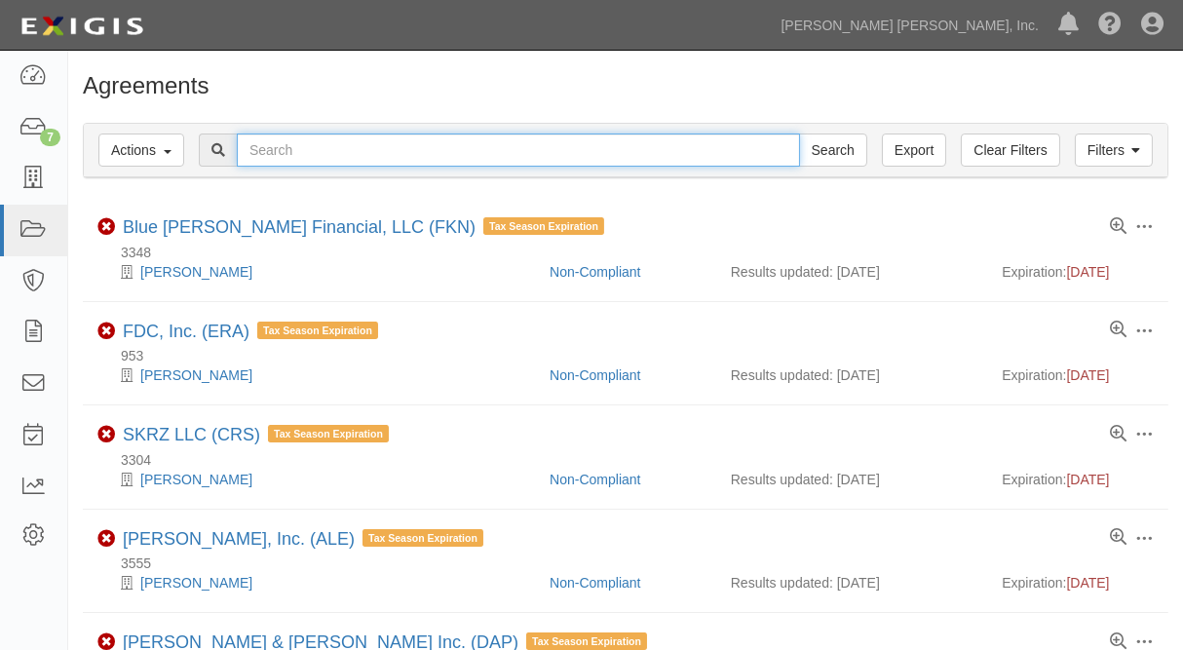
click at [294, 155] on input "text" at bounding box center [518, 149] width 563 height 33
type input "bell tax"
click at [799, 133] on input "Search" at bounding box center [833, 149] width 68 height 33
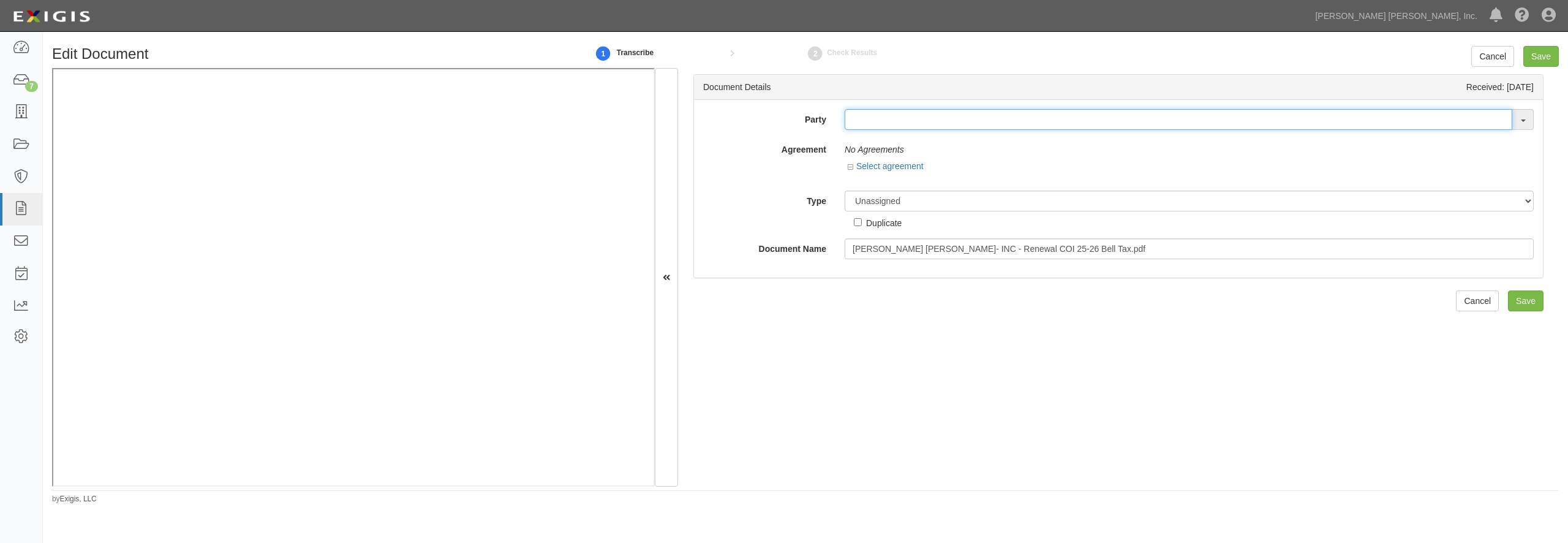
click at [874, 123] on input "text" at bounding box center [1178, 119] width 668 height 21
type input "eliza"
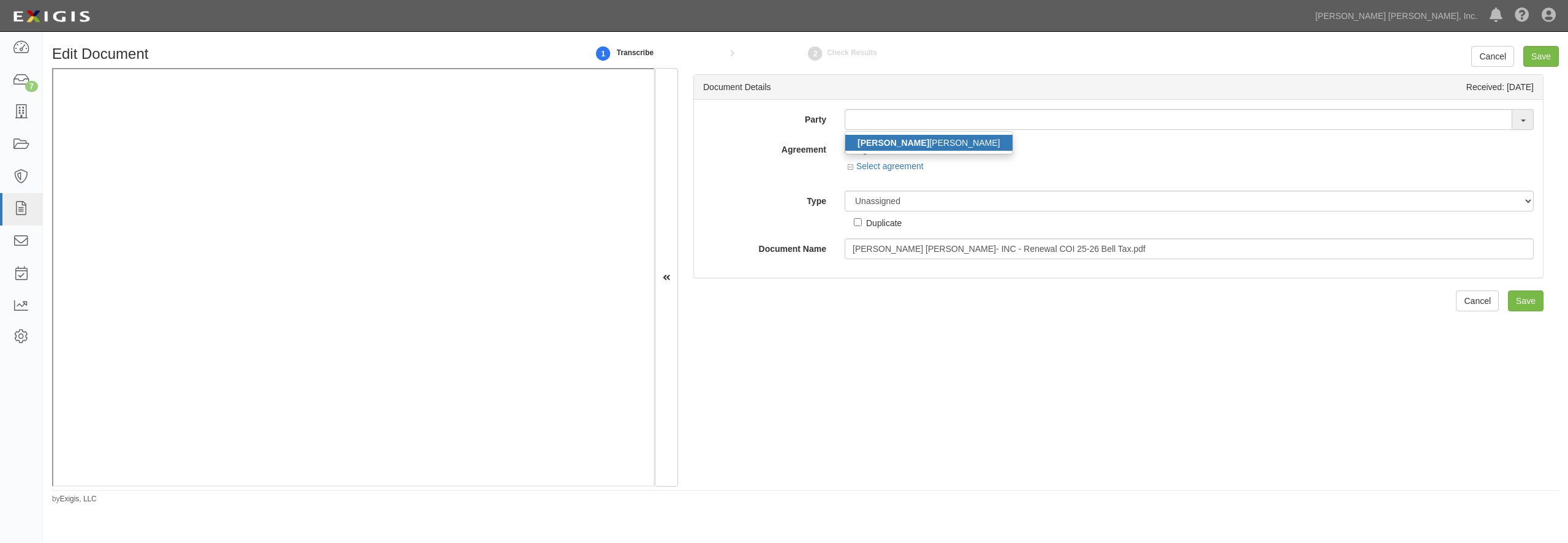
click at [878, 142] on link "Eliza beth Bell" at bounding box center [929, 142] width 167 height 16
type input "[PERSON_NAME]"
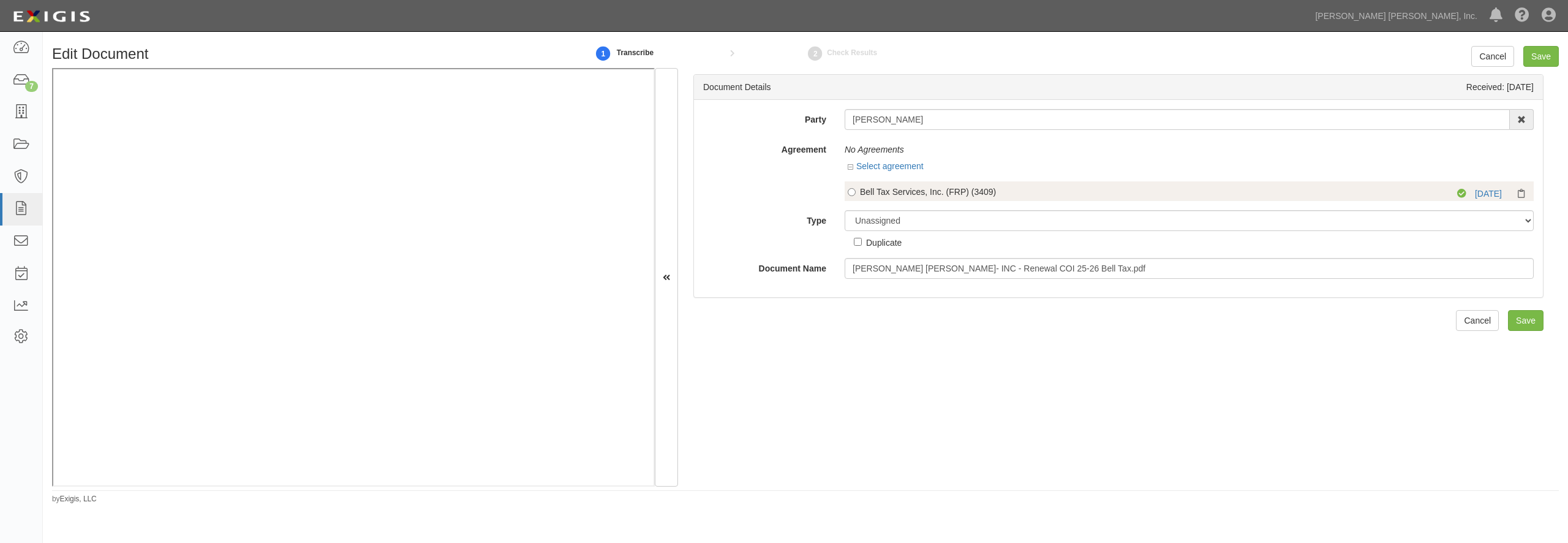
click at [872, 193] on div "Bell Tax Services, Inc. (FRP) (3409)" at bounding box center [1138, 191] width 556 height 12
click at [856, 193] on input "Bell Tax Services, Inc. (FRP) (3409)" at bounding box center [851, 192] width 8 height 8
radio input "true"
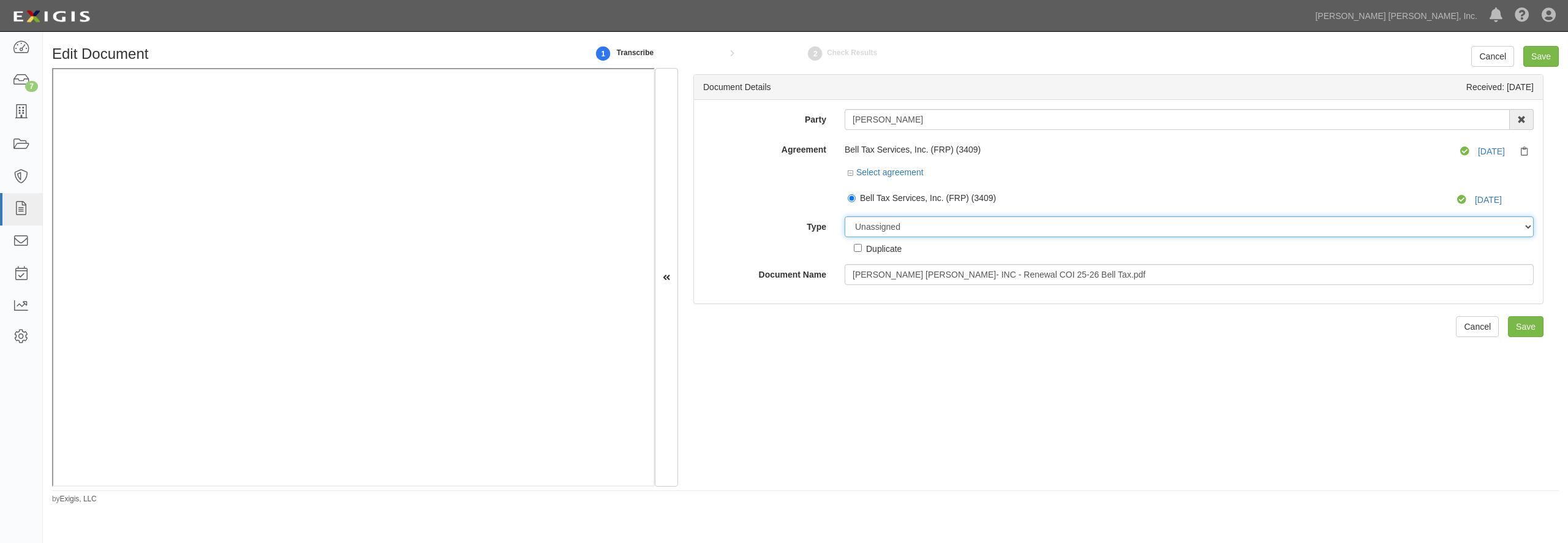
click at [844, 216] on select "Unassigned Binder Cancellation Notice Certificate Contract Endorsement Insuranc…" at bounding box center [1189, 227] width 689 height 21
select select "CertificateDetail"
click option "Certificate" at bounding box center [0, 0] width 0 height 0
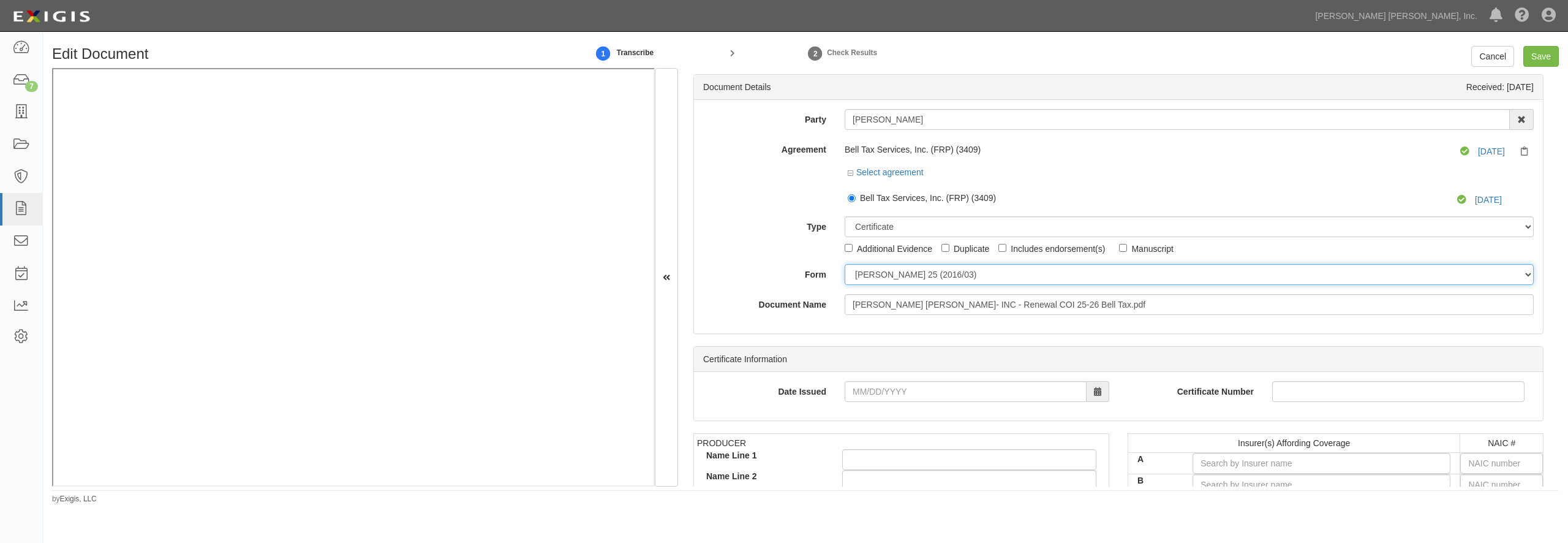
click at [844, 264] on select "ACORD 25 (2016/03) ACORD 101 ACORD 855 NY (2014/05) General" at bounding box center [1189, 274] width 689 height 21
select select "GeneralFormDetail"
click option "General" at bounding box center [0, 0] width 0 height 0
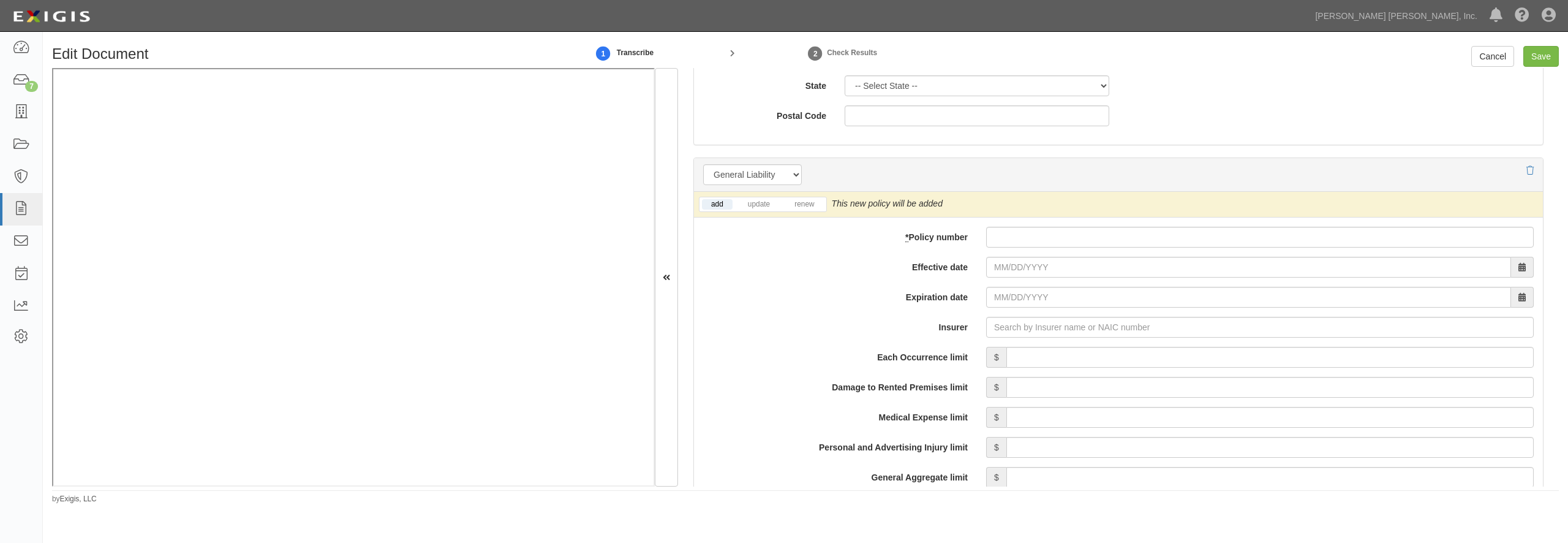
scroll to position [883, 0]
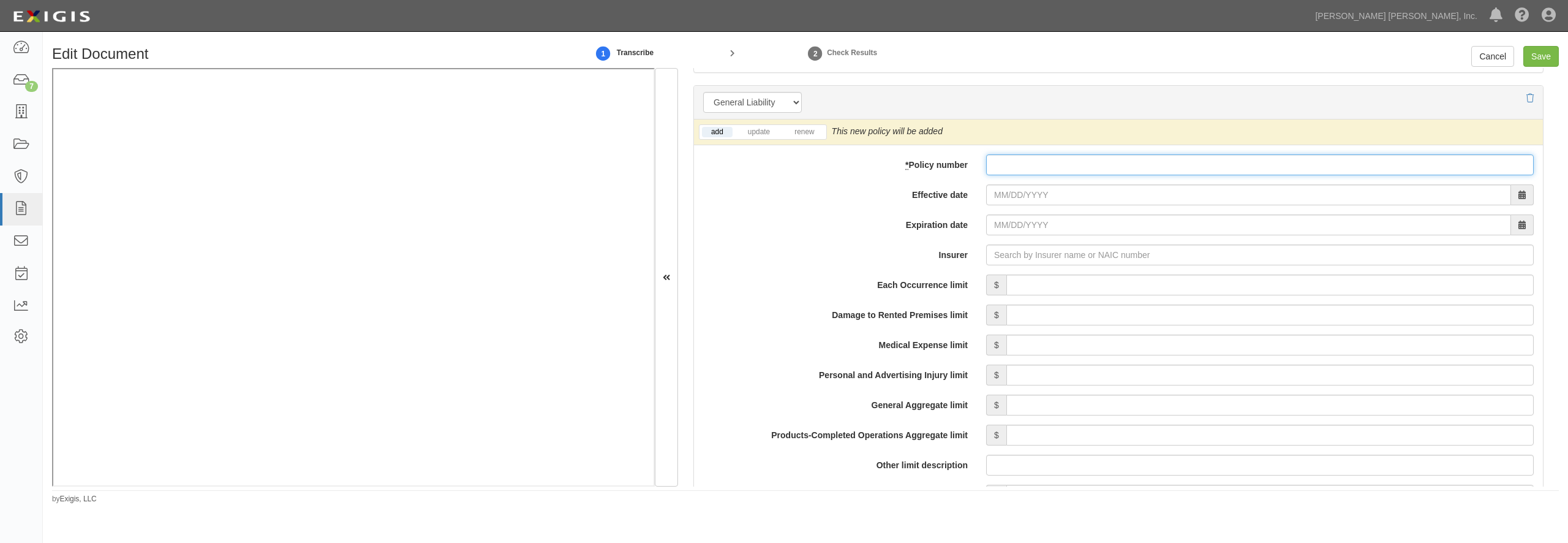
drag, startPoint x: 1069, startPoint y: 172, endPoint x: 1063, endPoint y: 166, distance: 8.5
click at [1066, 171] on input "* Policy number" at bounding box center [1260, 165] width 548 height 21
paste input "Z2X M163563 00"
type input "Z2X M163563 00"
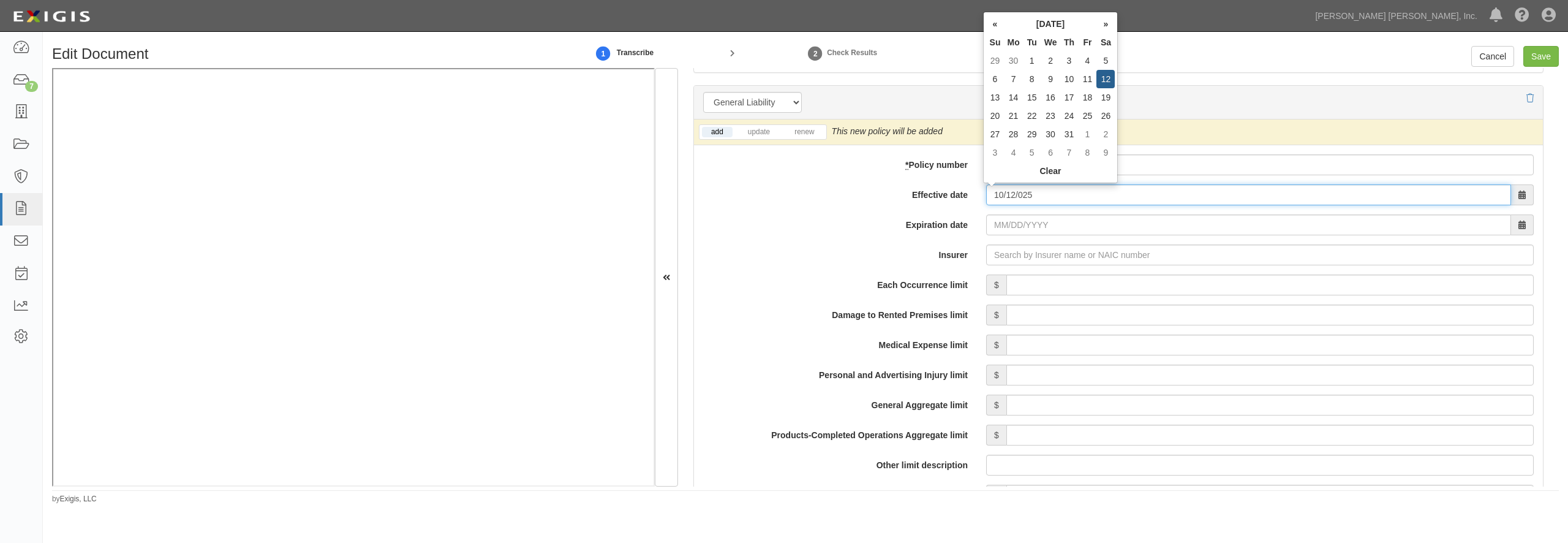
type input "10/12/0025"
type input "10/12/0026"
drag, startPoint x: 1175, startPoint y: 189, endPoint x: 954, endPoint y: 189, distance: 221.0
click at [986, 189] on input "10/12/0025" at bounding box center [1249, 194] width 525 height 21
type input "10/01/2025"
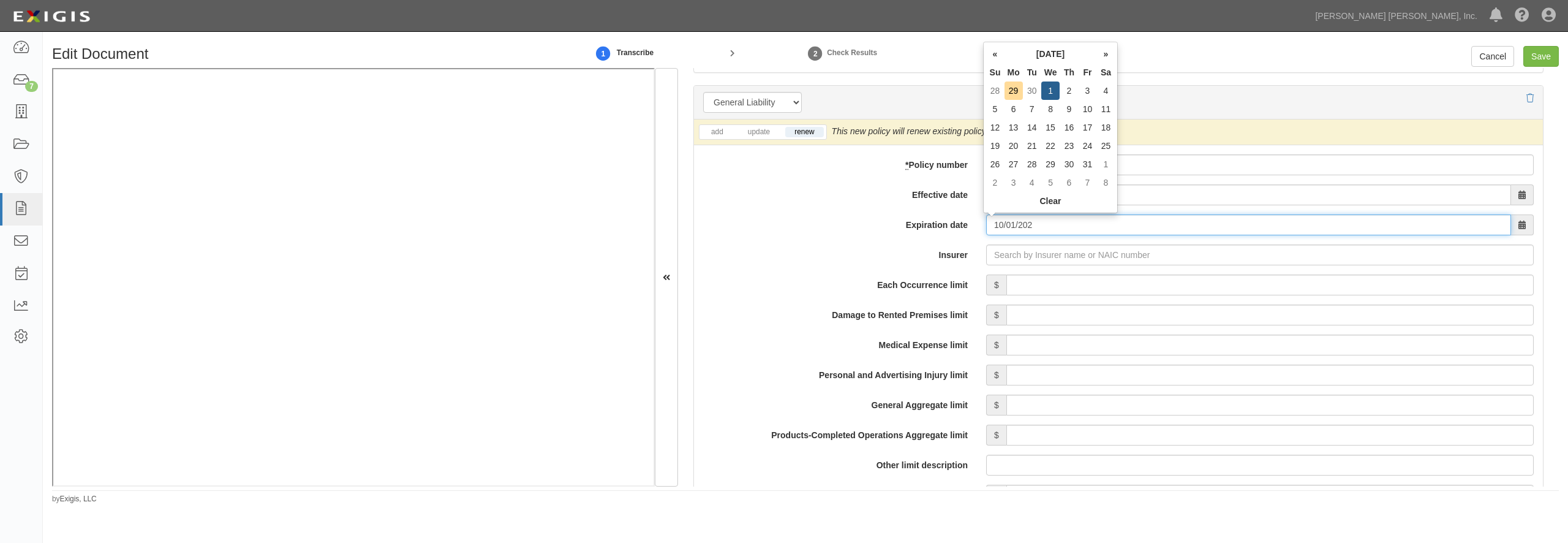
type input "10/01/2026"
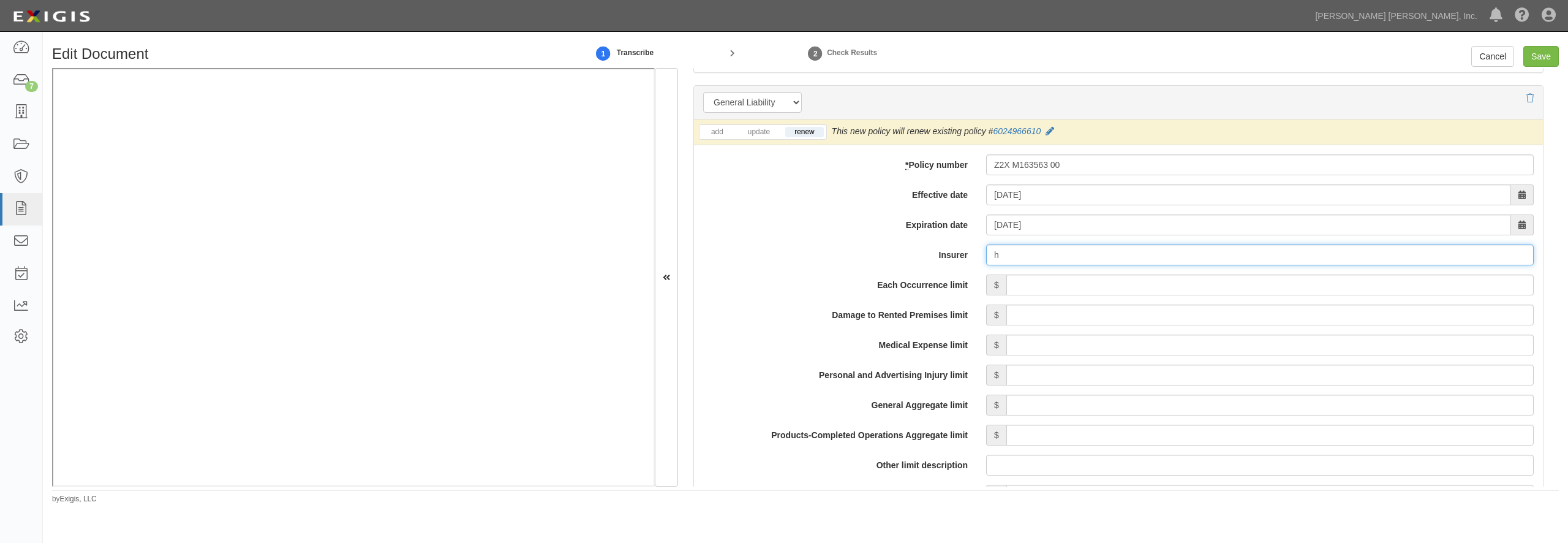
type input "ha"
type input "hanasaku Life Insurance Co., Ltd. (0) NR Rating"
type input "han"
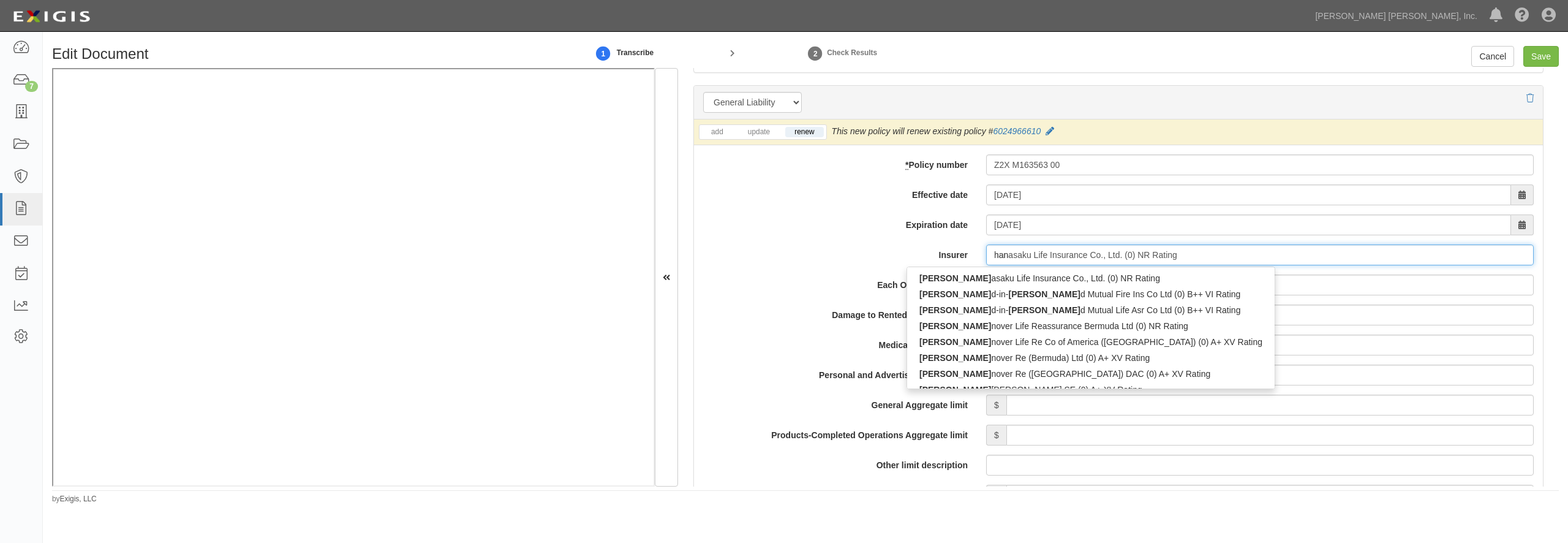
type input "hanoi Reinsurance Joint Stock Corp (0) B++ VII Rating"
type input "hano"
type input "hanover Fire & Casualty Insurance Co (17337) B++ III Rating"
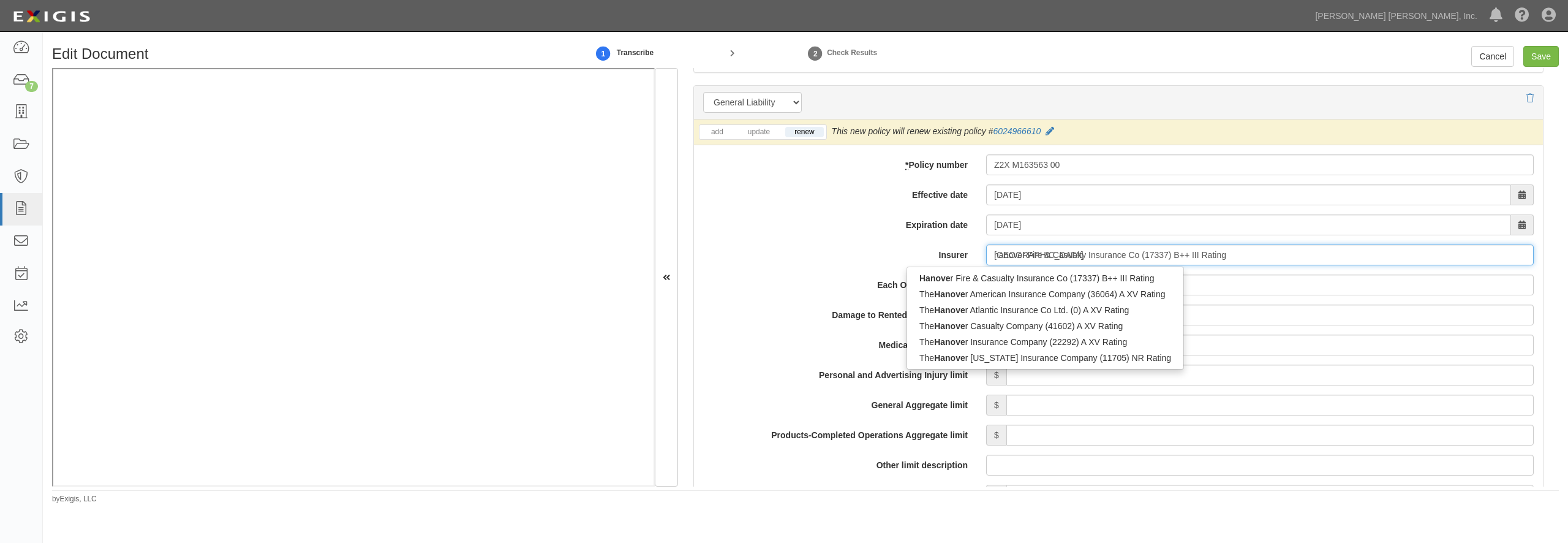
type input "hanover i"
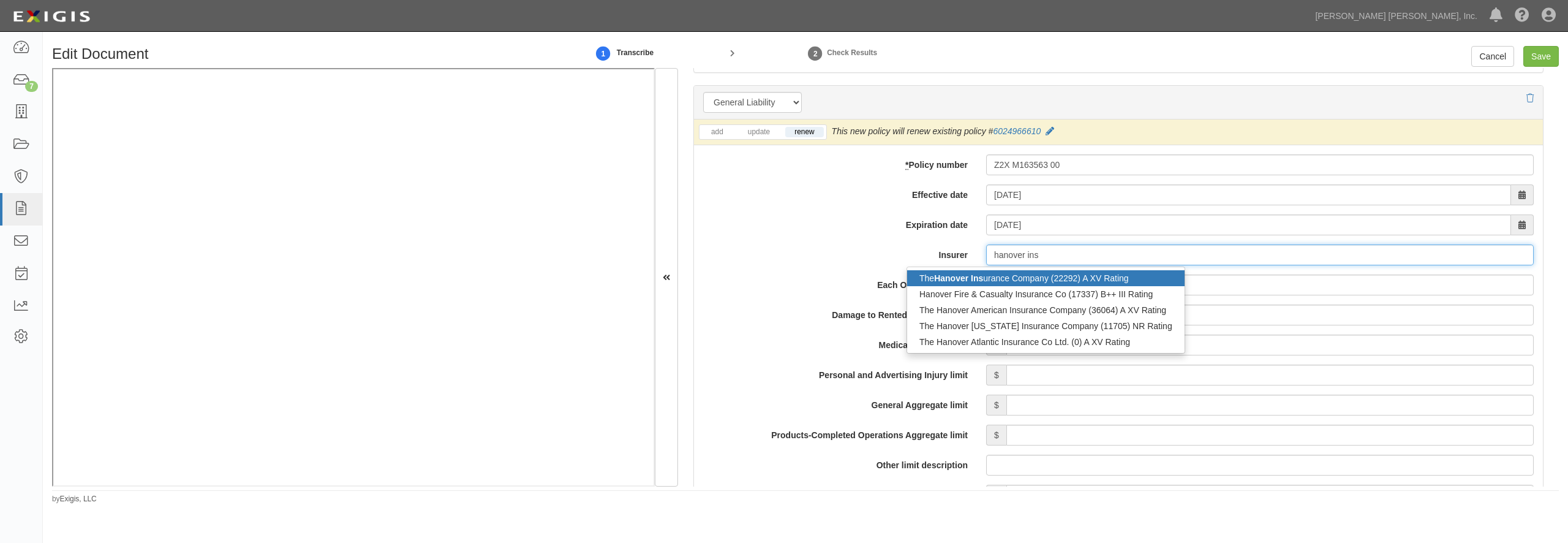
click at [979, 274] on strong "Hanover Ins" at bounding box center [959, 279] width 49 height 10
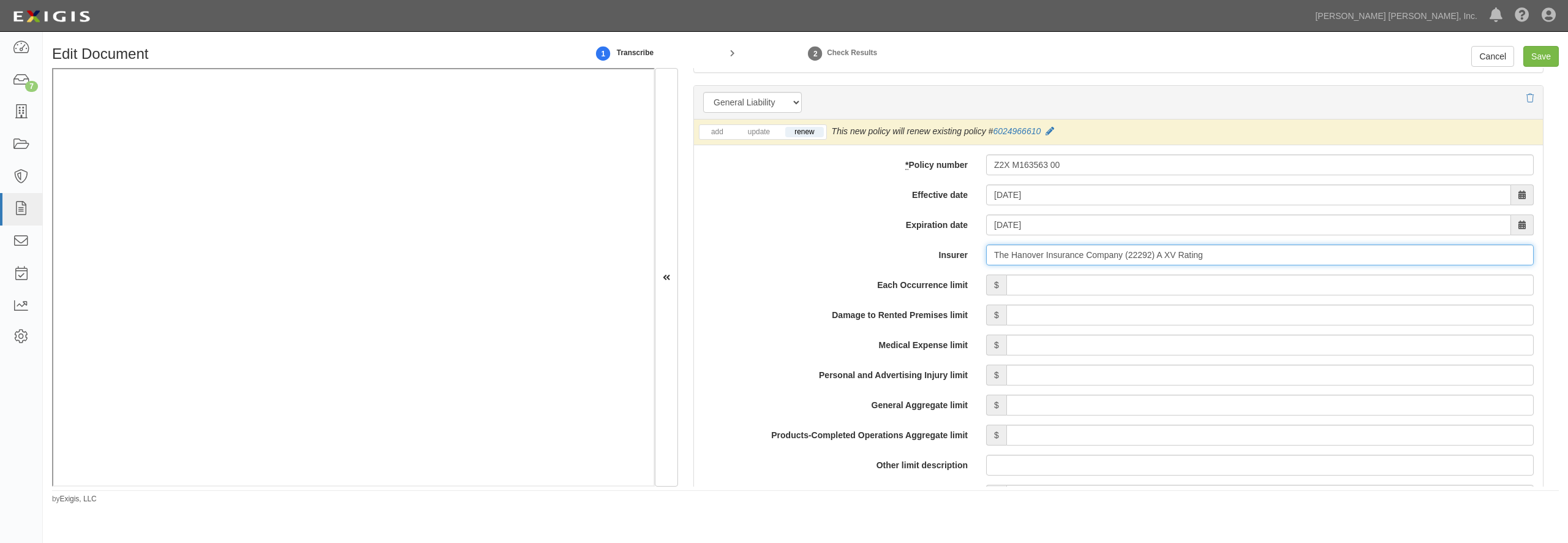
type input "The Hanover Insurance Company (22292) A XV Rating"
click at [1015, 285] on input "Each Occurrence limit" at bounding box center [1270, 284] width 527 height 21
type input "2,000,000"
type input "4,000,000"
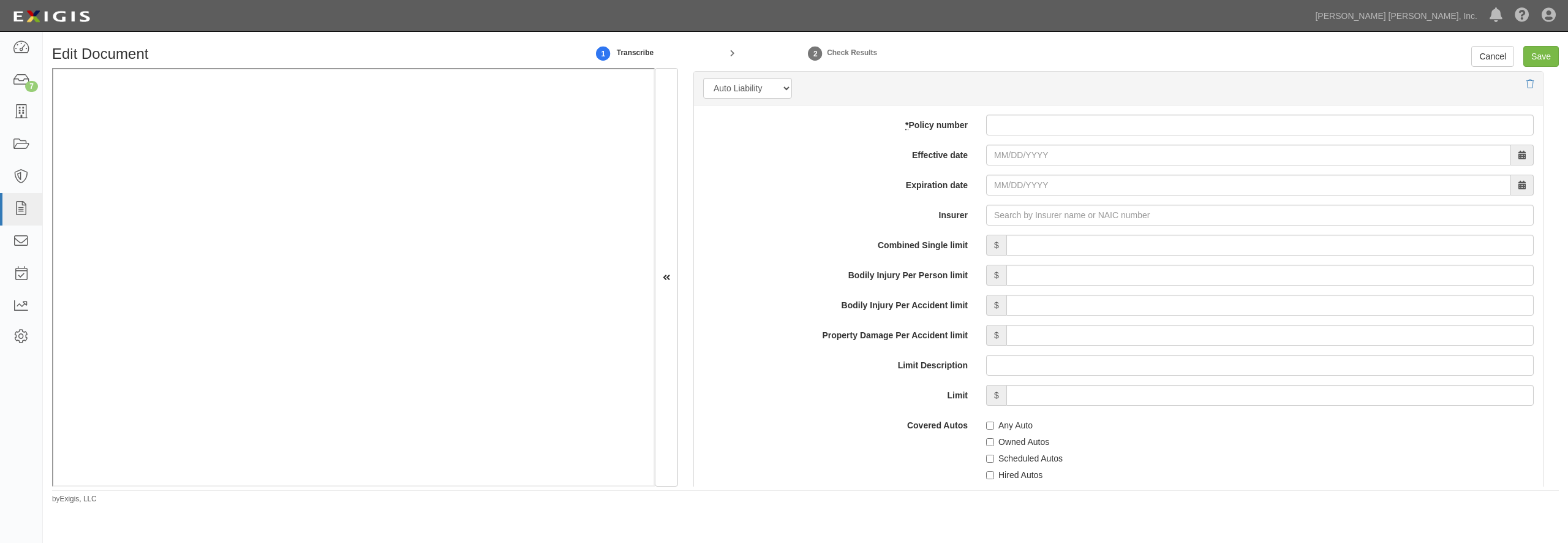
scroll to position [1706, 0]
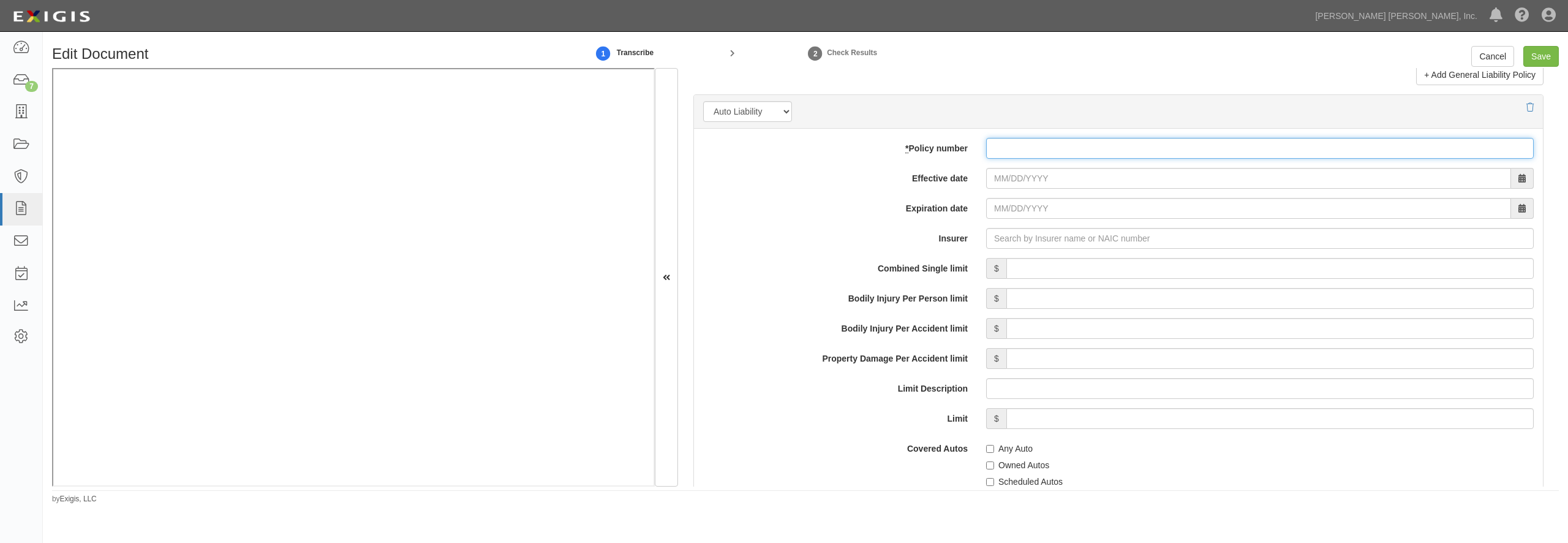
click at [1027, 159] on input "* Policy number" at bounding box center [1260, 148] width 548 height 21
paste input "Z2X M163563 00"
type input "Z2X M163563 00"
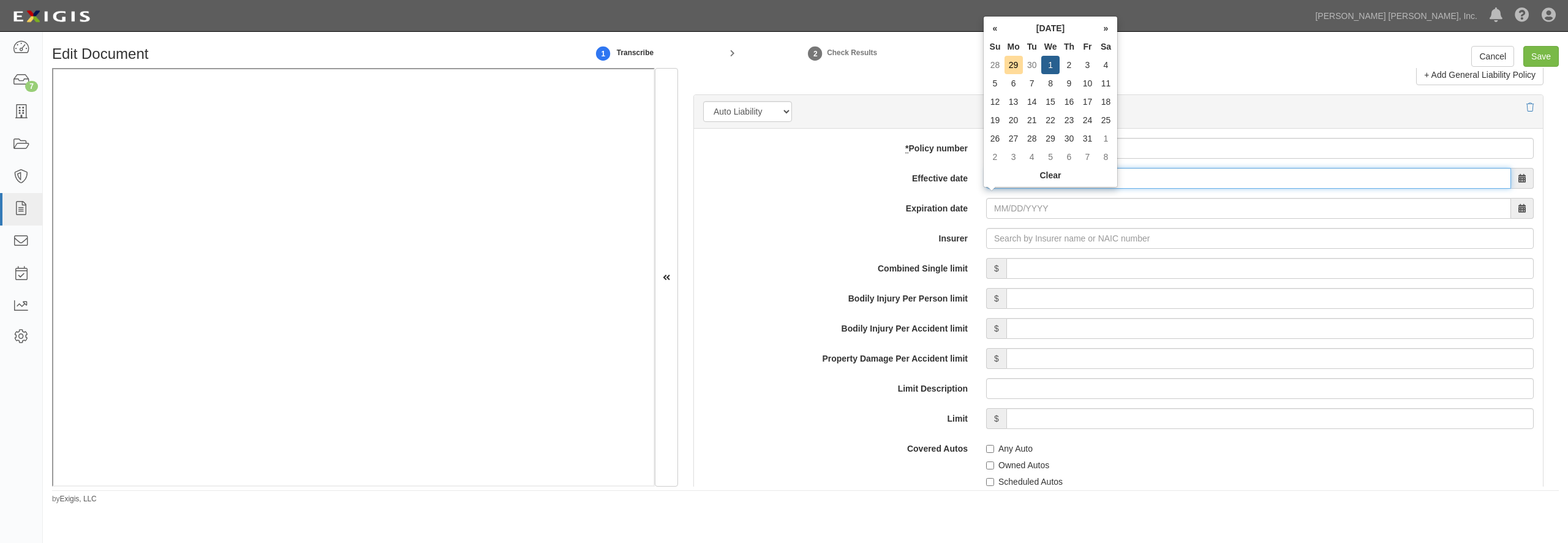
type input "10/01/2025"
type input "10/01/2026"
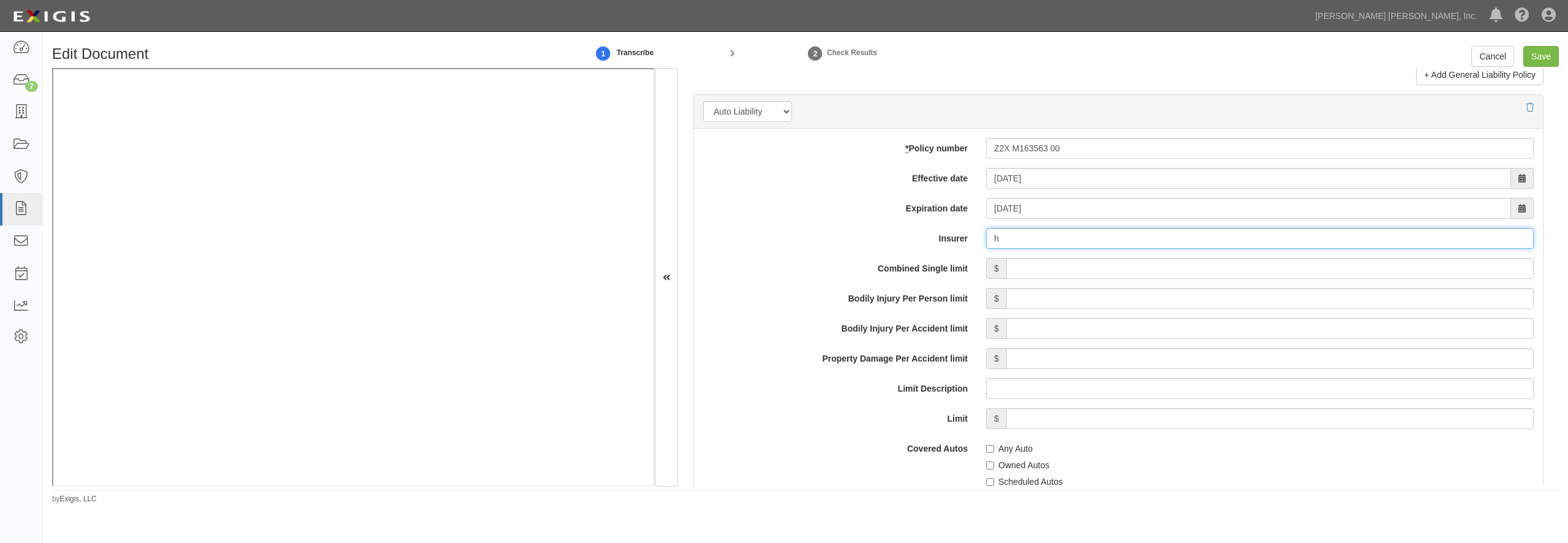
type input "ha"
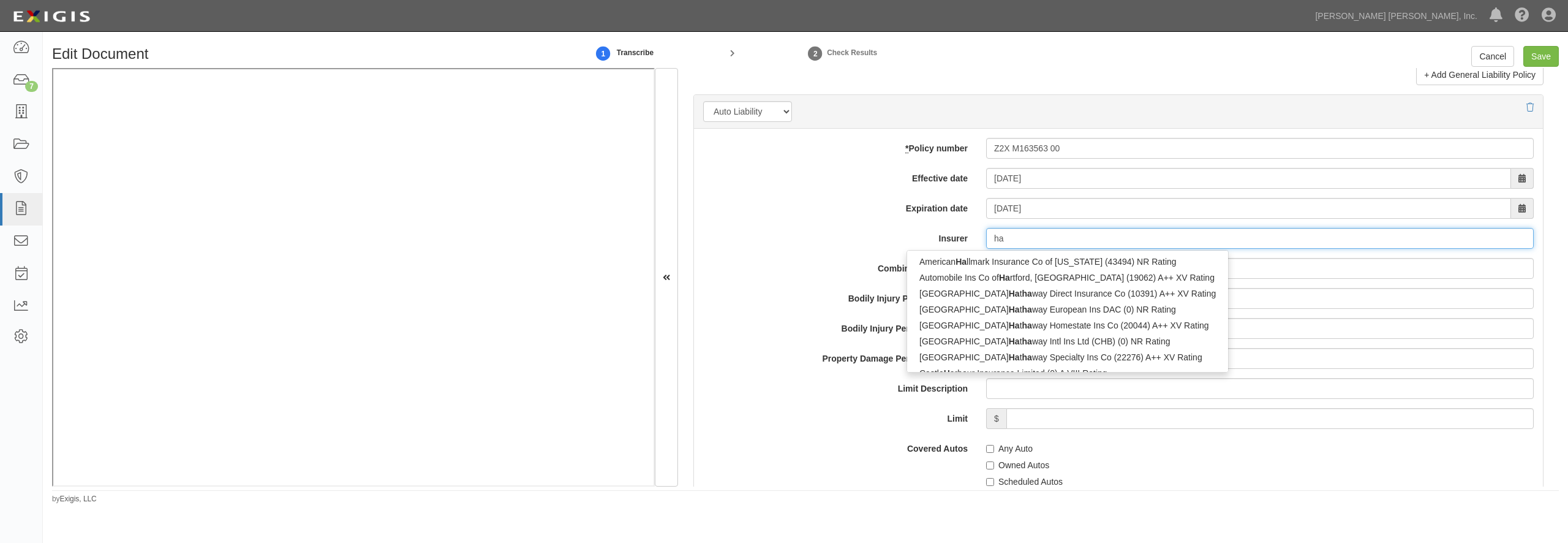
type input "hanasaku Life Insurance Co., Ltd. (0) NR Rating"
type input "han"
type input "hanoi Reinsurance Joint Stock Corp (0) B++ VII Rating"
type input "hano"
type input "hanover Fire & Casualty Insurance Co (17337) B++ III Rating"
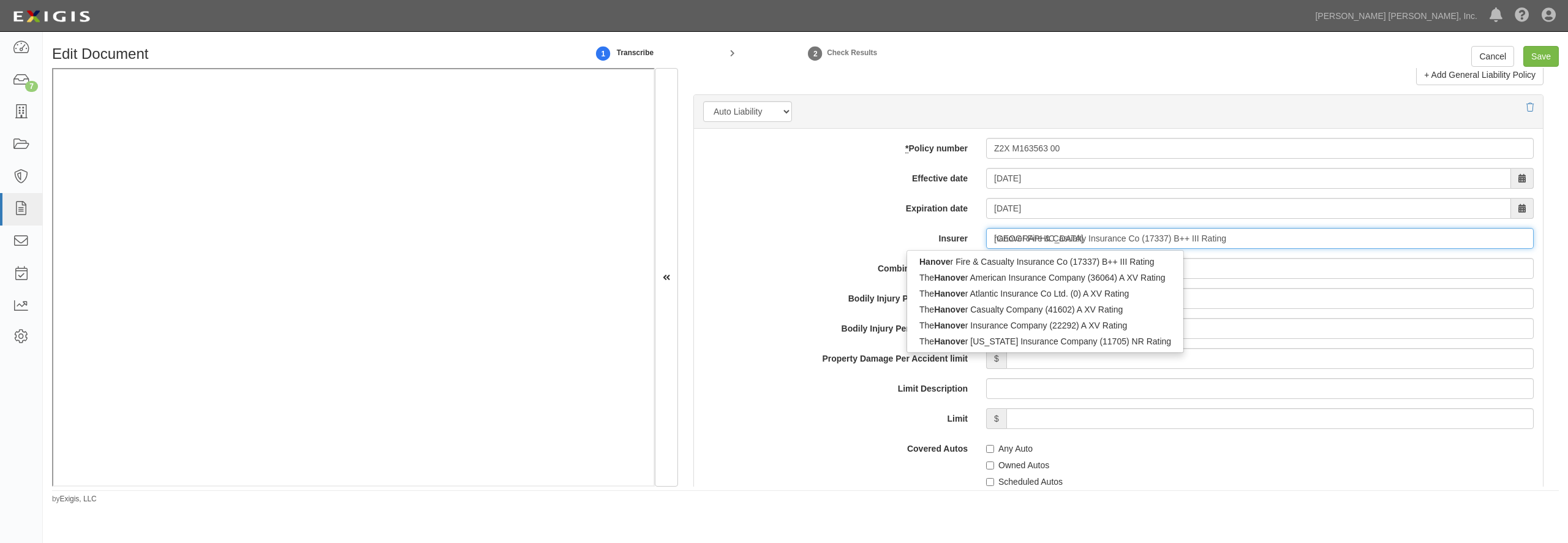
type input "hanover"
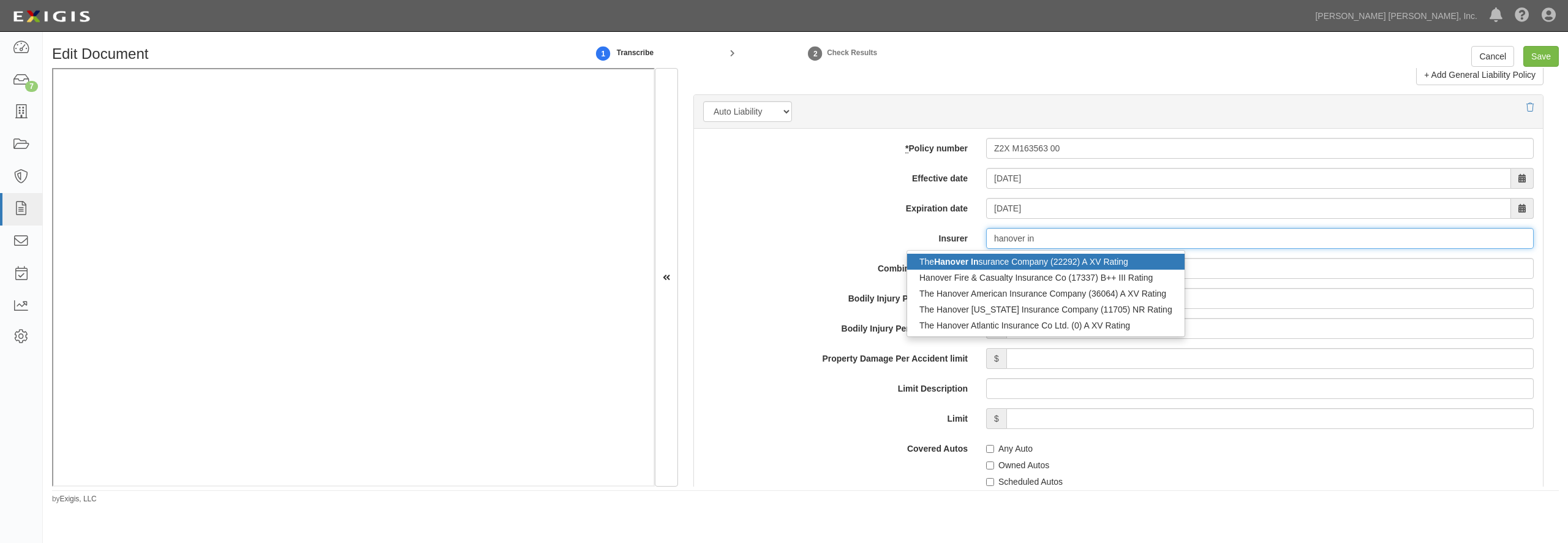
click at [1014, 270] on div "The Hanover In surance Company (22292) A XV Rating" at bounding box center [1046, 261] width 277 height 16
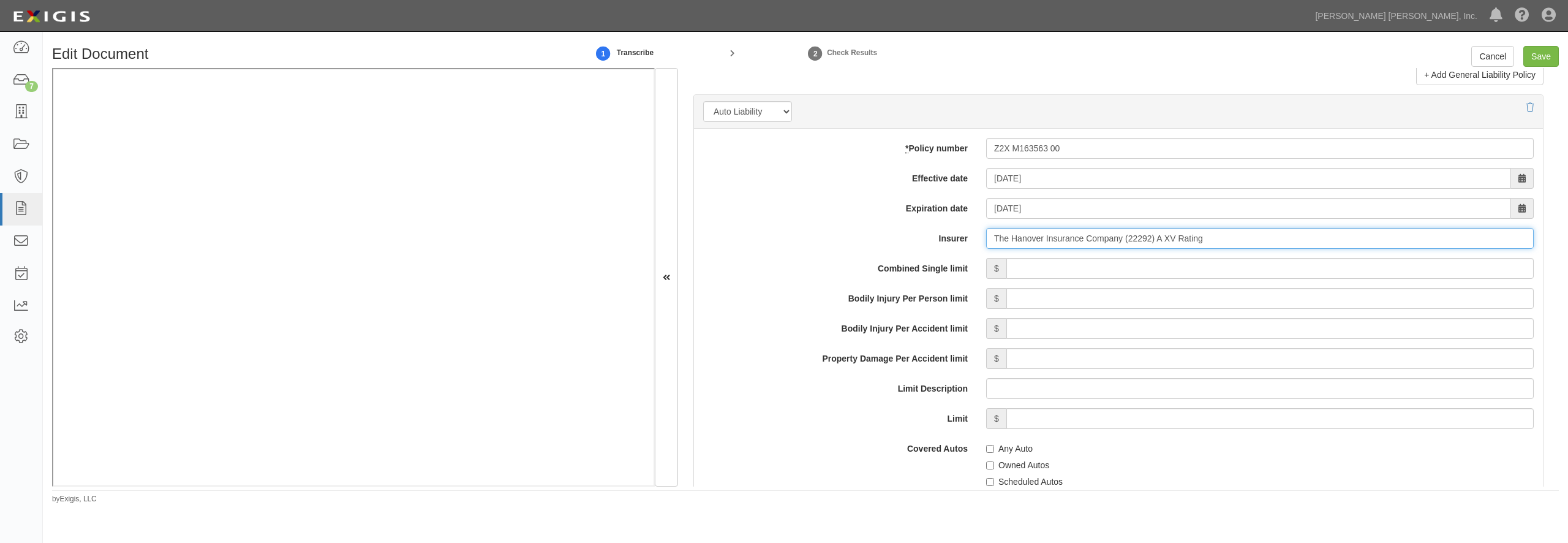
type input "The Hanover Insurance Company (22292) A XV Rating"
click at [1040, 279] on input "Combined Single limit" at bounding box center [1270, 268] width 527 height 21
type input "2,000,000"
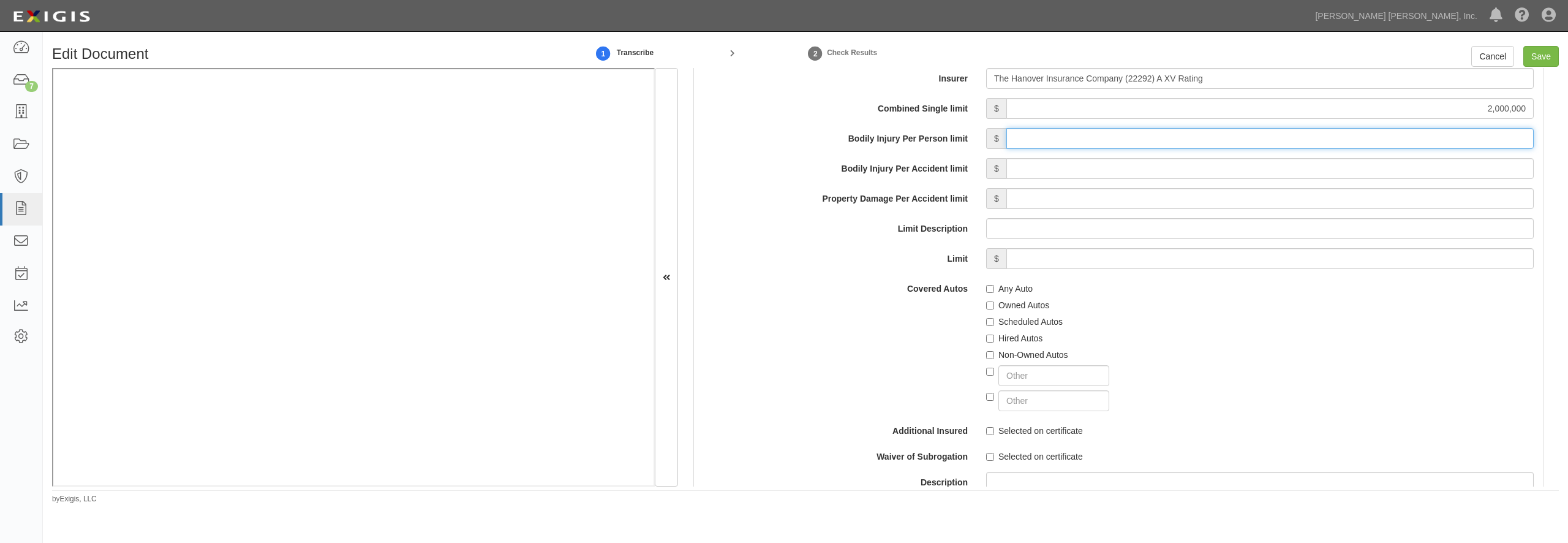
scroll to position [1883, 0]
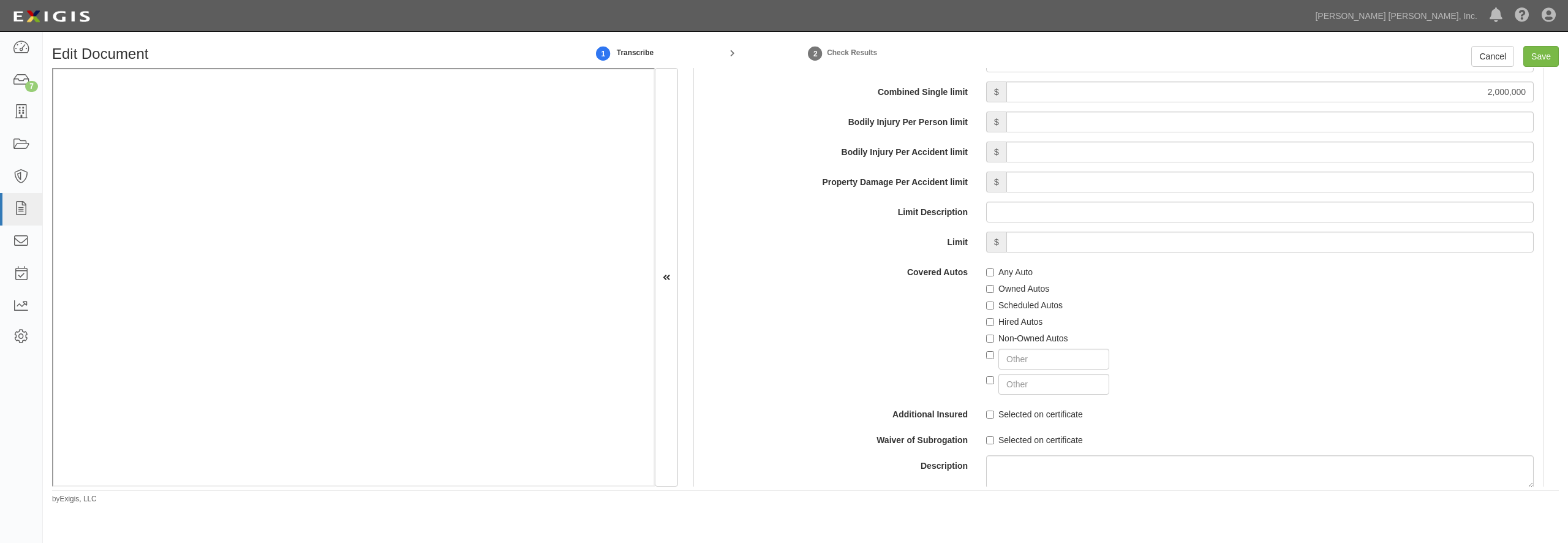
click at [1009, 278] on label "Any Auto" at bounding box center [1010, 272] width 47 height 12
click at [994, 276] on input "Any Auto" at bounding box center [990, 272] width 8 height 8
checkbox input "true"
click at [1003, 328] on label "Hired Autos" at bounding box center [1015, 322] width 57 height 12
click at [994, 326] on input "Hired Autos" at bounding box center [990, 322] width 8 height 8
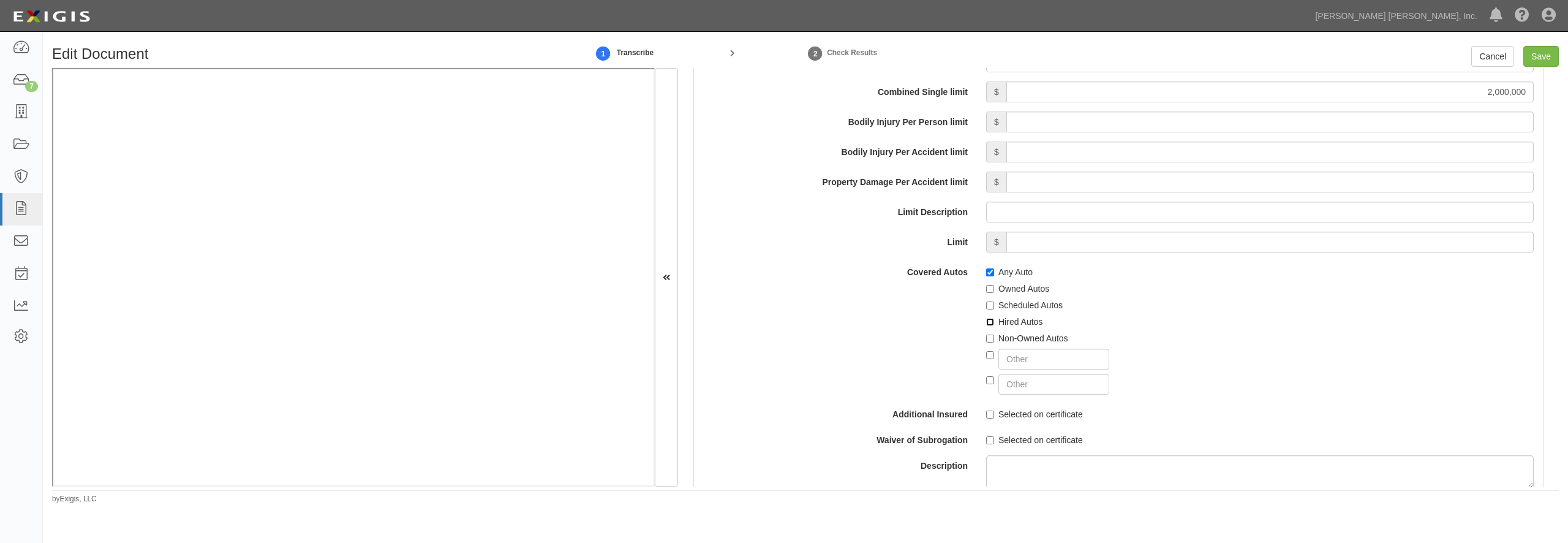
checkbox input "true"
click at [1003, 345] on div "Non-Owned Autos" at bounding box center [1260, 336] width 548 height 16
click at [1010, 345] on label "Non-Owned Autos" at bounding box center [1027, 338] width 82 height 12
click at [994, 343] on input "Non-Owned Autos" at bounding box center [990, 339] width 8 height 8
checkbox input "true"
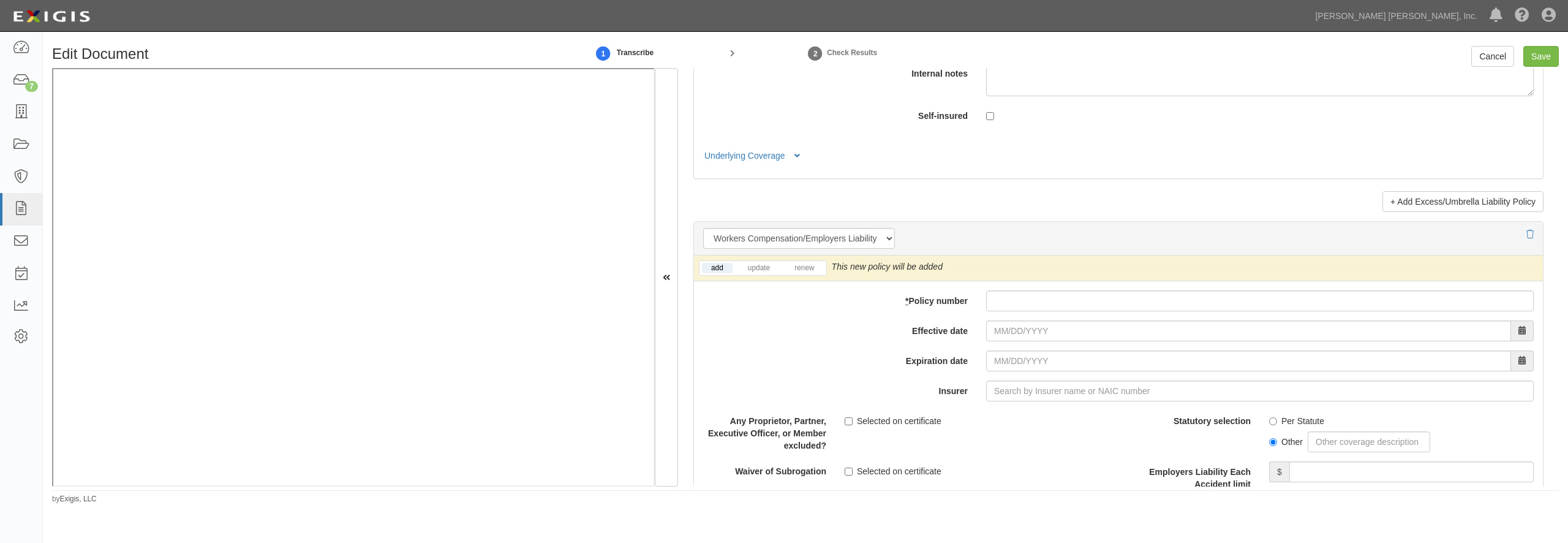
scroll to position [2884, 0]
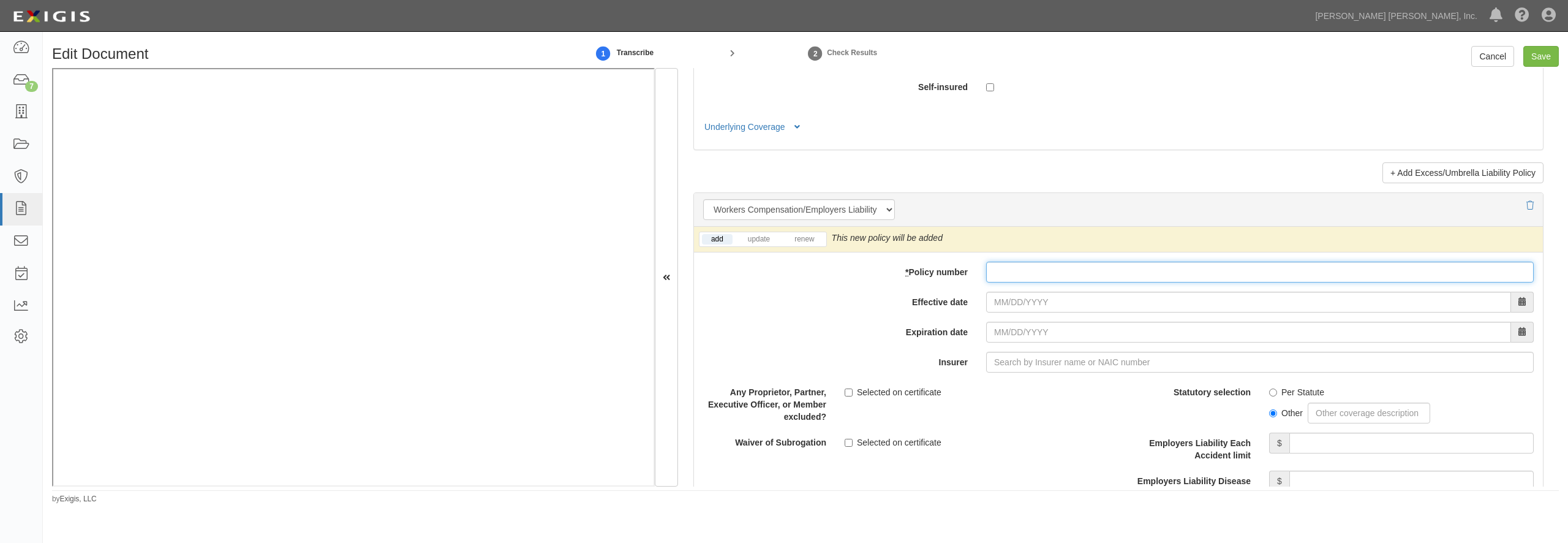
paste input "W2X M163582 00"
click at [1008, 283] on input "W2X M163582 00" at bounding box center [1260, 272] width 548 height 21
type input "W2X M163582 00"
type input "10/01/2025"
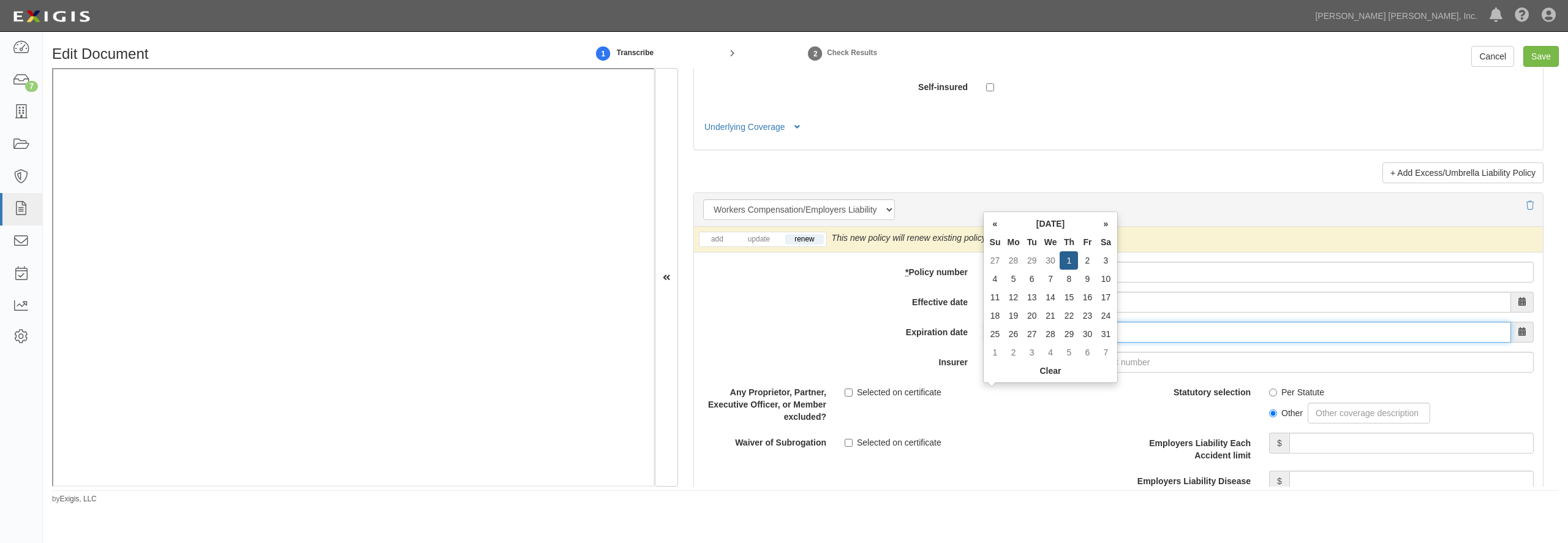
type input "10/01/2026"
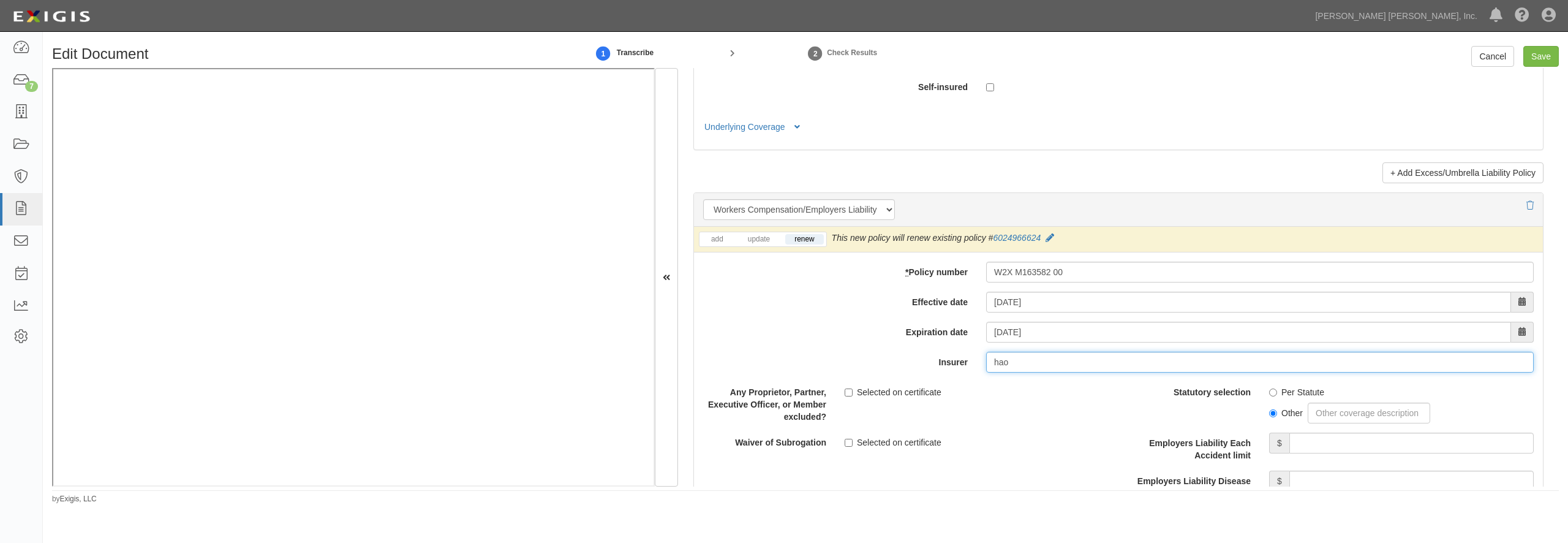
type input "ha"
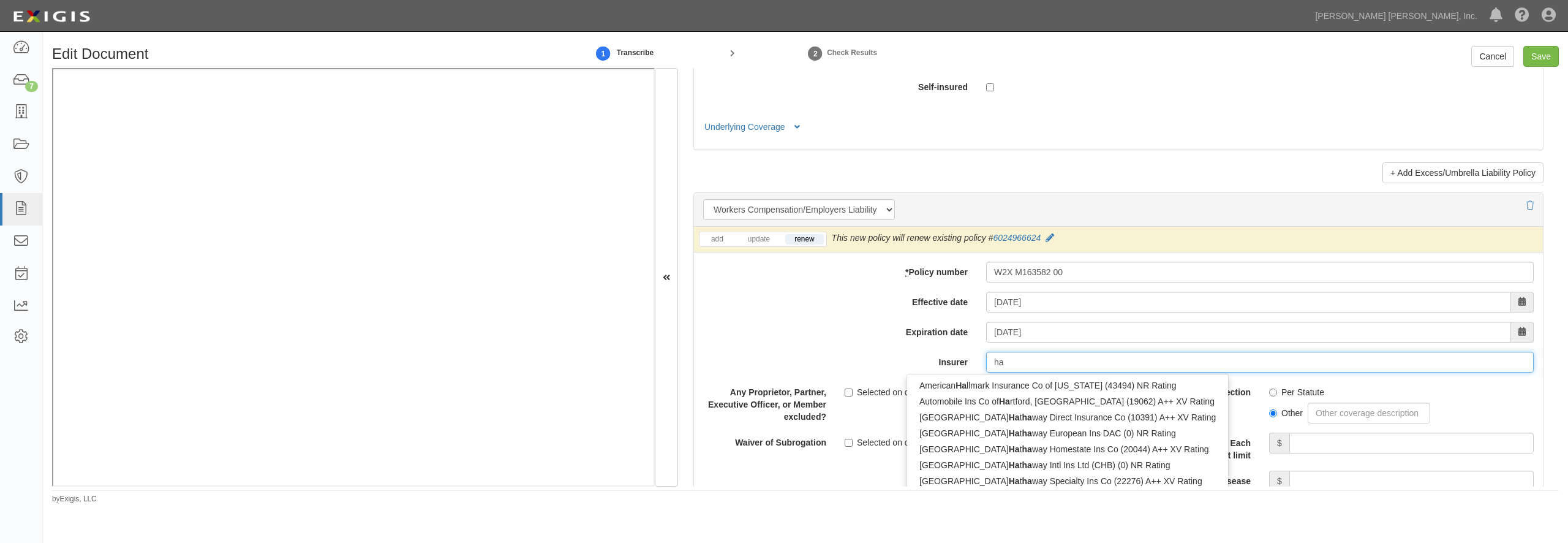
type input "hanasaku Life Insurance Co., Ltd. (0) NR Rating"
type input "han"
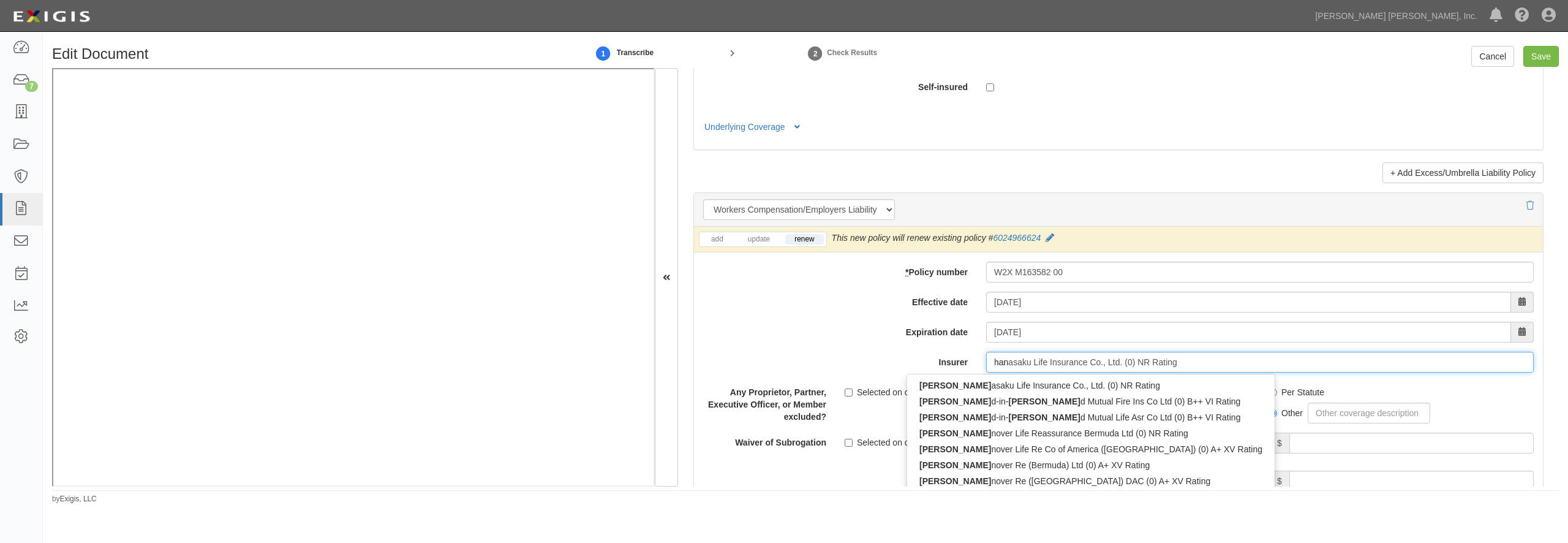
type input "hanoi Reinsurance Joint Stock Corp (0) B++ VII Rating"
type input "hano"
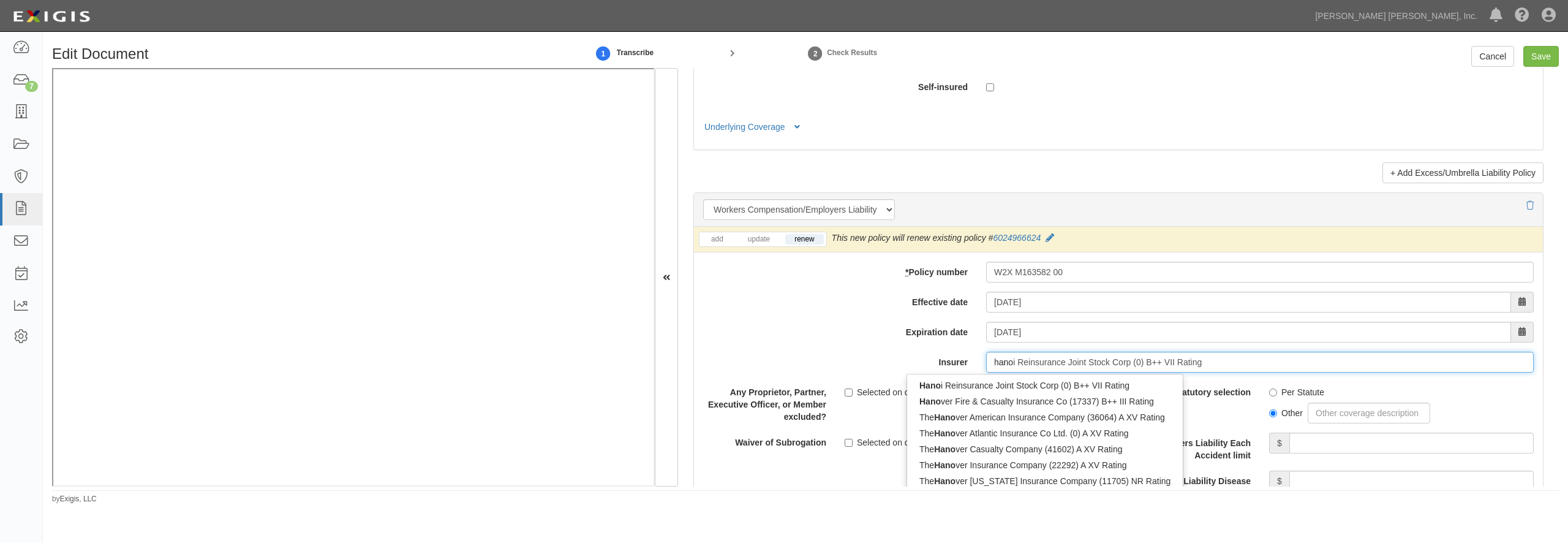
type input "hanasaku Life Insurance Co., Ltd. (0) NR Rating"
type input "han"
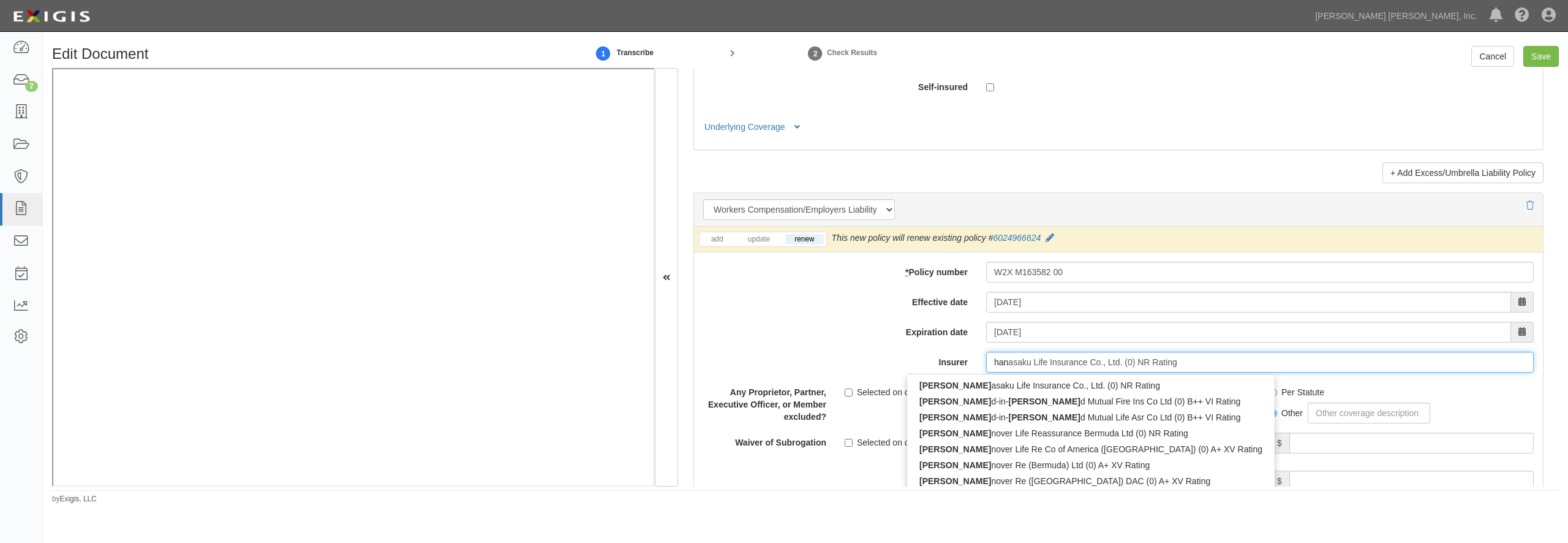
type input "hanoi Reinsurance Joint Stock Corp (0) B++ VII Rating"
type input "hano"
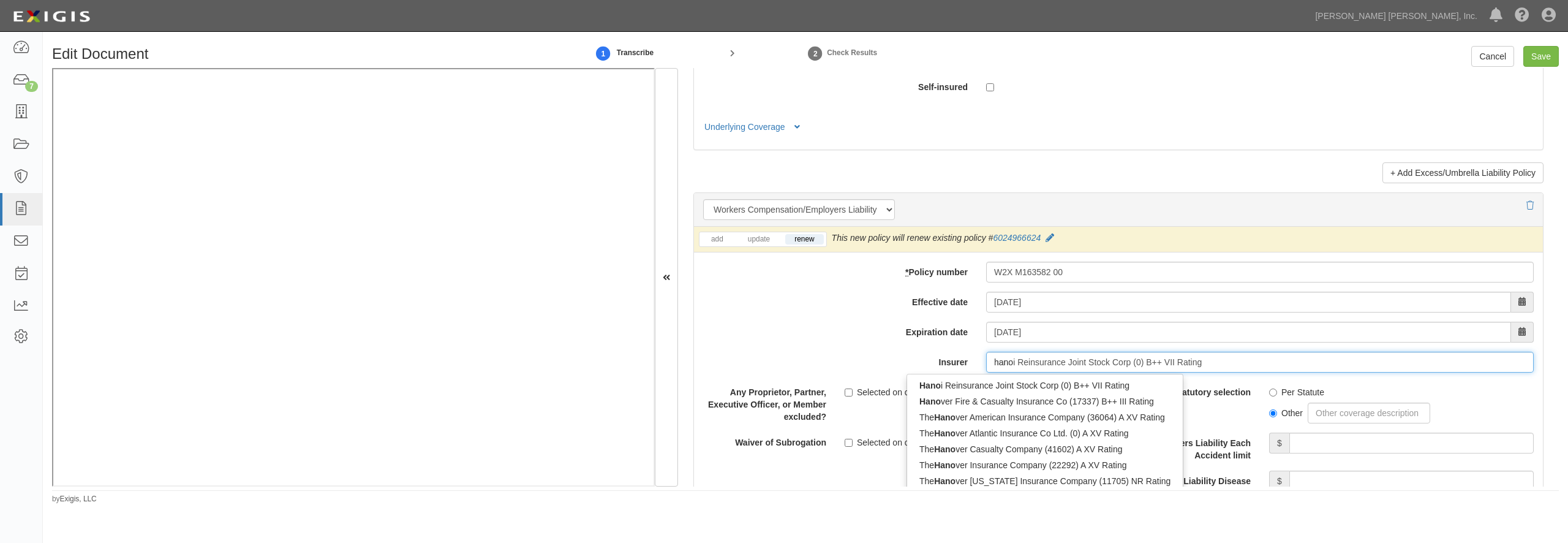
type input "hanover Fire & Casualty Insurance Co (17337) B++ III Rating"
type input "hanover"
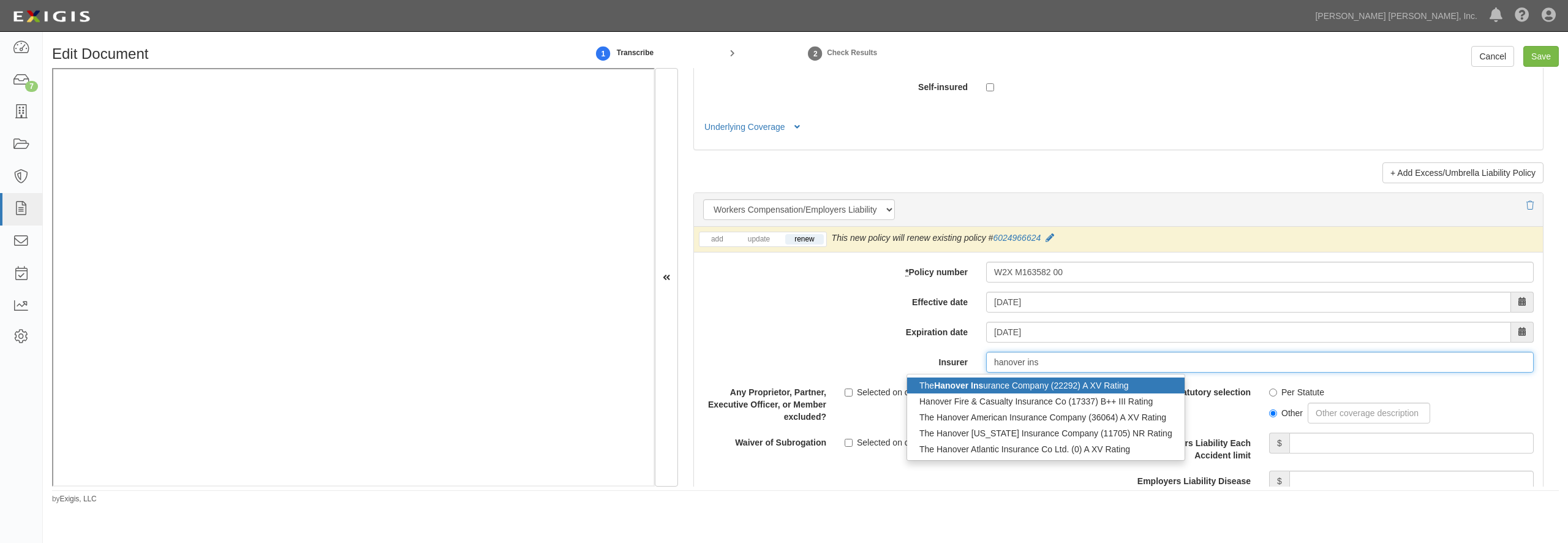
click at [1035, 393] on div "The Hanover Ins urance Company (22292) A XV Rating" at bounding box center [1046, 385] width 277 height 16
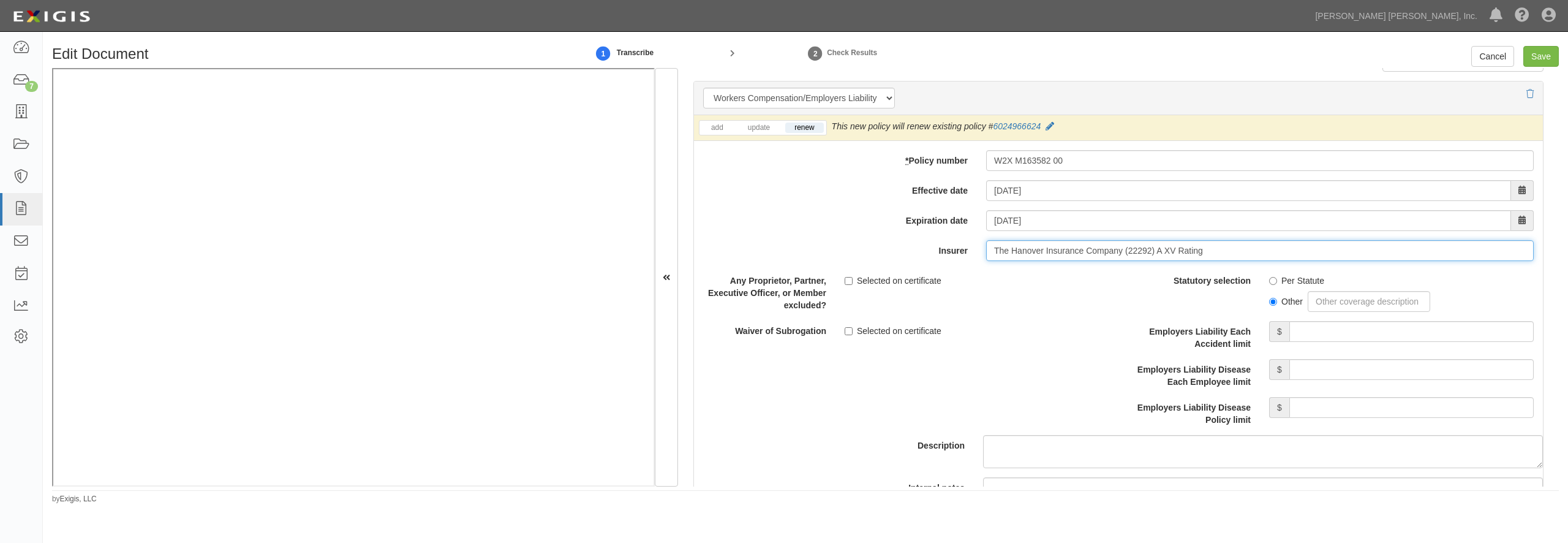
scroll to position [3001, 0]
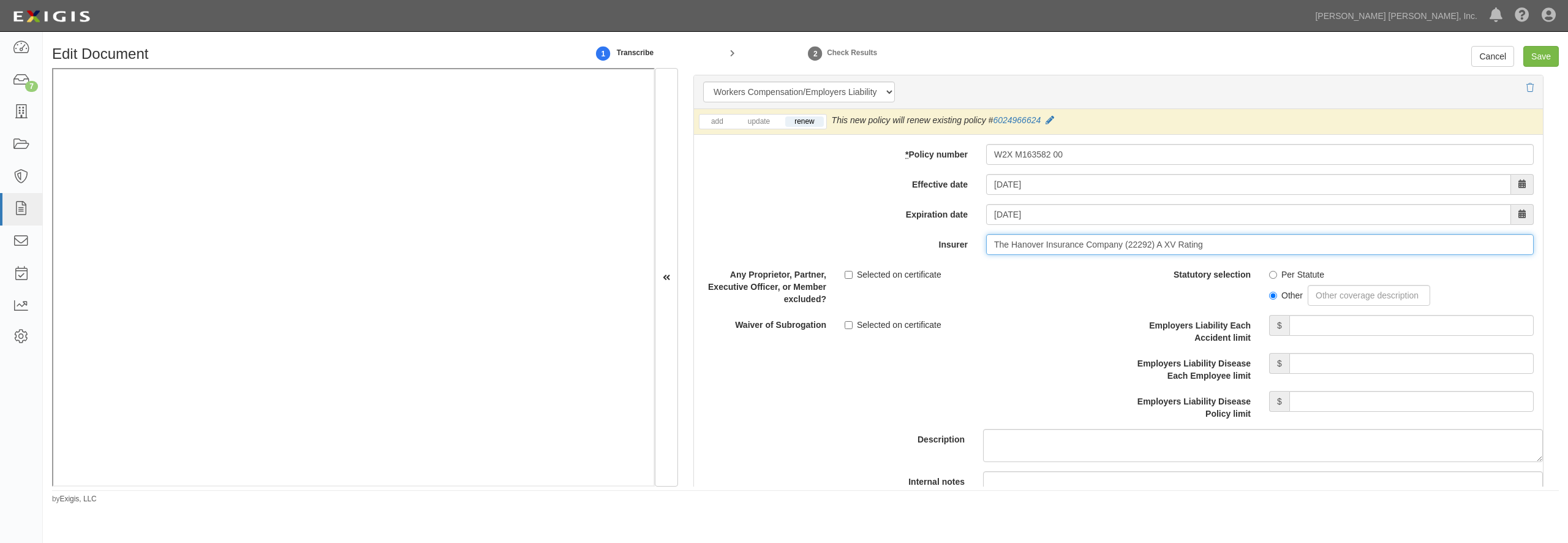
type input "The Hanover Insurance Company (22292) A XV Rating"
click at [1289, 281] on label "Per Statute" at bounding box center [1297, 274] width 55 height 12
click at [1277, 279] on input "Per Statute" at bounding box center [1273, 275] width 8 height 8
radio input "true"
click at [1308, 336] on input "Employers Liability Each Accident limit" at bounding box center [1411, 325] width 245 height 21
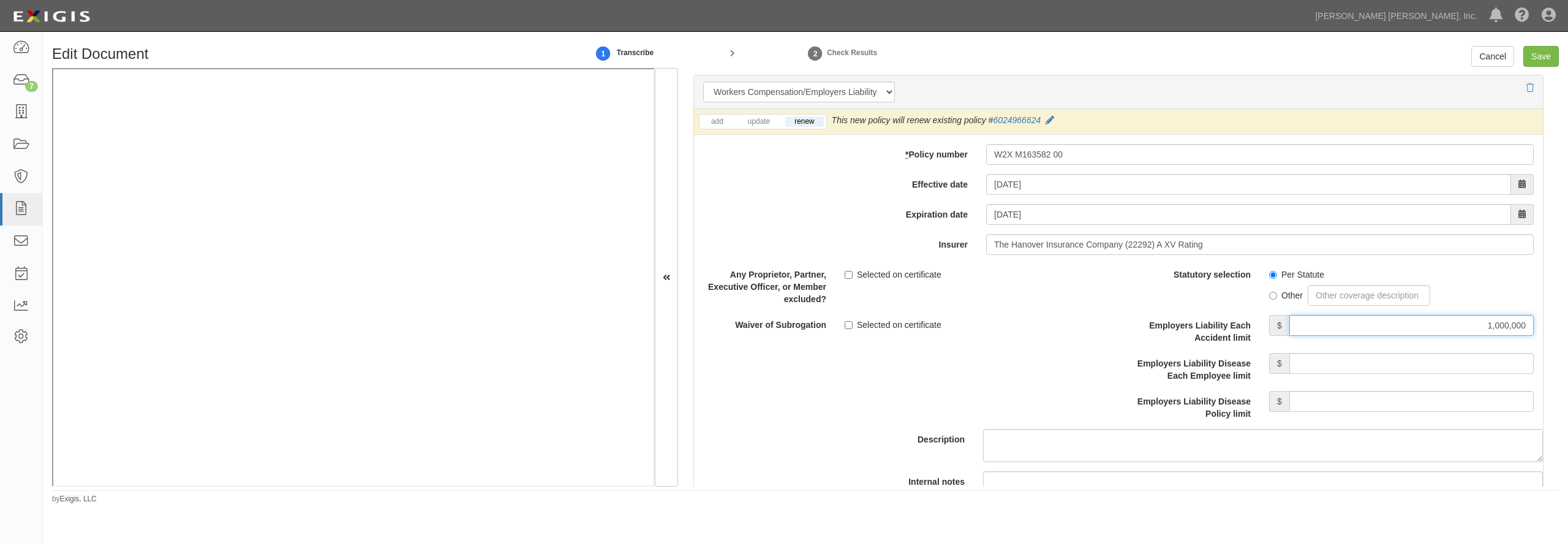
type input "1,000,000"
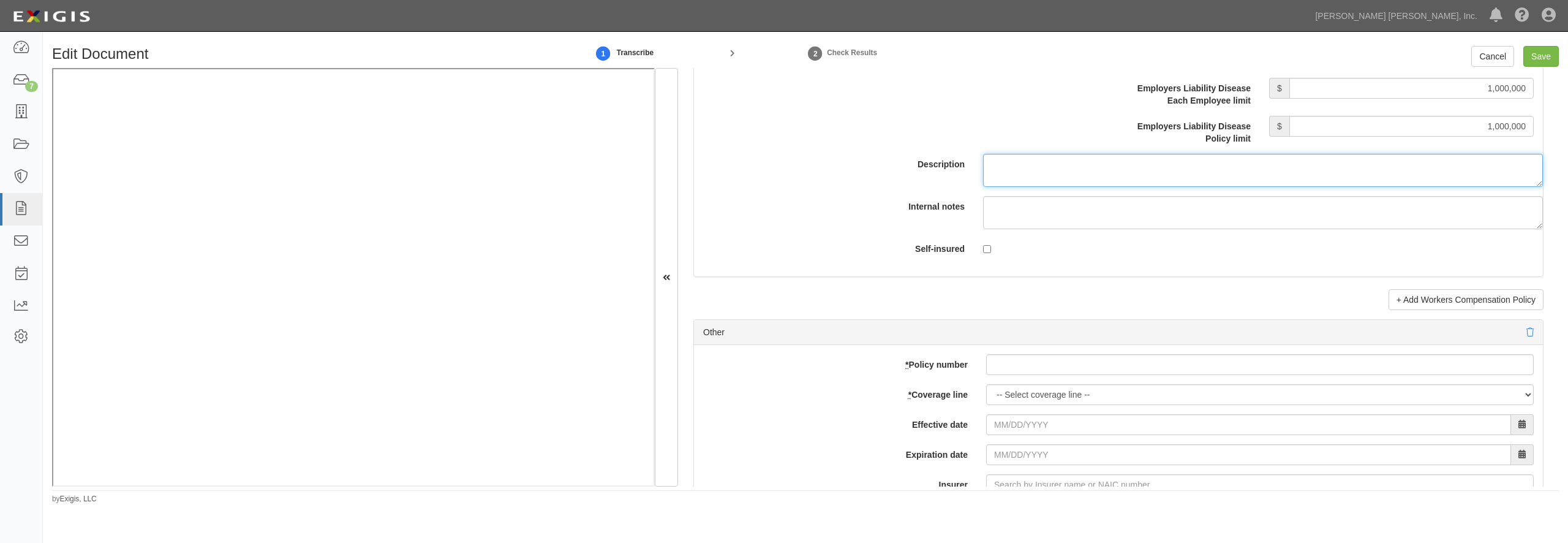
scroll to position [3355, 0]
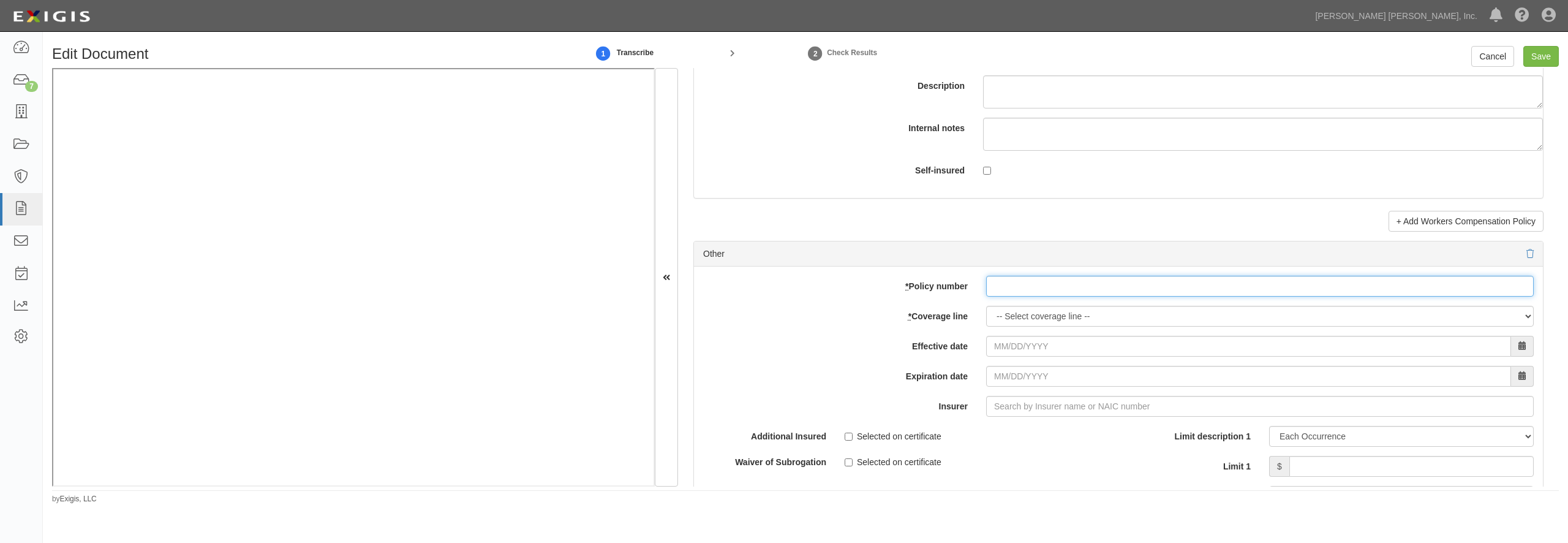
paste input "PLM-CB-SATJ52UY4"
click at [1002, 297] on input "PLM-CB-SATJ52UY4" at bounding box center [1260, 286] width 548 height 21
type input "PLM-CB-SATJ52UY4"
select select "17"
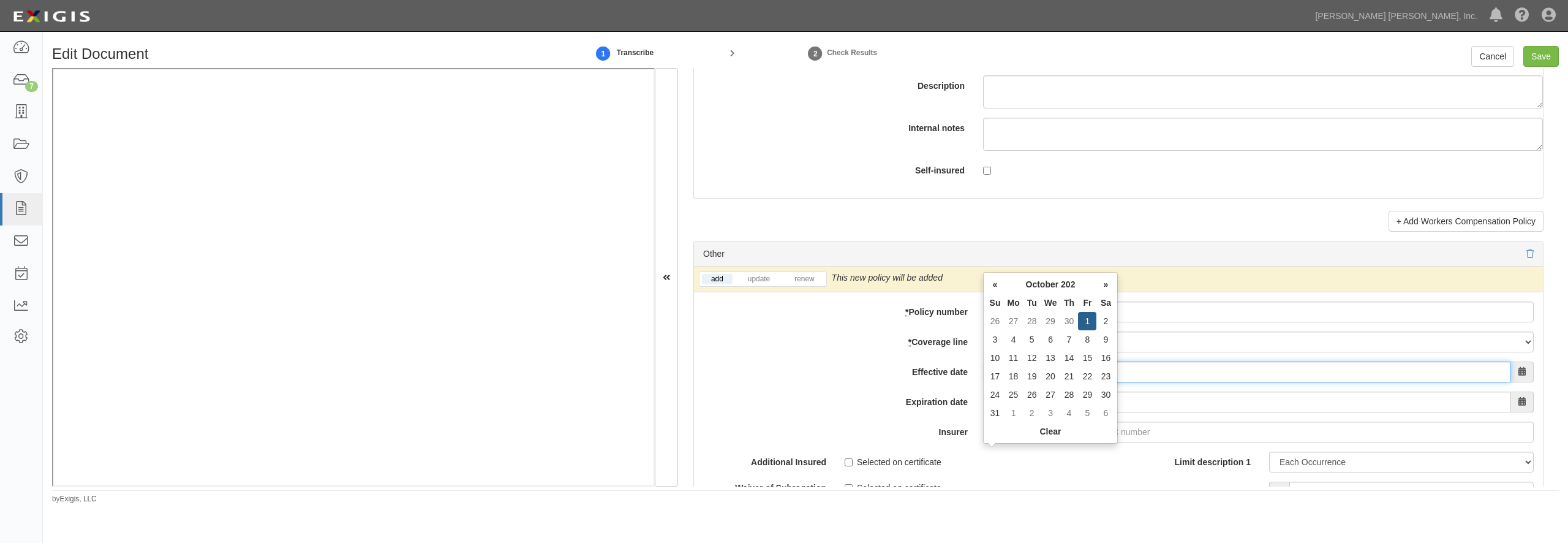
type input "10/01/2025"
type input "10/01/2026"
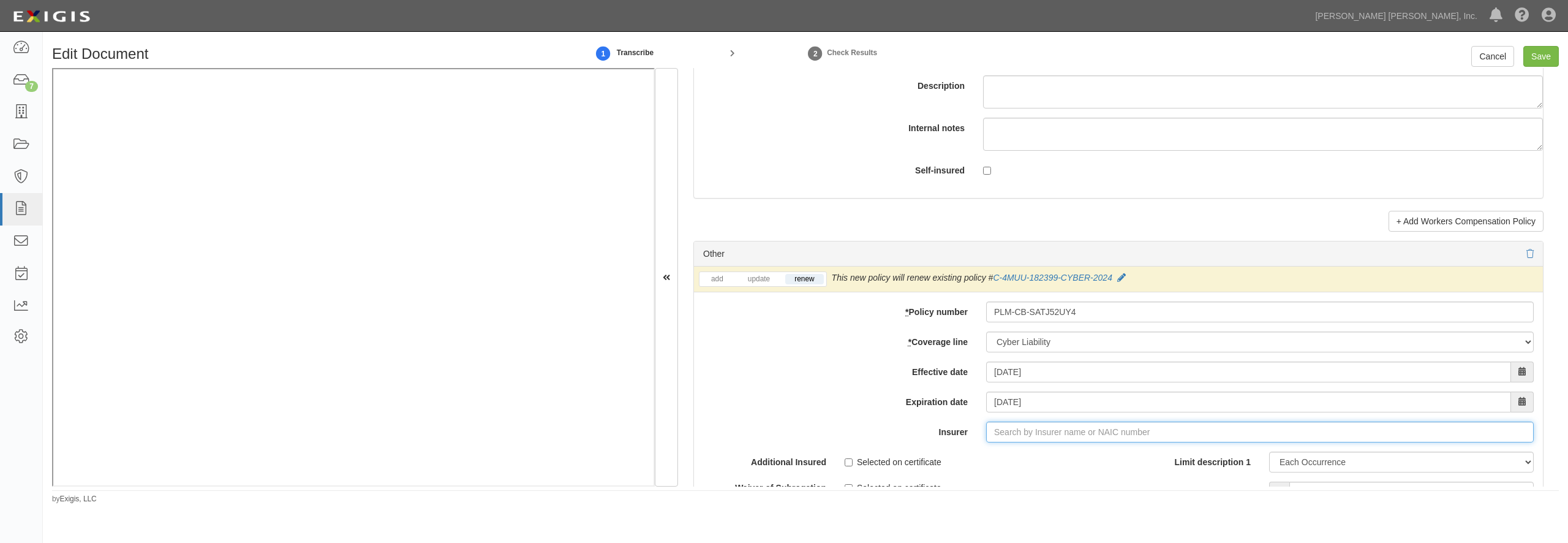
scroll to position [3593, 0]
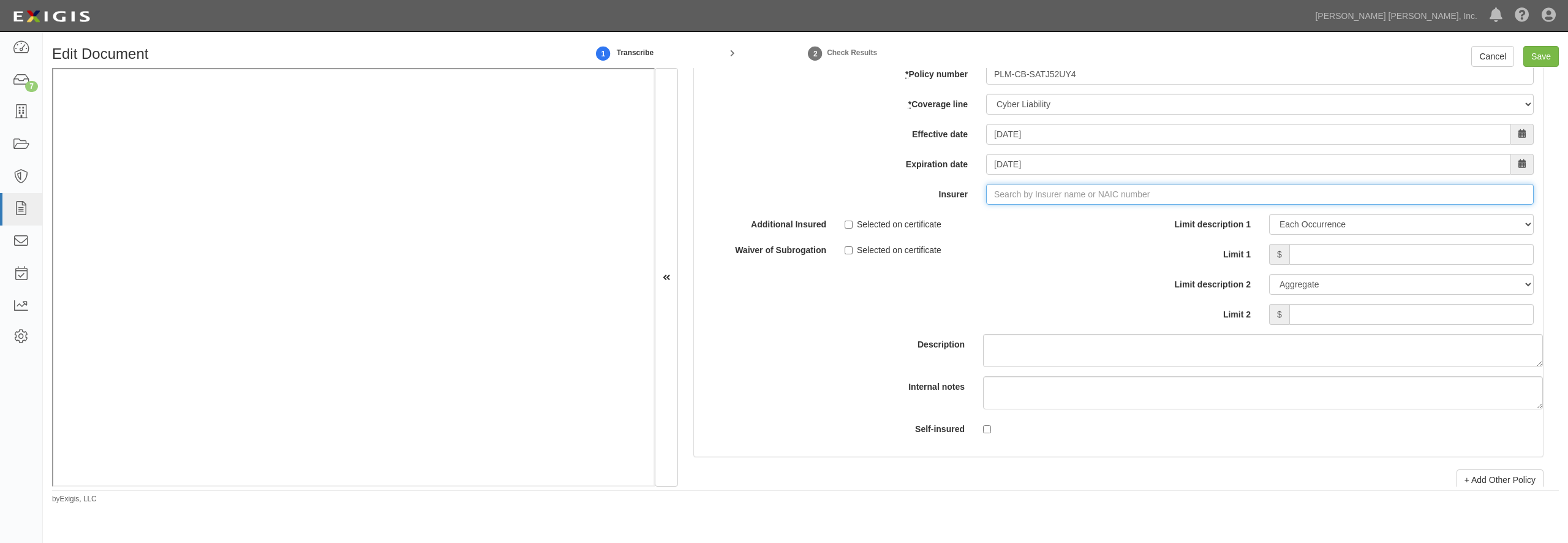
type input "180 Seguros S.A. (0) NR Rating"
type input "1"
type input "17"
type input "180 Seguros S.A. (0) NR Rating"
type input "1"
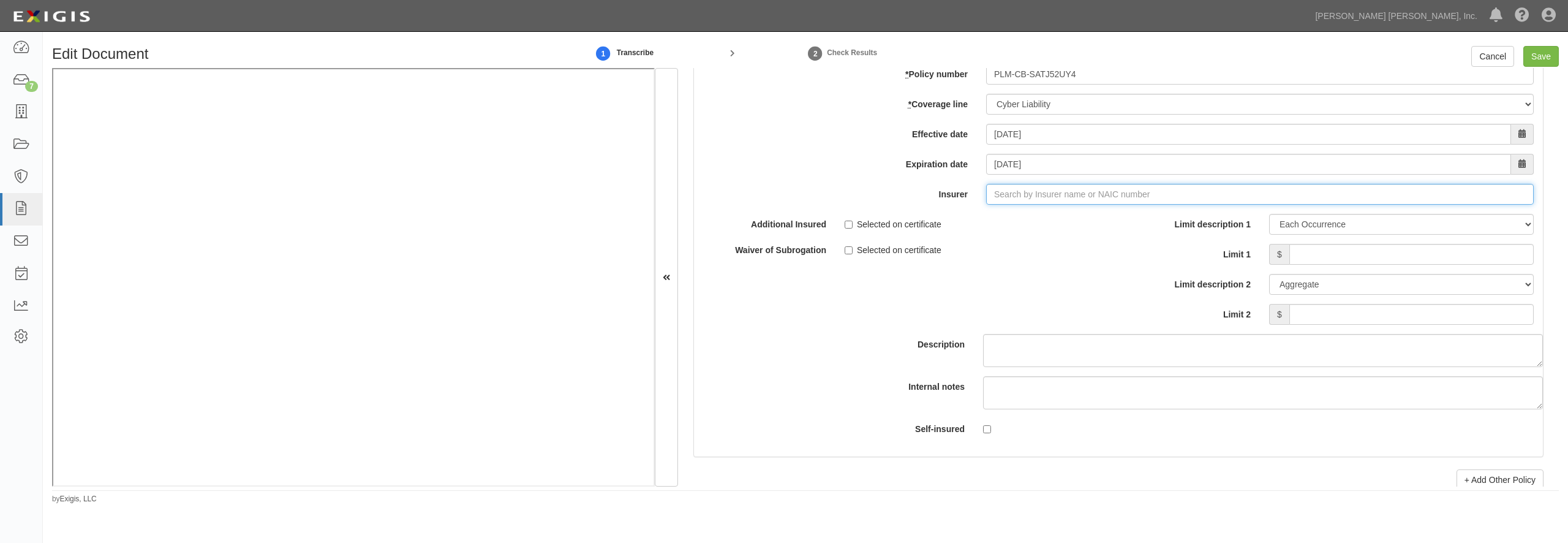
type input "7710 Insurance Company (15742) A VIII Rating"
type input "7"
type input "180 Seguros S.A. (0) NR Rating"
type input "1"
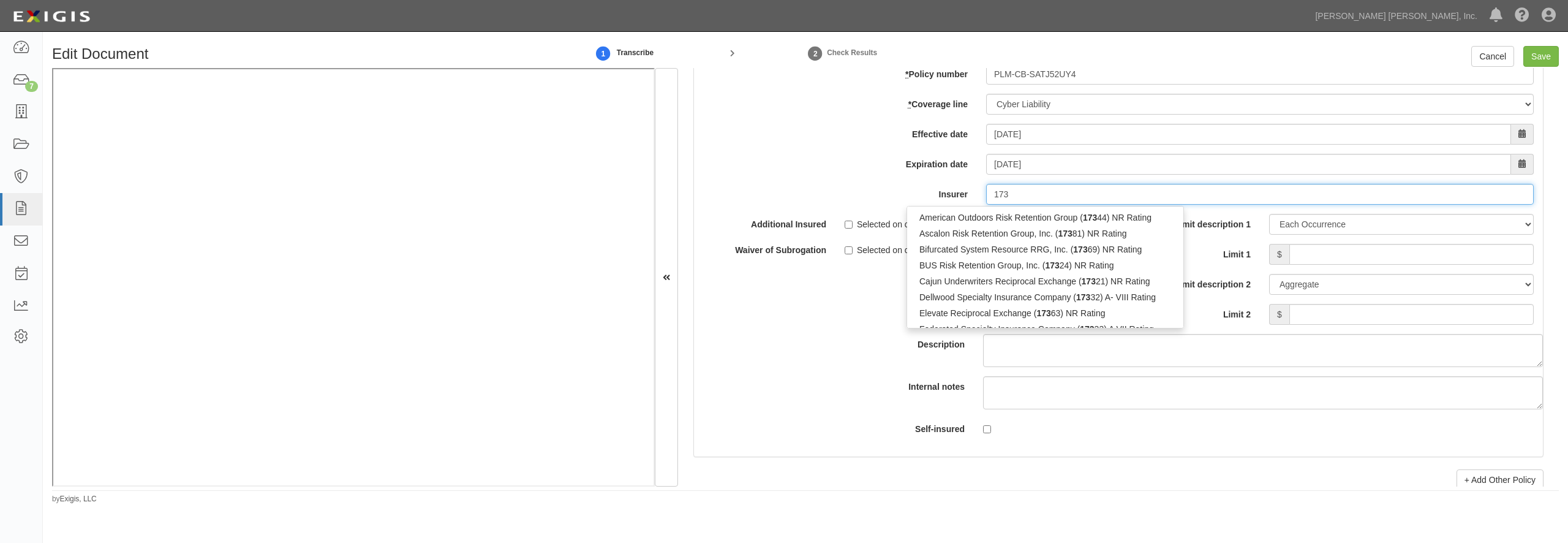
type input "17"
type input "180 Seguros S.A. (0) NR Rating"
type input "1"
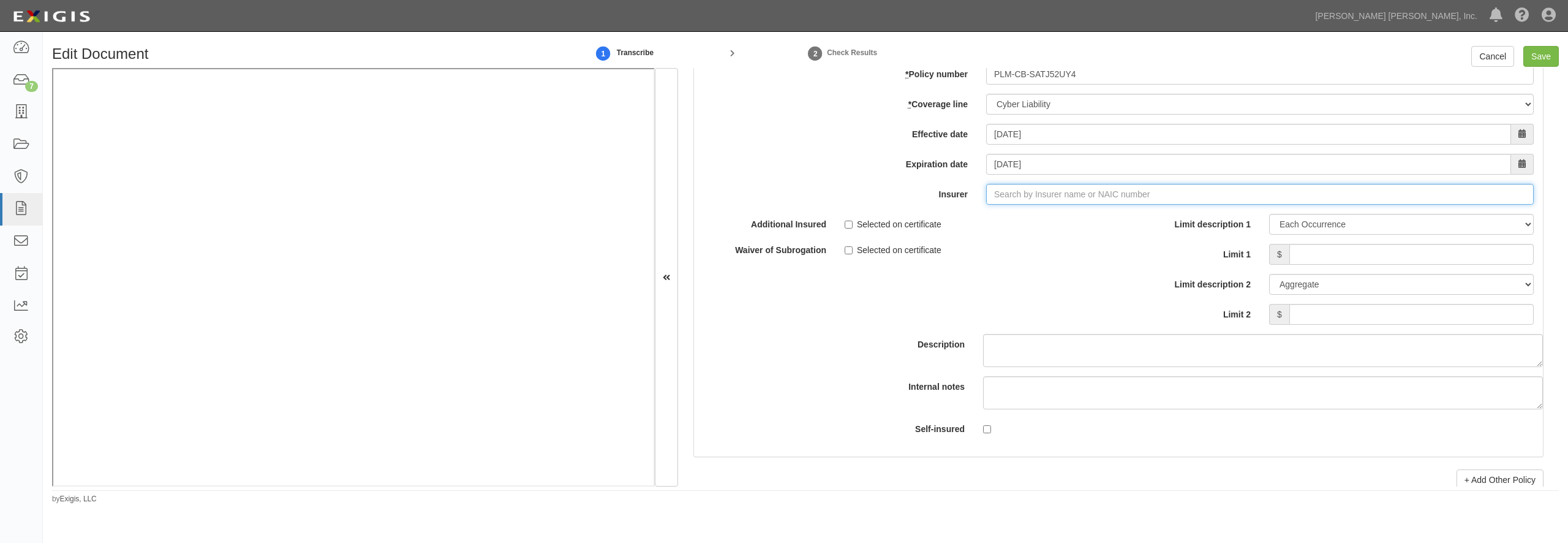
click at [1049, 204] on input "Insurer" at bounding box center [1260, 194] width 548 height 21
type input "co"
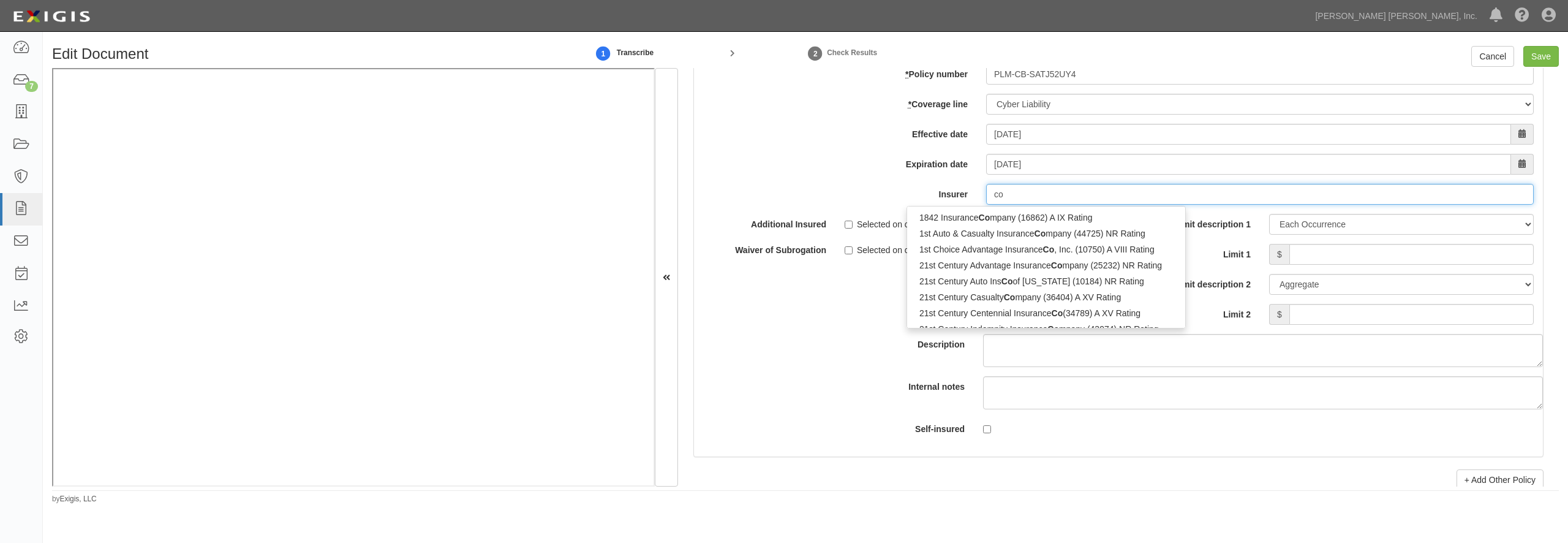
type input "cowen Reinsurance S.A. (0) B++ IV Rating"
type input "cow"
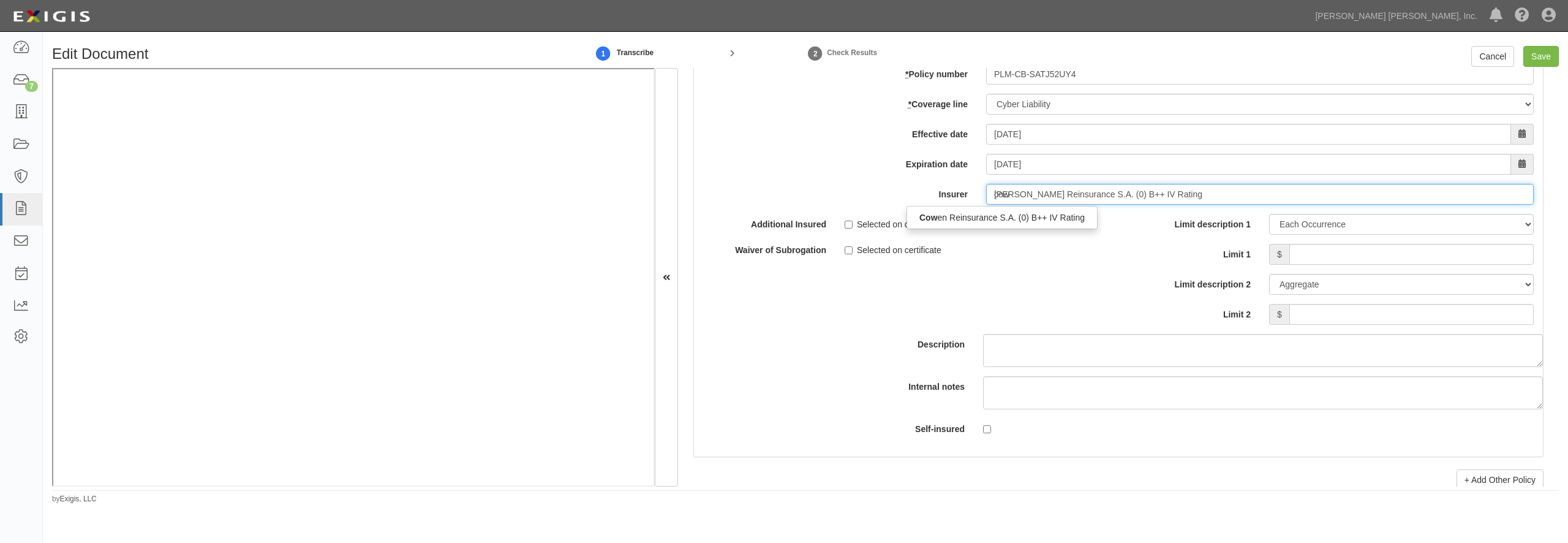
type input "cowb"
type input "cowen Reinsurance S.A. (0) B++ IV Rating"
type input "c"
click at [1138, 260] on label "Limit 1" at bounding box center [1189, 252] width 141 height 16
click at [1289, 265] on input "Limit 1" at bounding box center [1411, 254] width 245 height 21
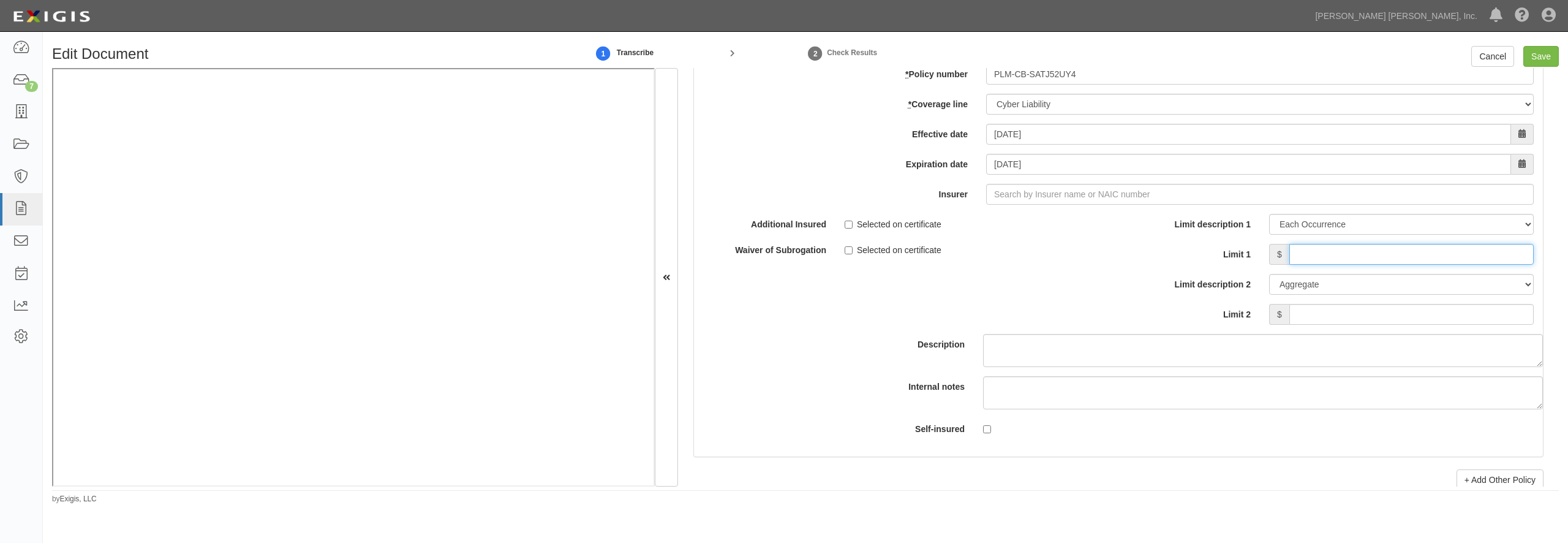
click at [1325, 265] on input "Limit 1" at bounding box center [1411, 254] width 245 height 21
type input "500,000"
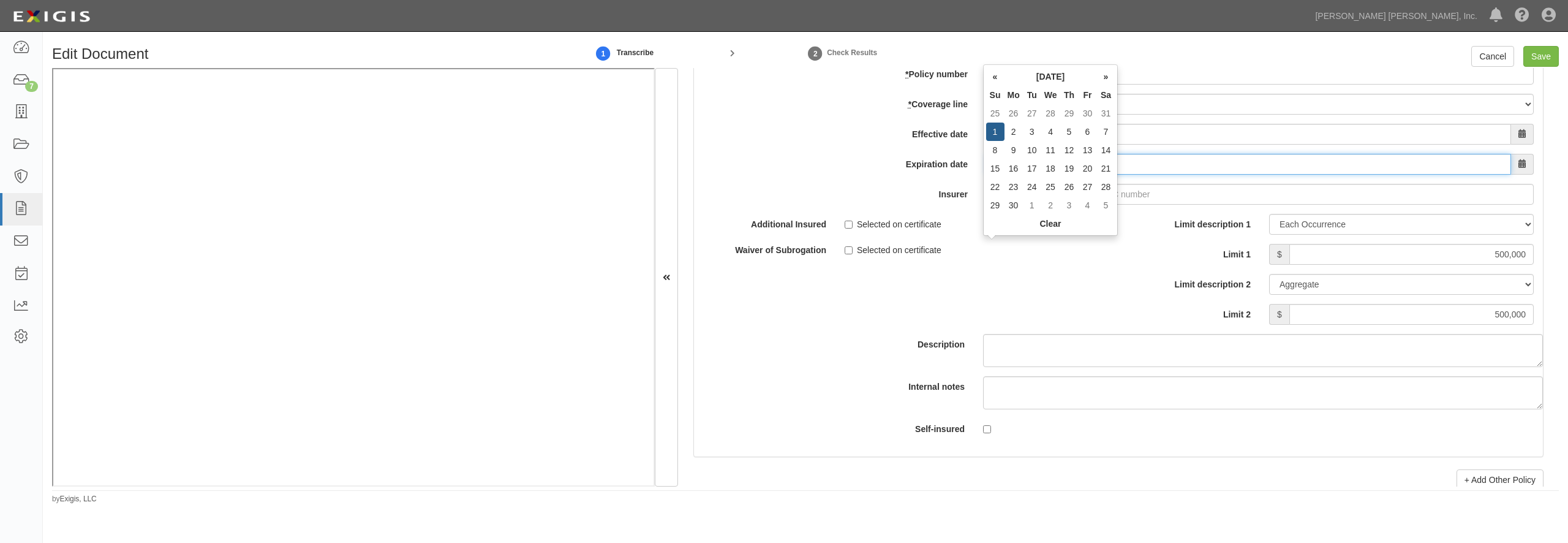
type input "11/01/2026"
click at [1095, 367] on div "Description" at bounding box center [1118, 291] width 868 height 154
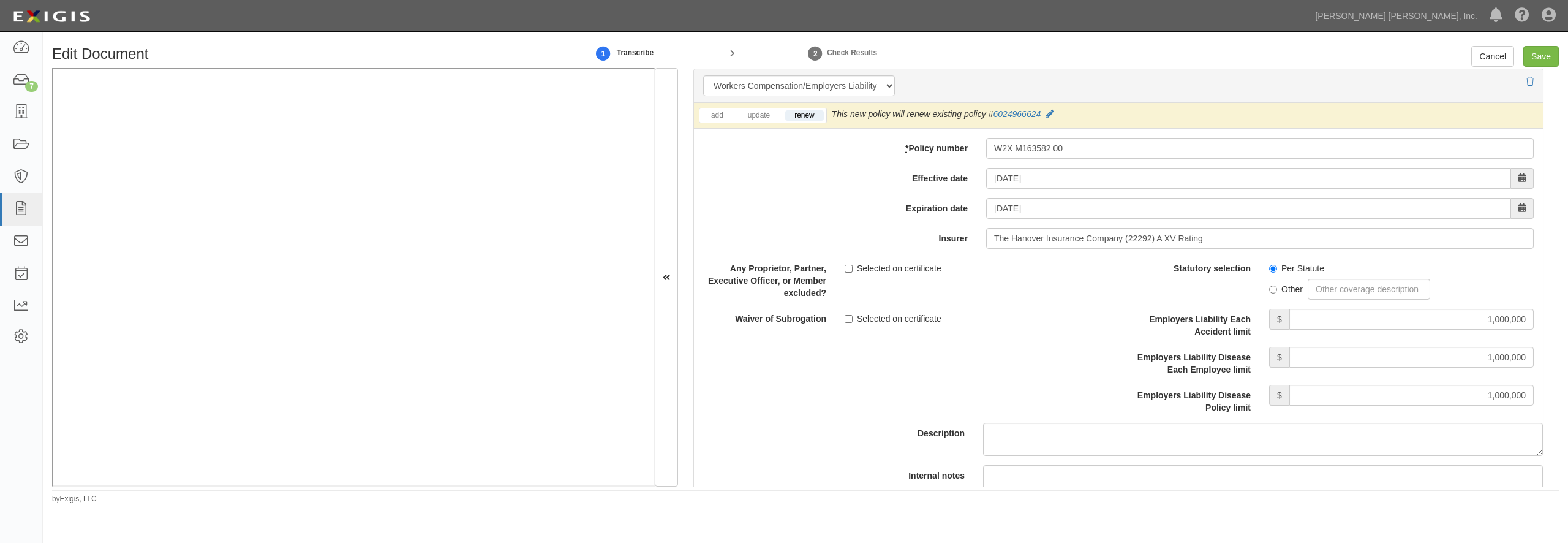
scroll to position [3004, 0]
click at [1027, 222] on input "10/01/2026" at bounding box center [1249, 211] width 525 height 21
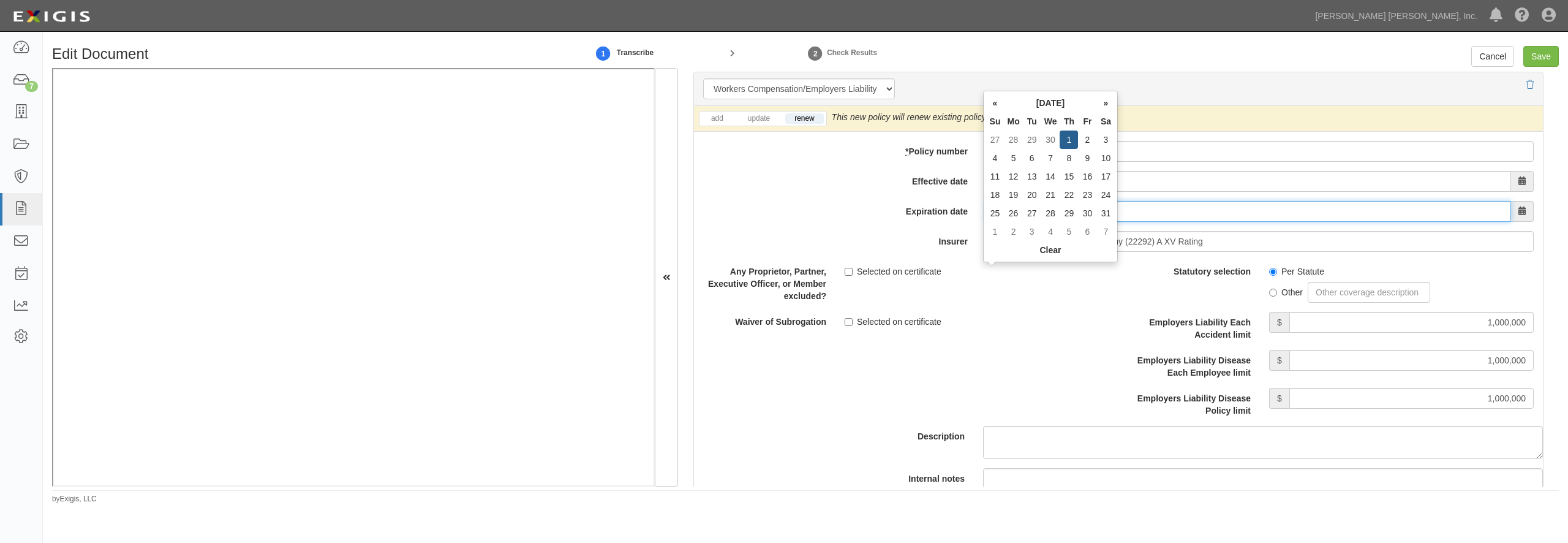
drag, startPoint x: 1057, startPoint y: 275, endPoint x: 927, endPoint y: 267, distance: 130.2
click at [986, 222] on input "10/01/2026" at bounding box center [1249, 211] width 525 height 21
type input "11/01/2026"
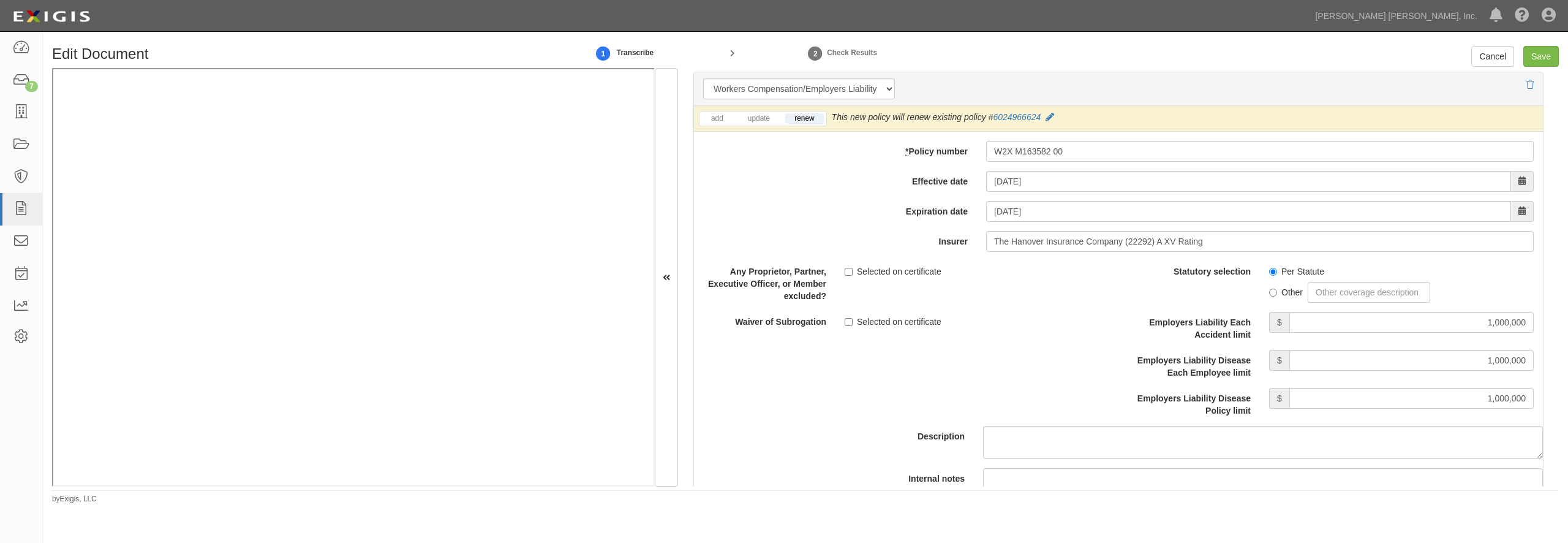
click at [854, 222] on div "Expiration date 11/01/2026" at bounding box center [1118, 211] width 849 height 21
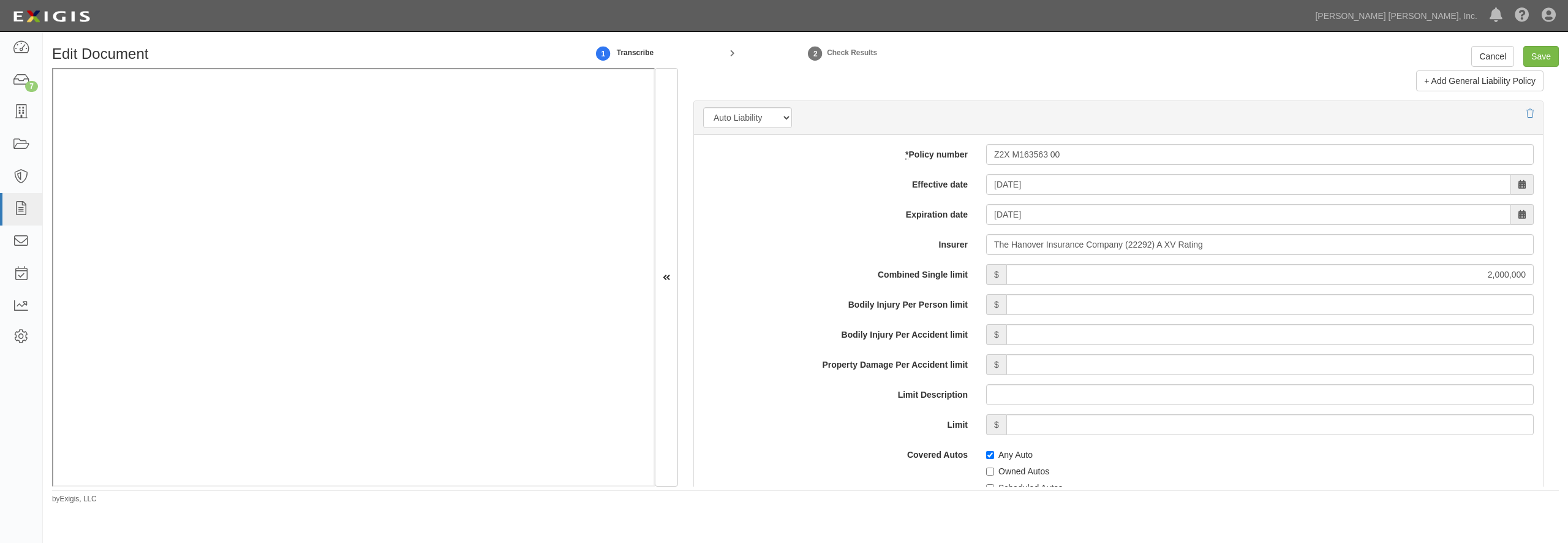
scroll to position [1651, 0]
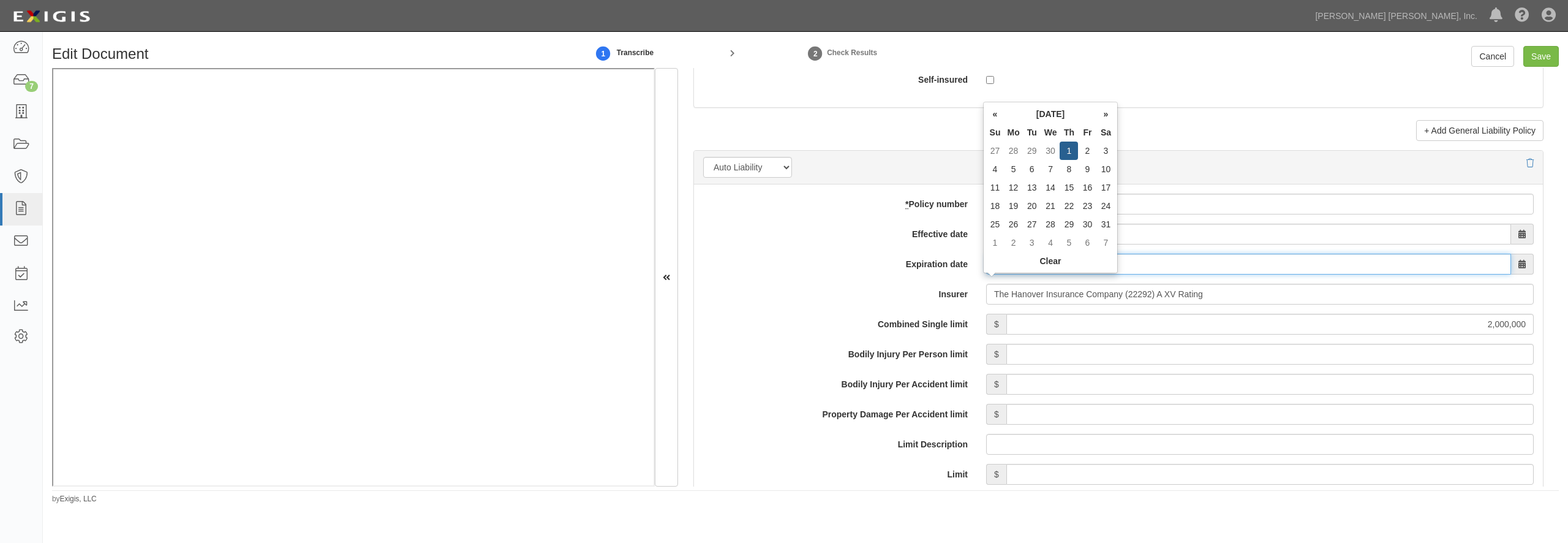
drag, startPoint x: 1044, startPoint y: 291, endPoint x: 935, endPoint y: 276, distance: 110.0
click at [986, 274] on input "10/01/2026" at bounding box center [1249, 264] width 525 height 21
type input "11/01/2026"
click at [852, 274] on div "Expiration date 11/01/2026" at bounding box center [1118, 264] width 849 height 21
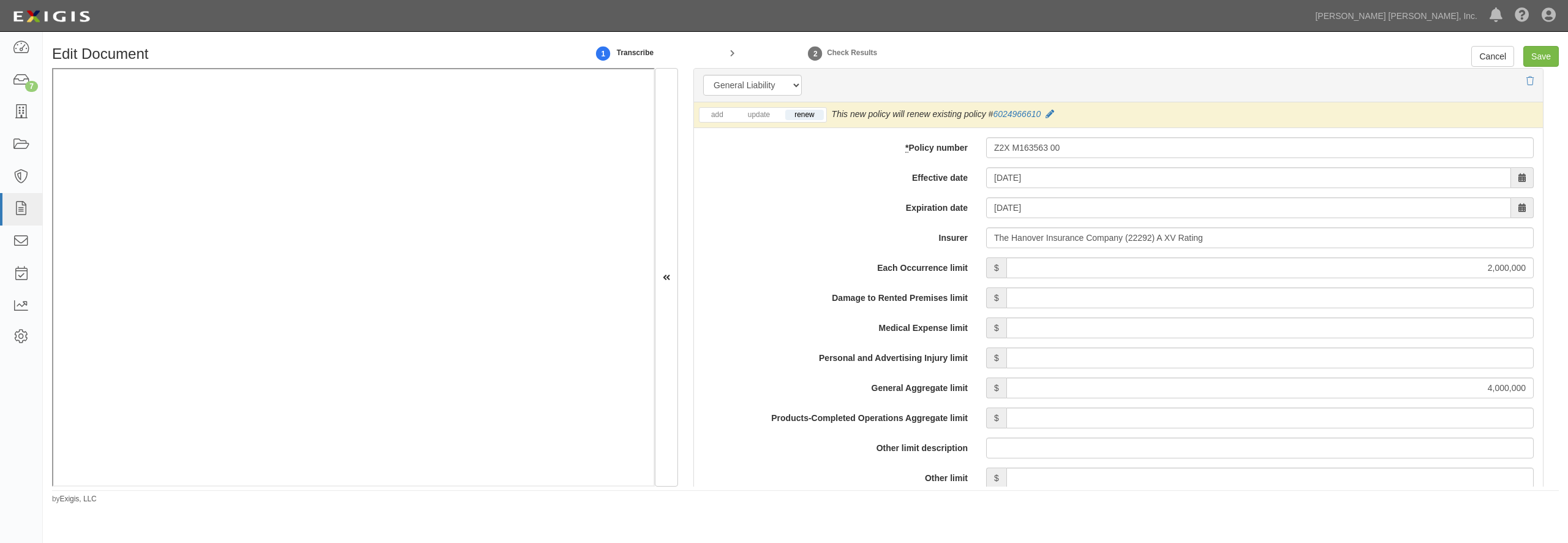
scroll to position [886, 0]
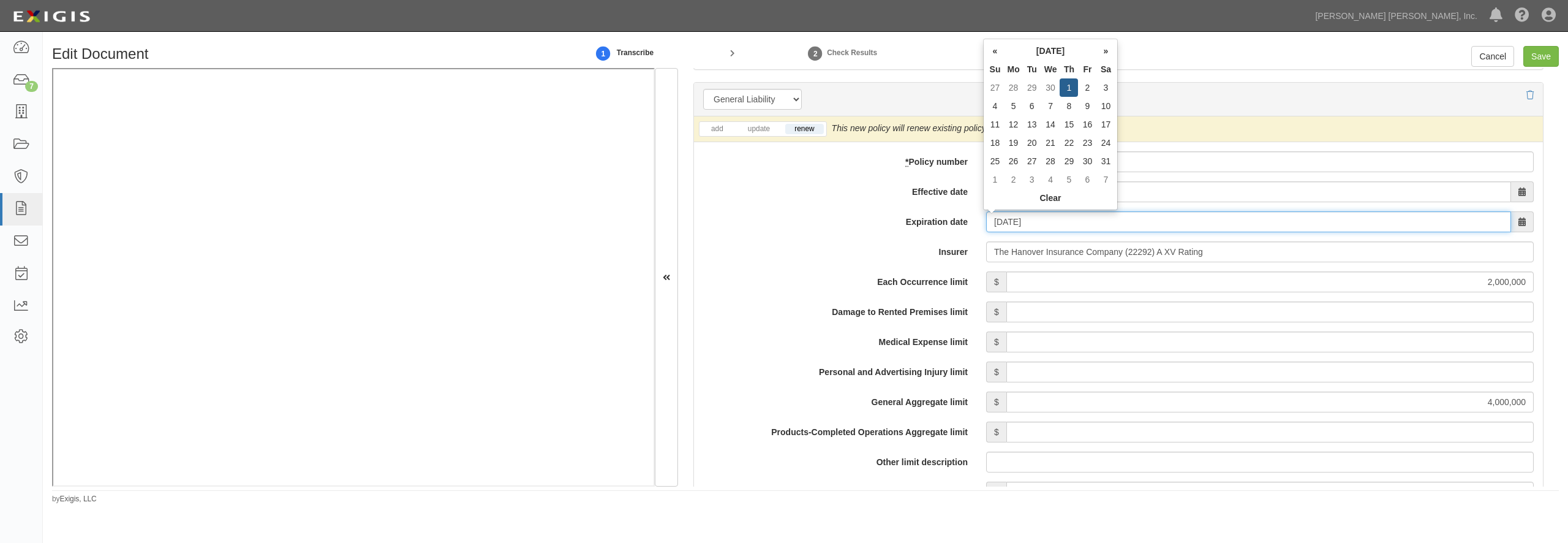
drag, startPoint x: 1051, startPoint y: 219, endPoint x: 975, endPoint y: 197, distance: 79.1
click at [986, 211] on input "10/01/2026" at bounding box center [1249, 221] width 525 height 21
type input "11/01/2026"
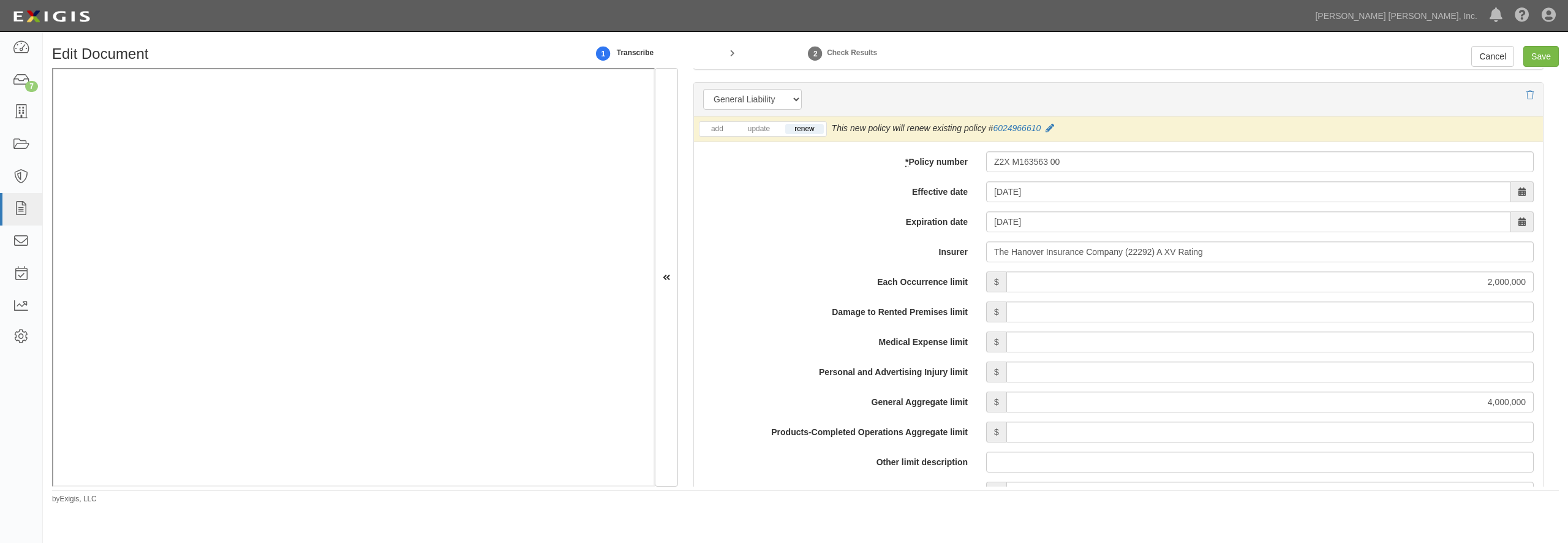
click at [883, 237] on div "add update renew This new policy will be added This new policy will update exis…" at bounding box center [1118, 494] width 849 height 756
click at [1543, 58] on input "Save" at bounding box center [1541, 56] width 36 height 21
type input "2000000"
type input "4000000"
type input "2000000"
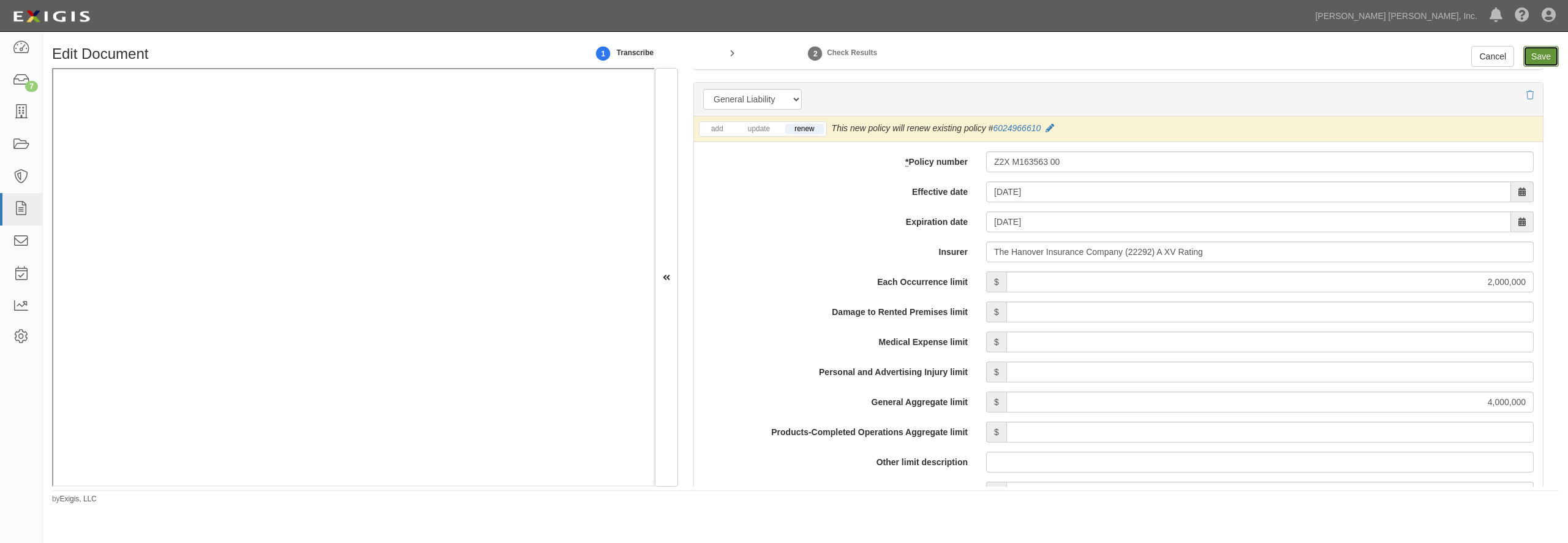
type input "1000000"
type input "500000"
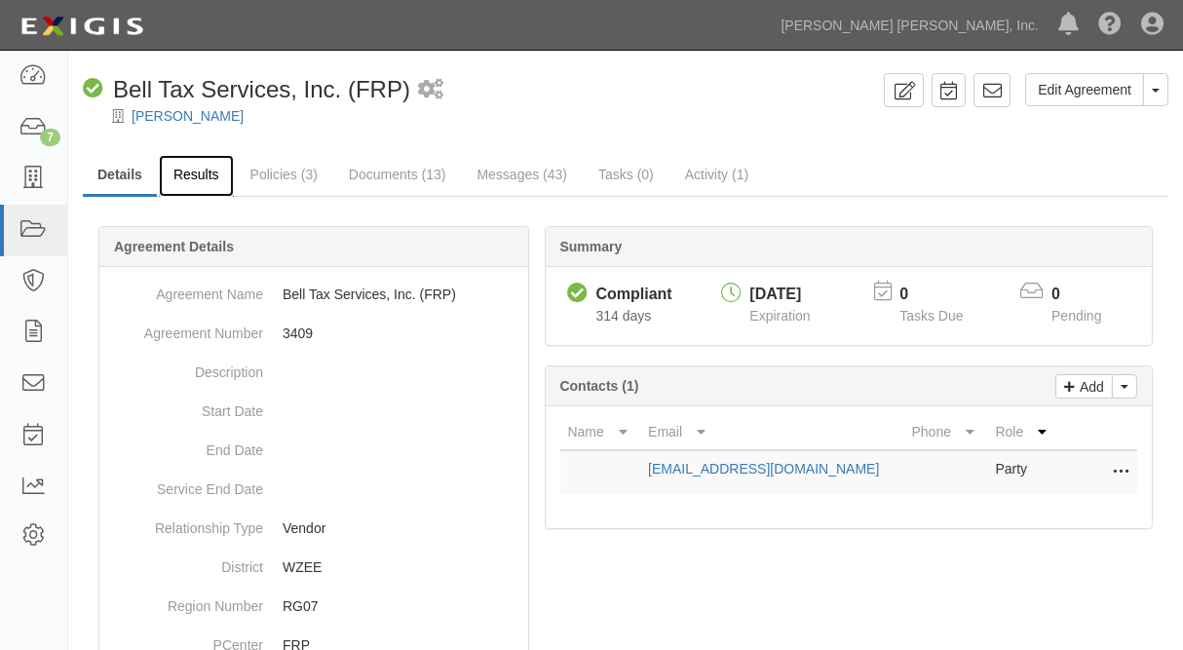
click at [205, 184] on link "Results" at bounding box center [196, 176] width 75 height 42
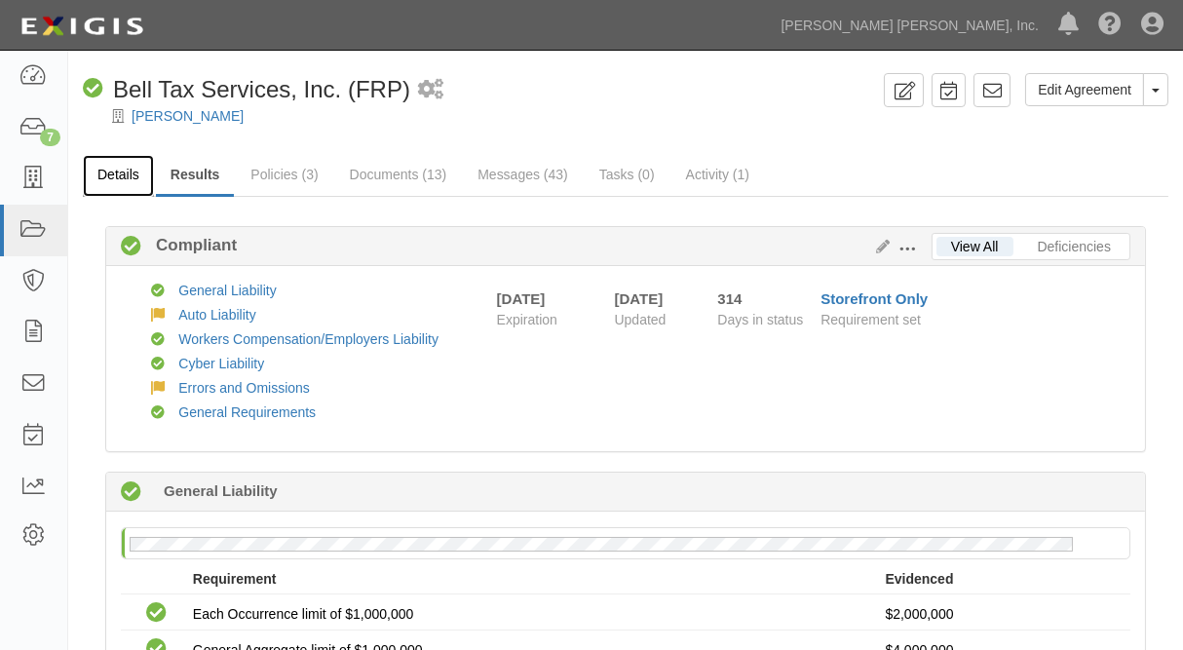
click at [117, 173] on link "Details" at bounding box center [118, 176] width 71 height 42
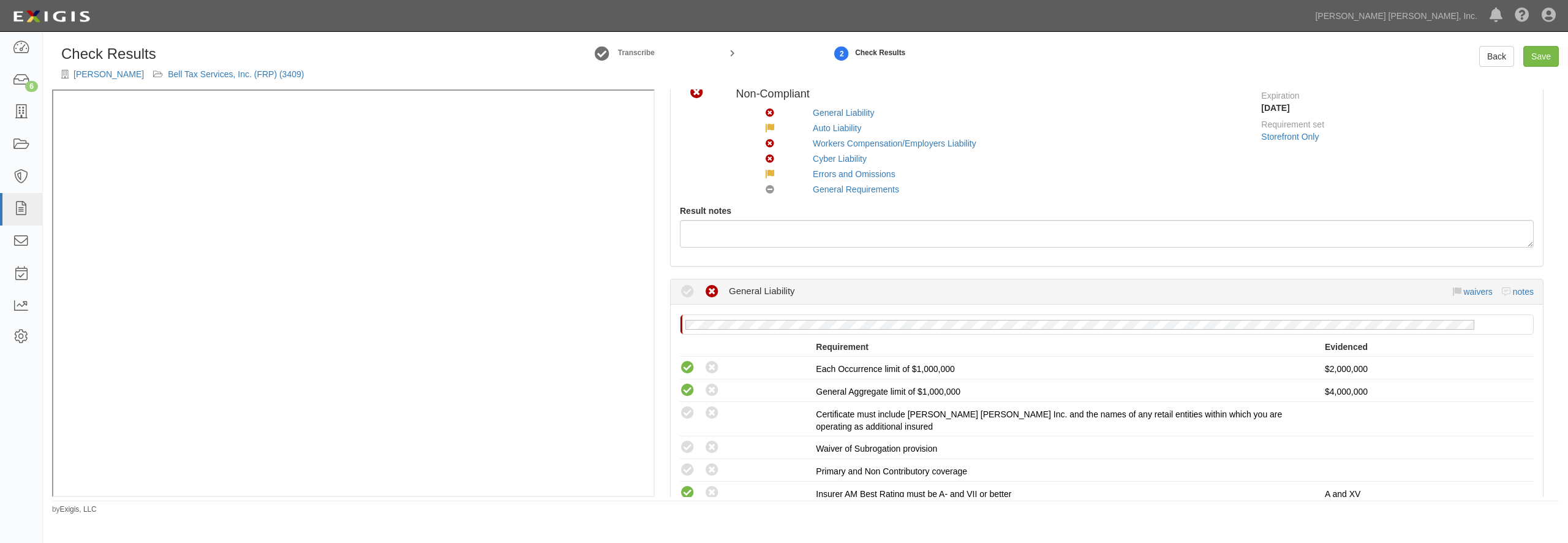
scroll to position [235, 0]
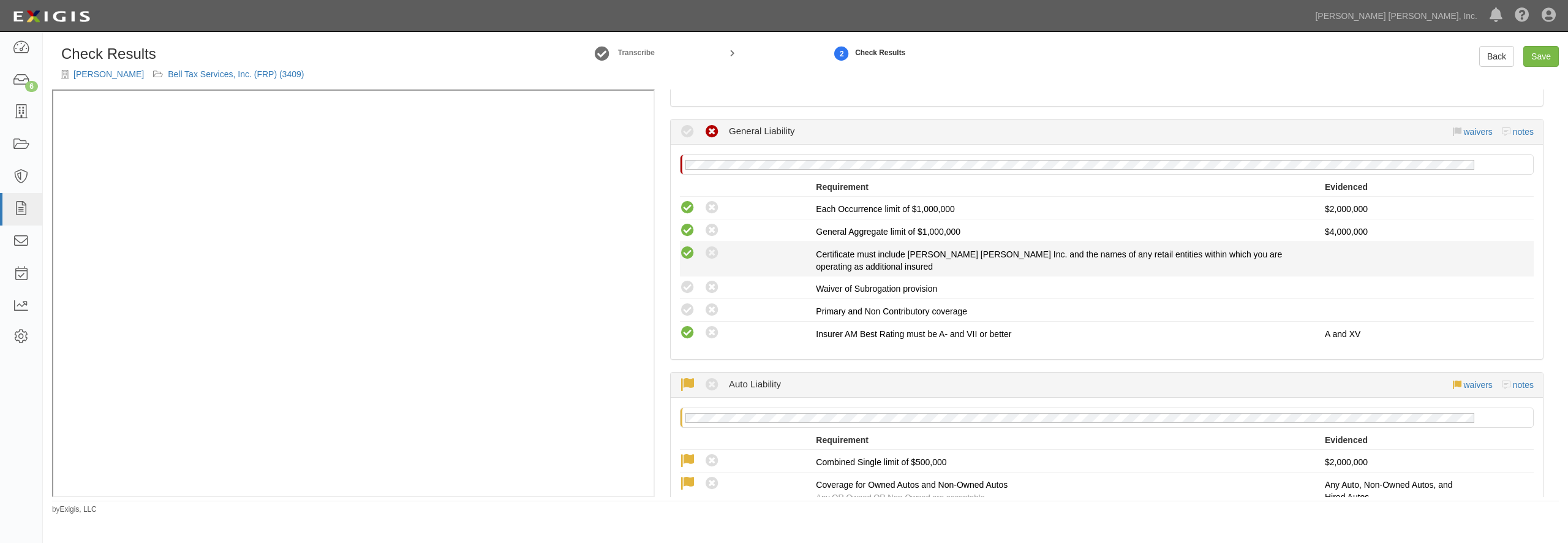
click at [683, 258] on icon at bounding box center [687, 254] width 15 height 15
radio input "true"
click at [682, 292] on icon at bounding box center [687, 288] width 15 height 15
radio input "true"
click at [688, 314] on icon at bounding box center [687, 310] width 15 height 15
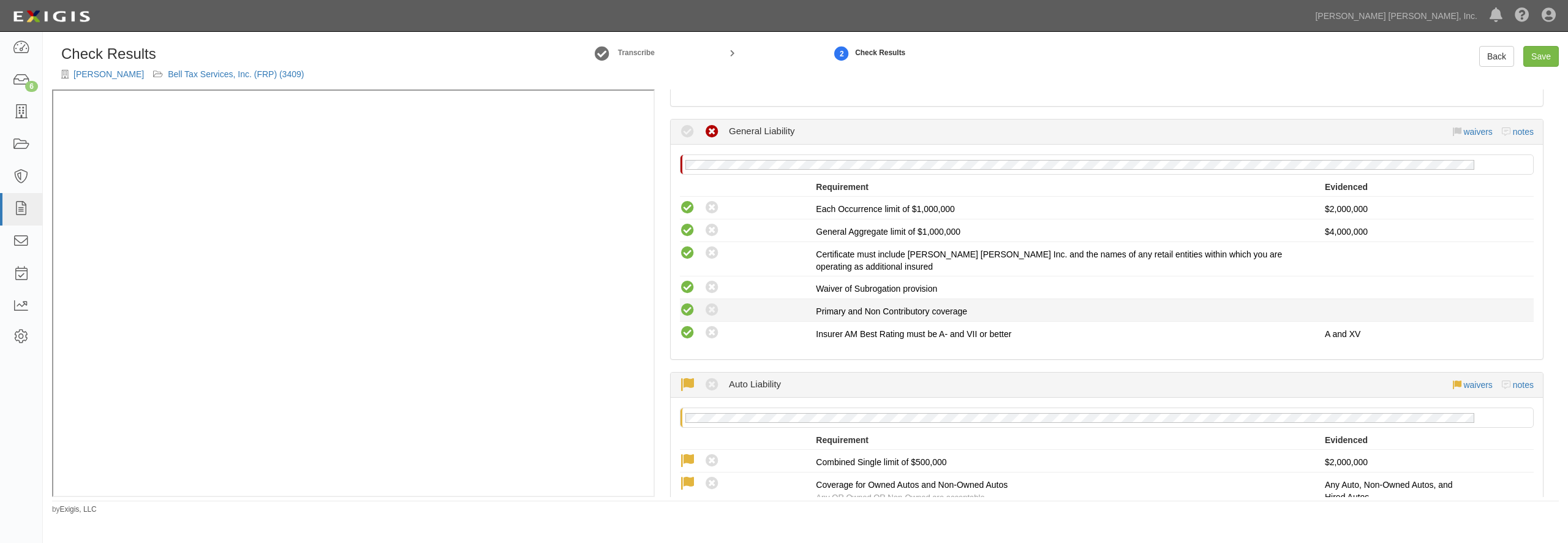
radio input "true"
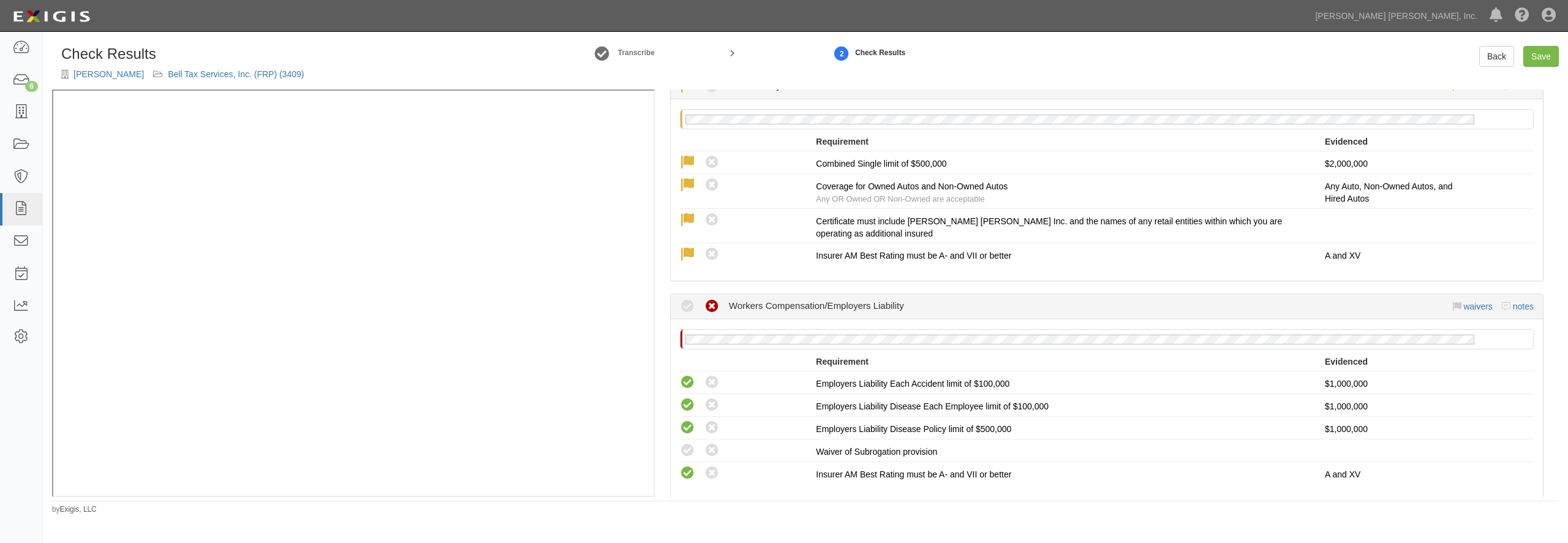
scroll to position [706, 0]
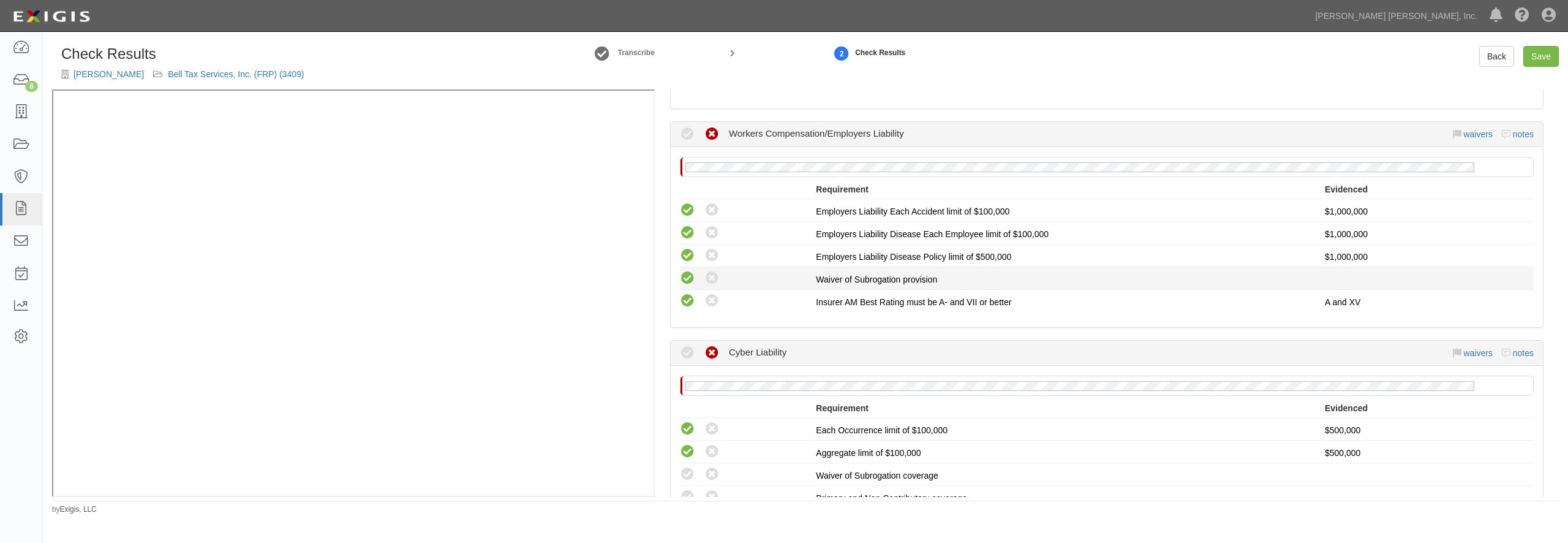
click at [687, 277] on icon at bounding box center [687, 279] width 15 height 15
radio input "true"
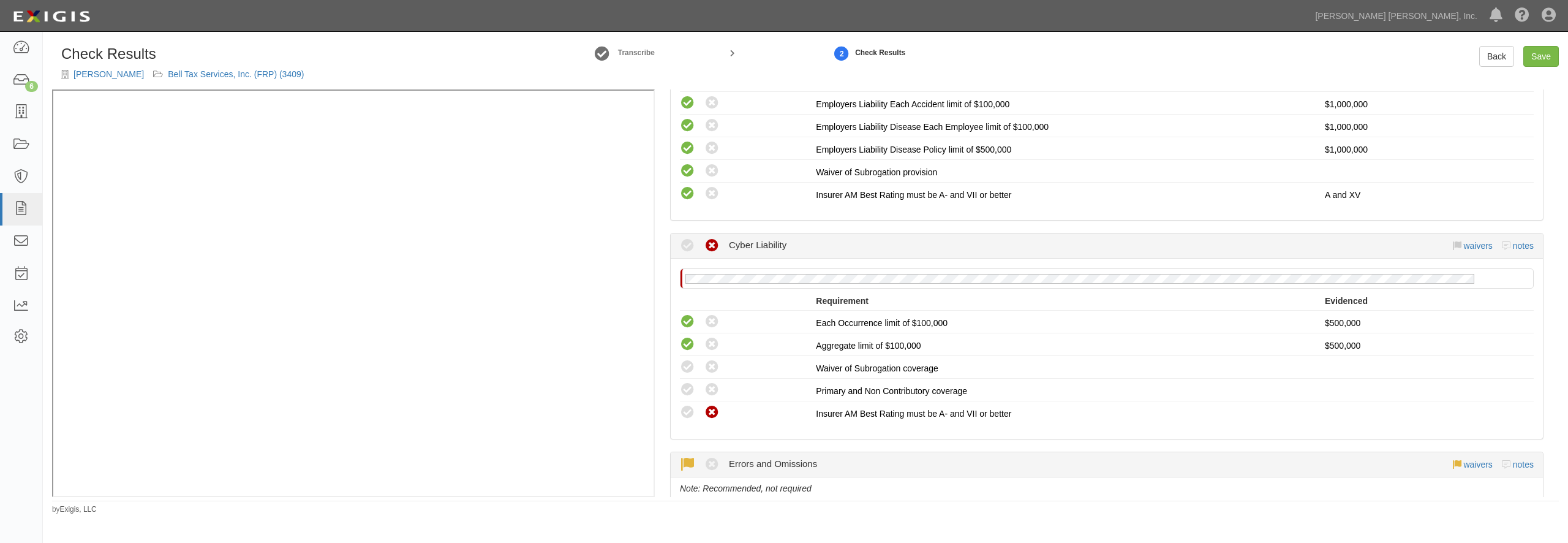
scroll to position [883, 0]
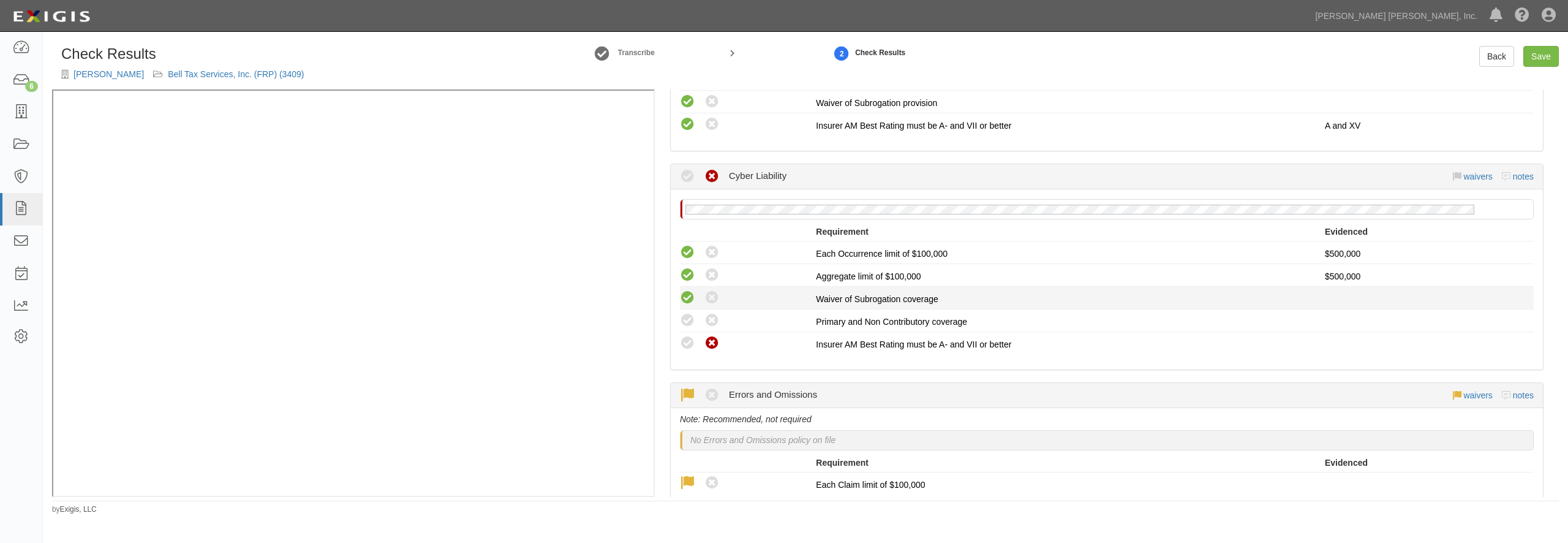
click at [688, 296] on icon at bounding box center [687, 298] width 15 height 15
radio input "true"
click at [689, 318] on icon at bounding box center [687, 321] width 15 height 15
radio input "true"
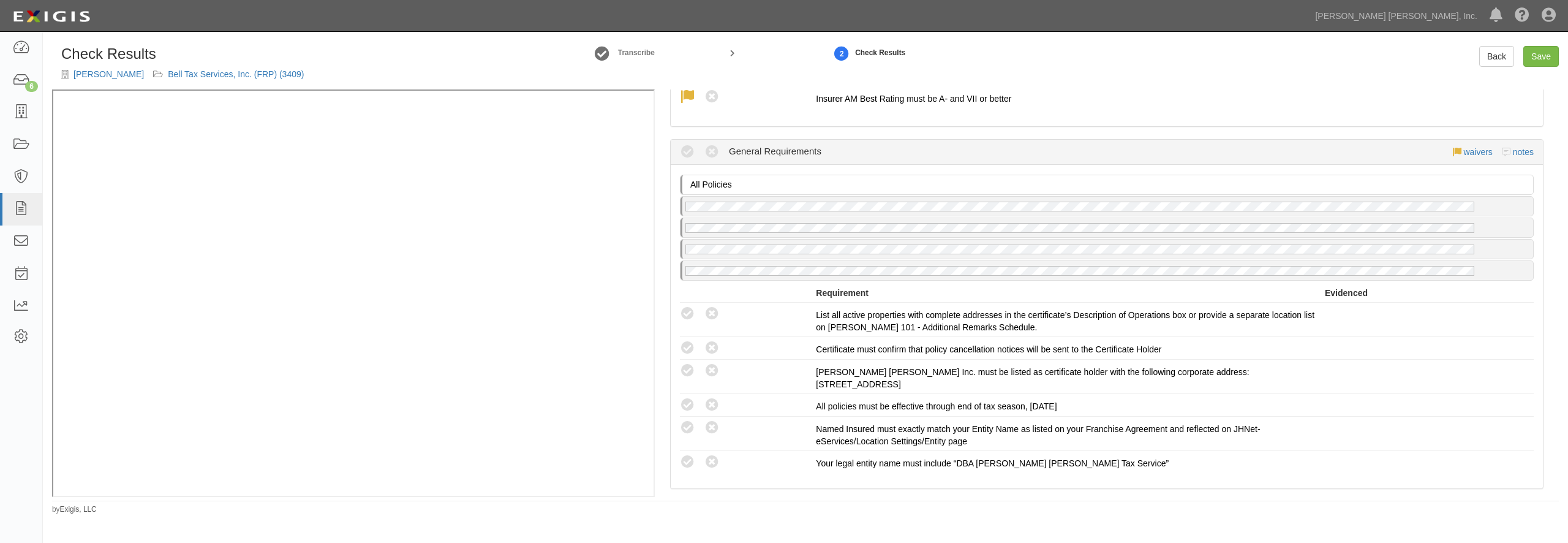
scroll to position [1353, 0]
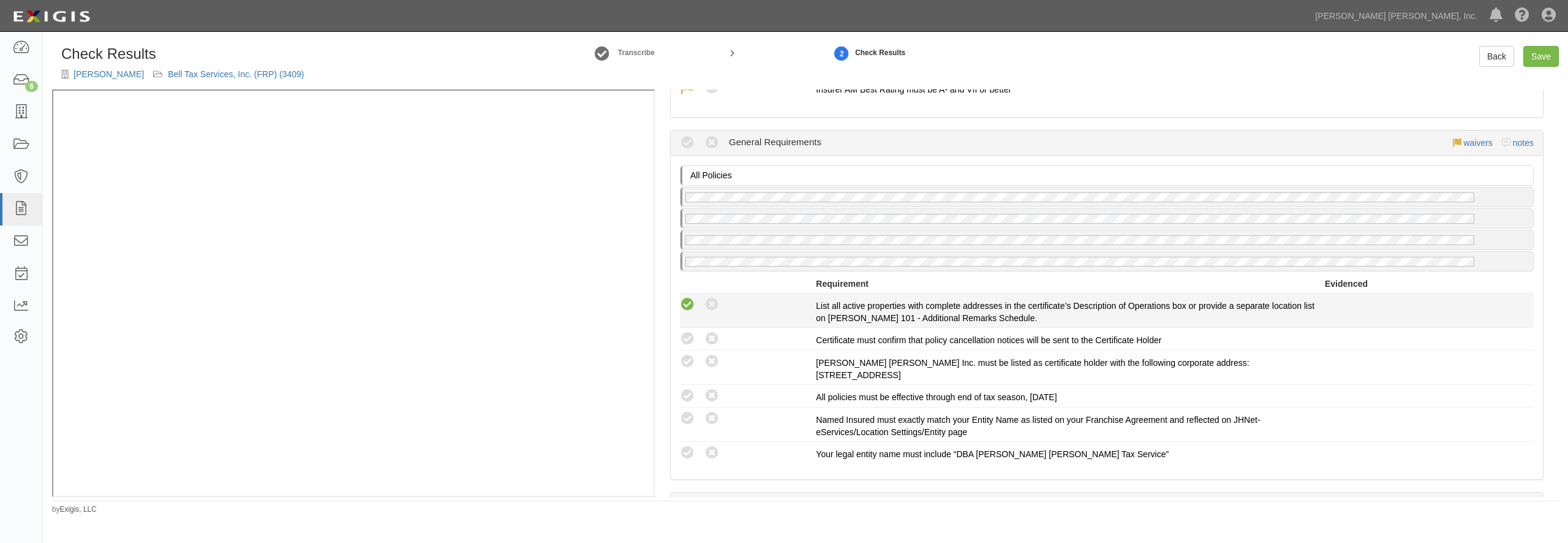
click at [689, 307] on icon at bounding box center [687, 305] width 15 height 15
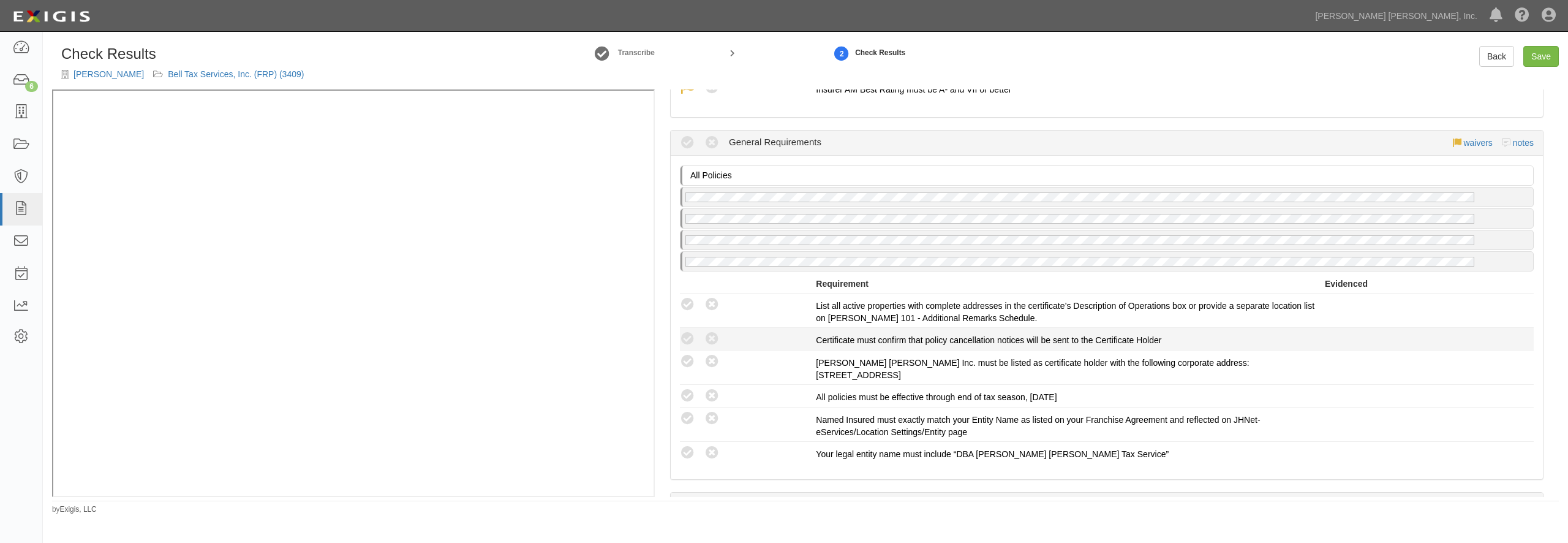
radio input "true"
click at [685, 340] on icon at bounding box center [687, 339] width 15 height 15
radio input "true"
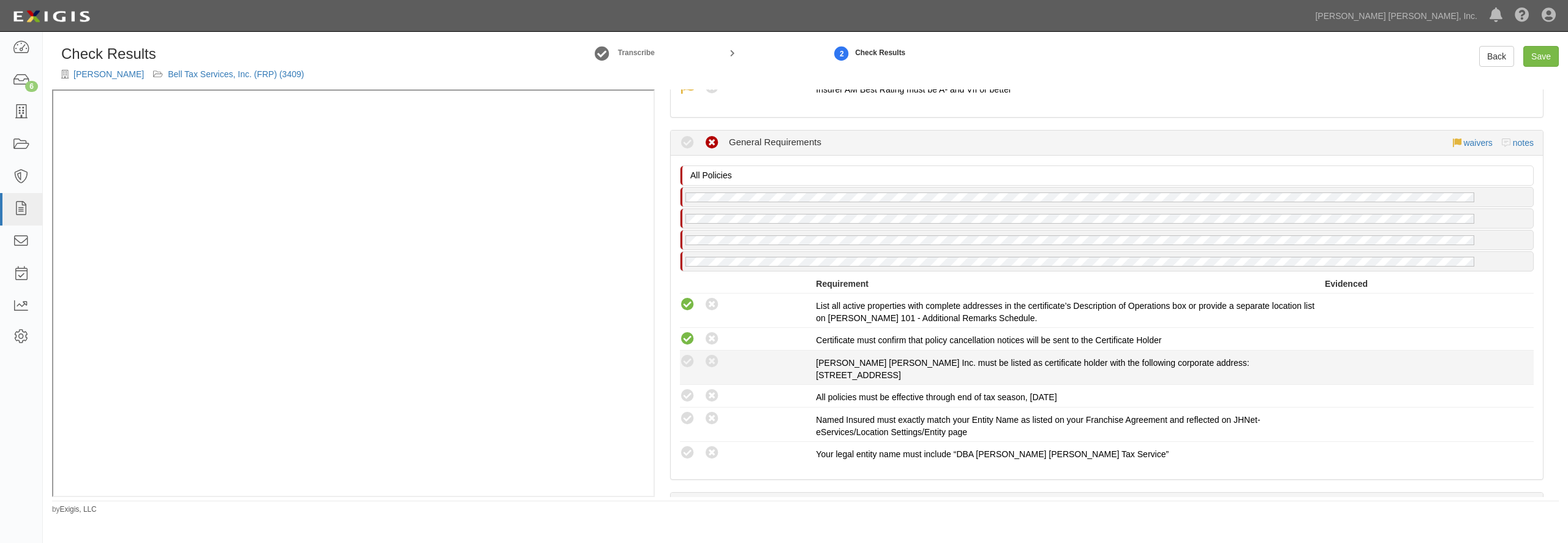
drag, startPoint x: 685, startPoint y: 357, endPoint x: 687, endPoint y: 369, distance: 12.2
click at [685, 357] on icon at bounding box center [687, 362] width 15 height 15
radio input "true"
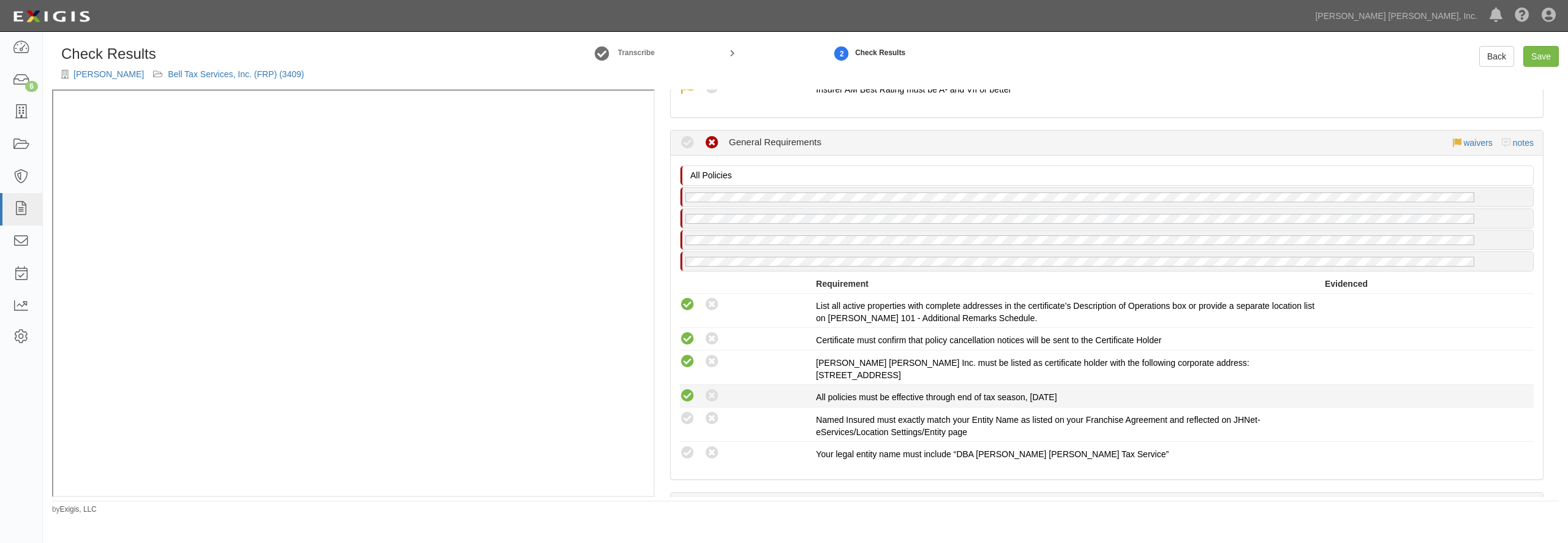
click at [685, 393] on icon at bounding box center [687, 396] width 15 height 15
radio input "true"
click at [681, 422] on icon at bounding box center [687, 419] width 15 height 15
radio input "true"
click at [687, 452] on icon at bounding box center [687, 453] width 15 height 15
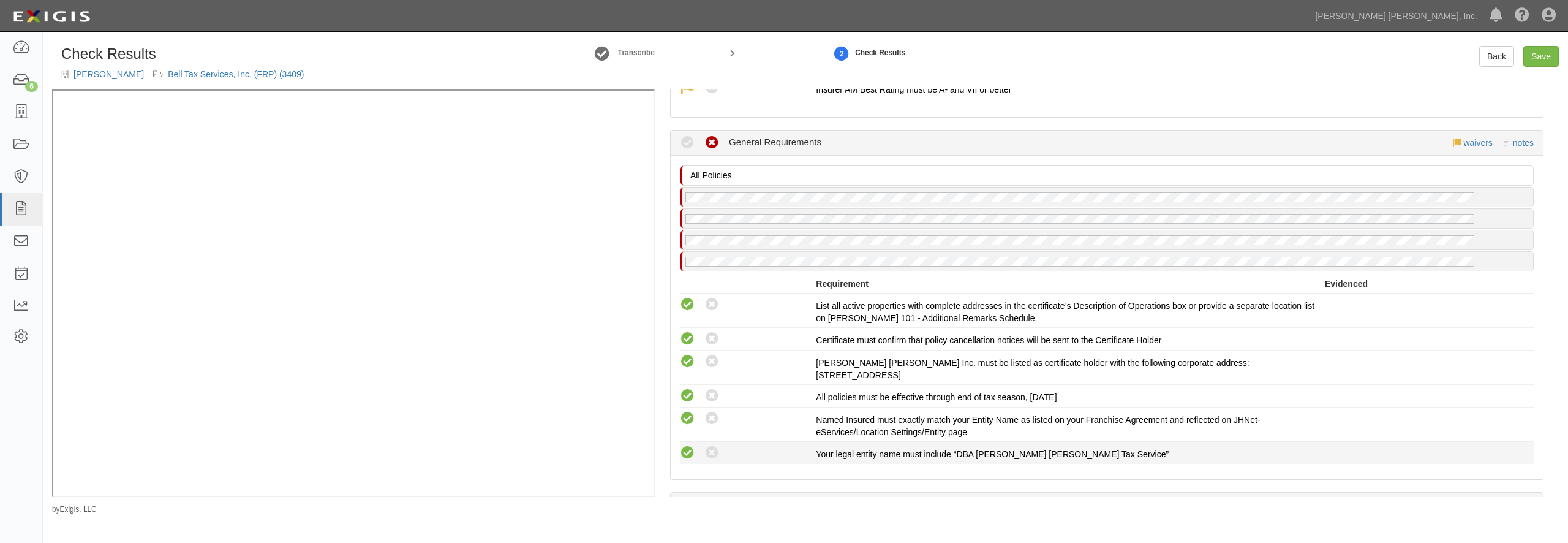
radio input "true"
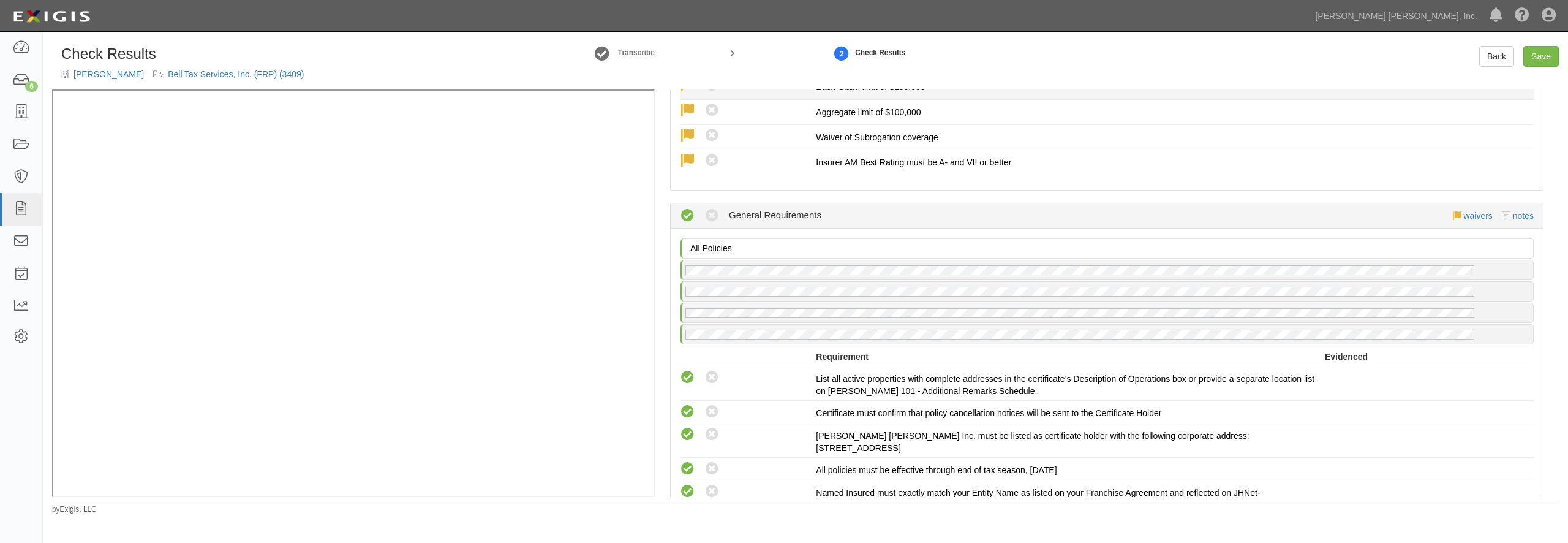
scroll to position [1041, 0]
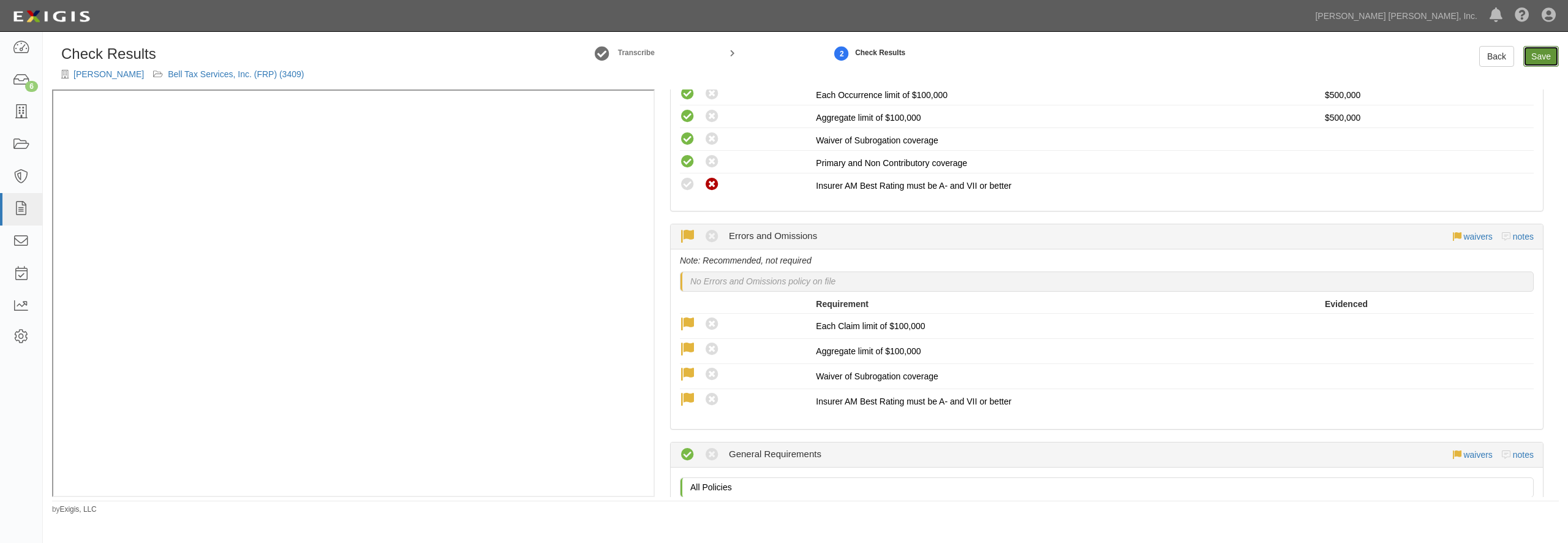
click at [1545, 56] on link "Save" at bounding box center [1541, 56] width 36 height 21
radio input "true"
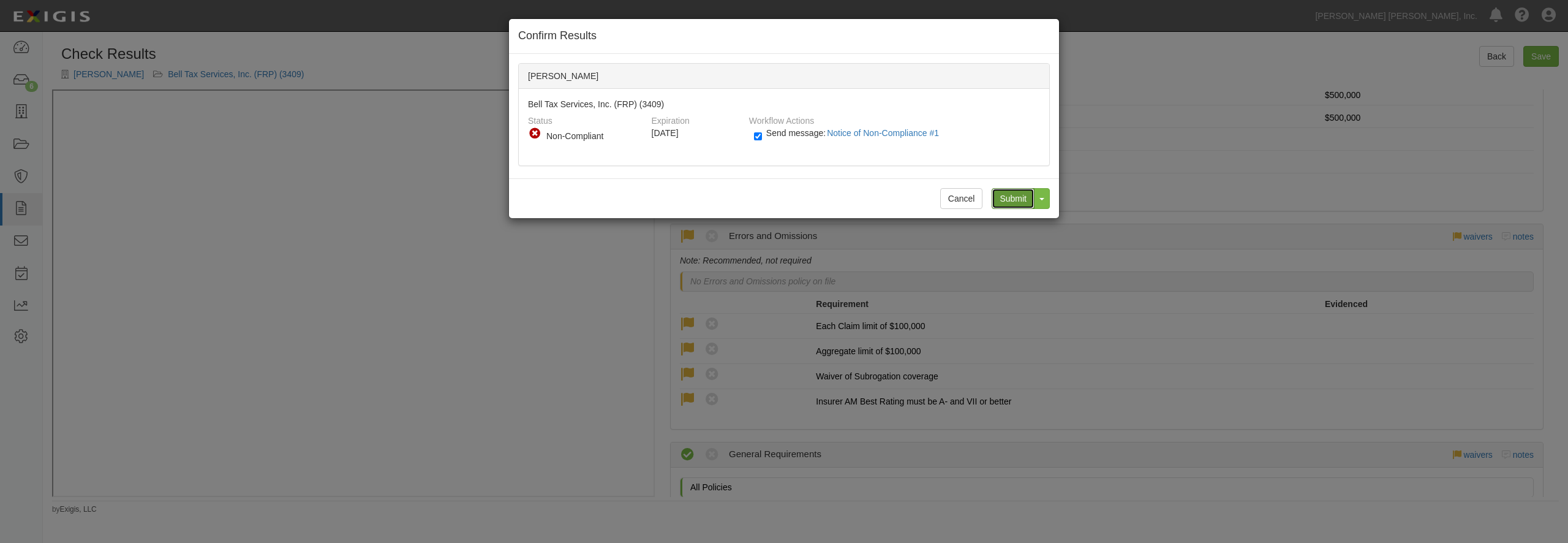
click at [1013, 196] on input "Submit" at bounding box center [1013, 198] width 43 height 21
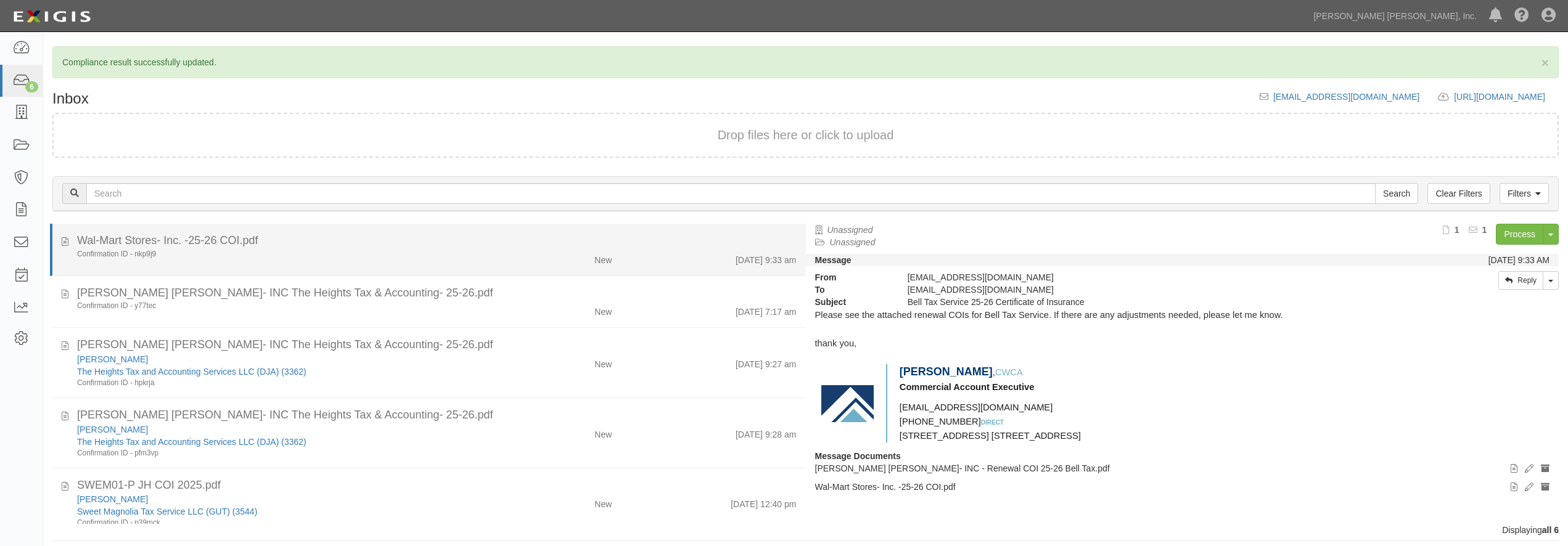
click at [323, 253] on div "Confirmation ID - nkp9j9" at bounding box center [283, 254] width 412 height 11
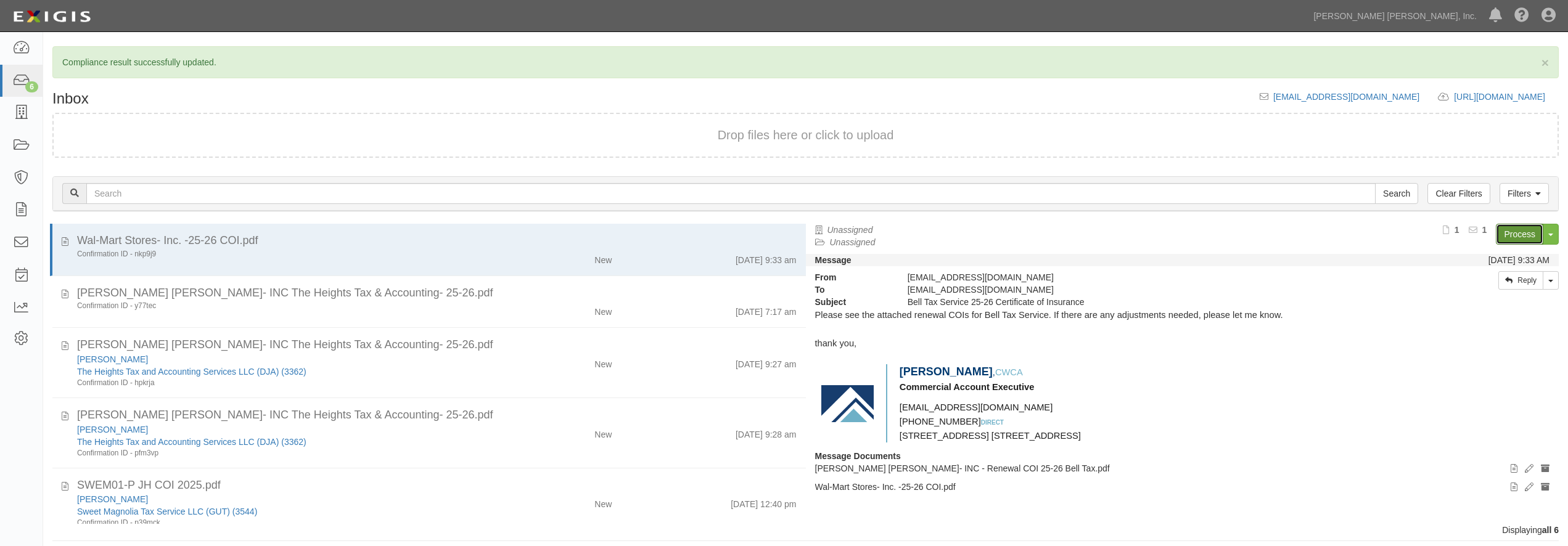
click at [1505, 235] on link "Process" at bounding box center [1519, 234] width 47 height 21
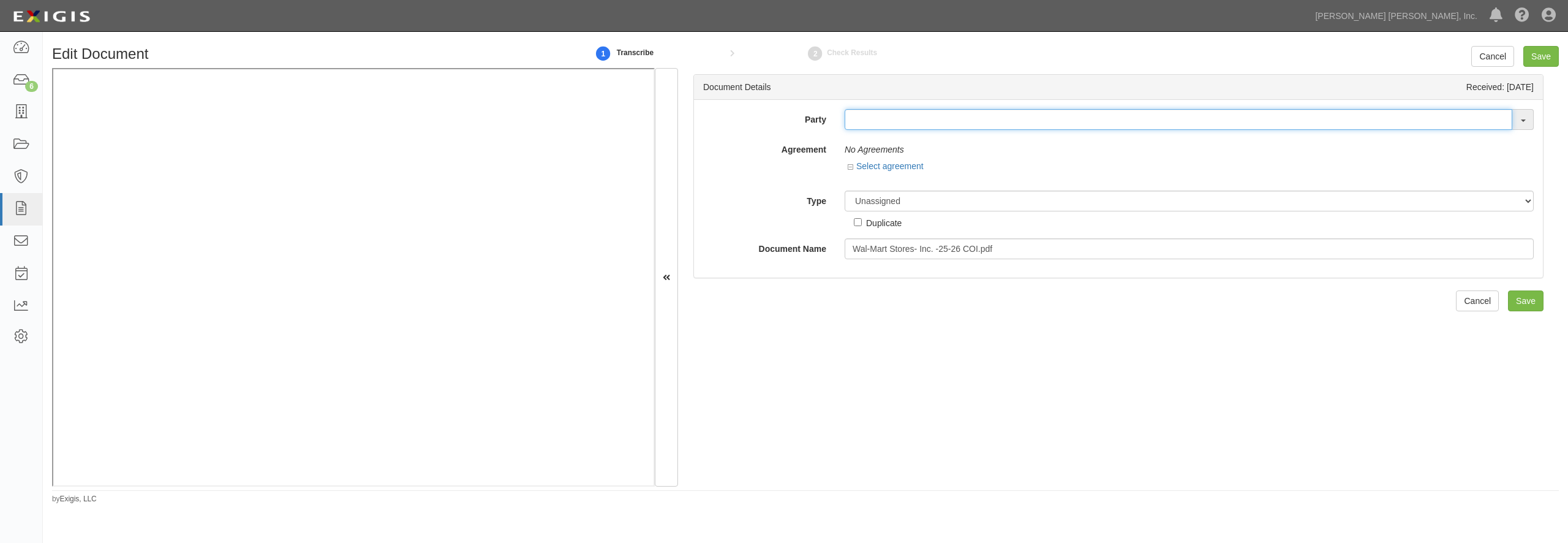
click at [902, 116] on input "text" at bounding box center [1178, 119] width 668 height 21
type input "eliza"
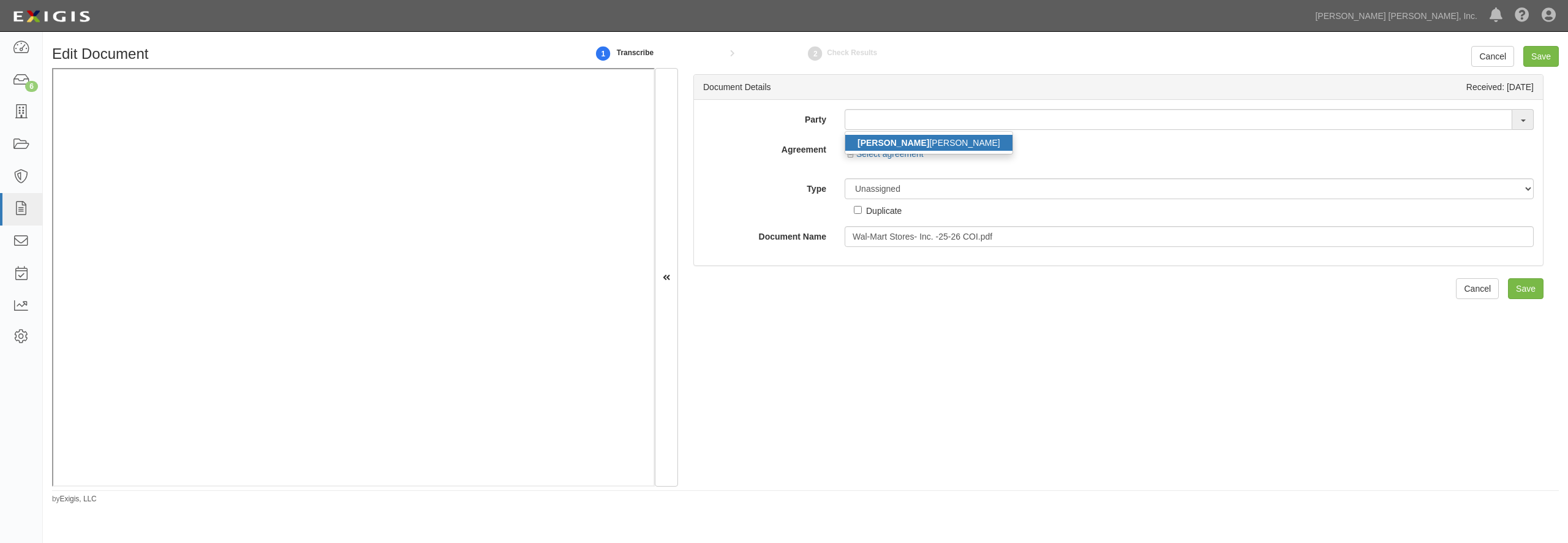
click at [904, 140] on link "Eliza beth Bell" at bounding box center [929, 142] width 167 height 16
type input "[PERSON_NAME]"
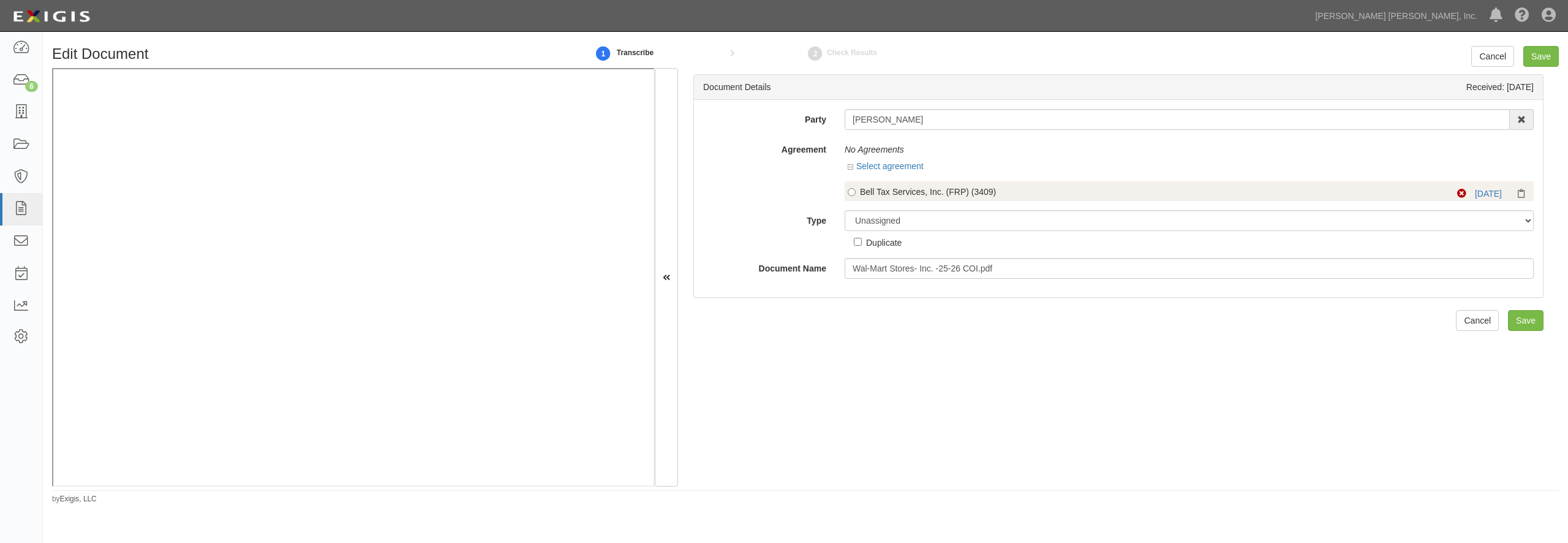
click at [882, 191] on div "Bell Tax Services, Inc. (FRP) (3409)" at bounding box center [1138, 191] width 556 height 12
click at [856, 191] on input "Bell Tax Services, Inc. (FRP) (3409)" at bounding box center [851, 192] width 8 height 8
radio input "true"
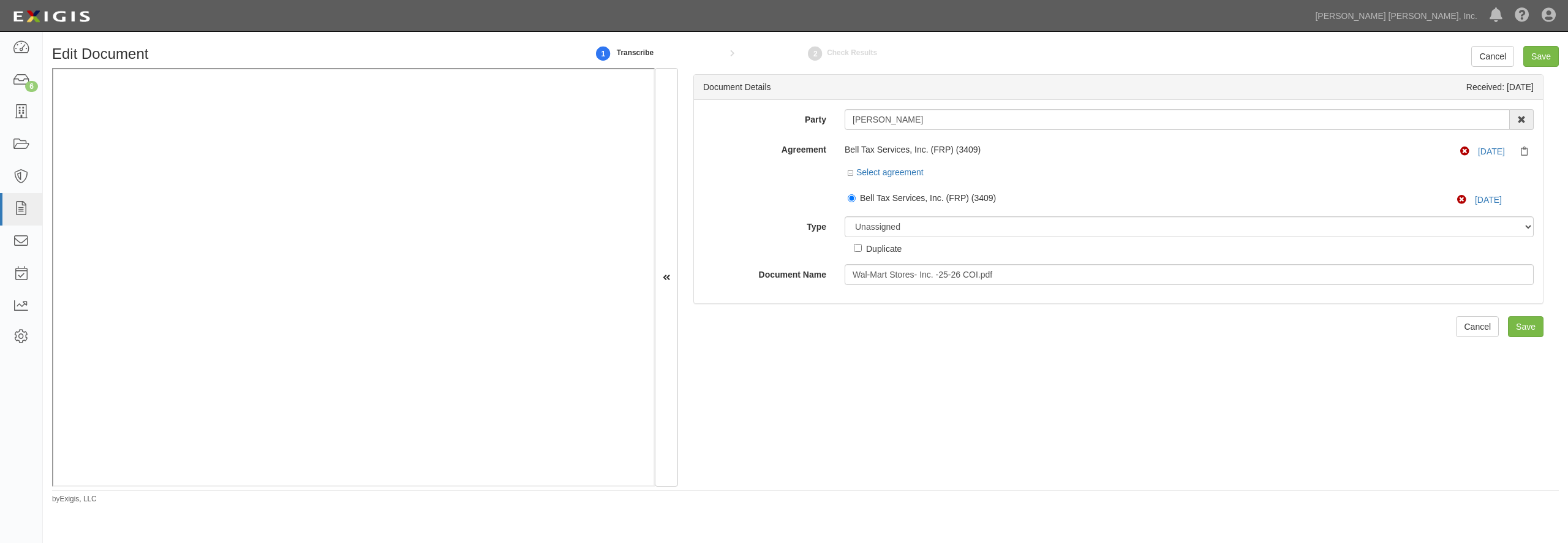
click at [878, 208] on div "Party Elizabeth Bell Eliza beth Bell Aaron House Adam Lunceford ADEOLA O OLAGBE…" at bounding box center [1118, 197] width 831 height 176
click at [844, 216] on select "Unassigned Binder Cancellation Notice Certificate Contract Endorsement Insuranc…" at bounding box center [1189, 227] width 689 height 21
click option "Other Document" at bounding box center [0, 0] width 0 height 0
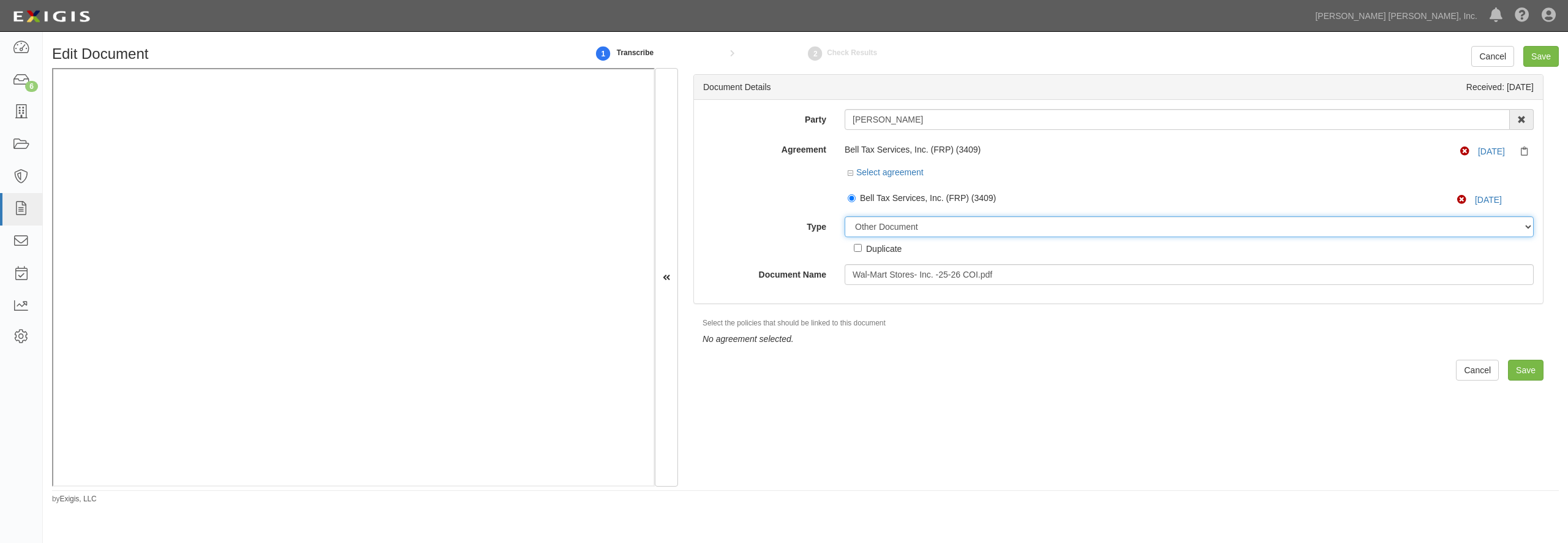
click at [844, 216] on select "Unassigned Binder Cancellation Notice Certificate Contract Endorsement Insuranc…" at bounding box center [1189, 227] width 689 height 21
select select "UnassignedDetail"
click option "Unassigned" at bounding box center [0, 0] width 0 height 0
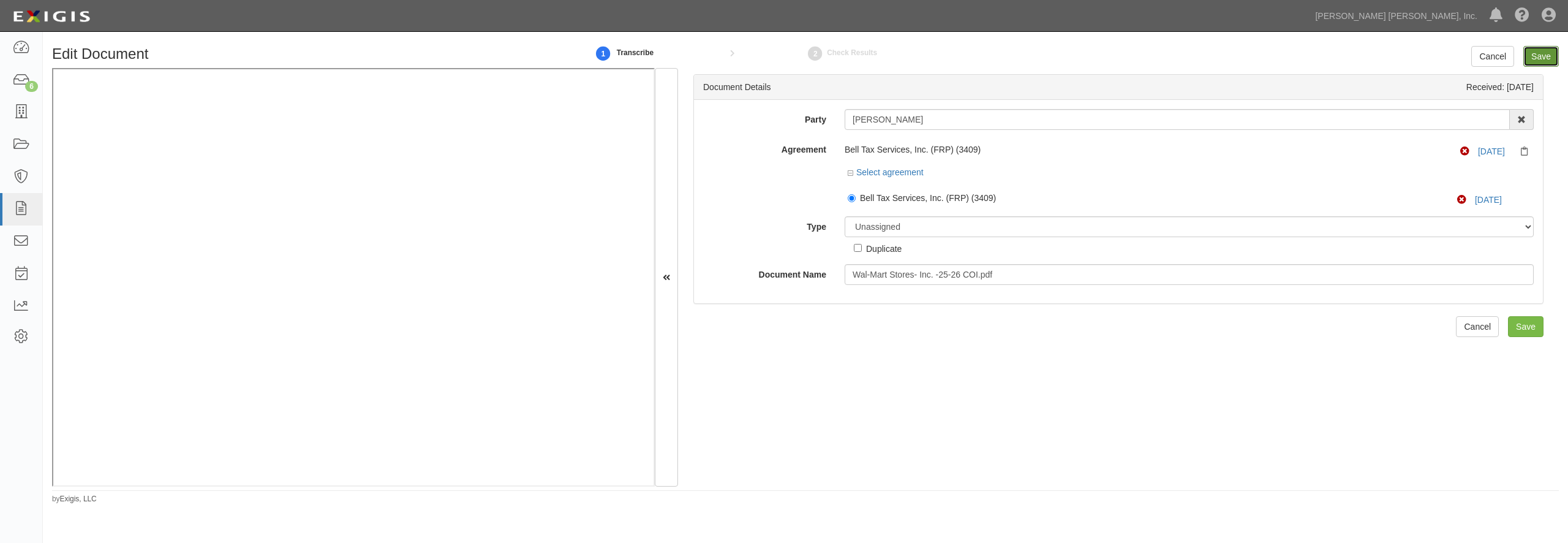
click at [1535, 55] on input "Save" at bounding box center [1541, 56] width 36 height 21
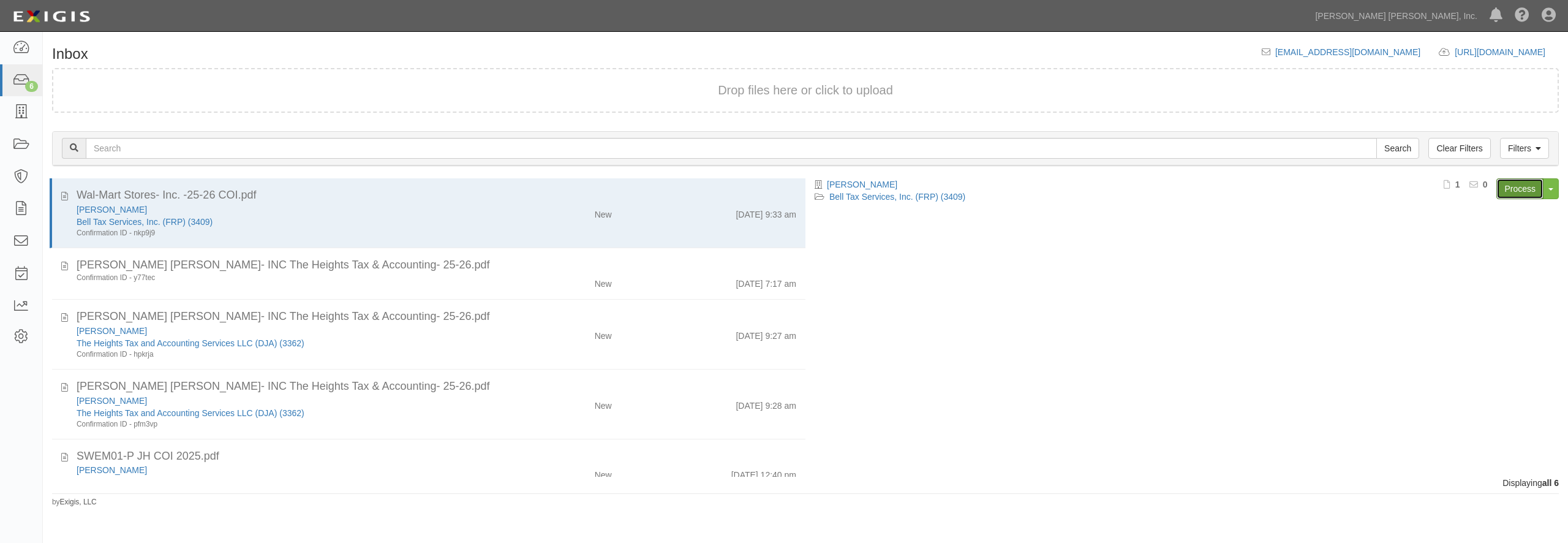
click at [1526, 191] on link "Process" at bounding box center [1520, 189] width 47 height 21
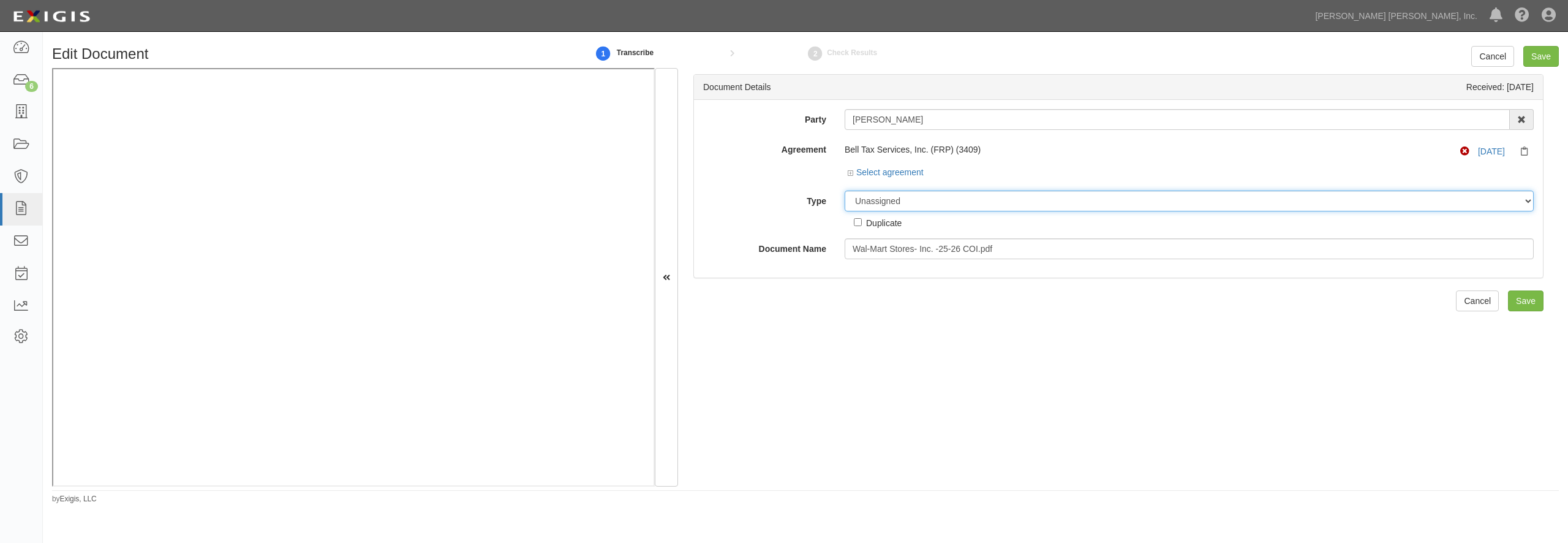
click at [844, 191] on select "Unassigned Binder Cancellation Notice Certificate Contract Endorsement Insuranc…" at bounding box center [1189, 201] width 689 height 21
select select "OtherDetail"
click option "Other Document" at bounding box center [0, 0] width 0 height 0
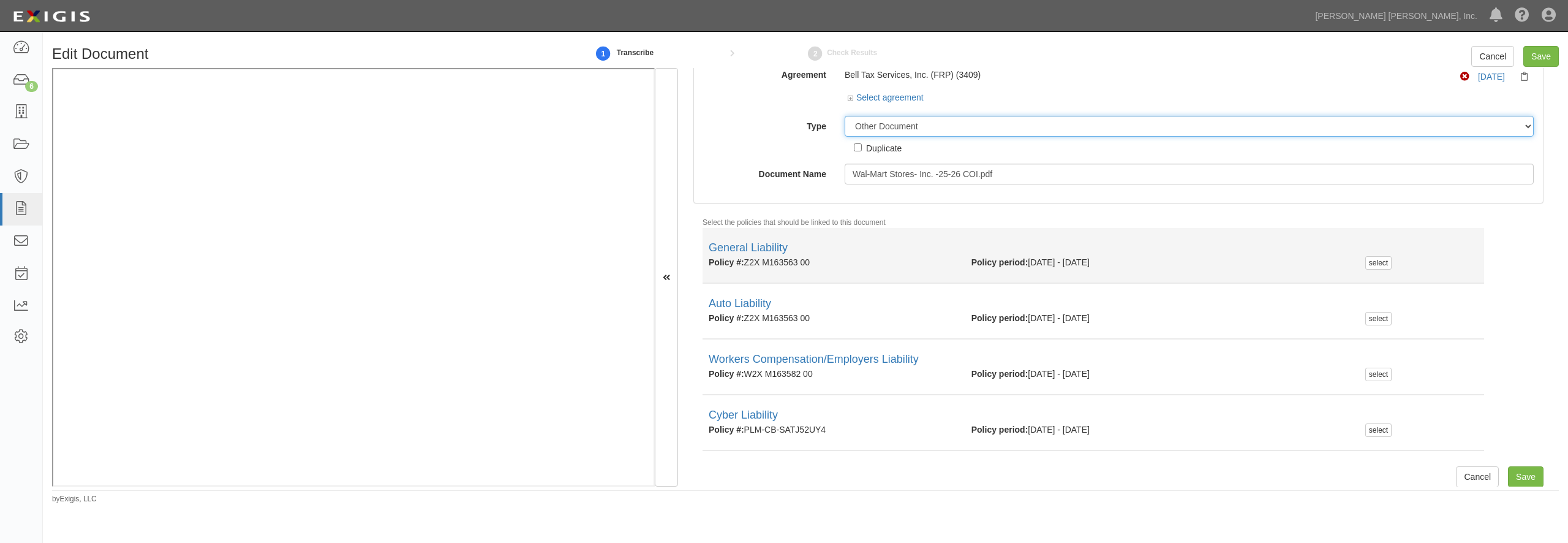
scroll to position [82, 0]
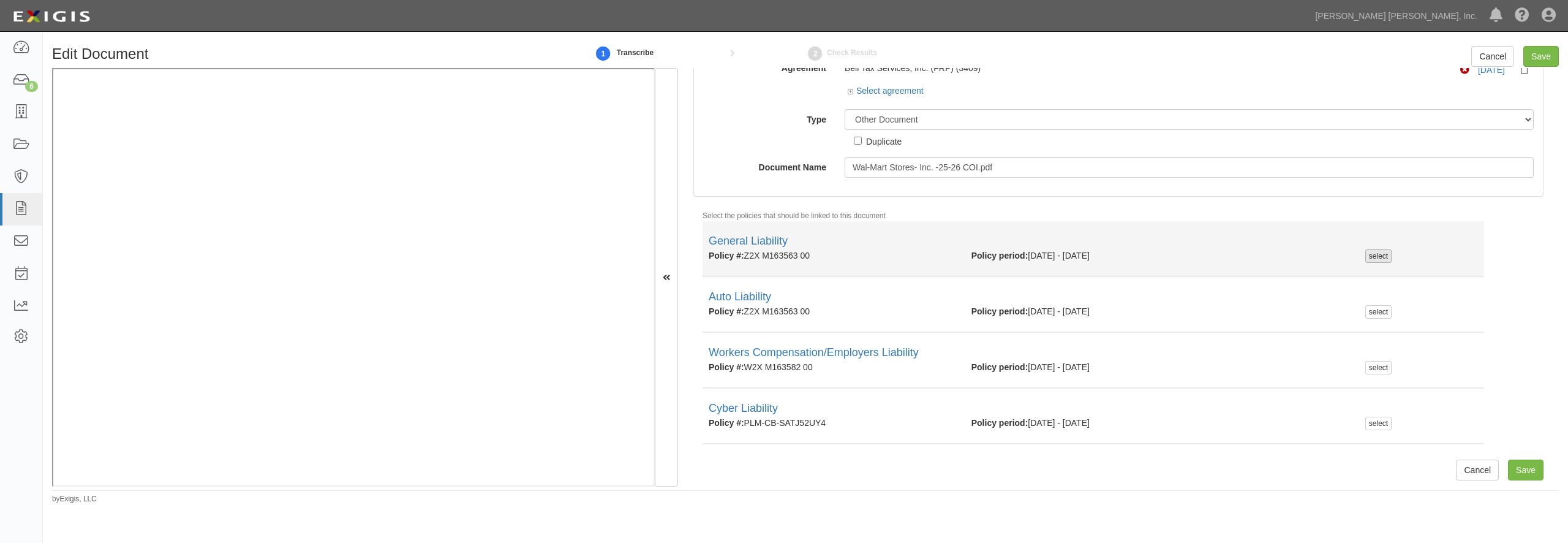
click at [1373, 255] on div "select" at bounding box center [1379, 256] width 26 height 13
checkbox input "true"
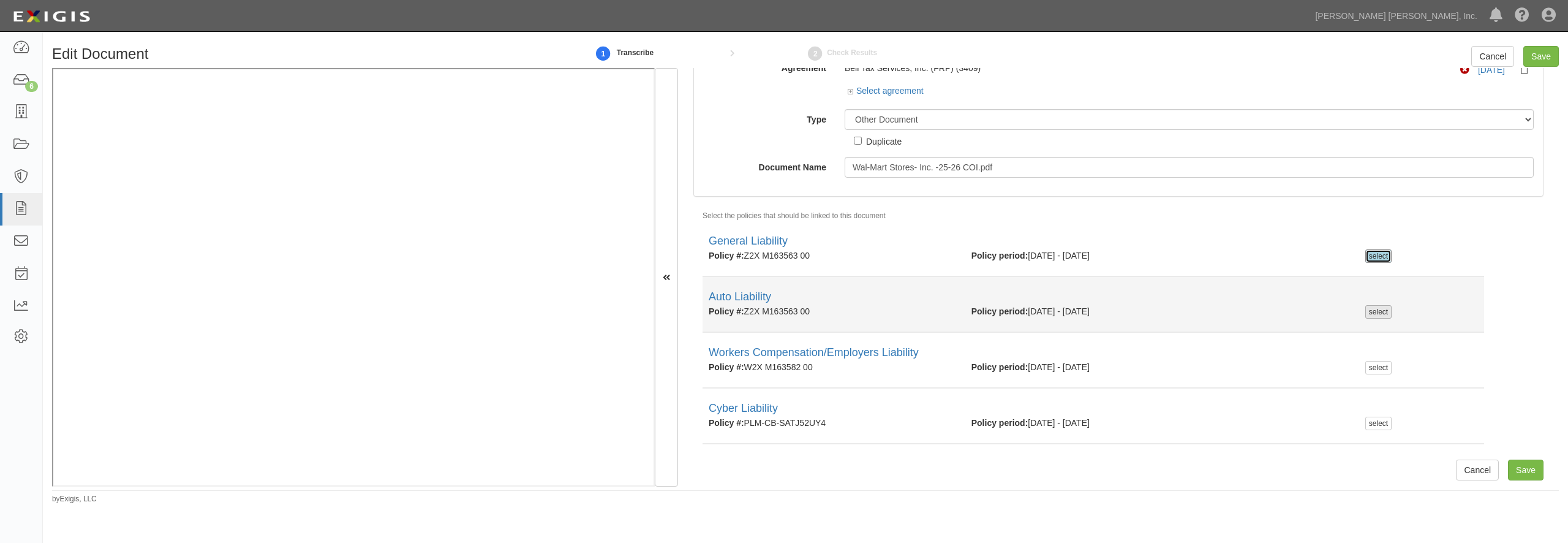
click at [1367, 316] on div "select" at bounding box center [1379, 311] width 26 height 13
checkbox input "true"
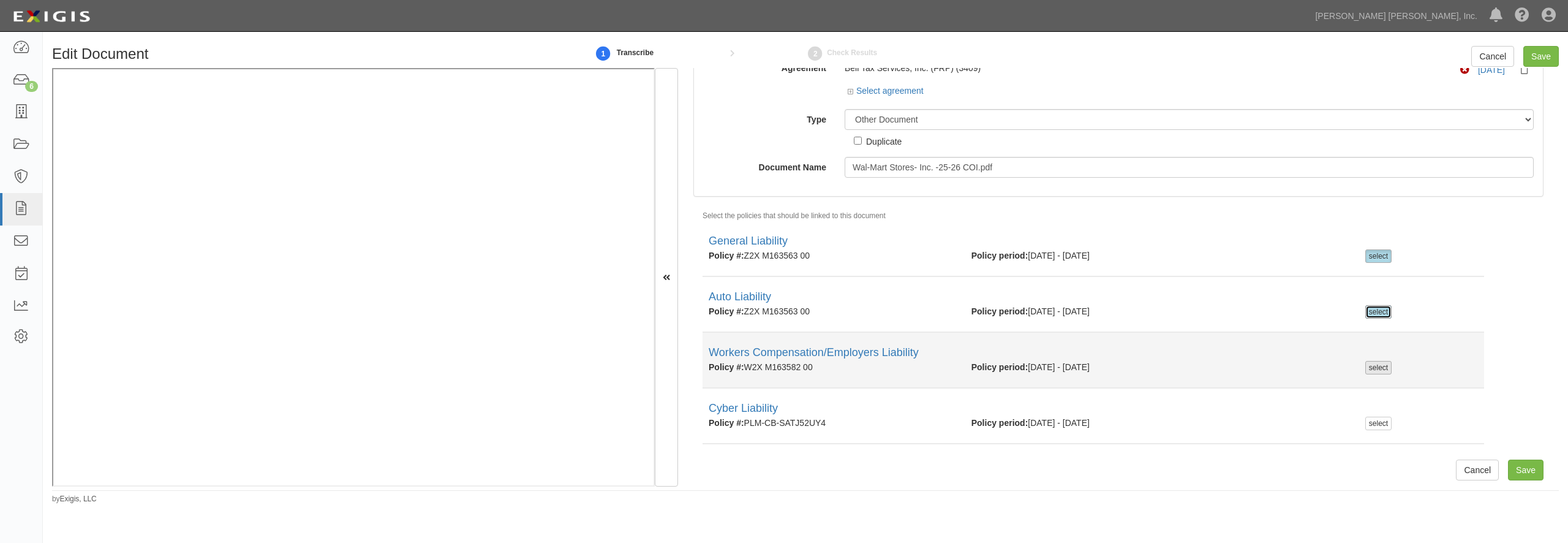
click at [1374, 367] on div "select" at bounding box center [1379, 367] width 26 height 13
checkbox input "true"
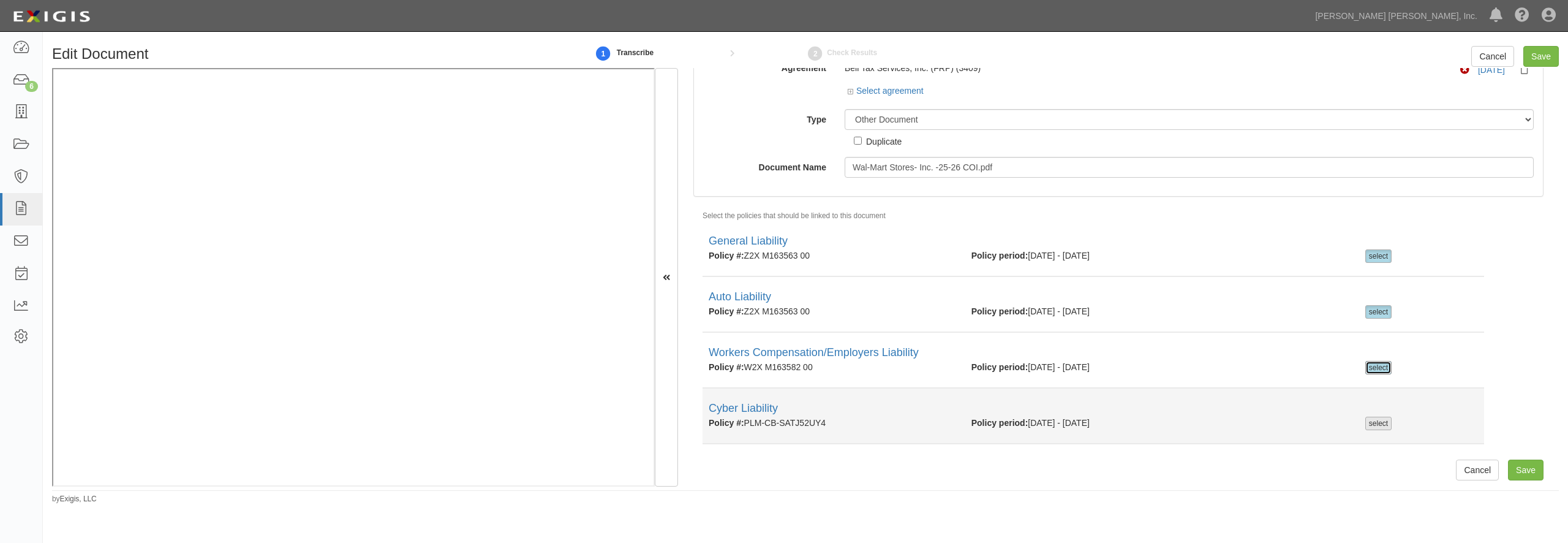
click at [1372, 422] on div "select" at bounding box center [1379, 423] width 26 height 13
checkbox input "true"
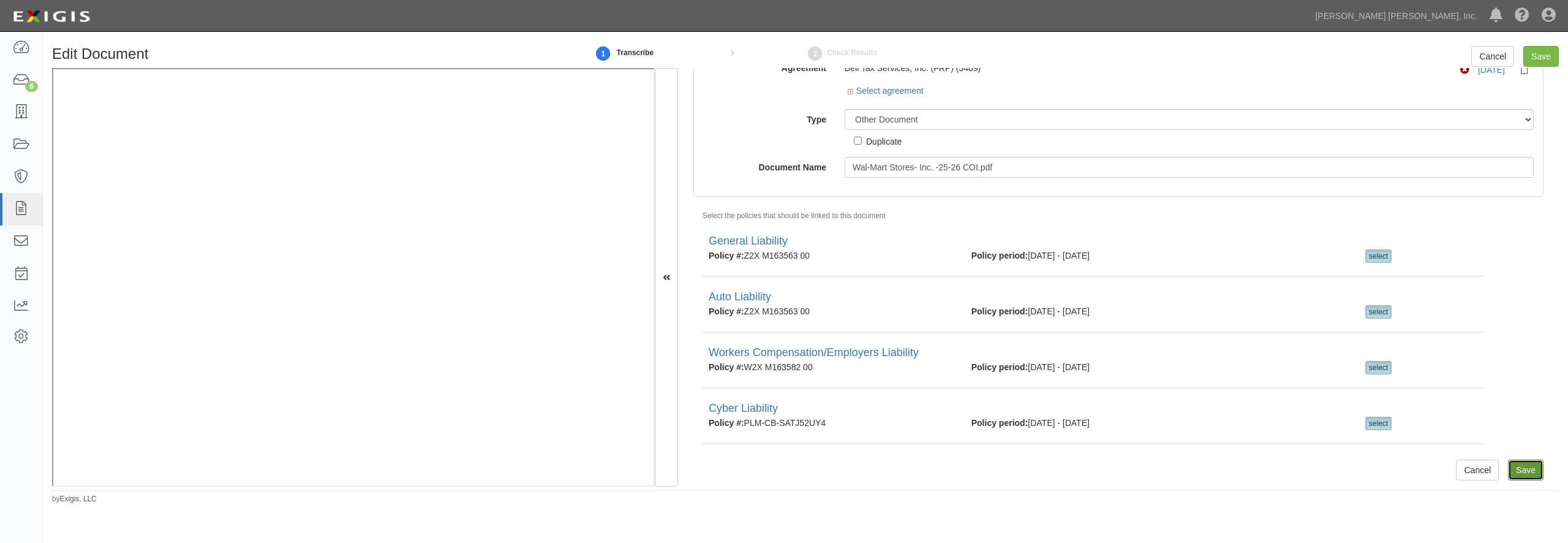
click at [1510, 469] on input "Save" at bounding box center [1526, 470] width 36 height 21
